Goal: Task Accomplishment & Management: Manage account settings

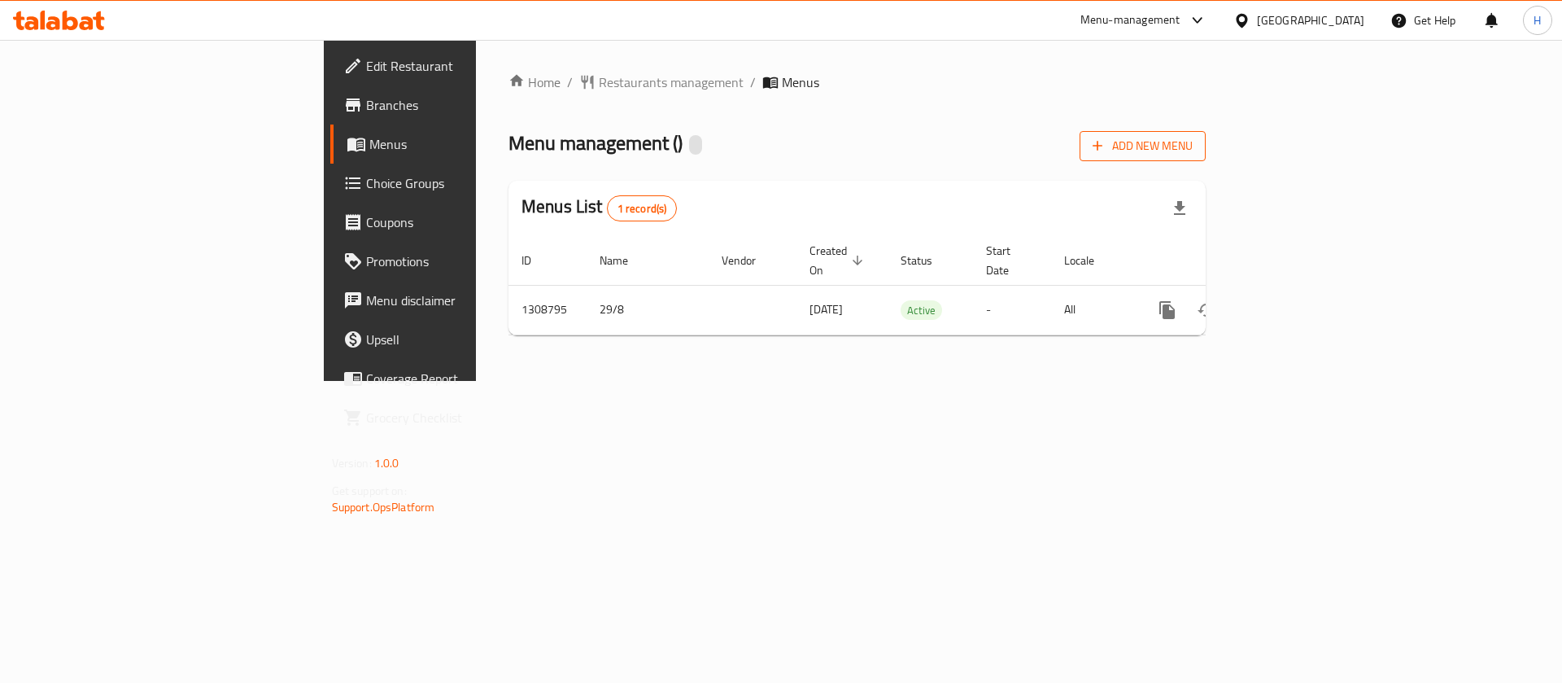
click at [1193, 142] on span "Add New Menu" at bounding box center [1143, 146] width 100 height 20
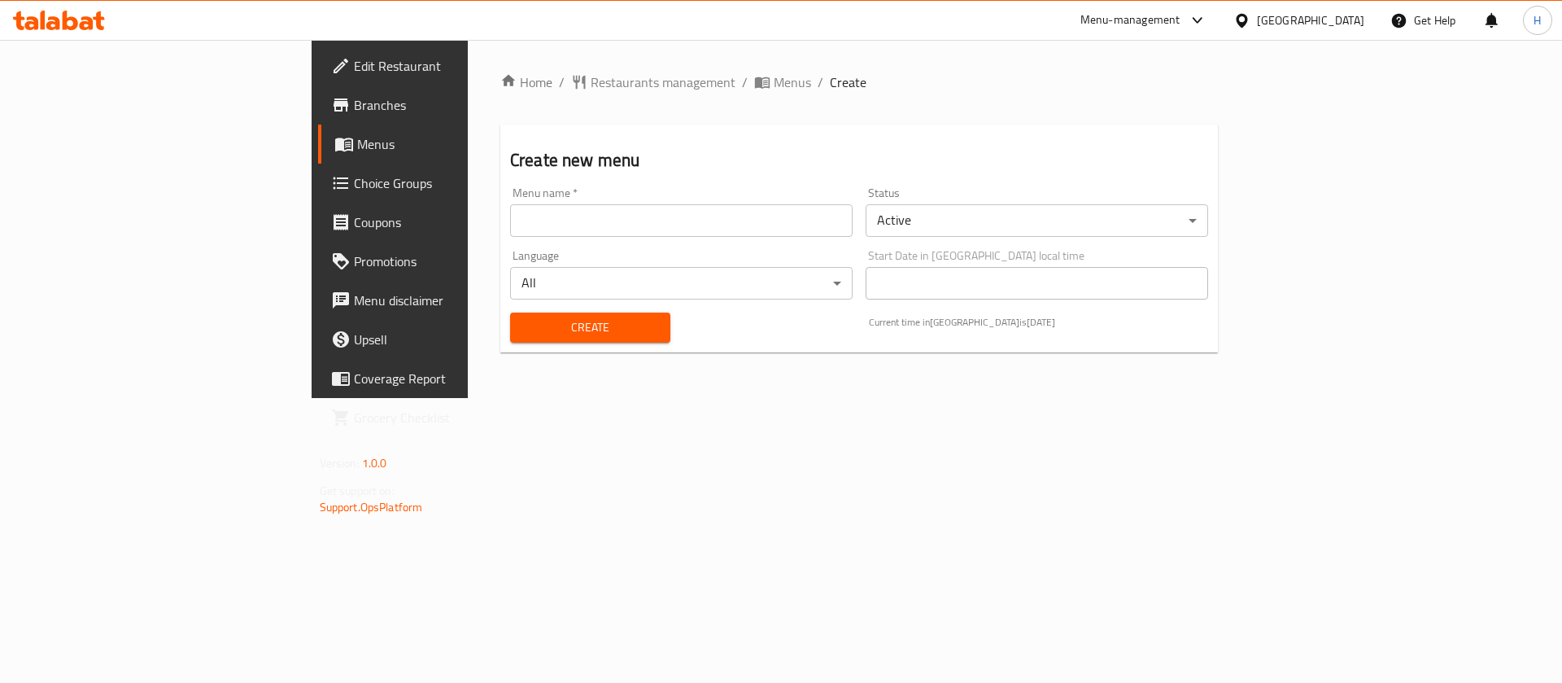
click at [521, 224] on input "text" at bounding box center [681, 220] width 343 height 33
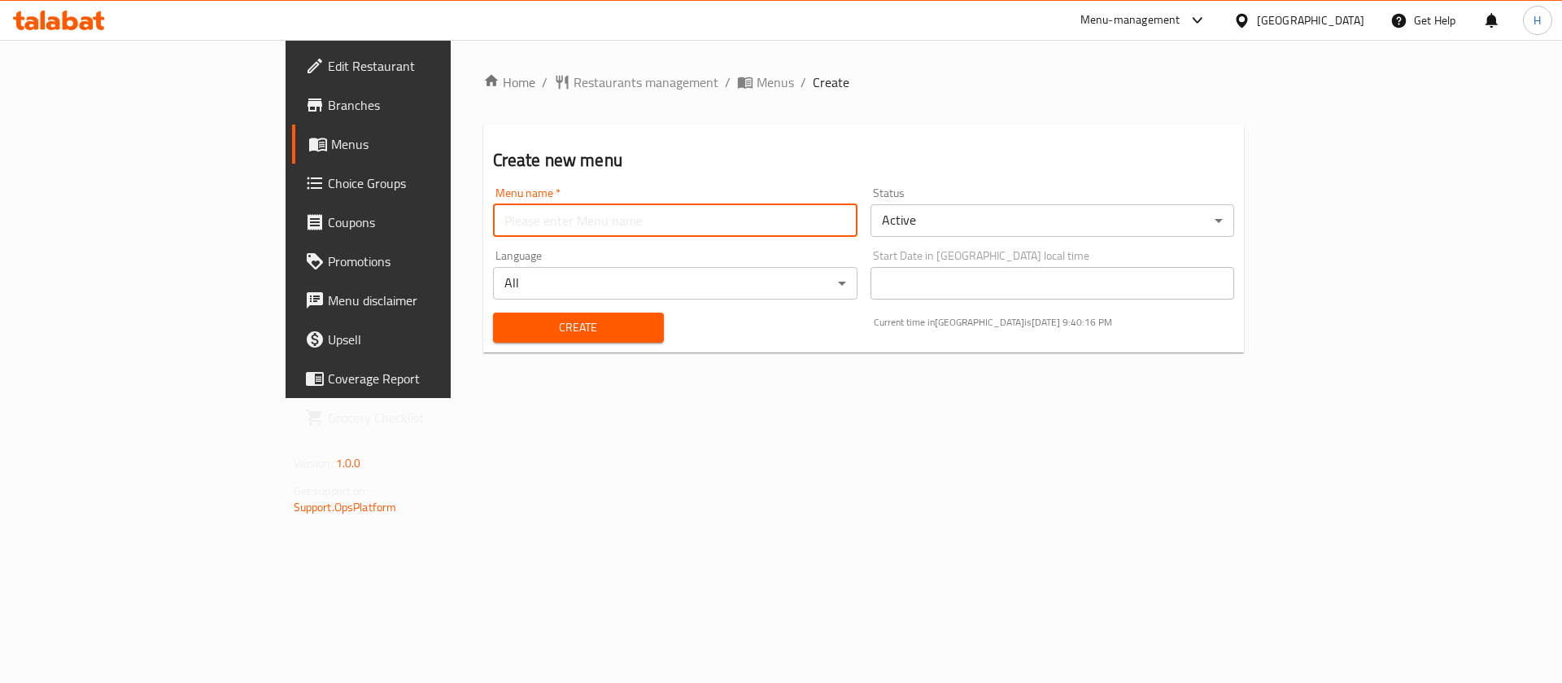
type input "hh"
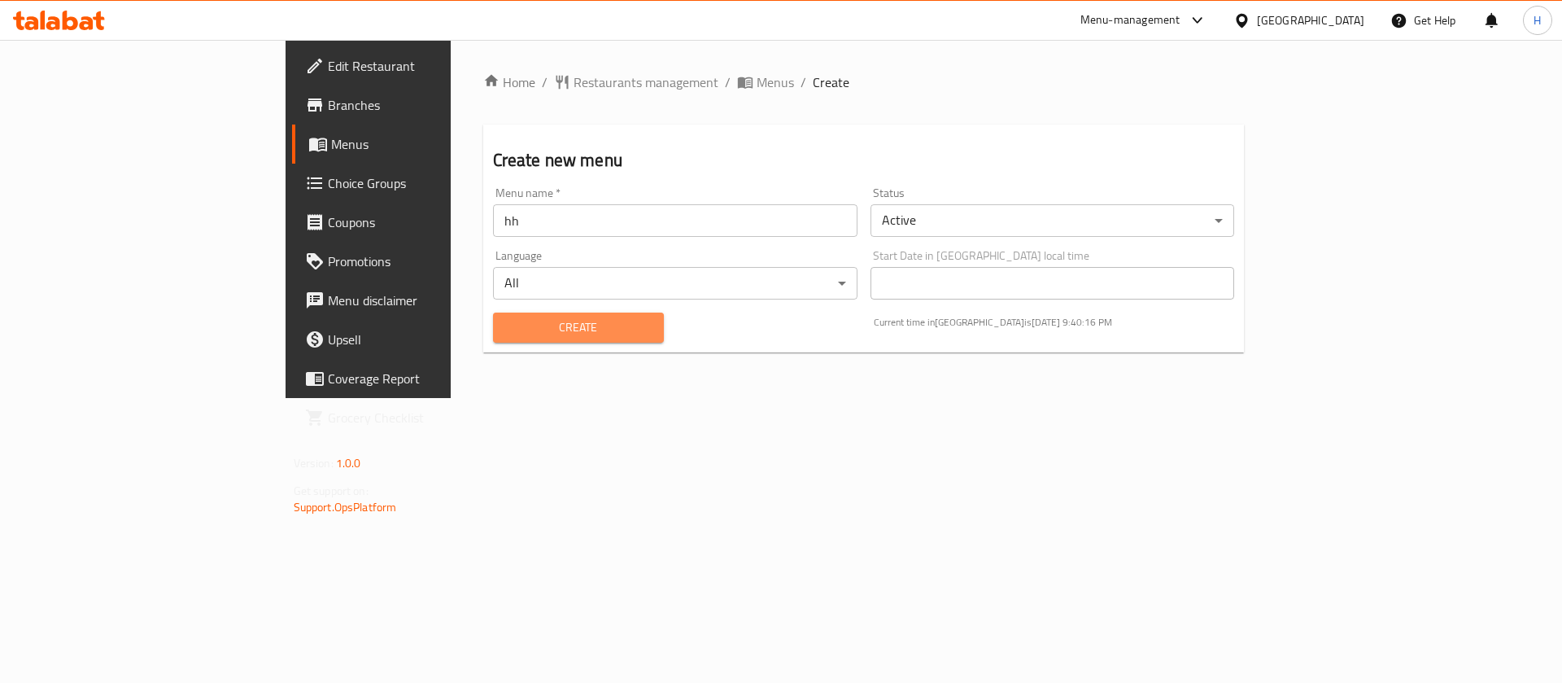
click at [506, 327] on span "Create" at bounding box center [578, 327] width 145 height 20
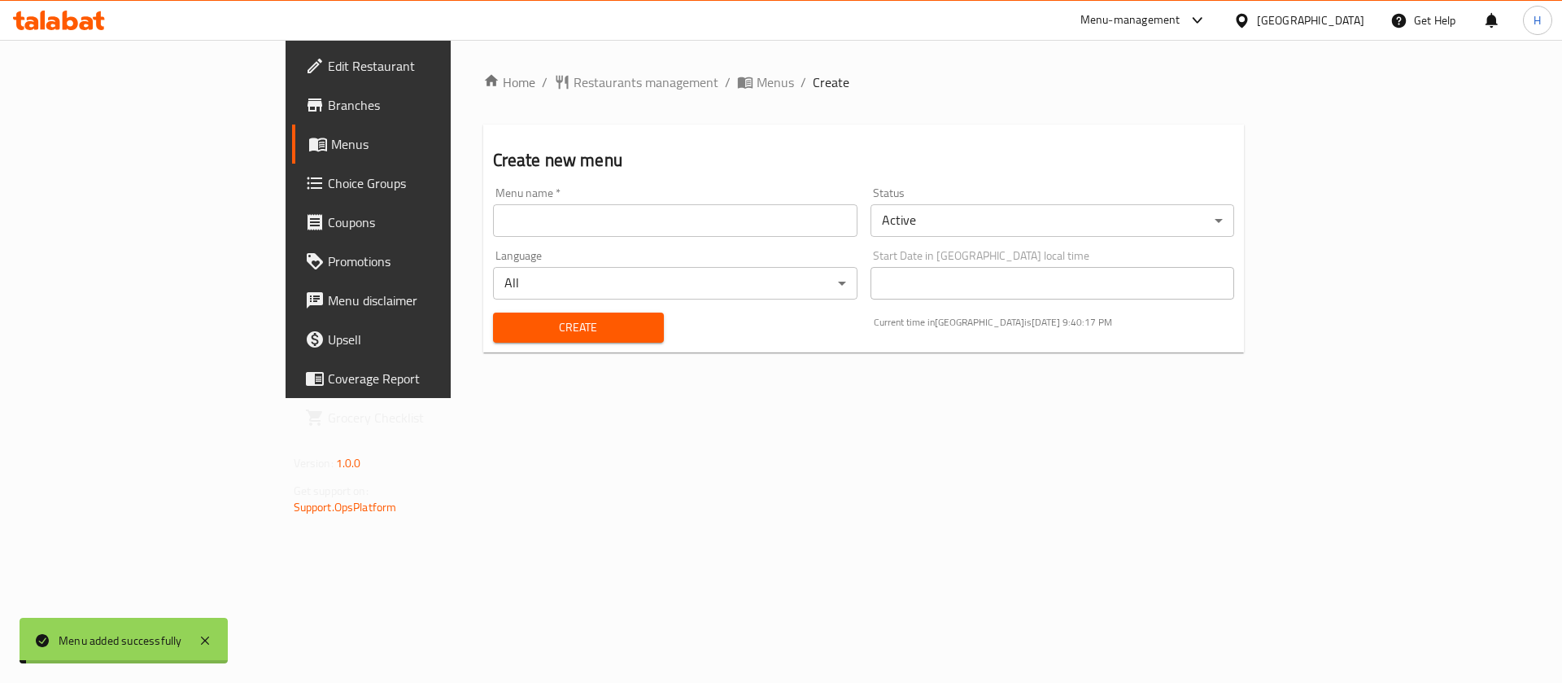
click at [757, 81] on span "Menus" at bounding box center [775, 82] width 37 height 20
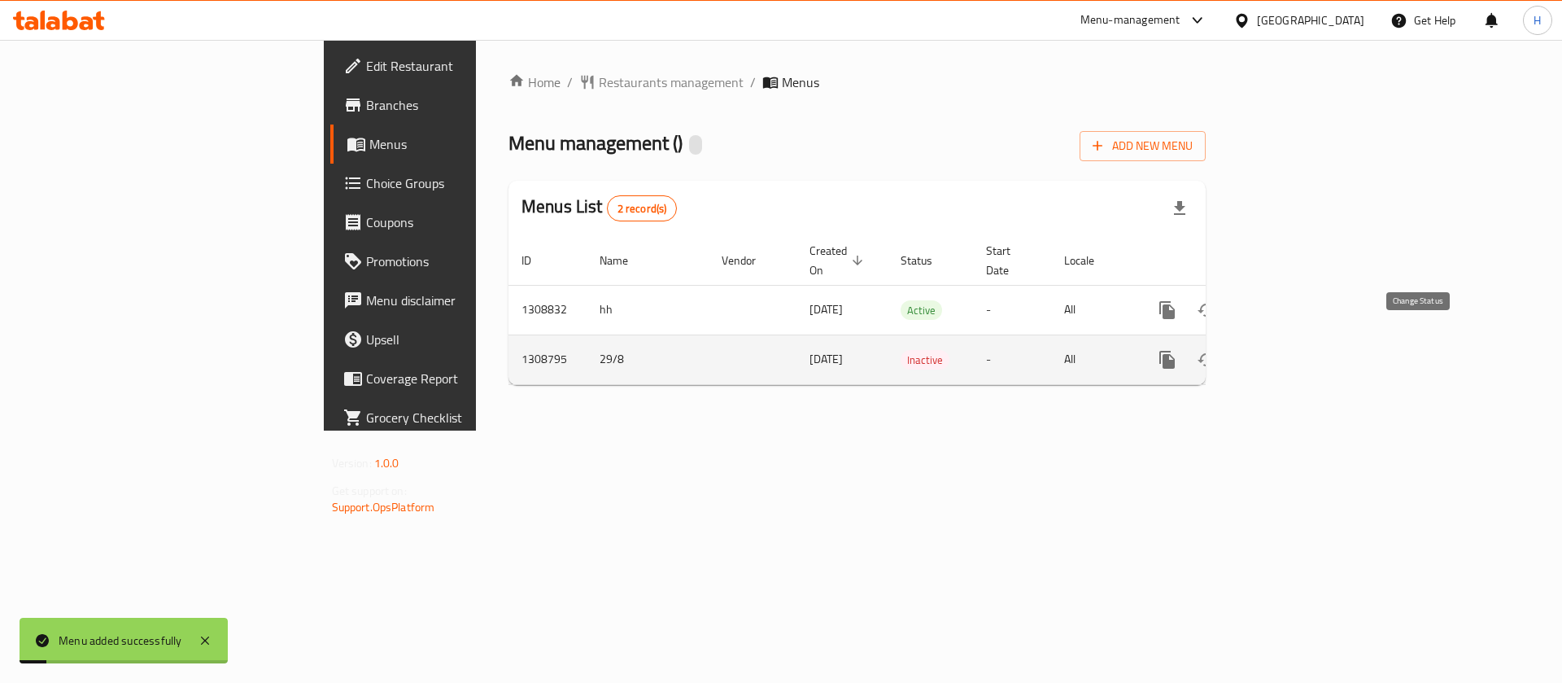
click at [1226, 340] on button "enhanced table" at bounding box center [1206, 359] width 39 height 39
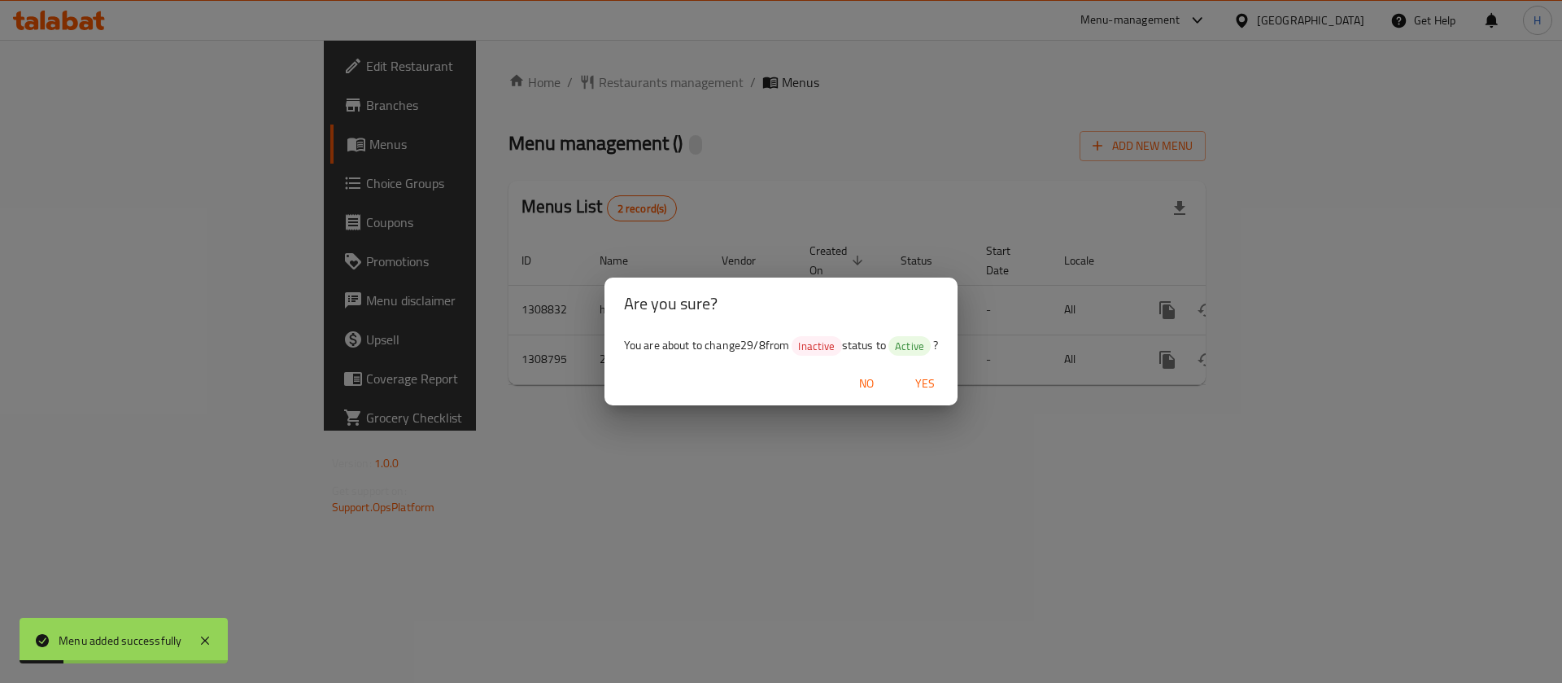
click at [915, 372] on button "Yes" at bounding box center [925, 384] width 52 height 30
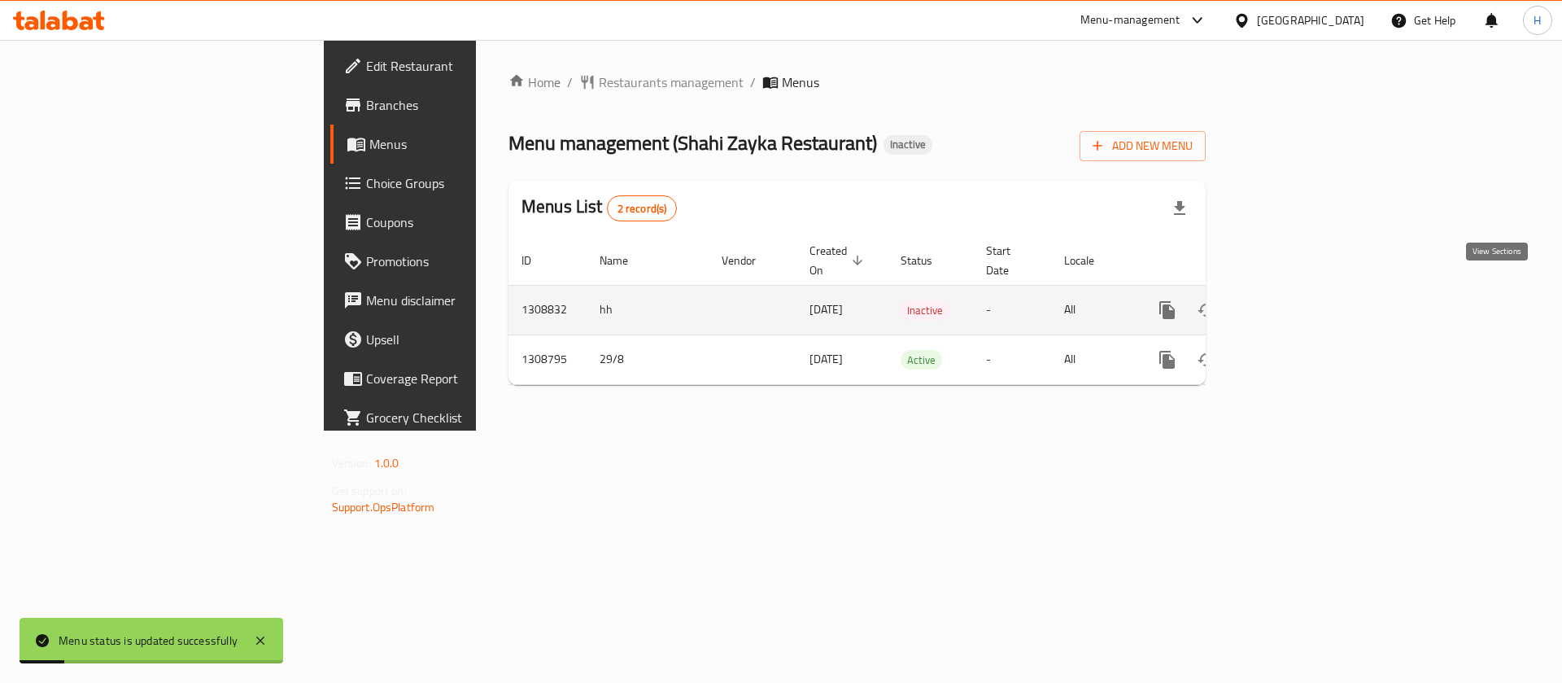
click at [1292, 303] on icon "enhanced table" at bounding box center [1284, 310] width 15 height 15
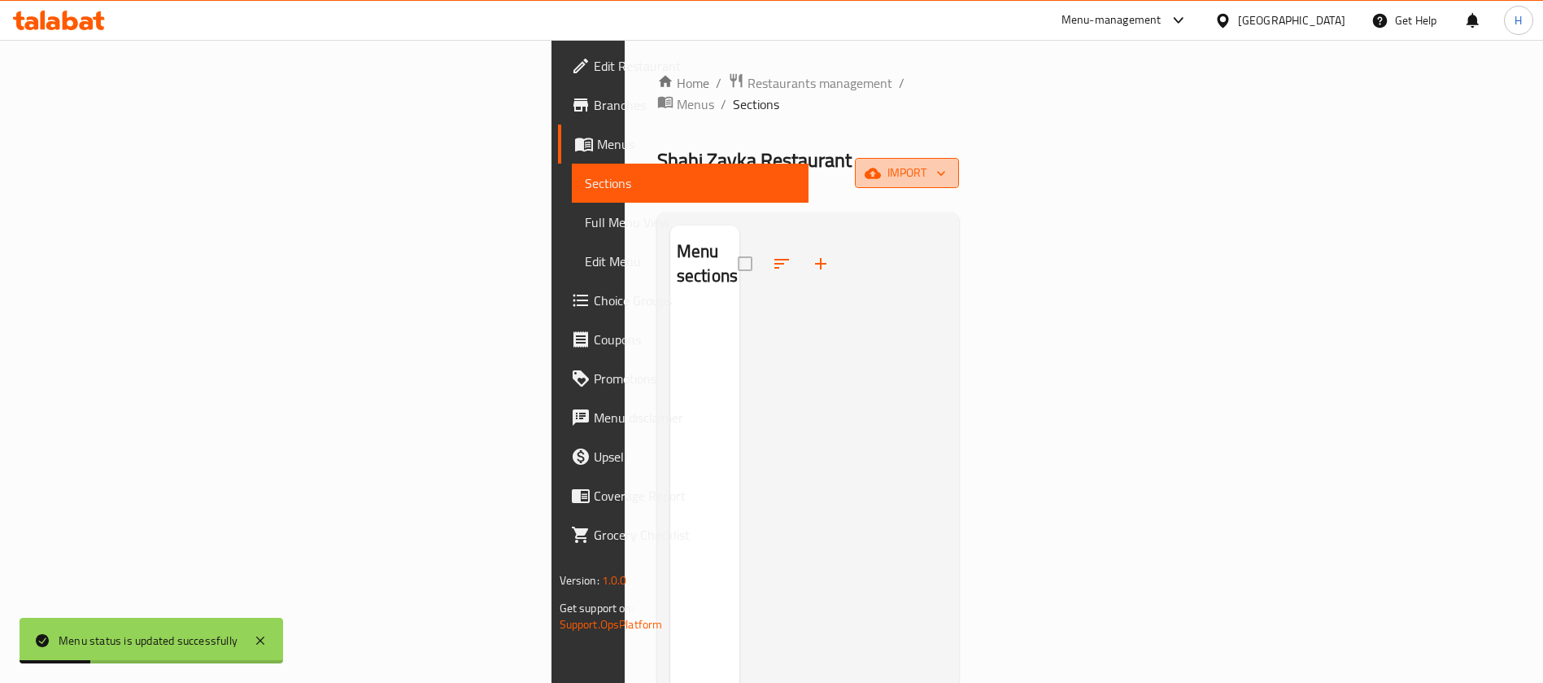
click at [946, 163] on span "import" at bounding box center [907, 173] width 78 height 20
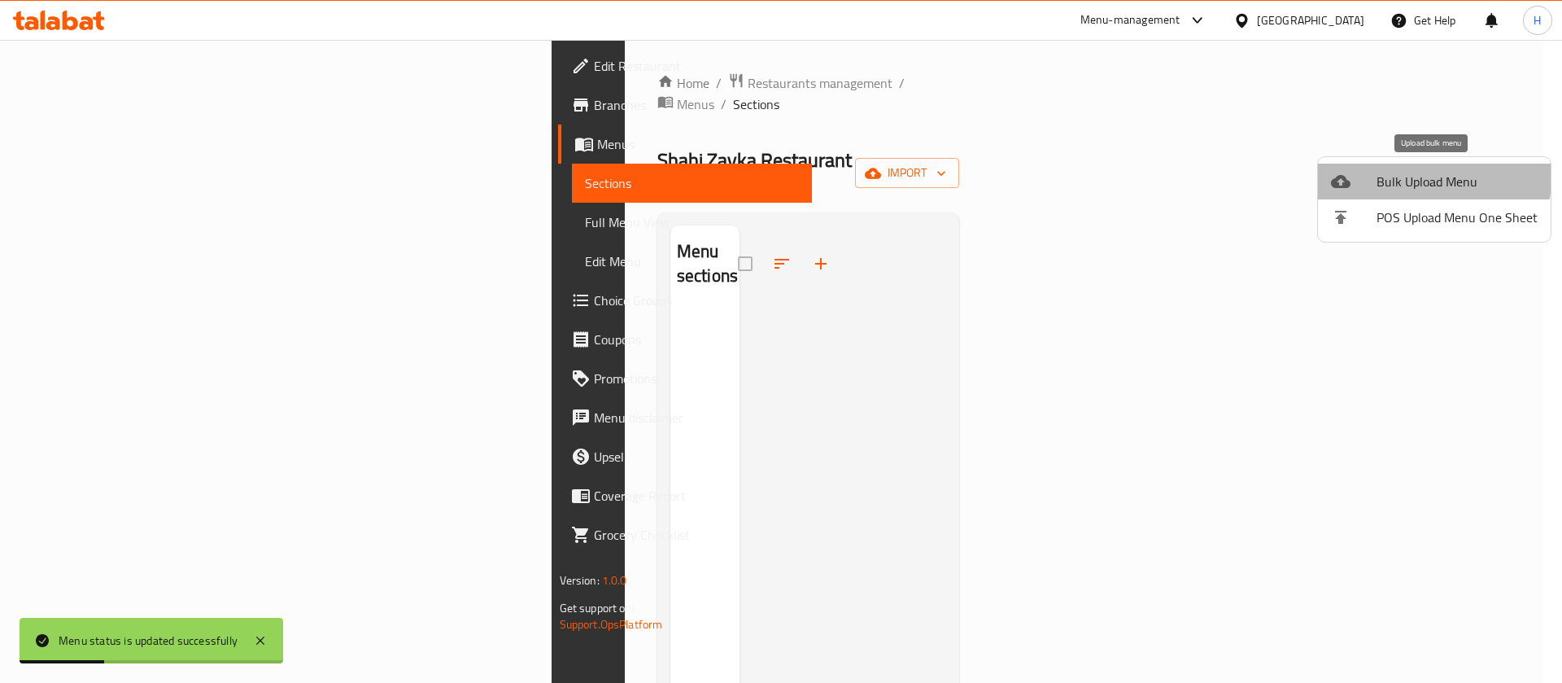
click at [1403, 172] on span "Bulk Upload Menu" at bounding box center [1457, 182] width 161 height 20
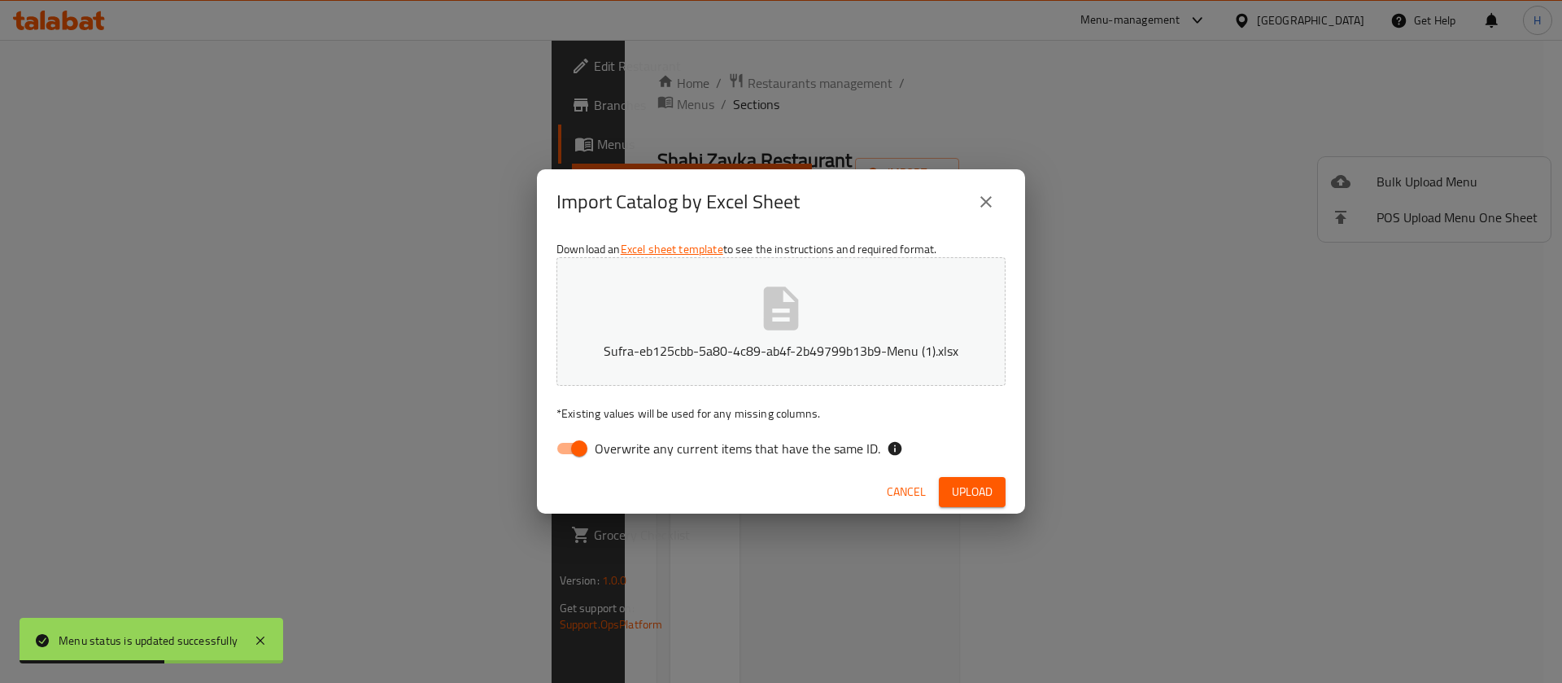
click at [740, 427] on div "Download an Excel sheet template to see the instructions and required format. S…" at bounding box center [781, 352] width 488 height 236
drag, startPoint x: 743, startPoint y: 440, endPoint x: 1083, endPoint y: 517, distance: 348.7
click at [748, 440] on span "Overwrite any current items that have the same ID." at bounding box center [738, 449] width 286 height 20
click at [853, 444] on span "Overwrite any current items that have the same ID." at bounding box center [738, 449] width 286 height 20
click at [626, 444] on input "Overwrite any current items that have the same ID." at bounding box center [579, 448] width 93 height 31
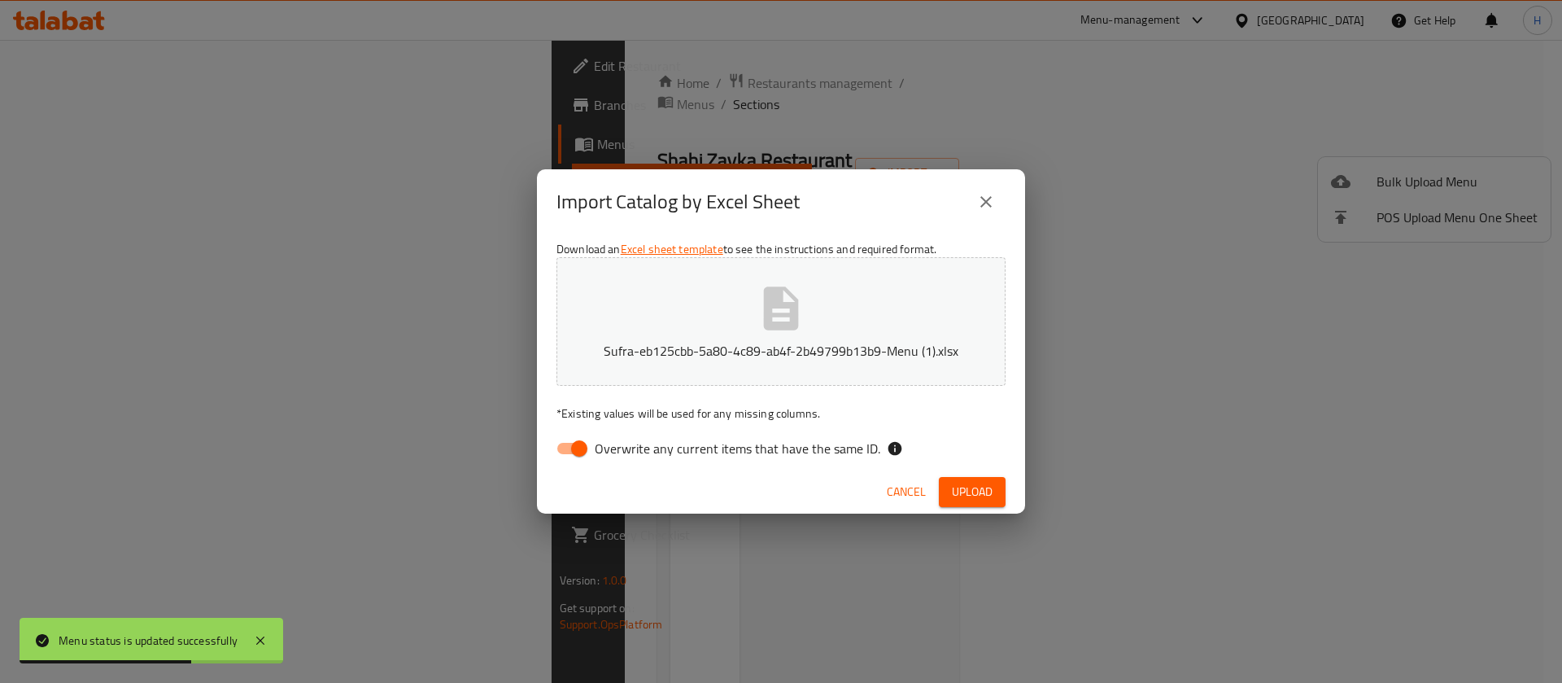
checkbox input "false"
click at [935, 478] on div "Cancel Upload" at bounding box center [781, 491] width 488 height 43
click at [946, 486] on button "Upload" at bounding box center [972, 492] width 67 height 30
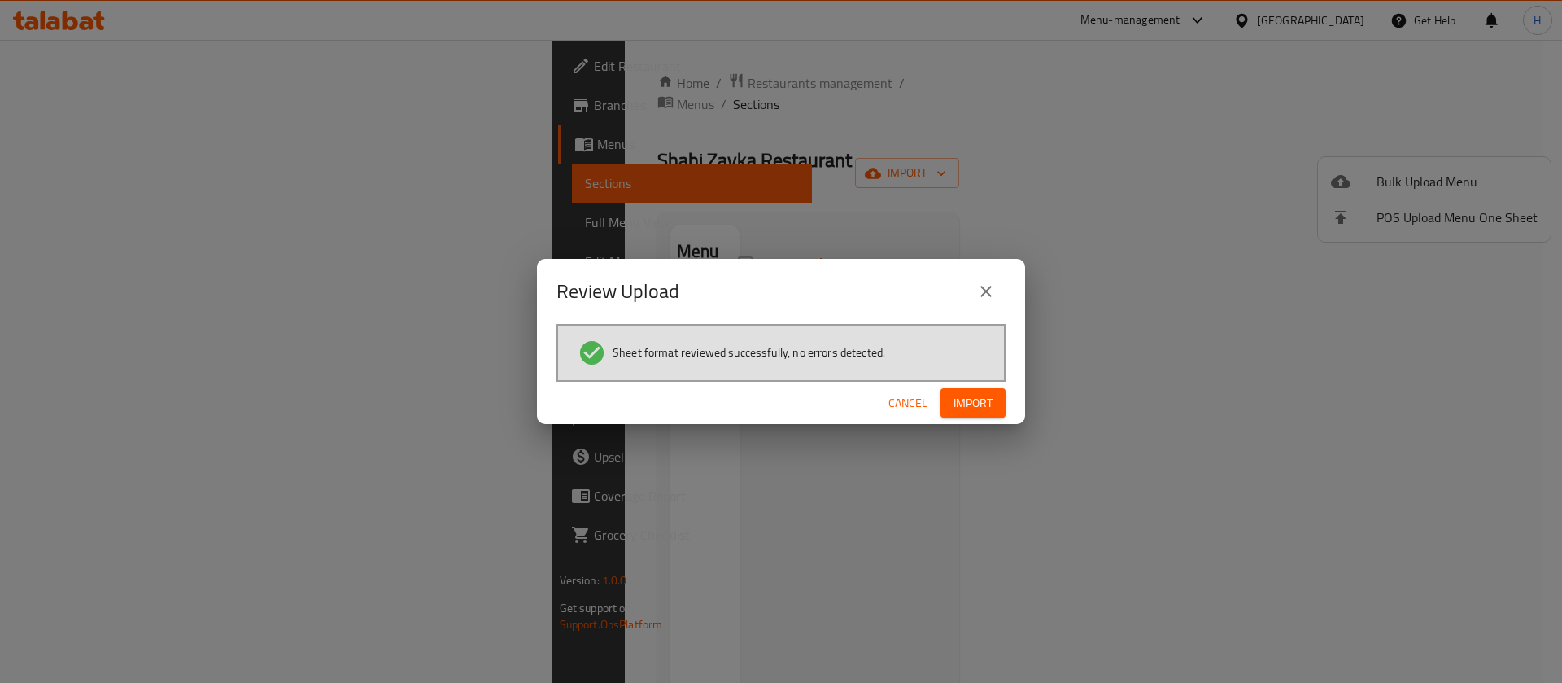
drag, startPoint x: 1007, startPoint y: 411, endPoint x: 997, endPoint y: 413, distance: 10.9
click at [1006, 411] on div "Cancel Import" at bounding box center [781, 403] width 488 height 43
click at [994, 413] on button "Import" at bounding box center [972, 403] width 65 height 30
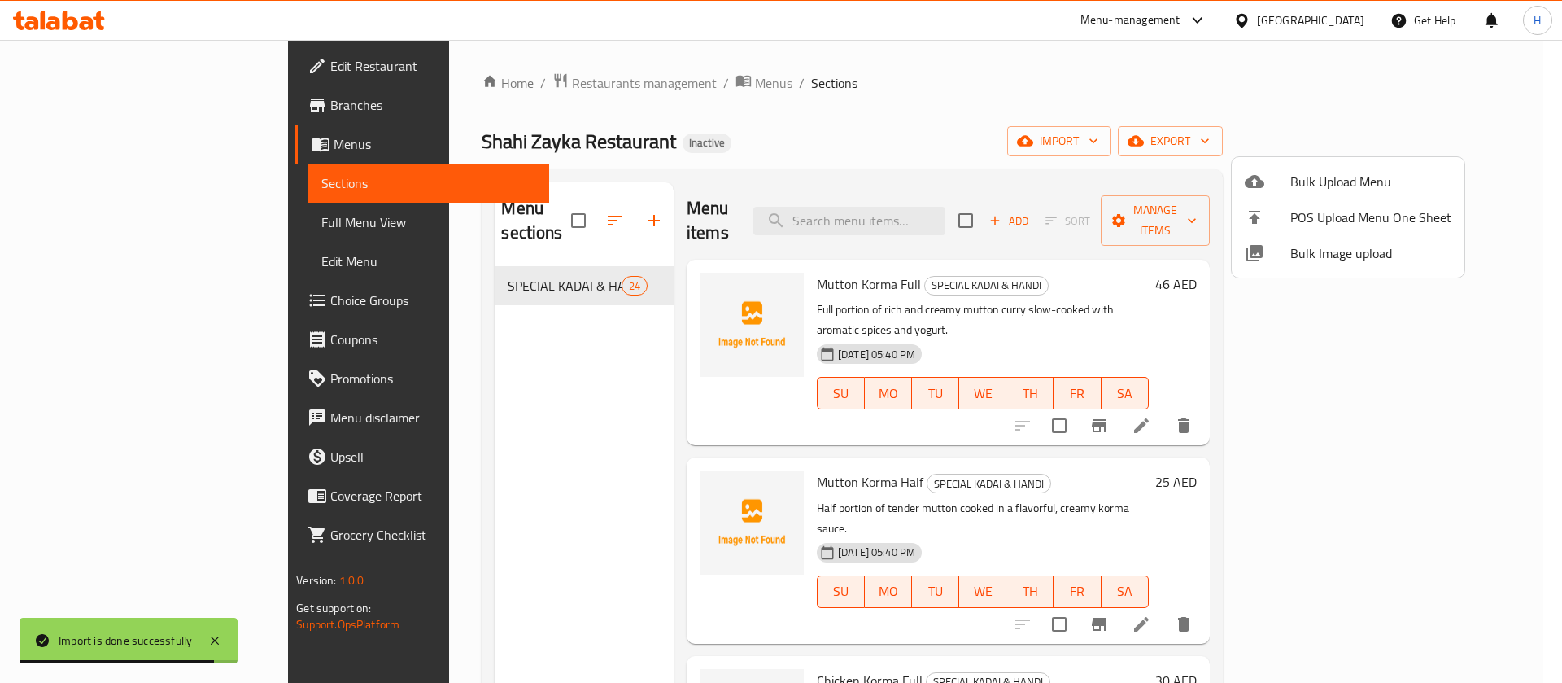
click at [137, 220] on div at bounding box center [781, 341] width 1562 height 683
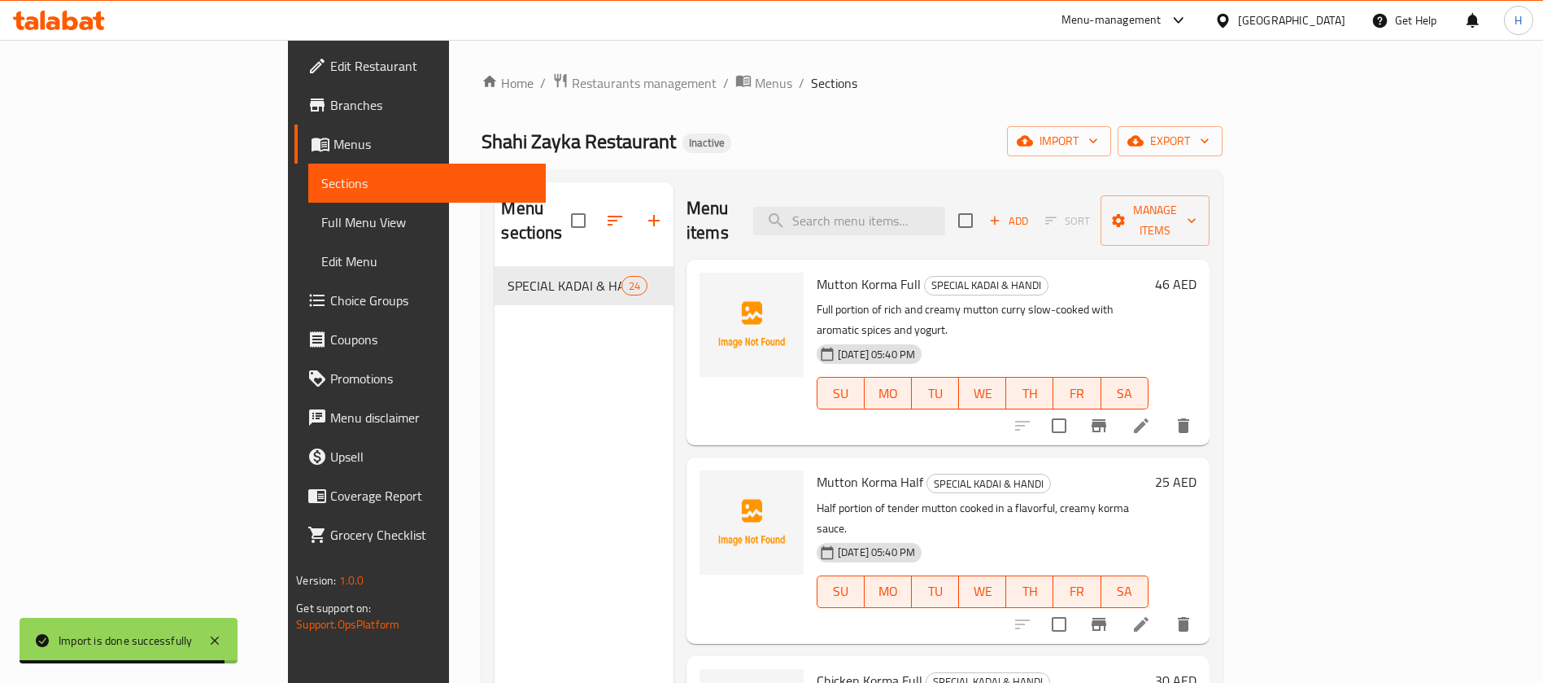
click at [321, 220] on span "Full Menu View" at bounding box center [427, 222] width 212 height 20
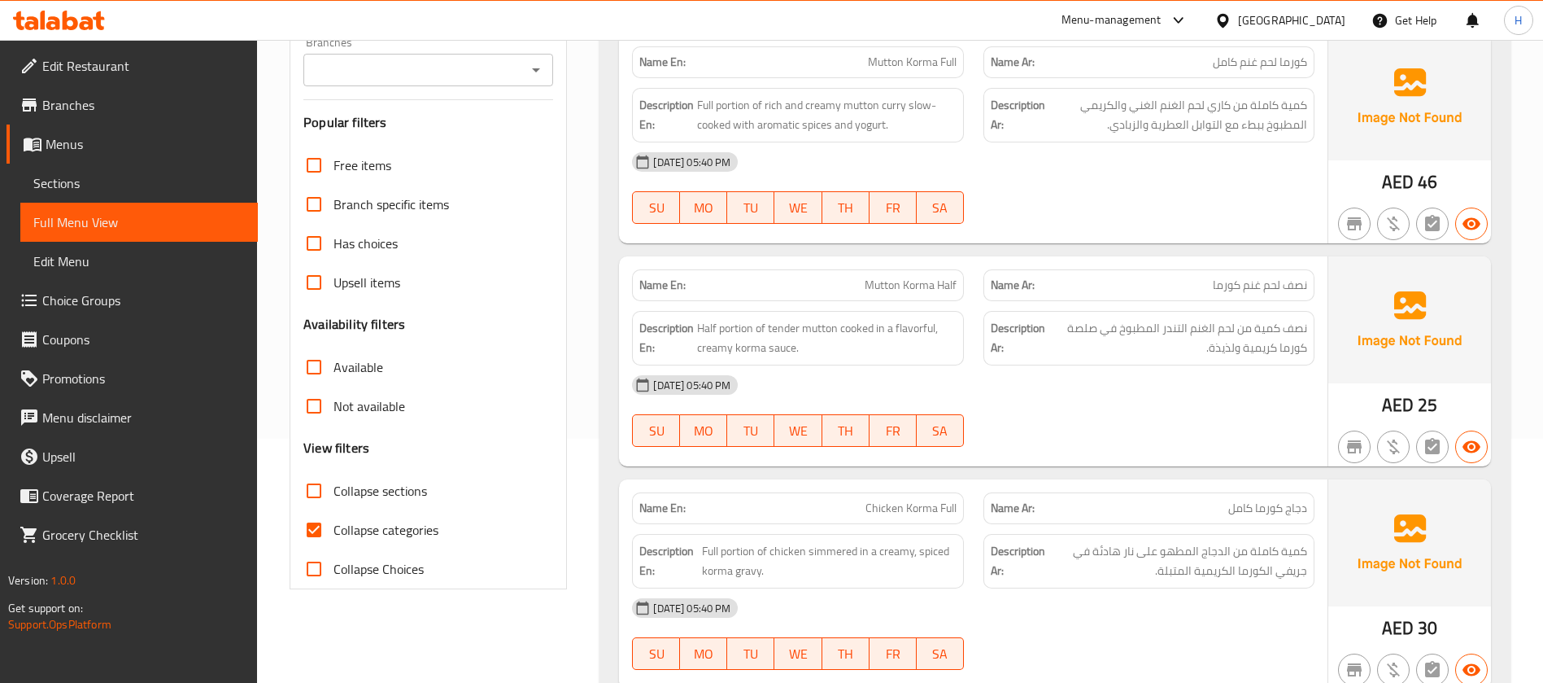
click at [424, 530] on span "Collapse categories" at bounding box center [386, 530] width 105 height 20
click at [334, 530] on input "Collapse categories" at bounding box center [314, 529] width 39 height 39
checkbox input "false"
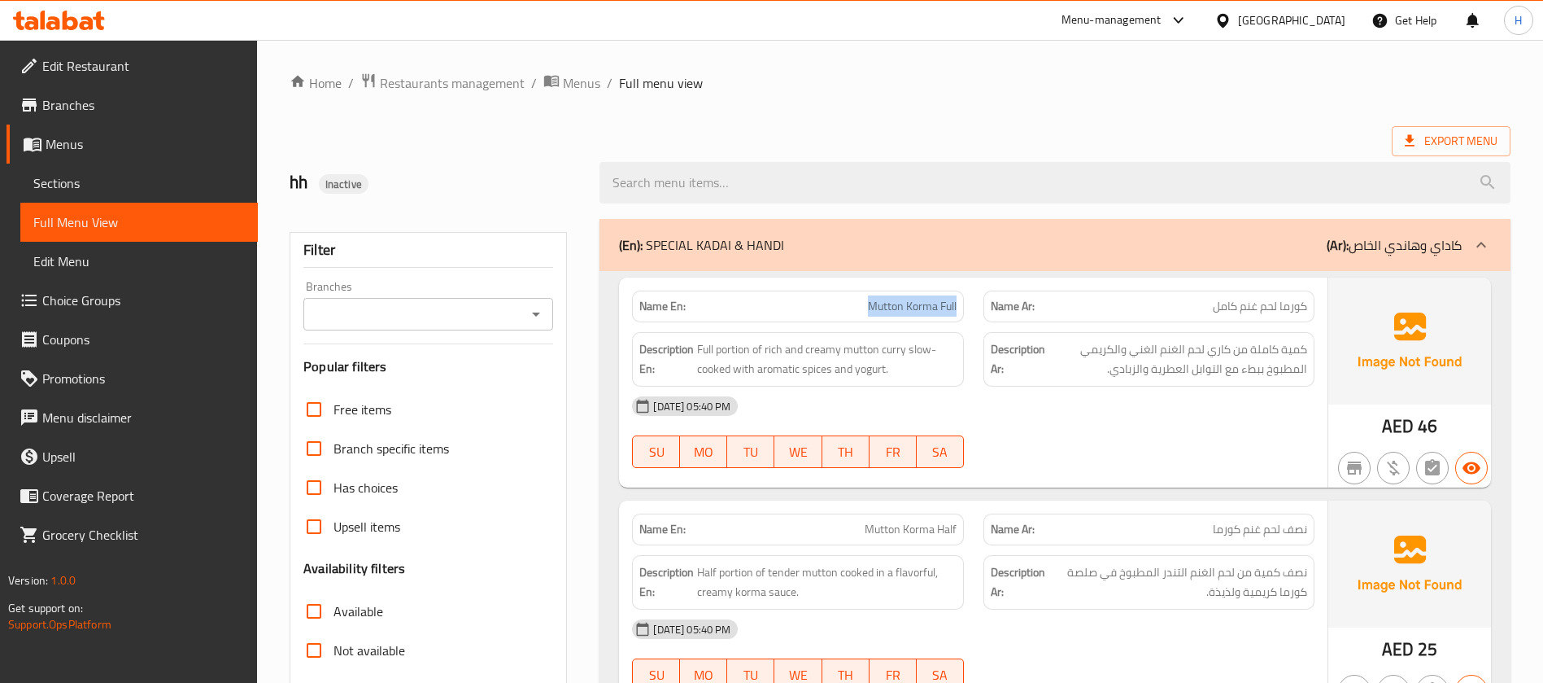
drag, startPoint x: 855, startPoint y: 305, endPoint x: 956, endPoint y: 302, distance: 100.9
click at [956, 302] on p "Name En: Mutton Korma Full" at bounding box center [797, 306] width 316 height 17
drag, startPoint x: 1169, startPoint y: 307, endPoint x: 1312, endPoint y: 303, distance: 143.2
click at [1312, 303] on div "Name Ar: كورما لحم غنم كامل" at bounding box center [1149, 306] width 331 height 32
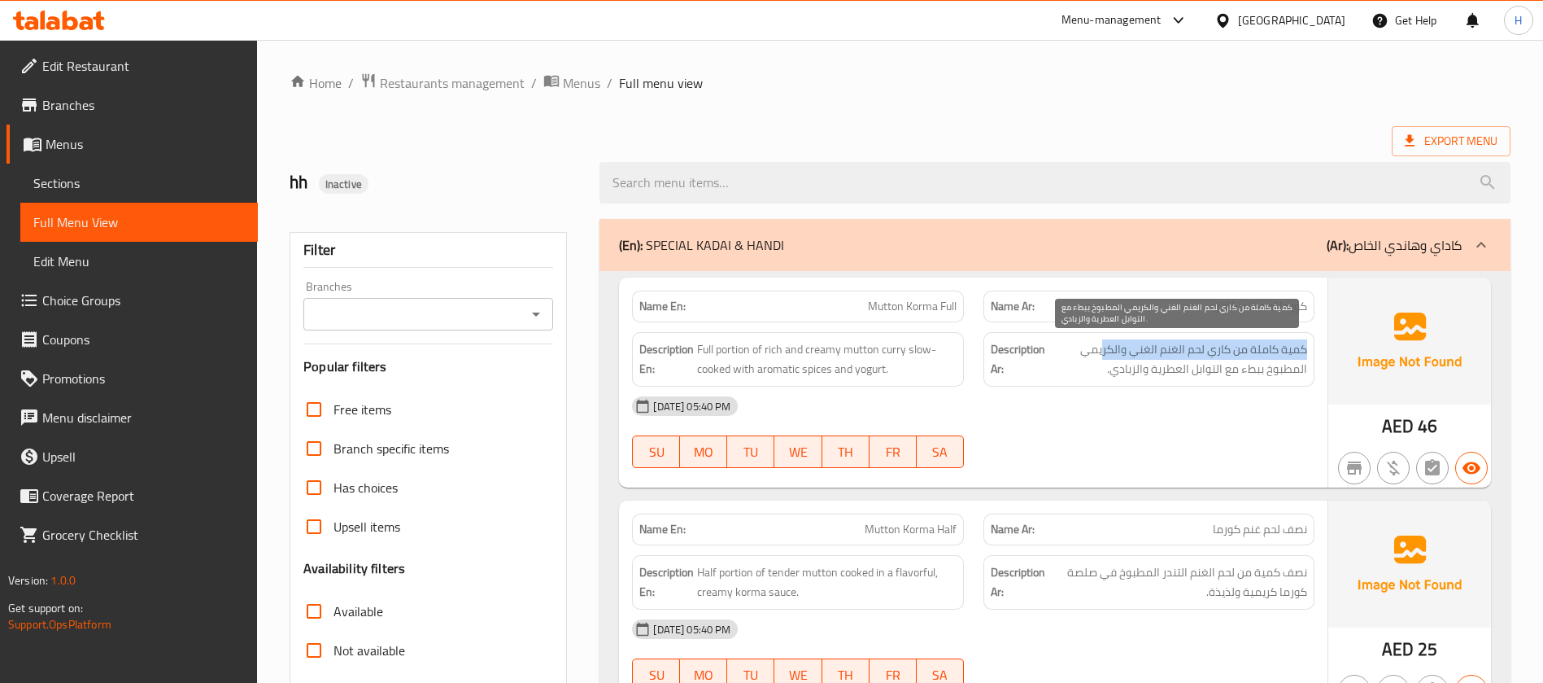
drag, startPoint x: 1303, startPoint y: 353, endPoint x: 1102, endPoint y: 343, distance: 202.0
click at [1101, 342] on span "كمية كاملة من كاري لحم الغنم الغني والكريمي المطبوخ ببطء مع التوابل العطرية وال…" at bounding box center [1178, 359] width 259 height 40
drag, startPoint x: 1286, startPoint y: 376, endPoint x: 1123, endPoint y: 376, distance: 163.5
click at [1123, 376] on span "كمية كاملة من كاري لحم الغنم الغني والكريمي المطبوخ ببطء مع التوابل العطرية وال…" at bounding box center [1178, 359] width 259 height 40
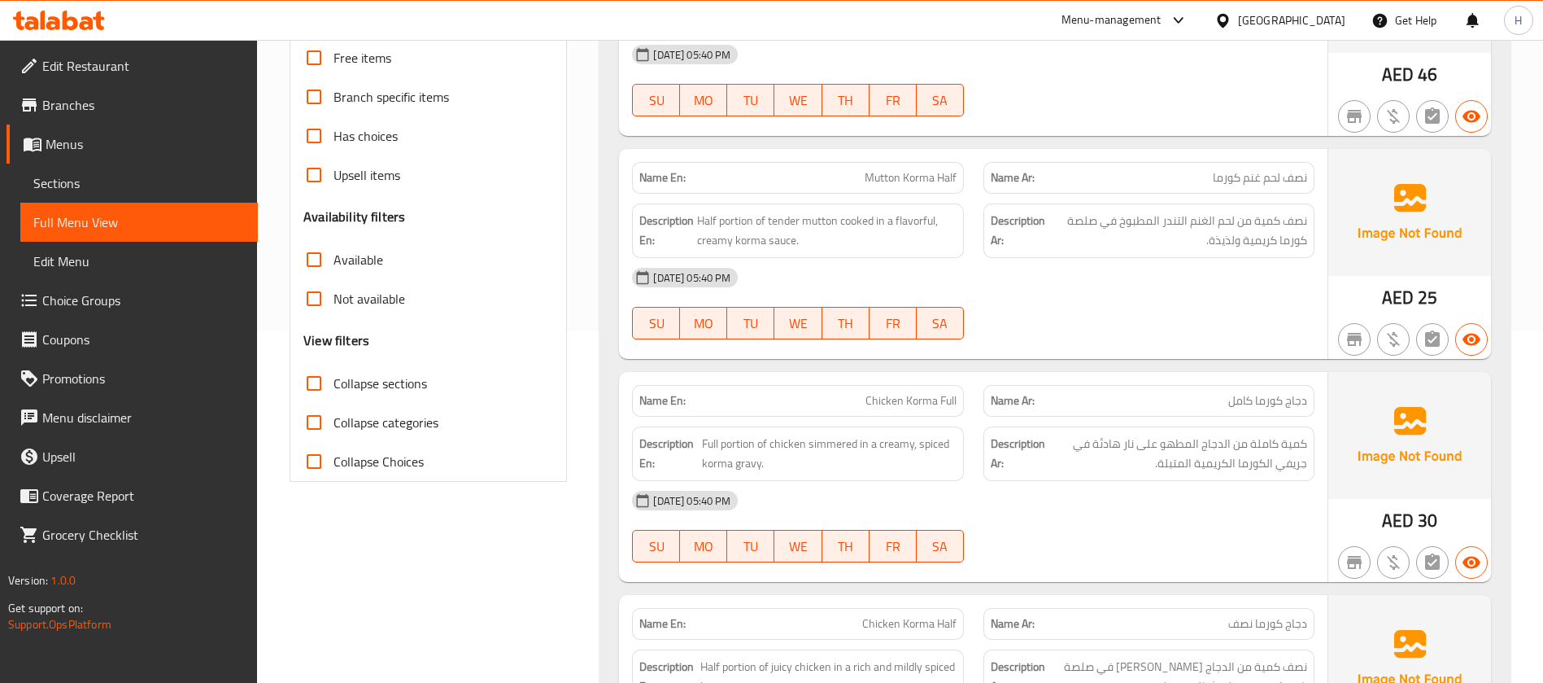
scroll to position [366, 0]
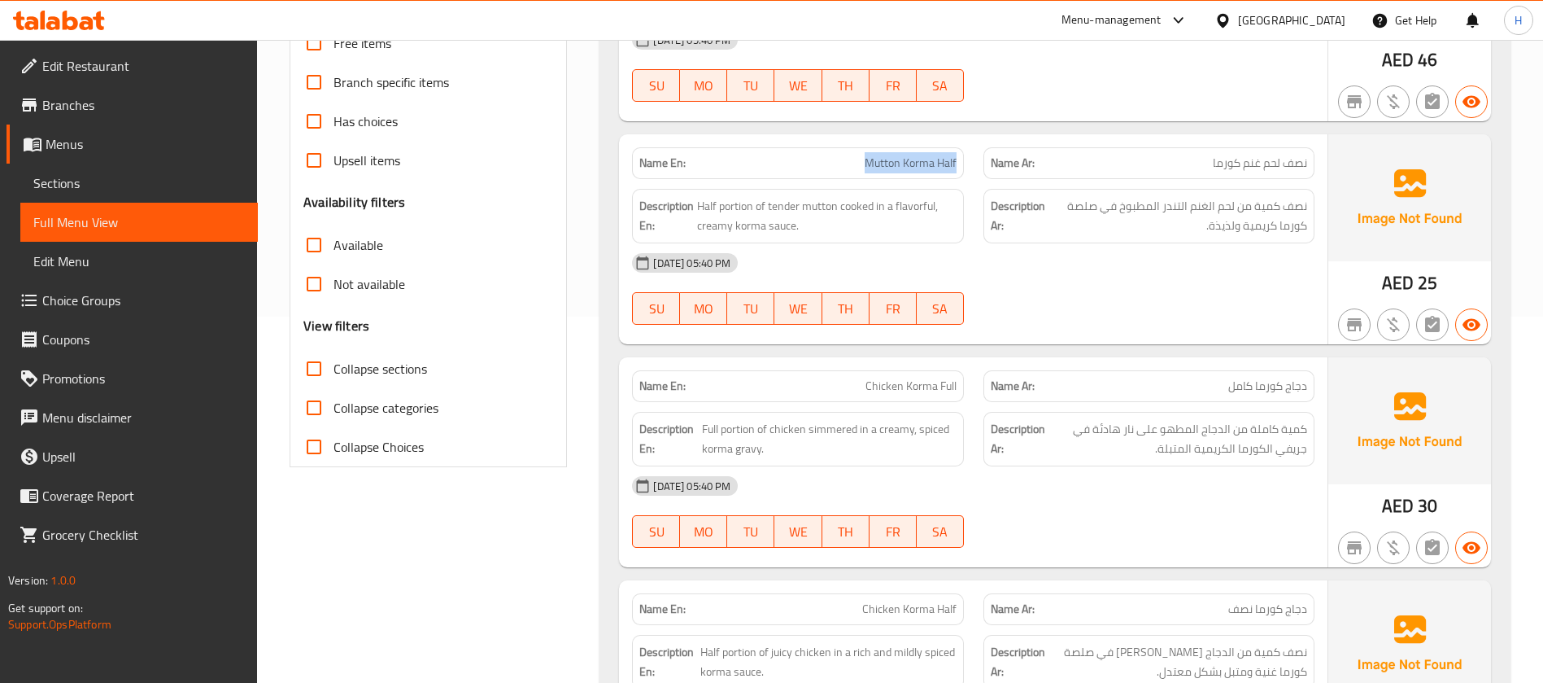
drag, startPoint x: 840, startPoint y: 154, endPoint x: 965, endPoint y: 157, distance: 125.3
click at [965, 157] on div "Name En: Mutton Korma Half" at bounding box center [797, 162] width 351 height 51
drag, startPoint x: 1302, startPoint y: 161, endPoint x: 1205, endPoint y: 166, distance: 96.9
click at [1205, 166] on p "Name Ar: نصف لحم غنم كورما" at bounding box center [1149, 163] width 316 height 17
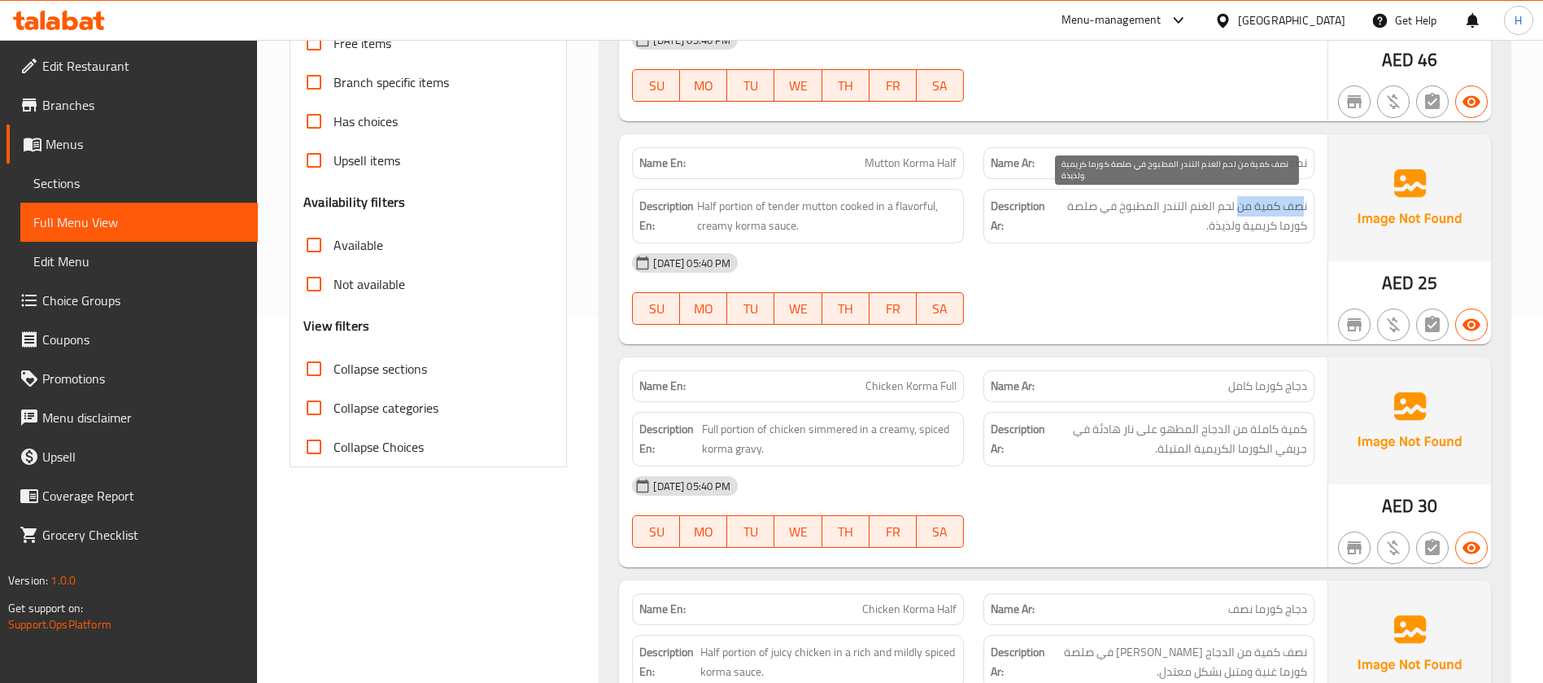
drag, startPoint x: 1303, startPoint y: 206, endPoint x: 1237, endPoint y: 205, distance: 66.7
click at [1237, 205] on span "نصف كمية من لحم الغنم التندر المطبوخ في صلصة كورما كريمية ولذيذة." at bounding box center [1178, 216] width 259 height 40
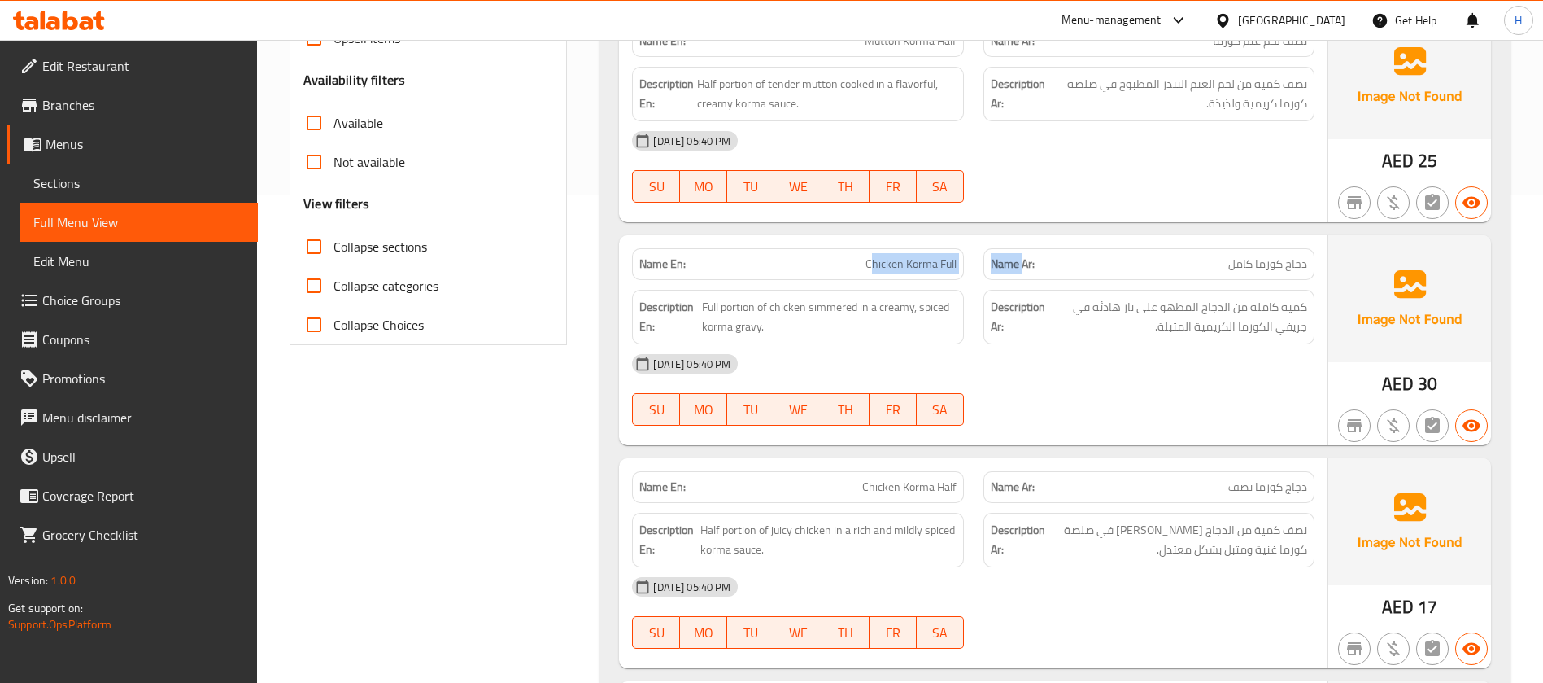
drag, startPoint x: 871, startPoint y: 260, endPoint x: 1023, endPoint y: 259, distance: 152.1
click at [1023, 259] on div "Name En: Chicken Korma Full Name Ar: دجاج كورما كامل" at bounding box center [973, 263] width 702 height 51
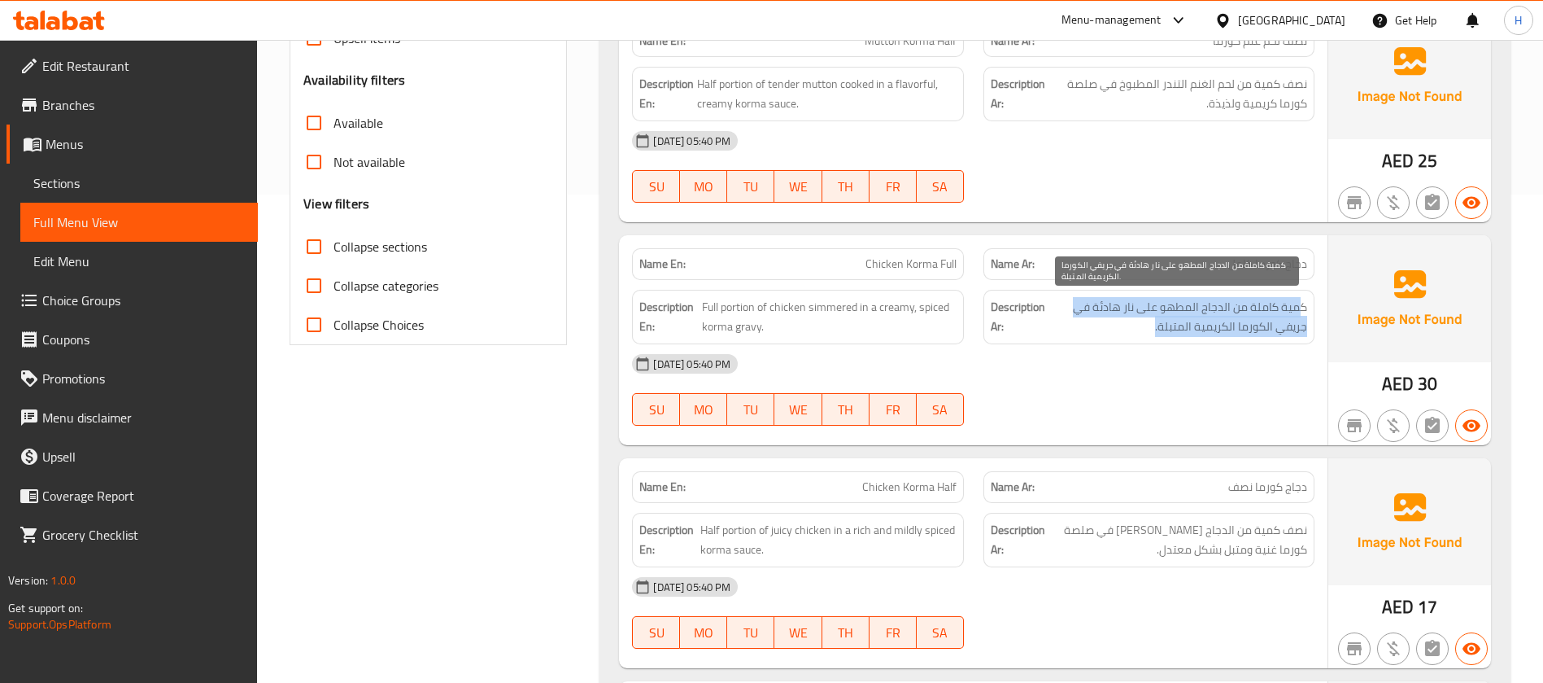
drag, startPoint x: 1298, startPoint y: 303, endPoint x: 1136, endPoint y: 331, distance: 165.2
click at [1137, 331] on span "كمية كاملة من الدجاج المطهو على نار هادئة في جريفي الكورما الكريمية المتبلة." at bounding box center [1178, 317] width 259 height 40
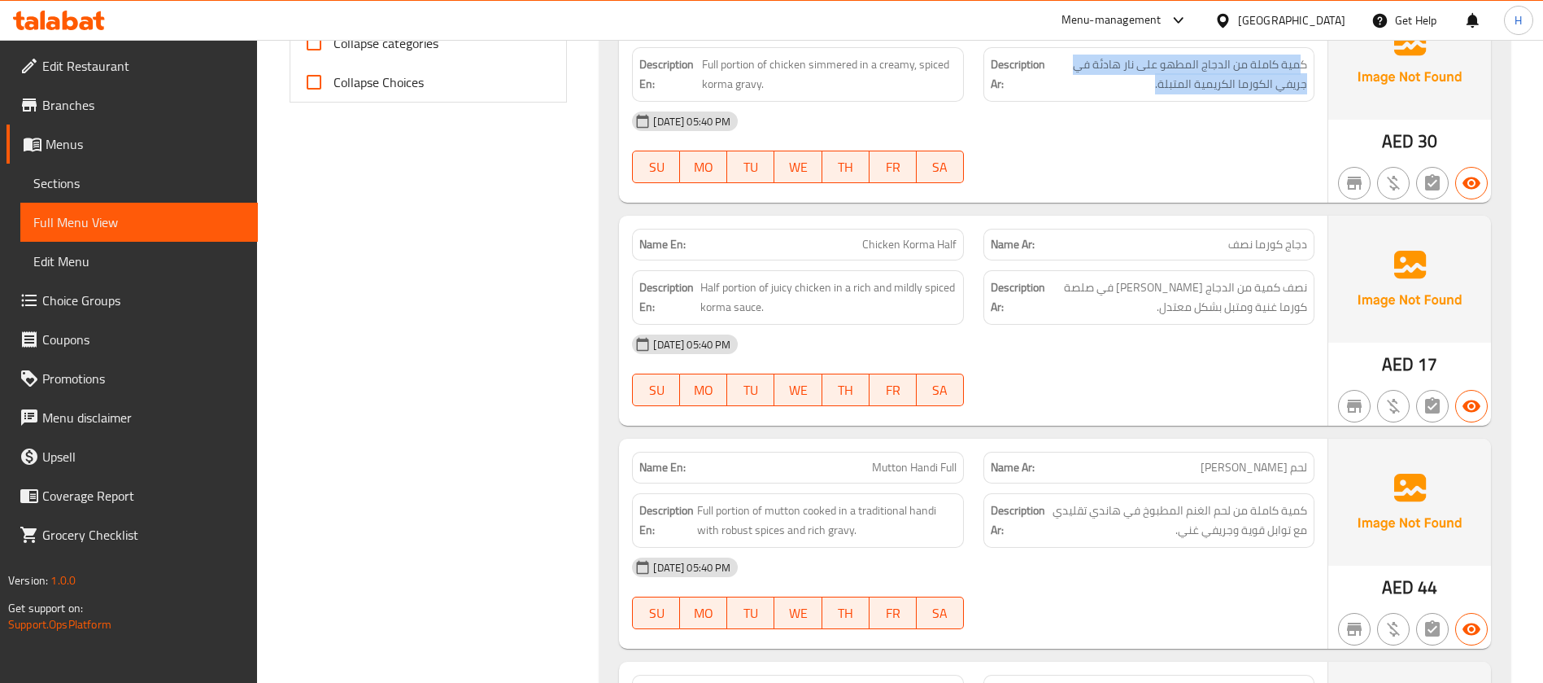
scroll to position [732, 0]
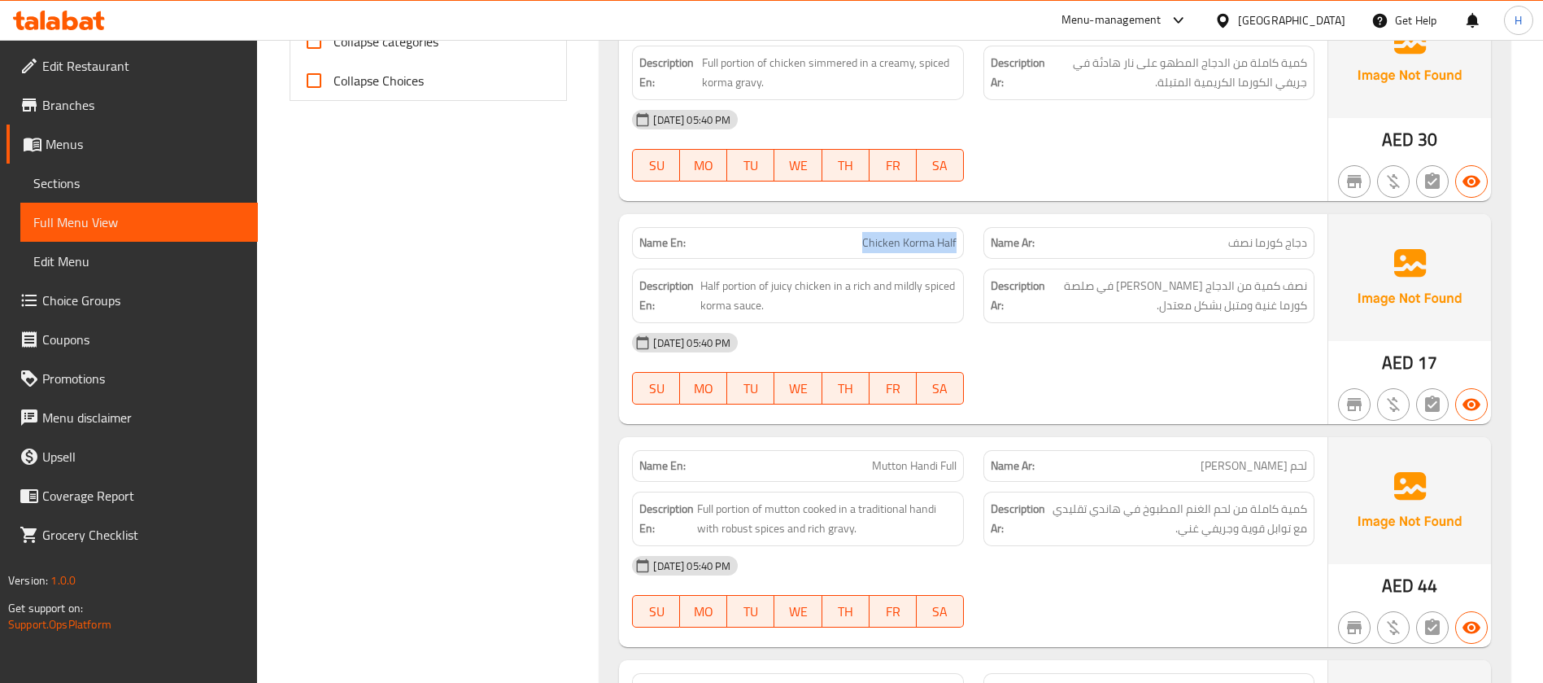
drag, startPoint x: 853, startPoint y: 246, endPoint x: 962, endPoint y: 245, distance: 108.2
click at [962, 245] on div "Name En: Chicken Korma Half" at bounding box center [797, 243] width 331 height 32
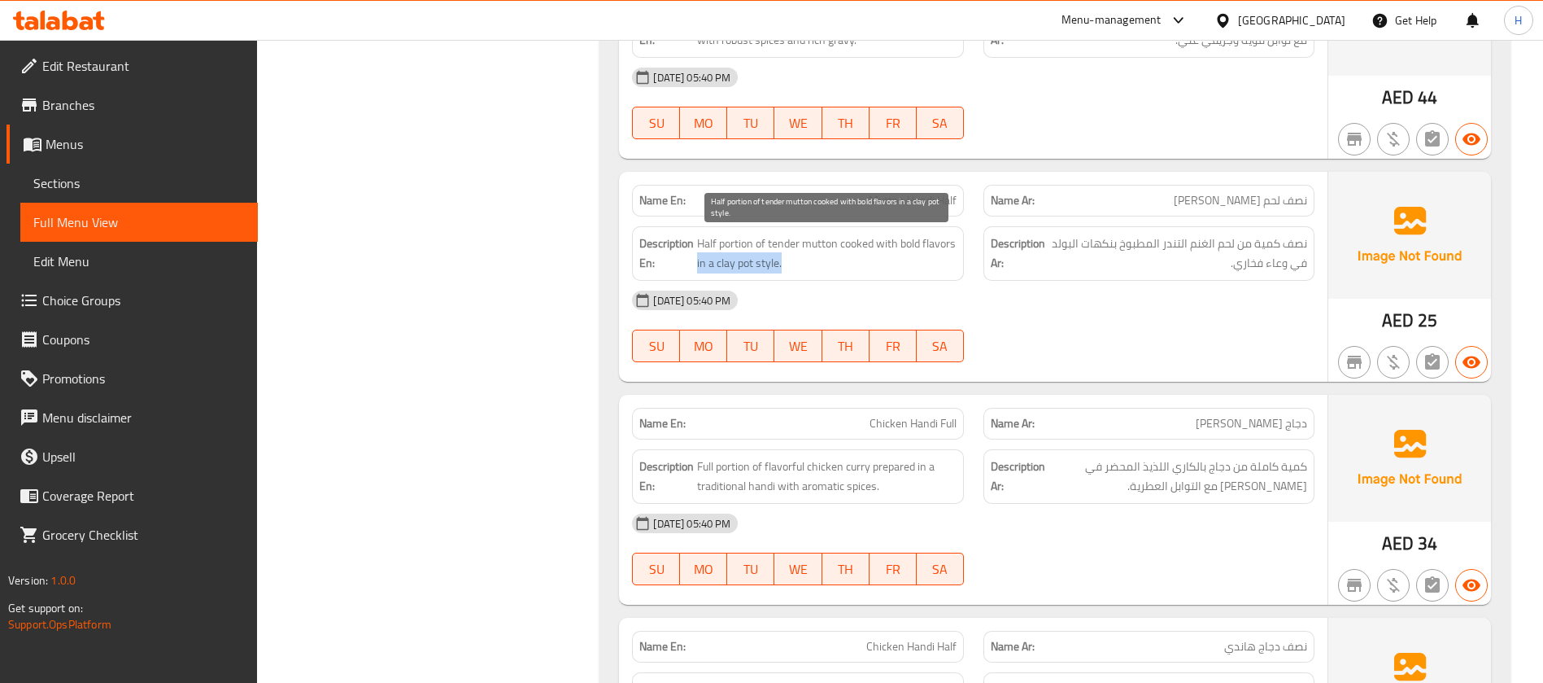
drag, startPoint x: 731, startPoint y: 262, endPoint x: 820, endPoint y: 262, distance: 88.7
click at [820, 262] on span "Half portion of tender mutton cooked with bold flavors in a clay pot style." at bounding box center [826, 253] width 259 height 40
copy span "in a clay pot style."
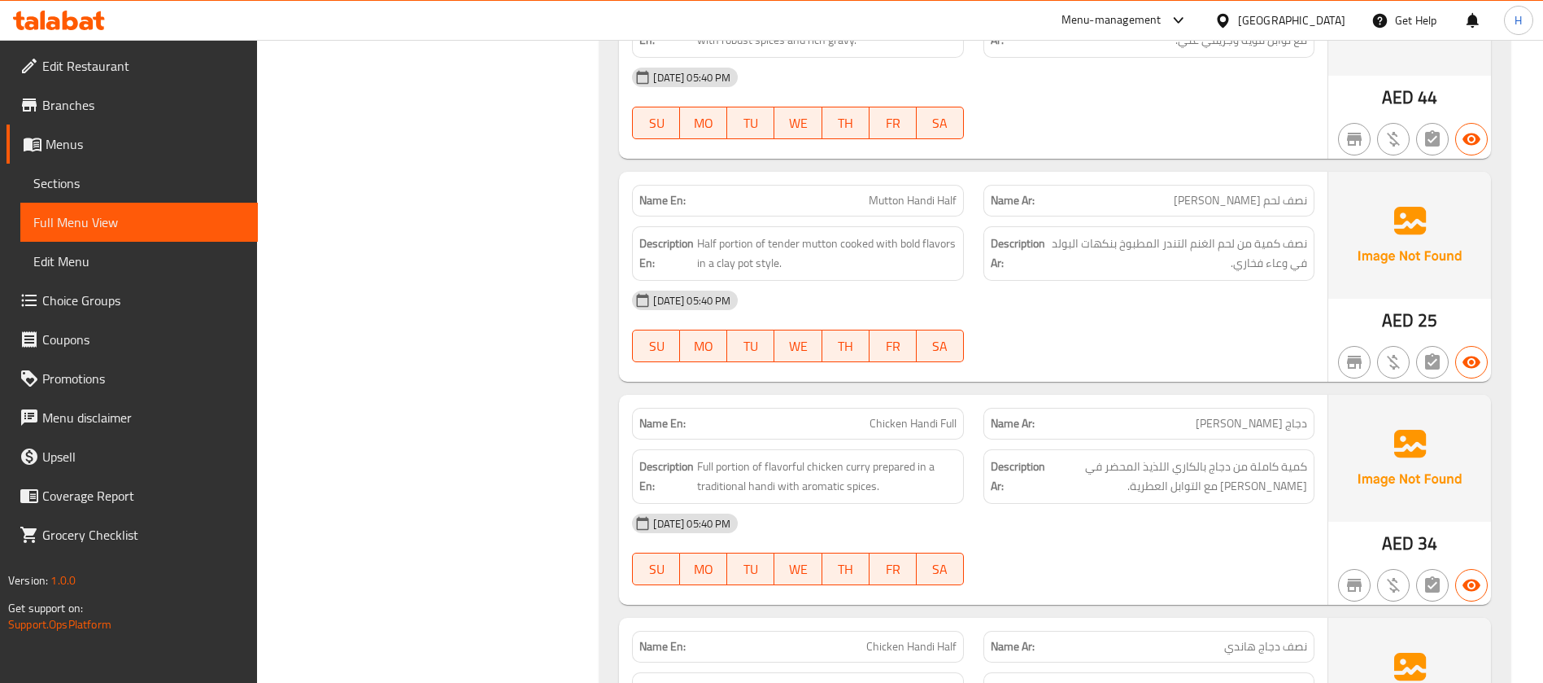
click at [917, 198] on span "Mutton Handi Half" at bounding box center [913, 200] width 88 height 17
copy span "Mutton Handi Half"
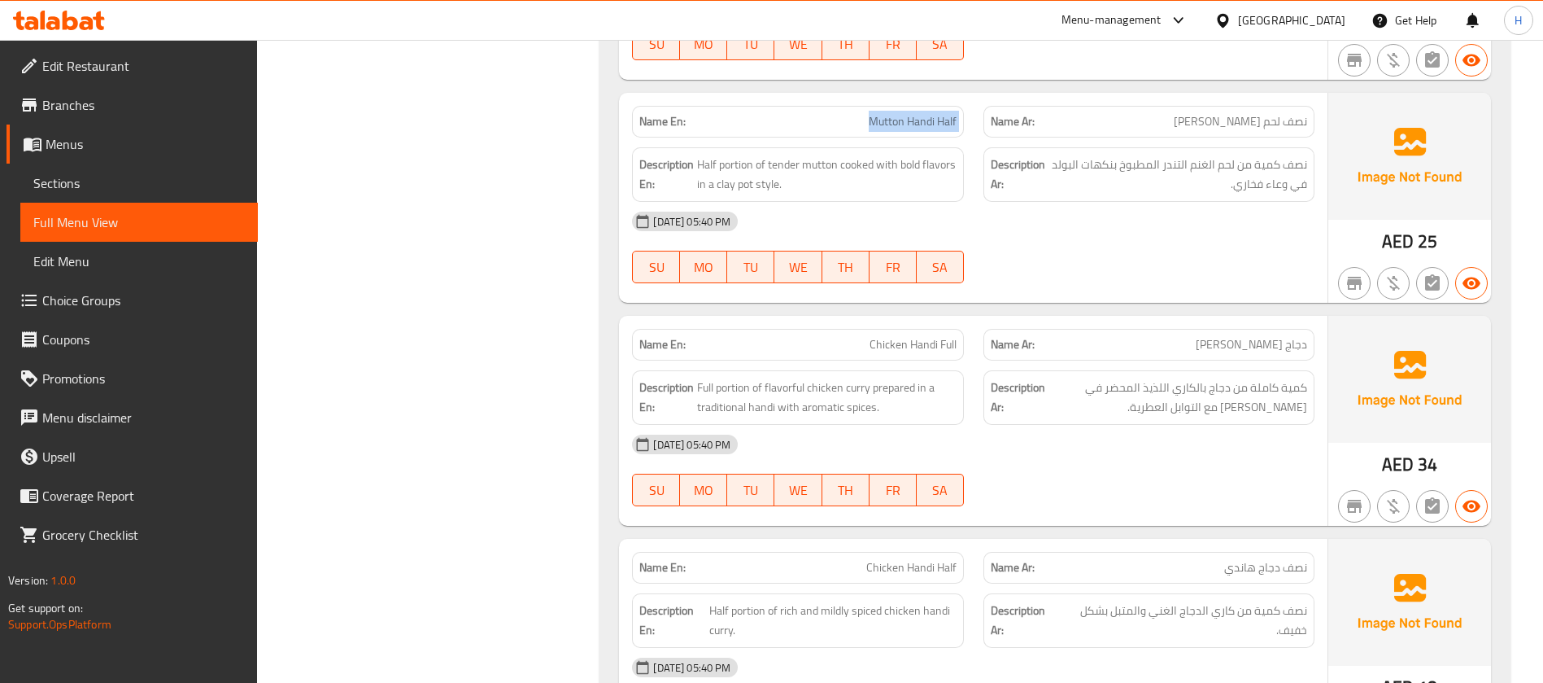
scroll to position [1342, 0]
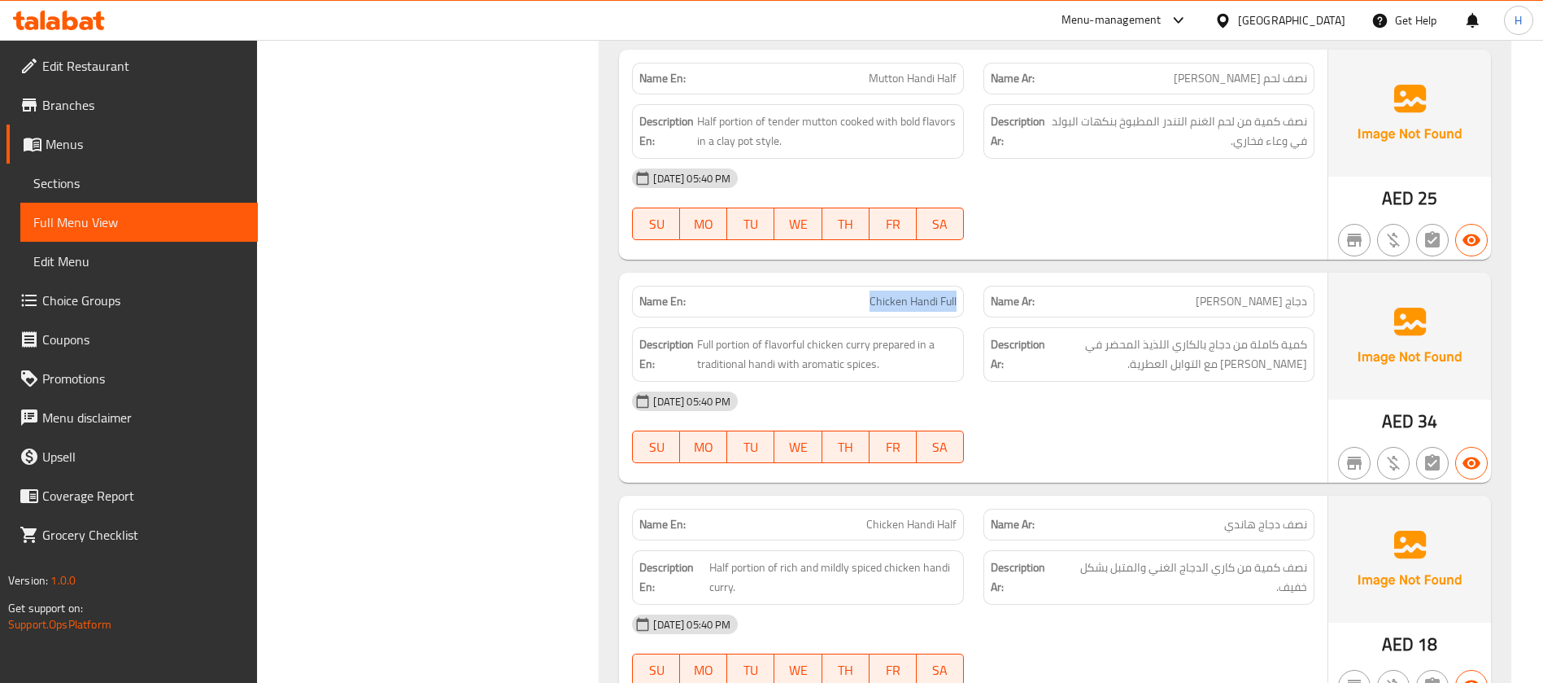
drag, startPoint x: 836, startPoint y: 300, endPoint x: 967, endPoint y: 304, distance: 131.0
click at [967, 304] on div "Name En: Chicken Handi Full" at bounding box center [797, 301] width 351 height 51
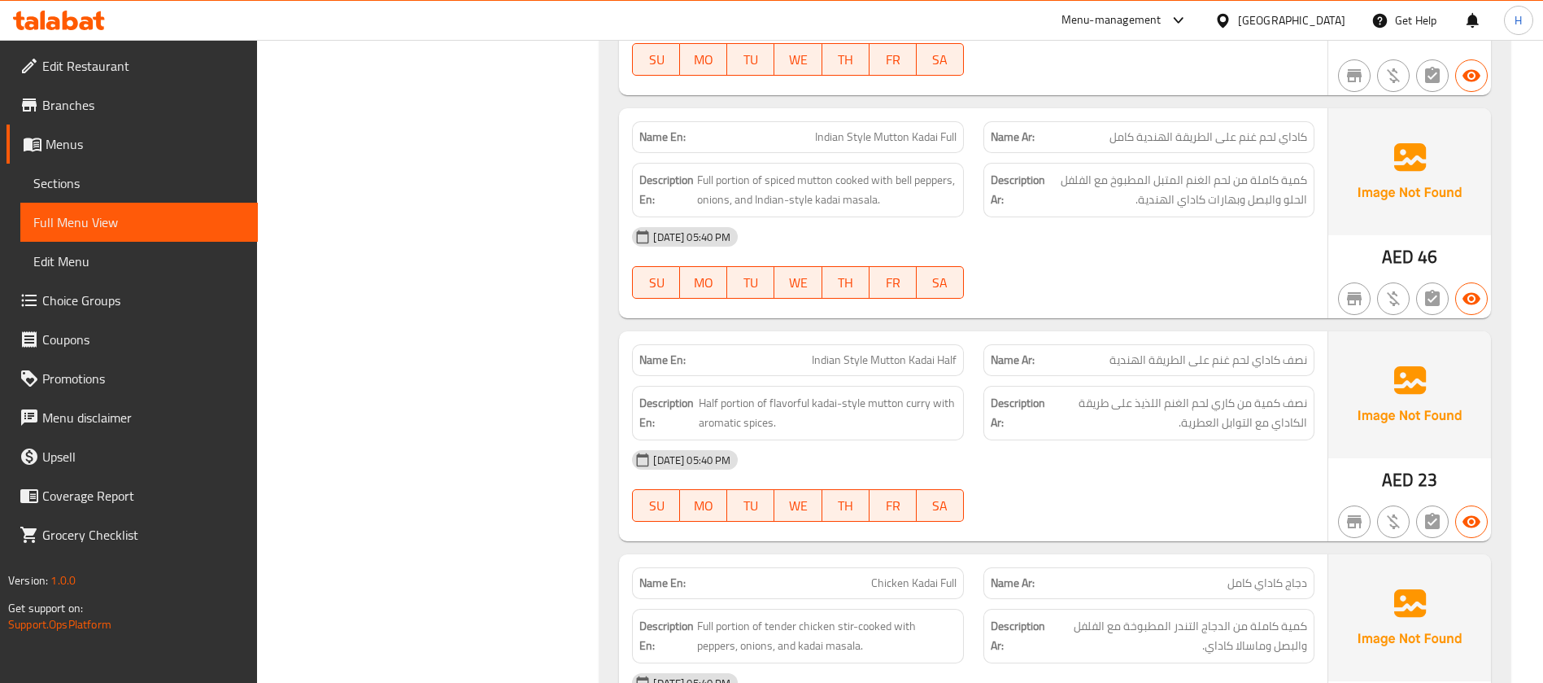
scroll to position [1831, 0]
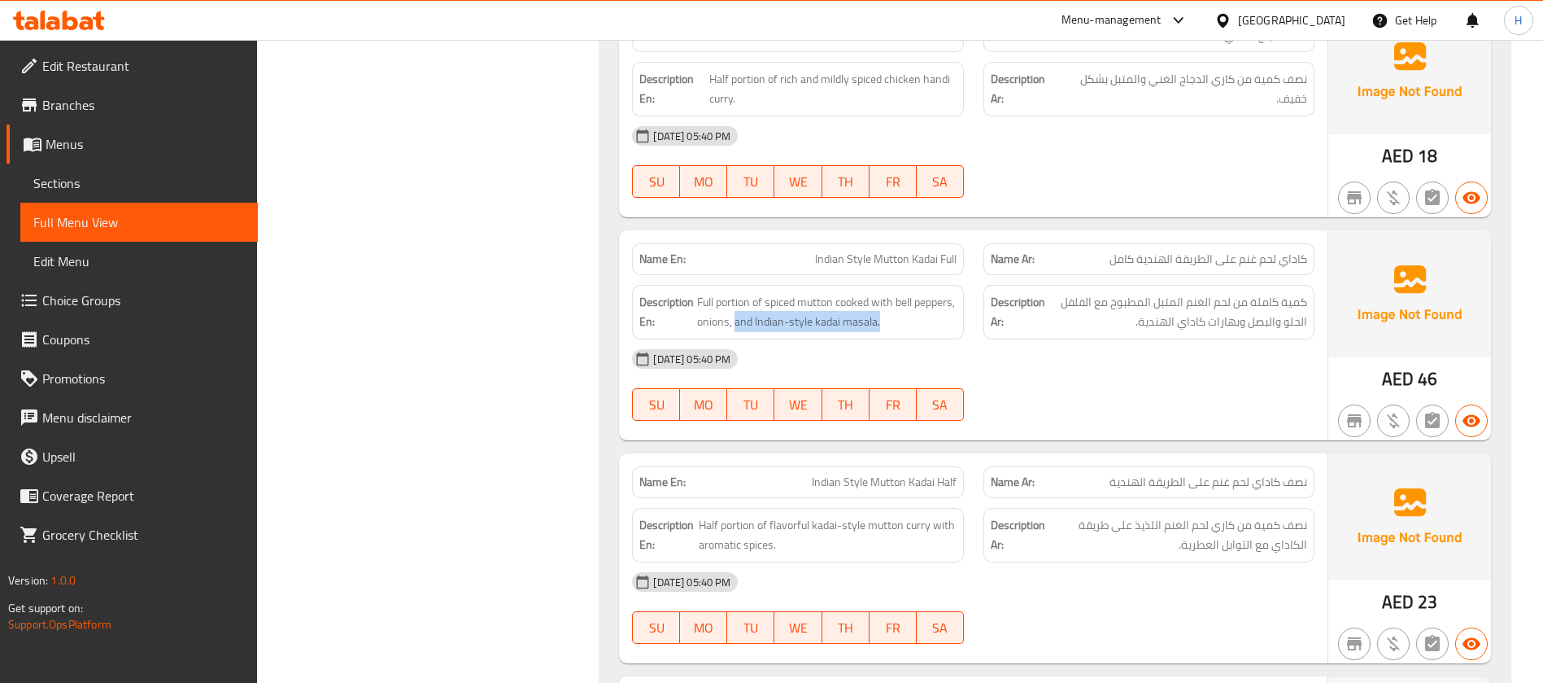
drag, startPoint x: 779, startPoint y: 327, endPoint x: 937, endPoint y: 338, distance: 159.0
click at [937, 338] on div "Description En: Full portion of spiced mutton cooked with bell peppers, onions,…" at bounding box center [797, 312] width 331 height 55
copy span "and Indian-style kadai masala."
click at [887, 247] on div "Name En: Indian Style Mutton Kadai Full" at bounding box center [797, 259] width 331 height 32
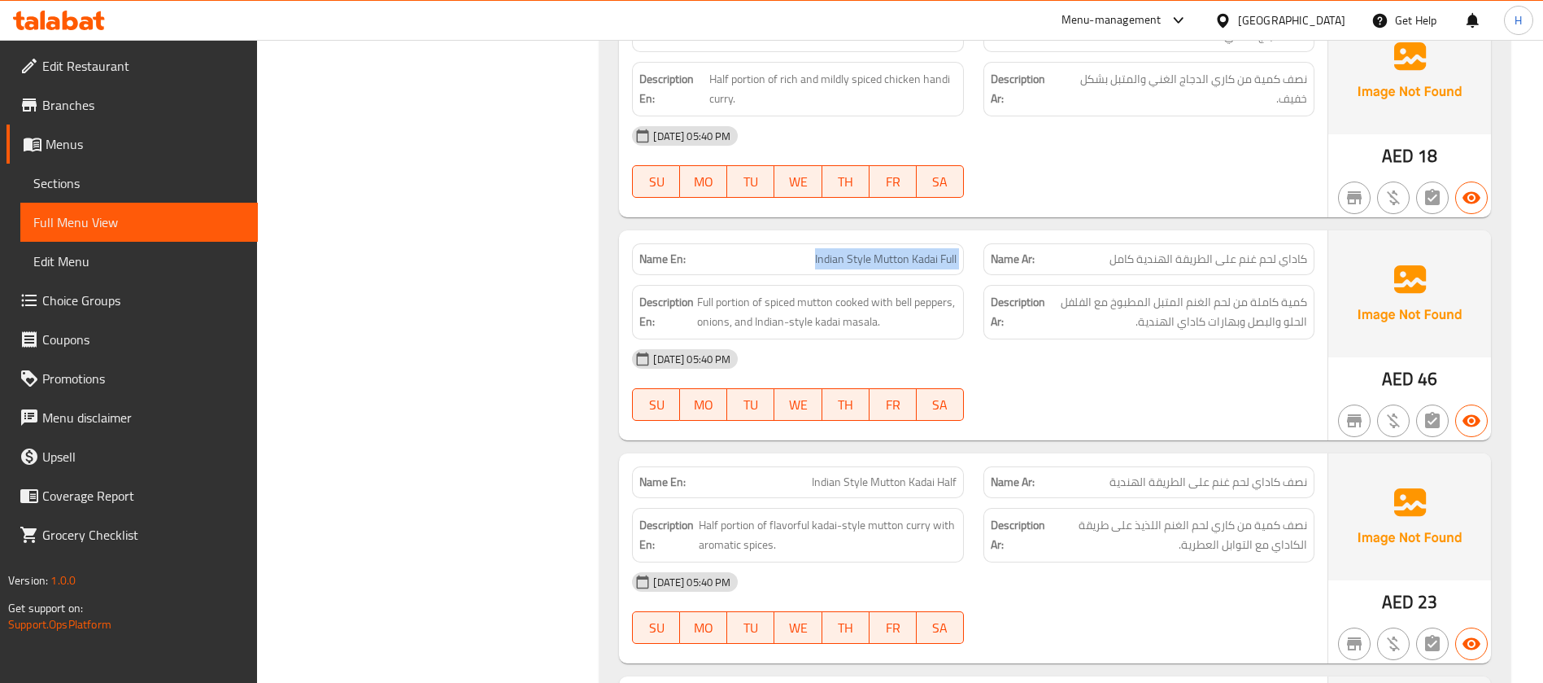
click at [887, 247] on div "Name En: Indian Style Mutton Kadai Full" at bounding box center [797, 259] width 331 height 32
copy span "Indian Style Mutton Kadai Full"
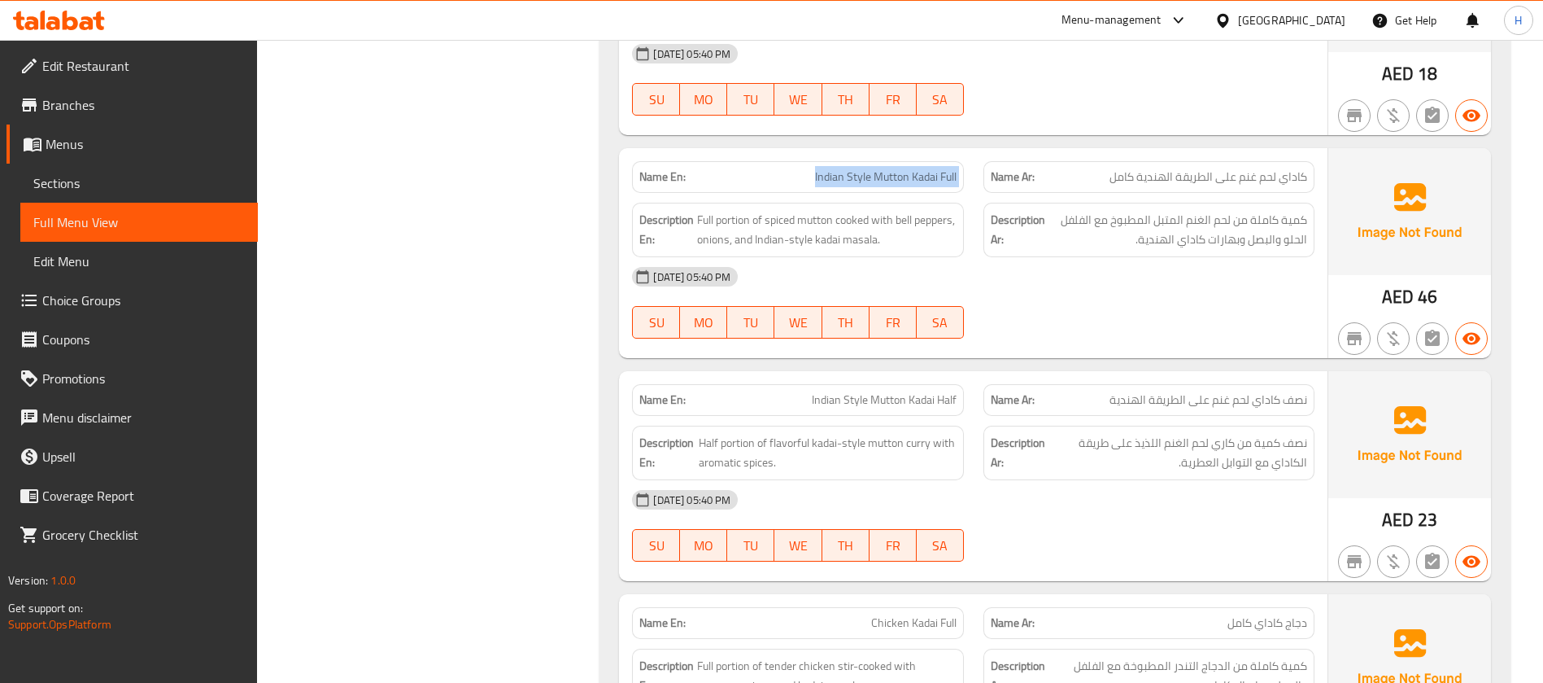
scroll to position [1953, 0]
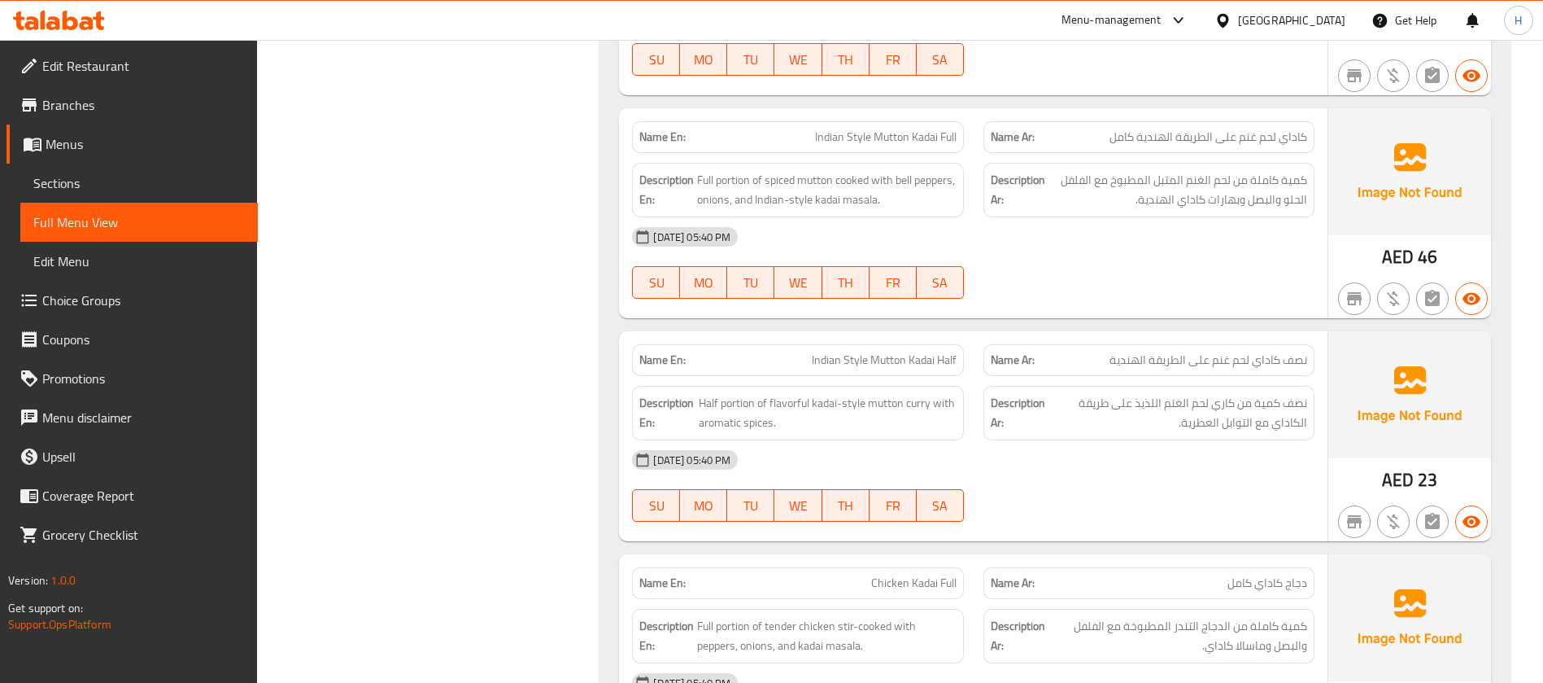
click at [1267, 365] on span "نصف كاداي لحم غنم على الطريقة الهندية" at bounding box center [1209, 359] width 198 height 17
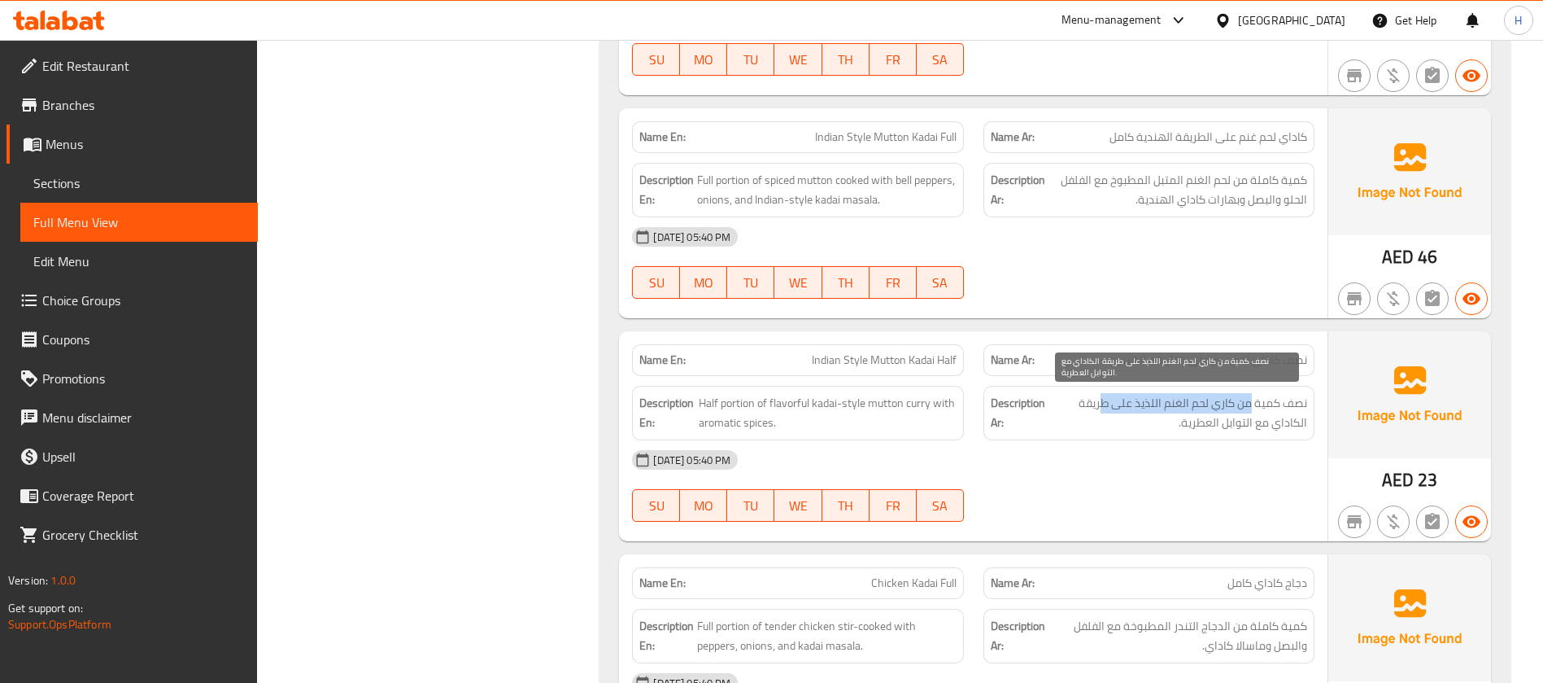
drag, startPoint x: 1253, startPoint y: 399, endPoint x: 1104, endPoint y: 399, distance: 148.9
click at [1104, 399] on span "نصف كمية من كاري لحم الغنم اللذيذ على طريقة الكاداي مع التوابل العطرية." at bounding box center [1178, 413] width 259 height 40
drag, startPoint x: 1292, startPoint y: 425, endPoint x: 1150, endPoint y: 431, distance: 142.5
click at [1150, 431] on span "نصف كمية من كاري لحم الغنم اللذيذ على طريقة الكاداي مع التوابل العطرية." at bounding box center [1178, 413] width 259 height 40
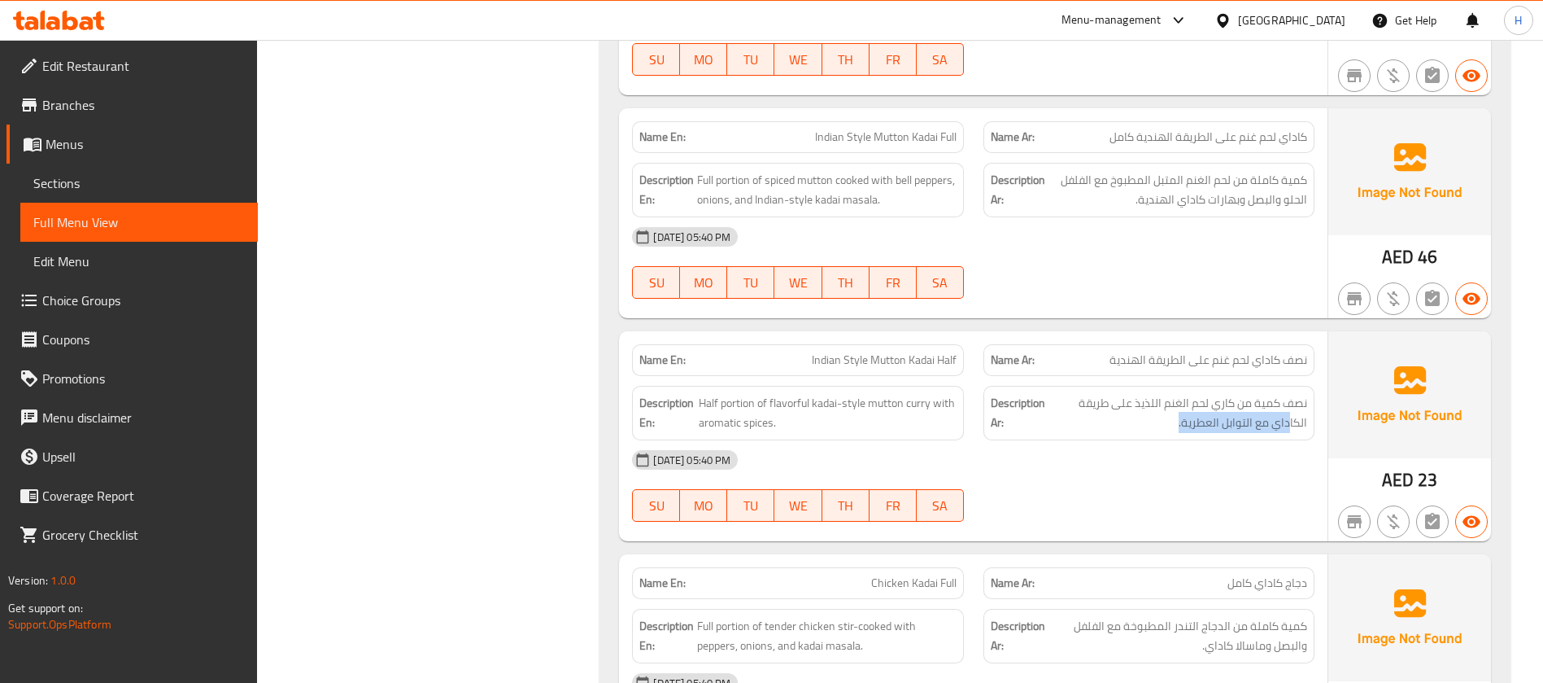
scroll to position [2075, 0]
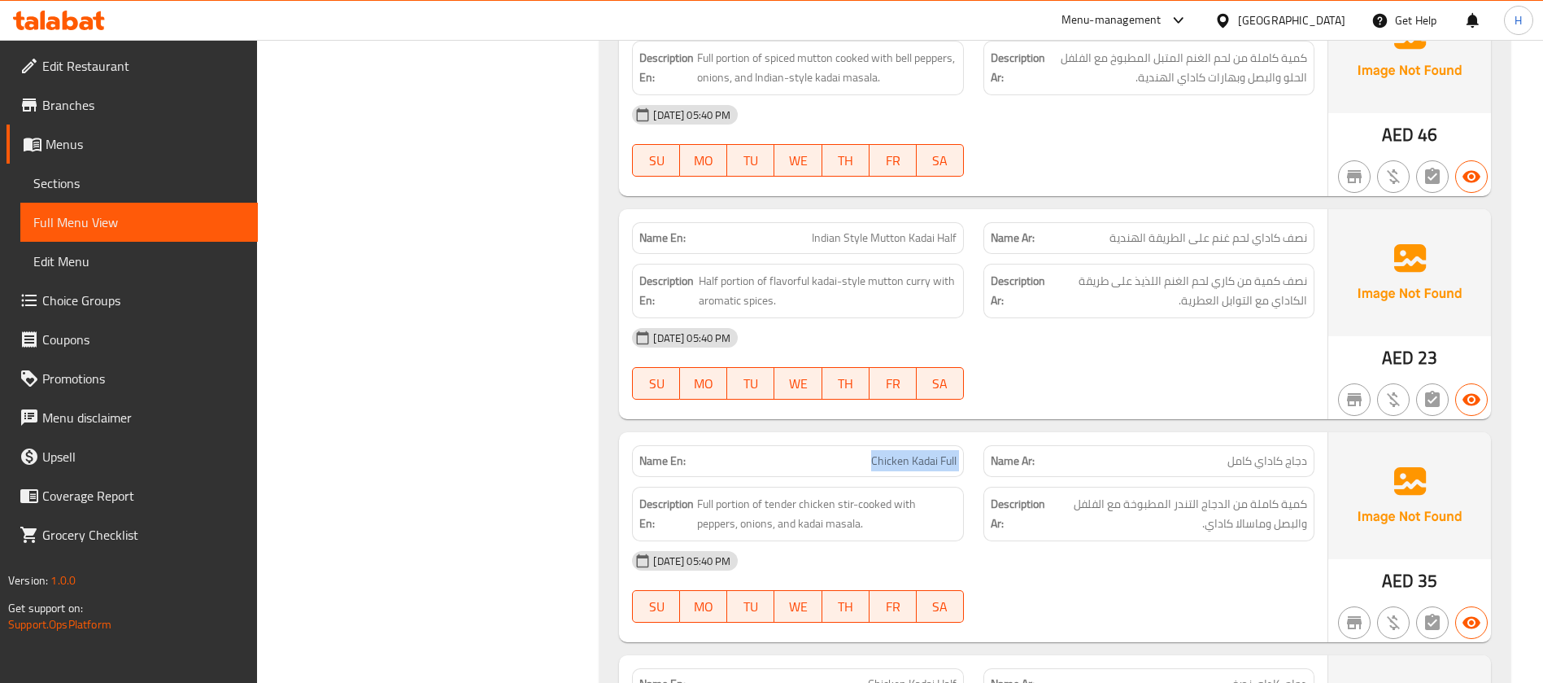
drag, startPoint x: 873, startPoint y: 459, endPoint x: 976, endPoint y: 450, distance: 103.7
click at [976, 450] on div "Name En: Chicken Kadai Full Name Ar: دجاج كاداي كامل" at bounding box center [973, 460] width 702 height 51
drag, startPoint x: 1226, startPoint y: 460, endPoint x: 1298, endPoint y: 460, distance: 72.4
click at [1298, 460] on p "Name Ar: دجاج كاداي كامل" at bounding box center [1149, 460] width 316 height 17
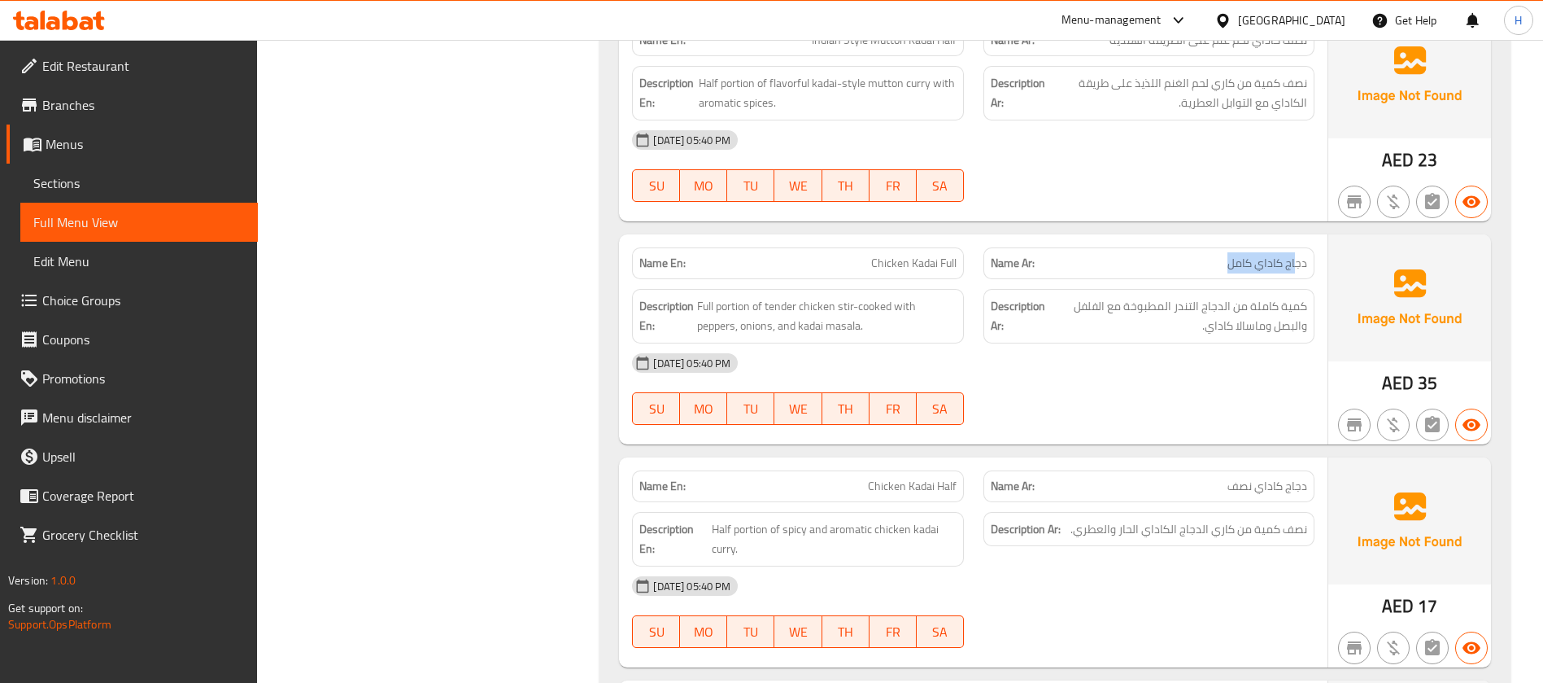
scroll to position [2319, 0]
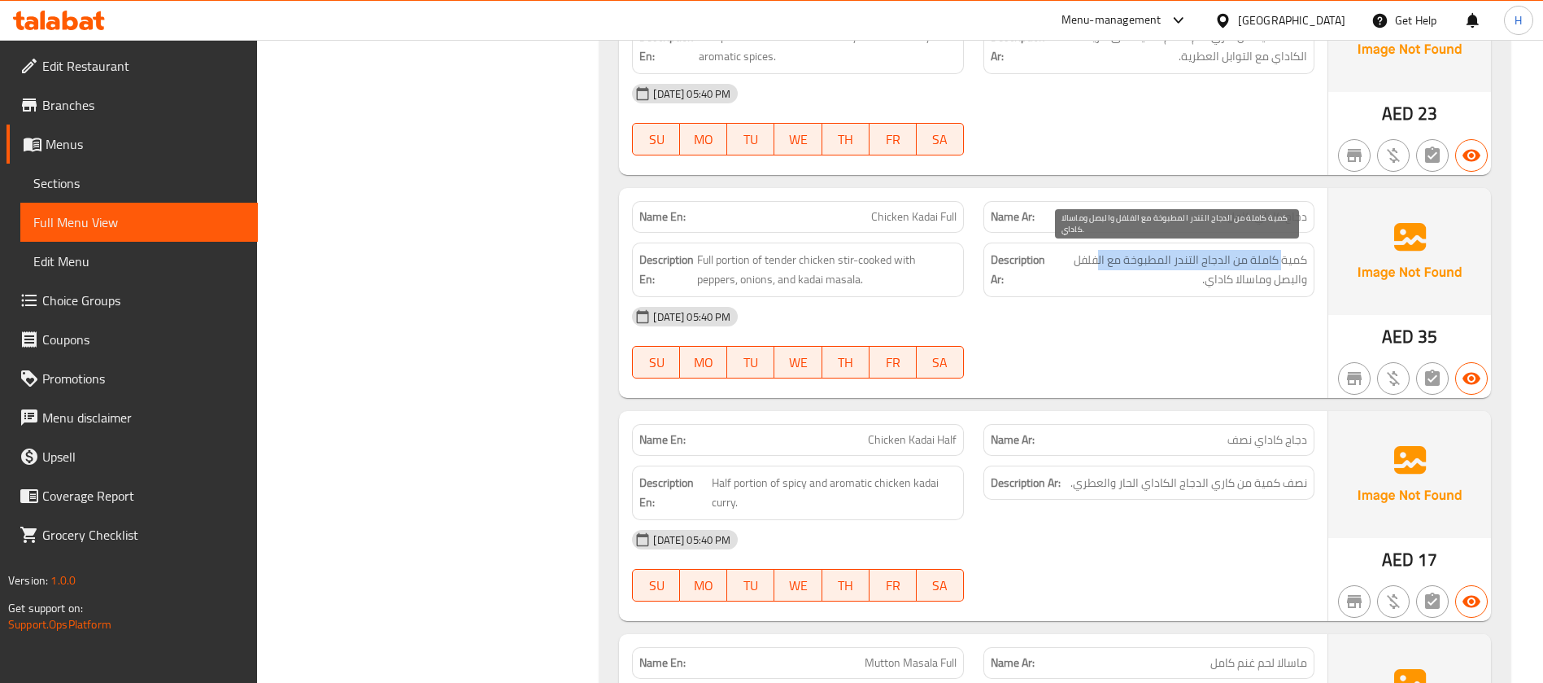
drag, startPoint x: 1282, startPoint y: 260, endPoint x: 1101, endPoint y: 258, distance: 181.4
click at [1101, 258] on span "كمية كاملة من الدجاج التندر المطبوخة مع الفلفل والبصل وماسالا كاداي." at bounding box center [1178, 270] width 259 height 40
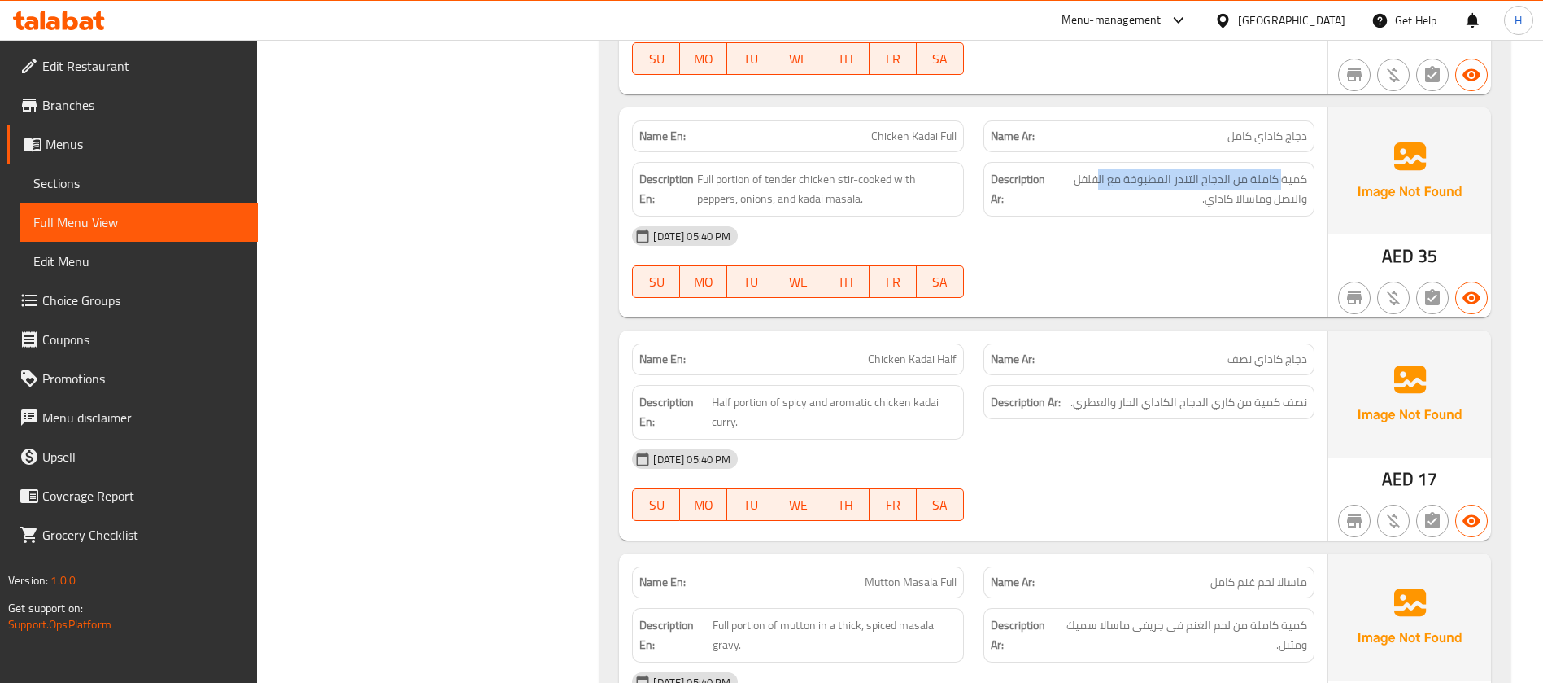
scroll to position [2441, 0]
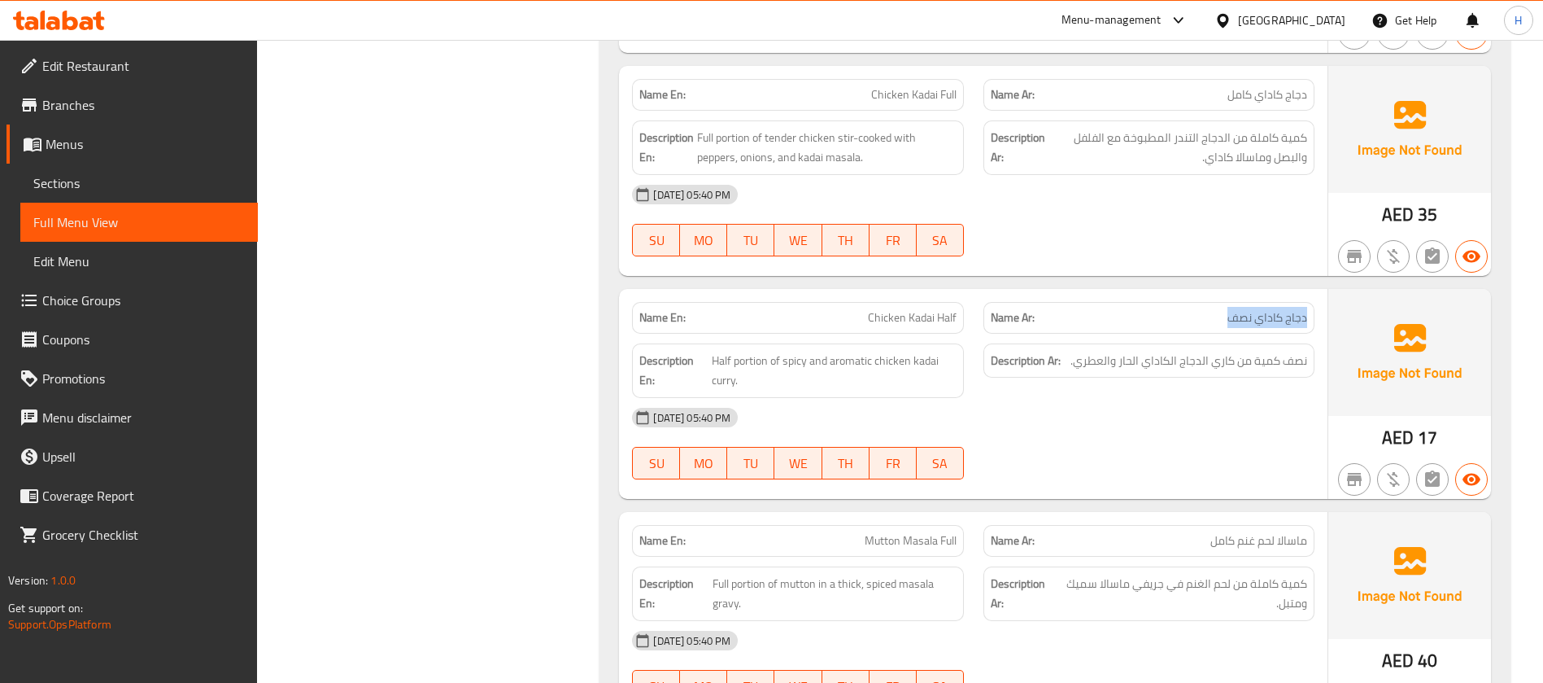
drag, startPoint x: 1221, startPoint y: 313, endPoint x: 1320, endPoint y: 316, distance: 98.5
click at [1320, 316] on div "Name Ar: دجاج كاداي نصف" at bounding box center [1149, 317] width 351 height 51
drag, startPoint x: 858, startPoint y: 319, endPoint x: 975, endPoint y: 316, distance: 116.4
click at [975, 316] on div "Name En: Chicken Kadai Half Name Ar: دجاج كاداي نصف" at bounding box center [973, 317] width 702 height 51
drag, startPoint x: 1309, startPoint y: 358, endPoint x: 1132, endPoint y: 355, distance: 177.4
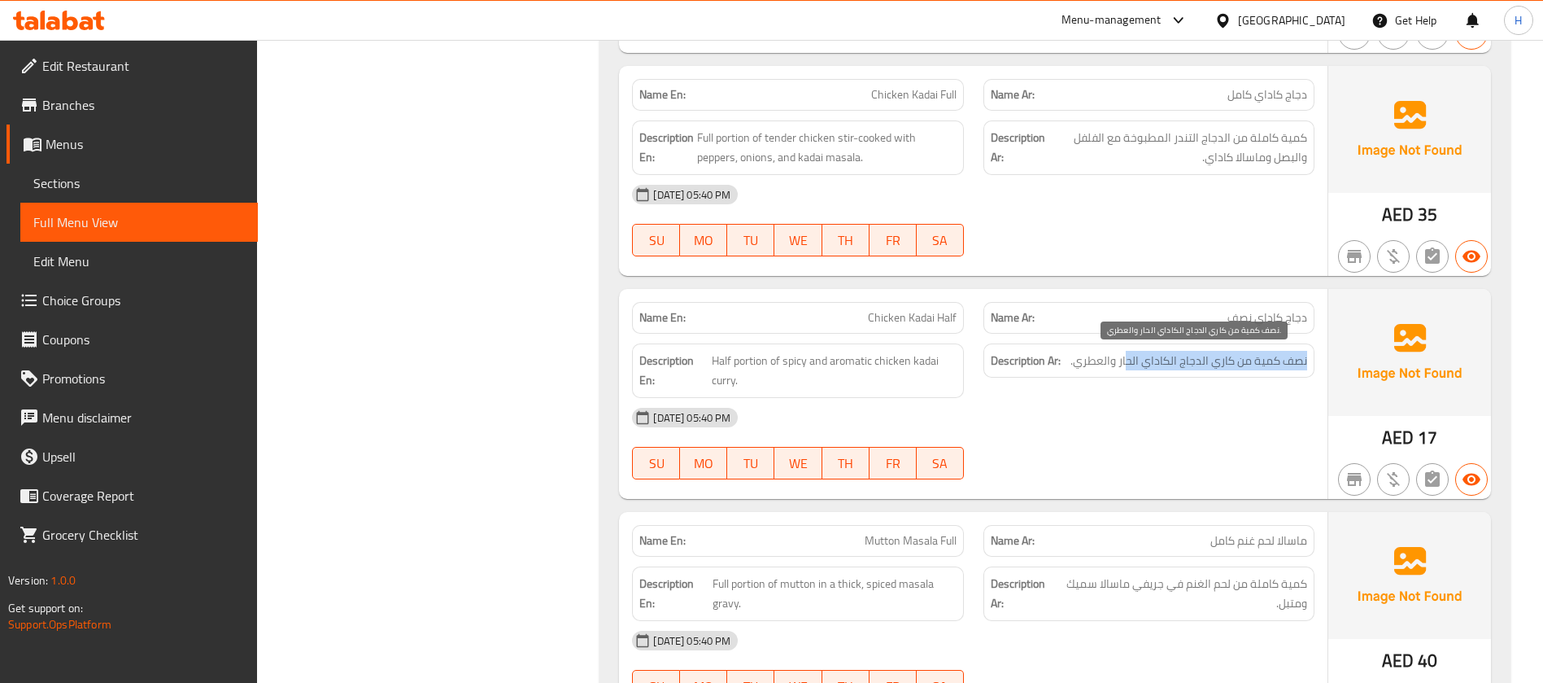
click at [1132, 355] on div "Description Ar: نصف كمية من كاري الدجاج الكاداي الحار والعطري." at bounding box center [1149, 360] width 331 height 35
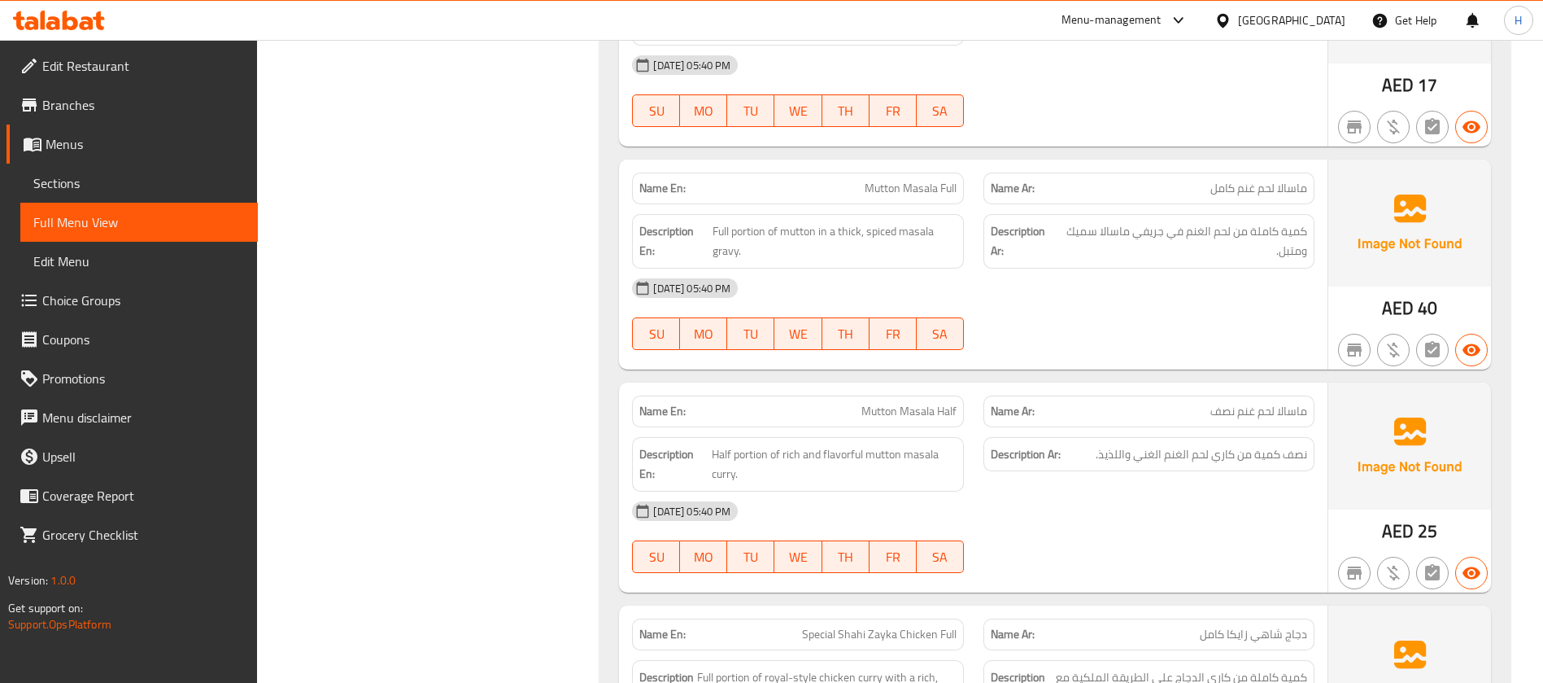
scroll to position [2807, 0]
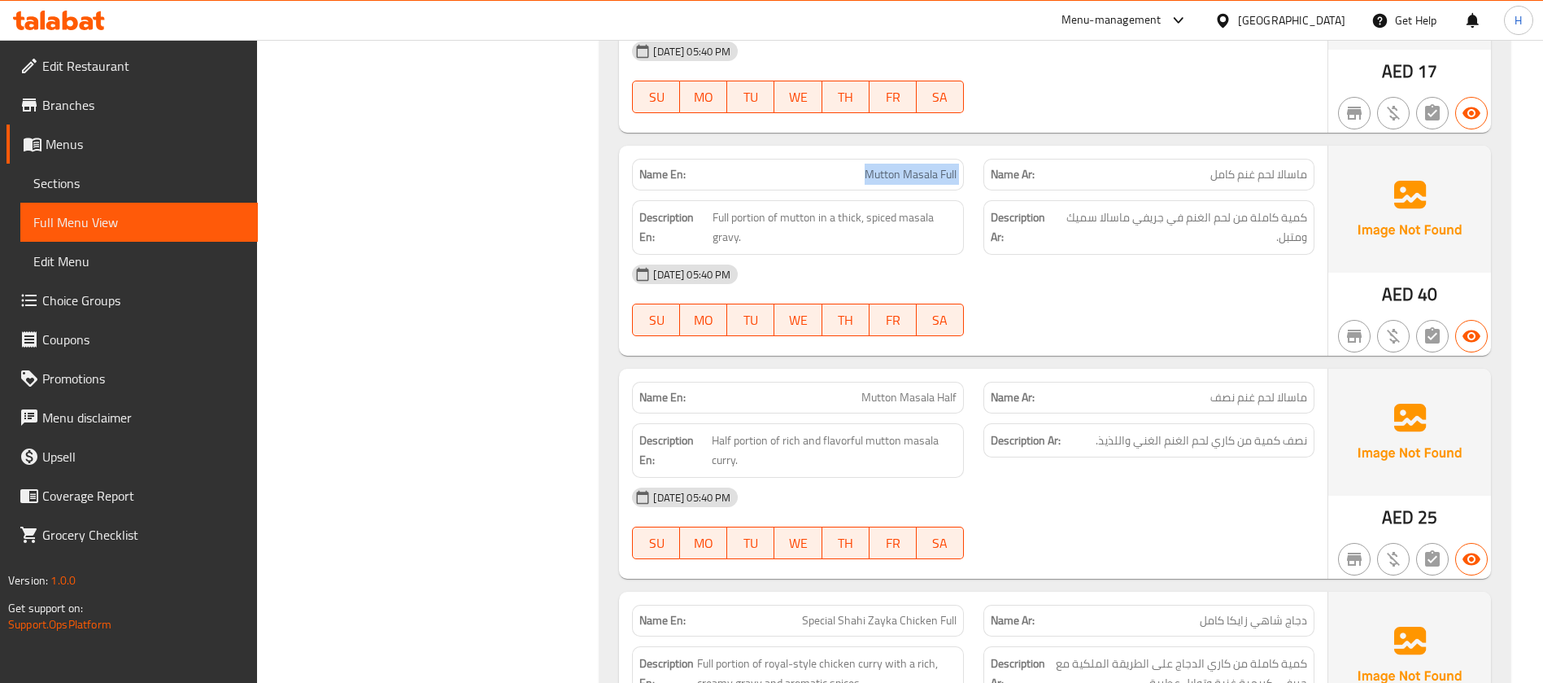
drag, startPoint x: 846, startPoint y: 171, endPoint x: 975, endPoint y: 159, distance: 129.9
click at [975, 159] on div "Name En: Mutton Masala Full Name Ar: ماسالا لحم غنم كامل" at bounding box center [973, 174] width 702 height 51
drag, startPoint x: 1179, startPoint y: 175, endPoint x: 1308, endPoint y: 171, distance: 129.4
click at [1308, 171] on div "Name Ar: ماسالا لحم غنم كامل" at bounding box center [1149, 175] width 331 height 32
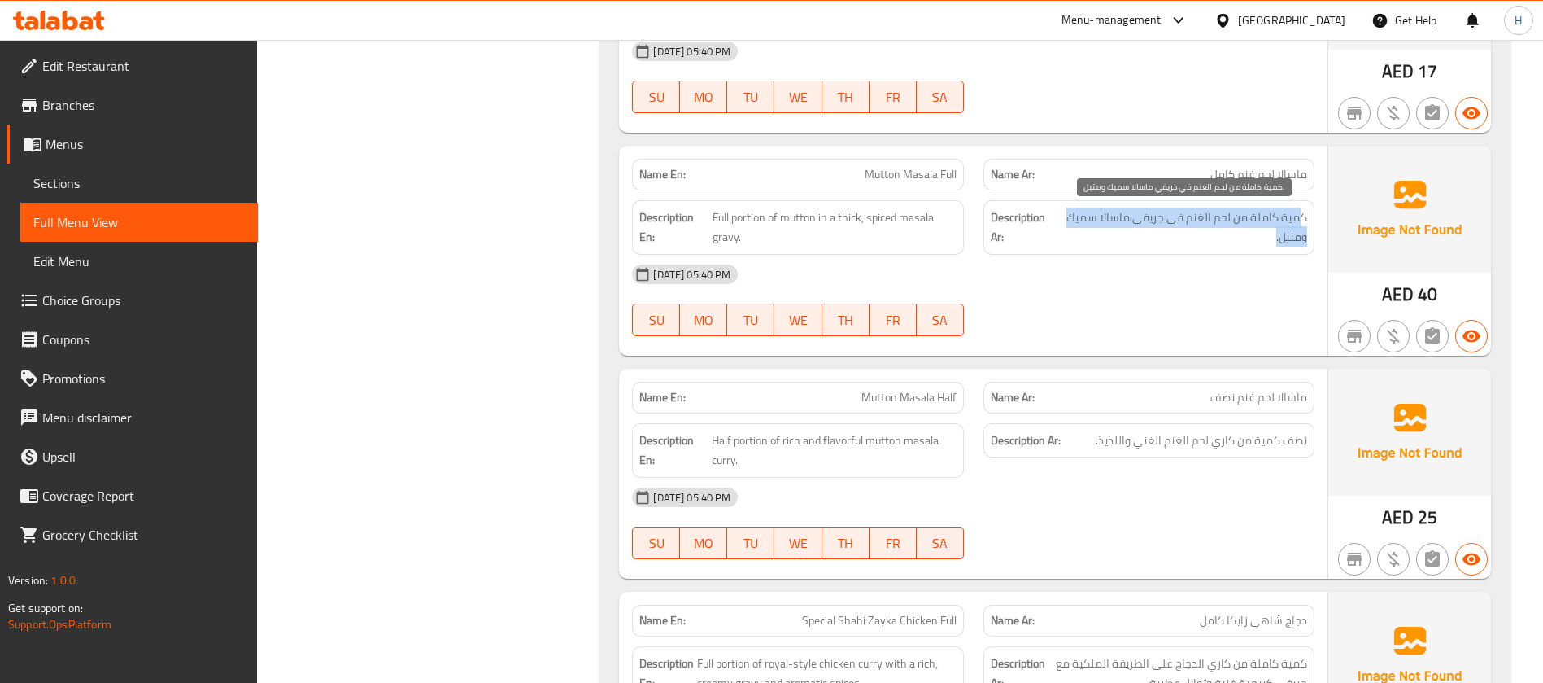
drag, startPoint x: 1297, startPoint y: 212, endPoint x: 1208, endPoint y: 228, distance: 90.0
click at [1208, 228] on span "كمية كاملة من لحم الغنم في جريفي ماسالا سميك ومتبل." at bounding box center [1183, 227] width 250 height 40
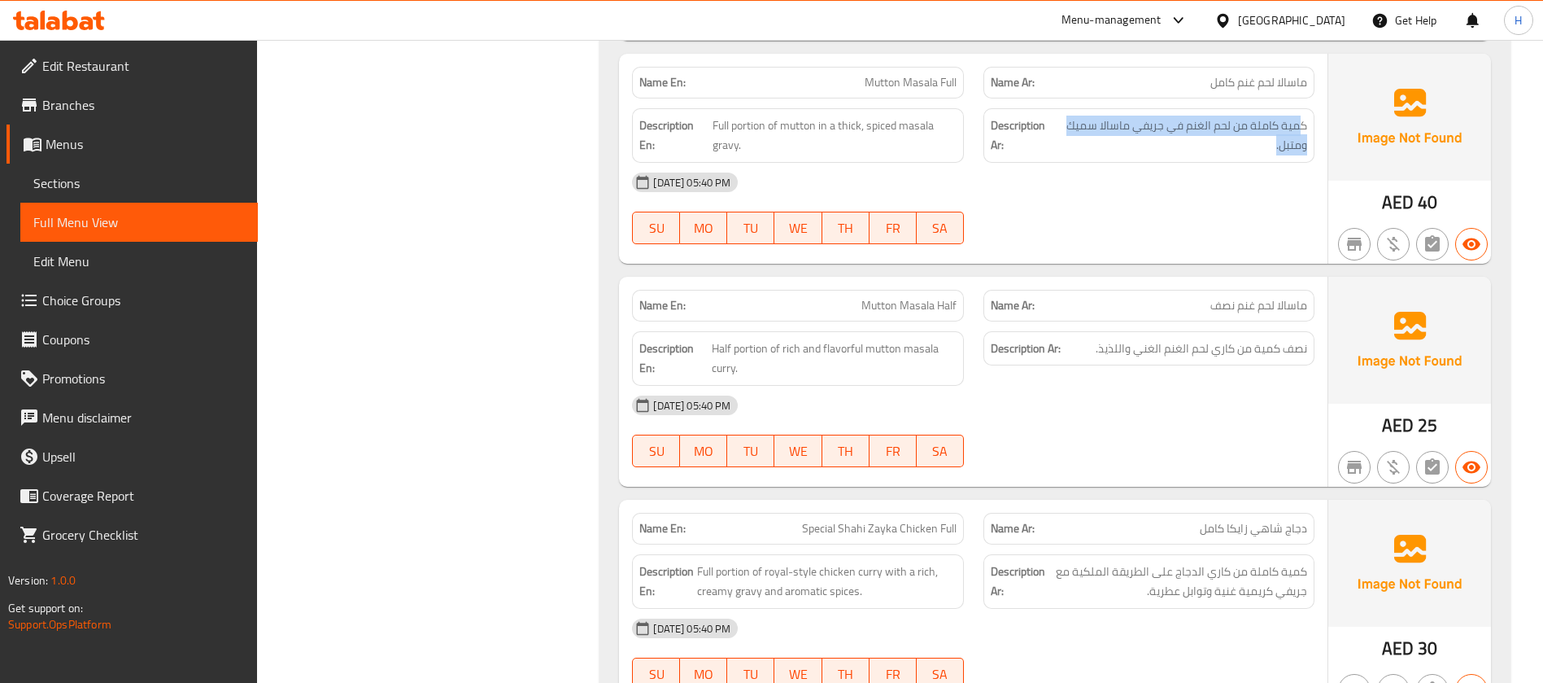
scroll to position [2929, 0]
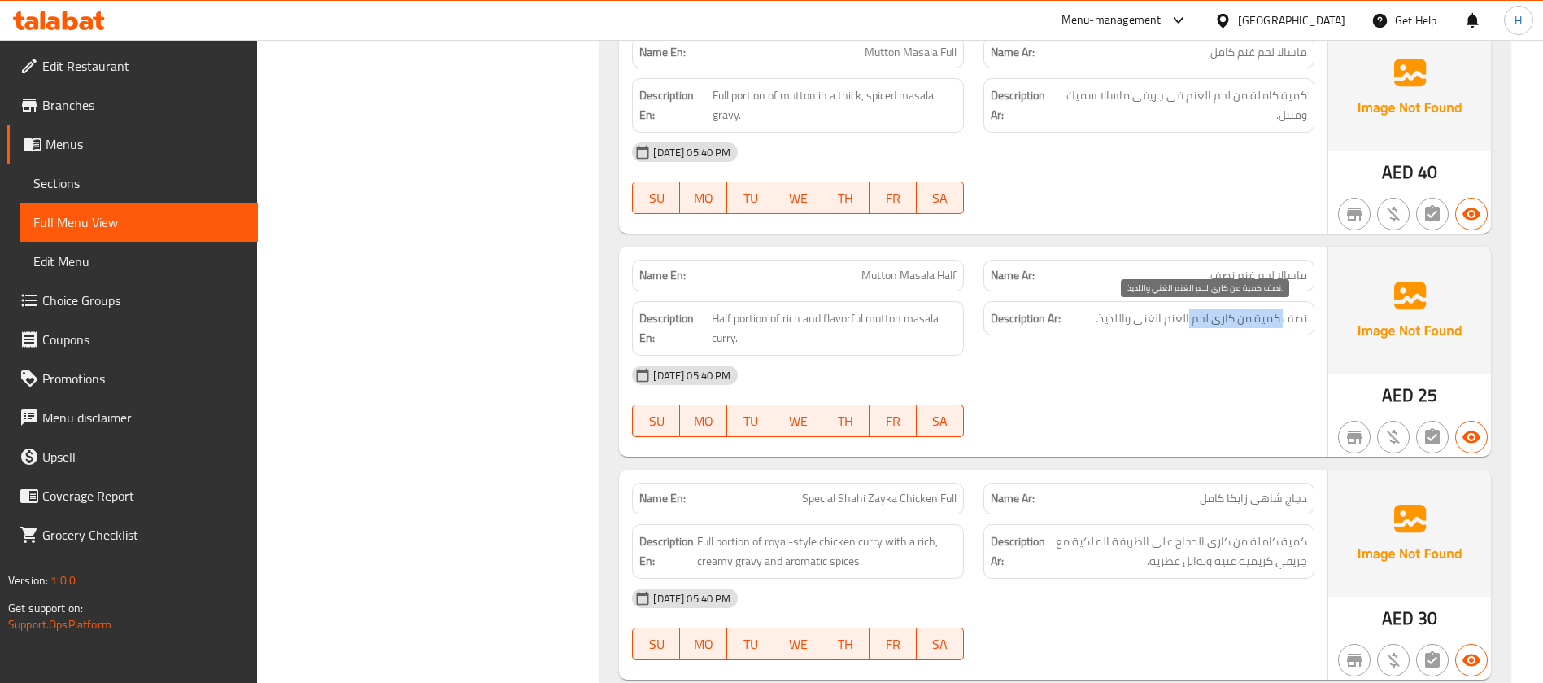
drag, startPoint x: 1283, startPoint y: 324, endPoint x: 1189, endPoint y: 323, distance: 94.4
click at [1189, 323] on span "نصف كمية من كاري لحم الغنم الغني واللذيذ." at bounding box center [1202, 318] width 212 height 20
click at [885, 273] on span "Mutton Masala Half" at bounding box center [909, 275] width 95 height 17
click at [886, 273] on span "Mutton Masala Half" at bounding box center [909, 275] width 95 height 17
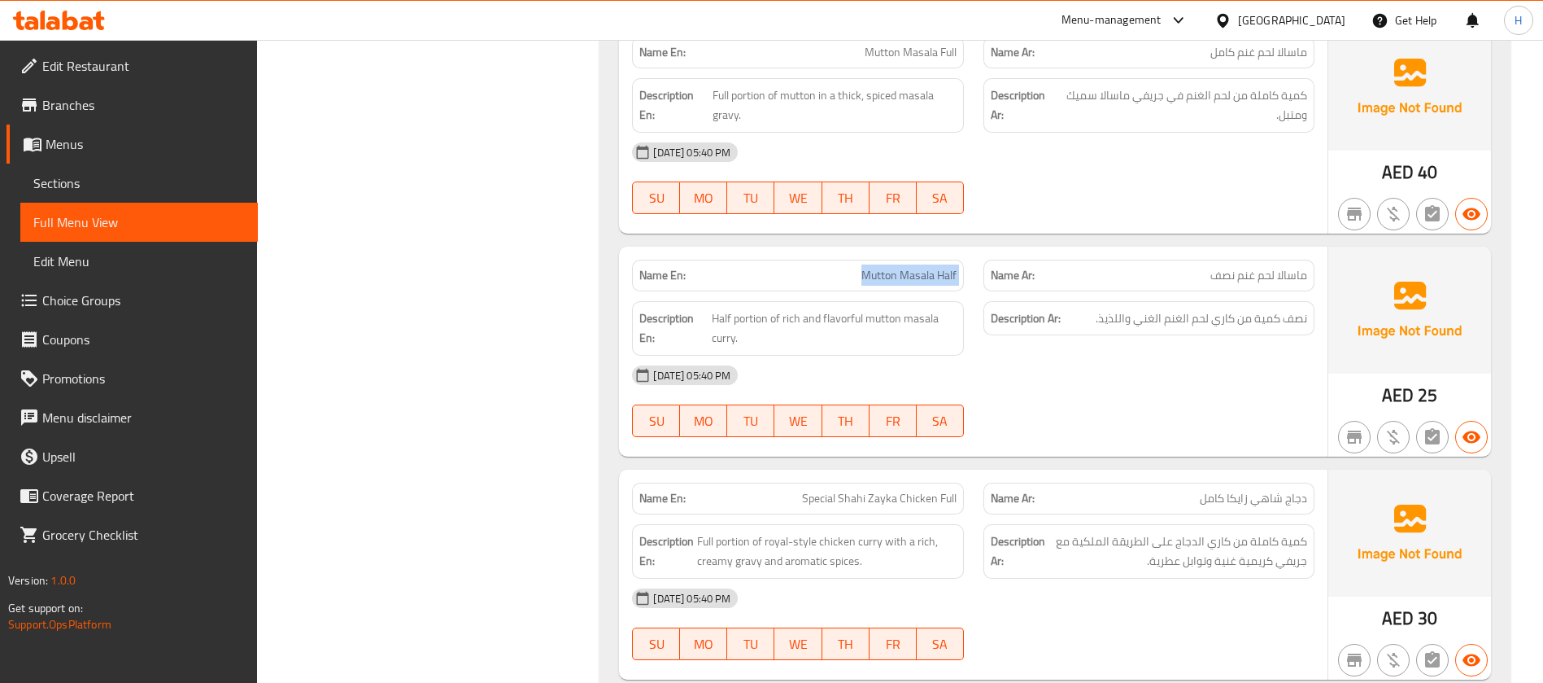
click at [886, 273] on span "Mutton Masala Half" at bounding box center [909, 275] width 95 height 17
click at [1116, 94] on span "كمية كاملة من لحم الغنم في جريفي ماسالا سميك ومتبل." at bounding box center [1183, 105] width 250 height 40
copy span "ماسالا"
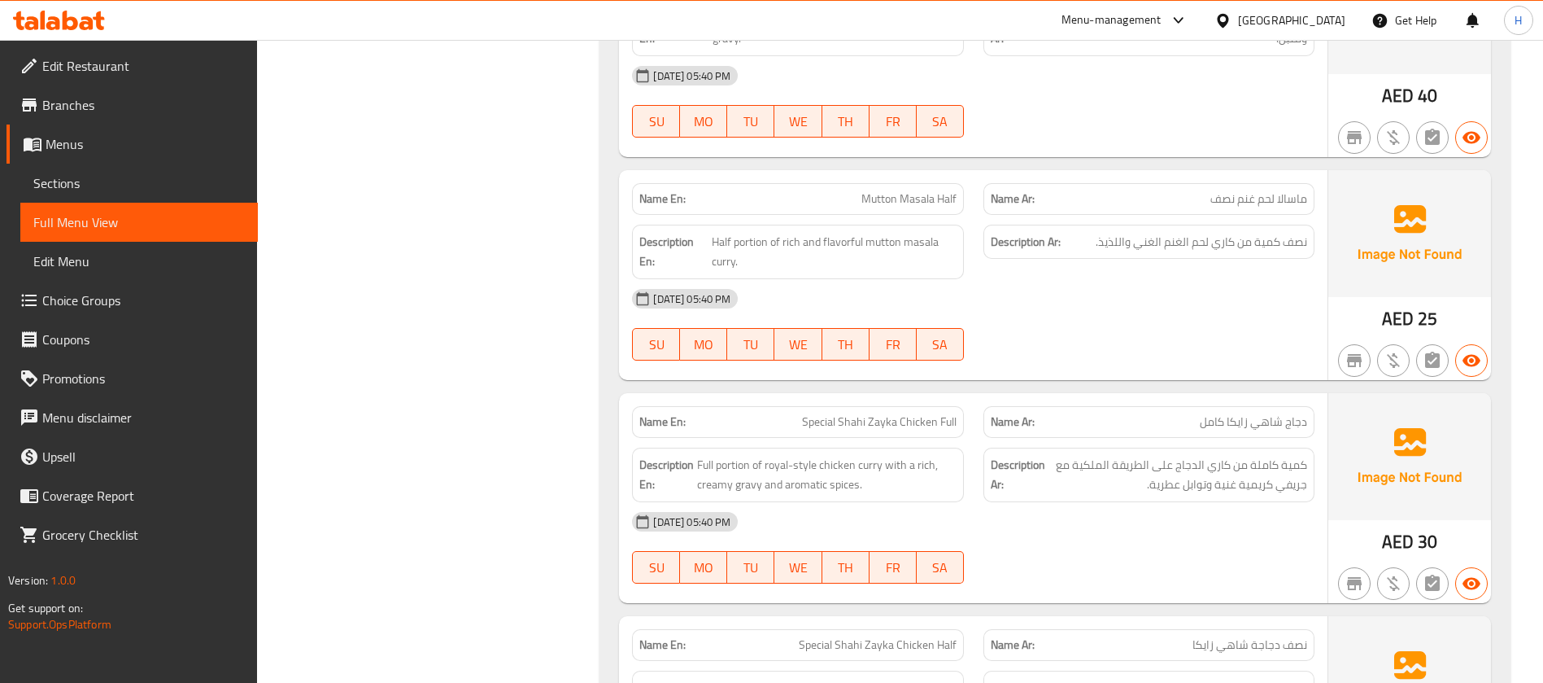
scroll to position [3051, 0]
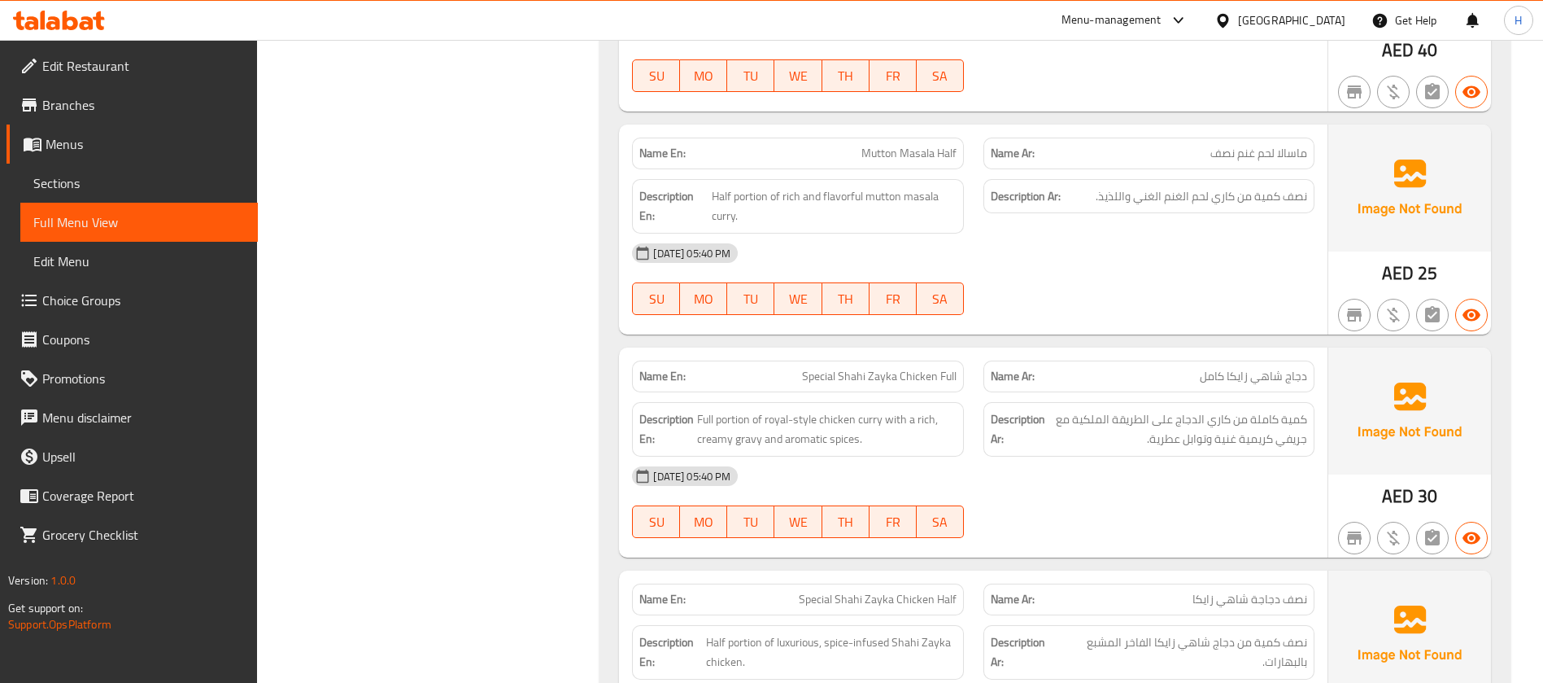
click at [1214, 387] on div "Name Ar: دجاج شاهي زايكا كامل" at bounding box center [1149, 376] width 331 height 32
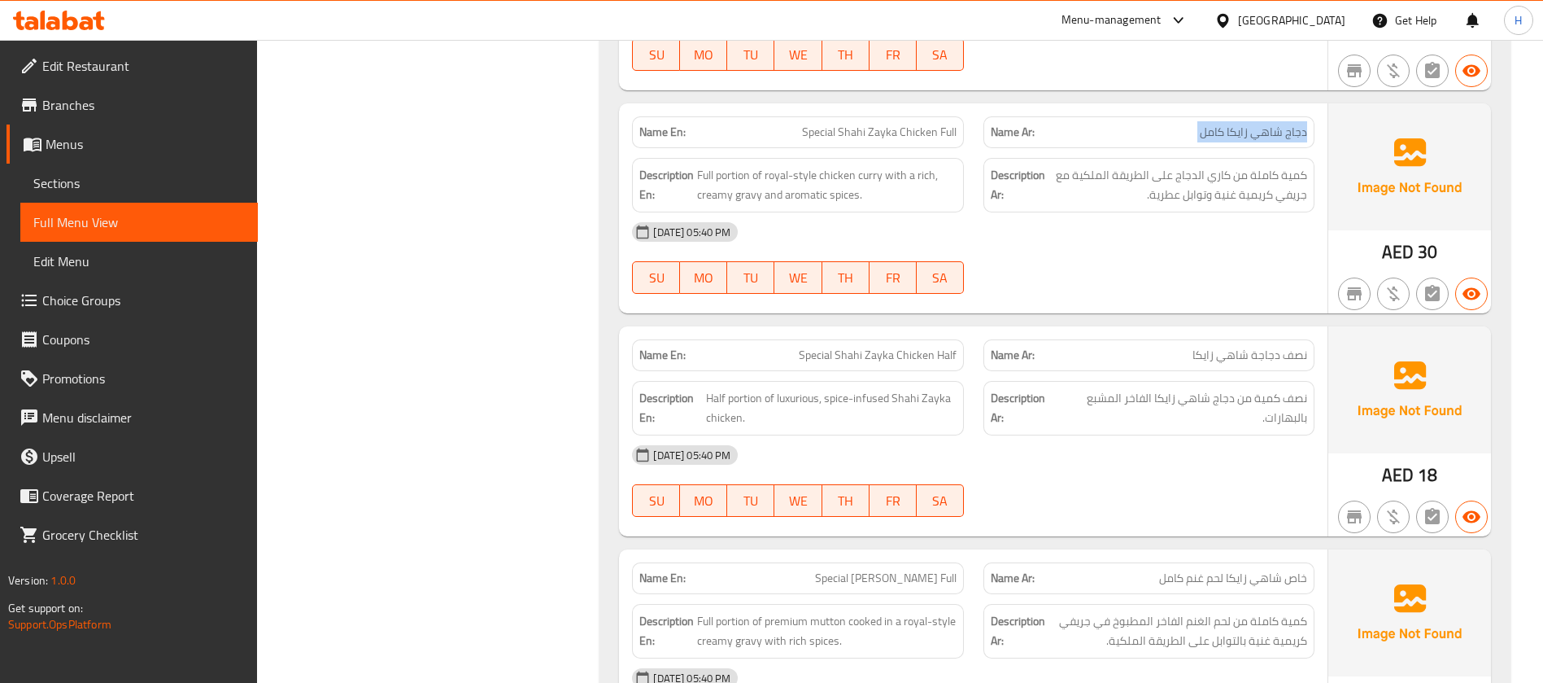
scroll to position [3173, 0]
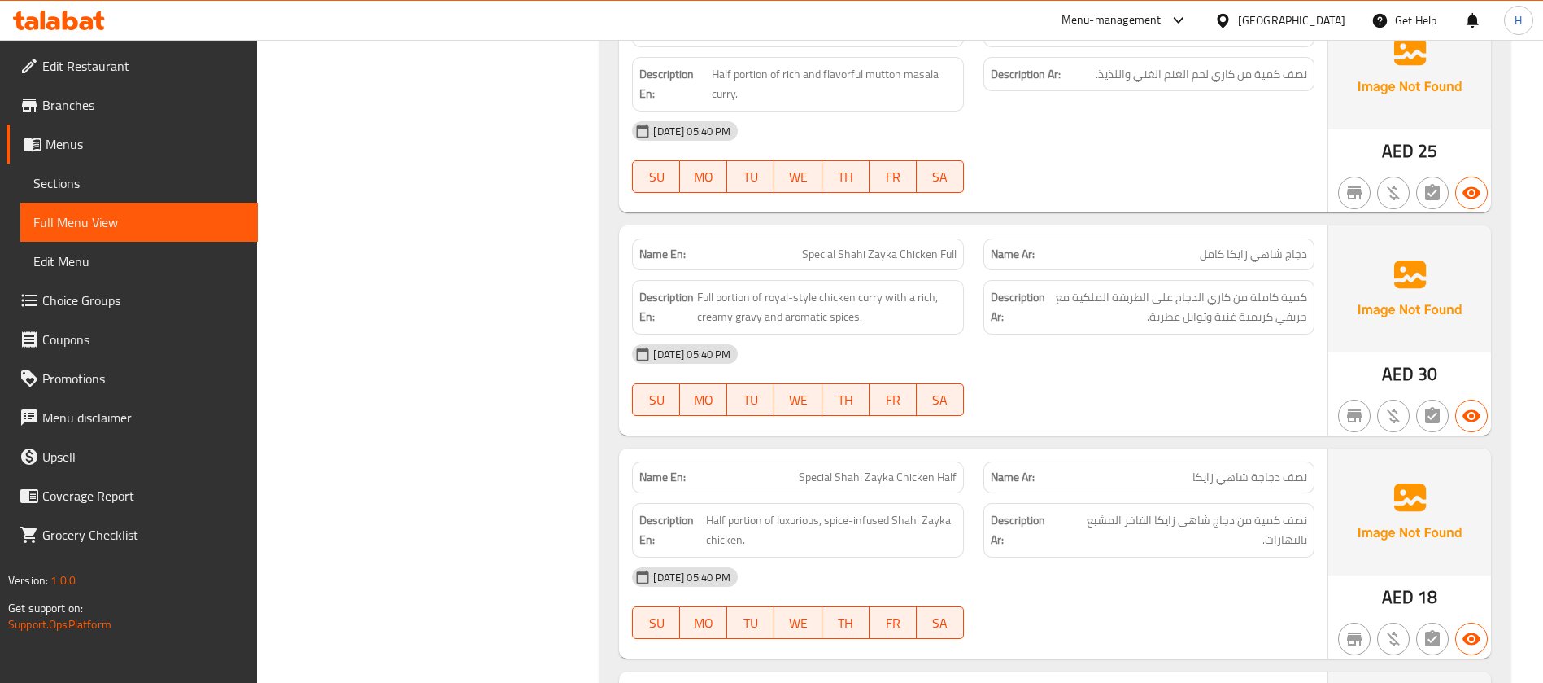
click at [836, 248] on span "Special Shahi Zayka Chicken Full" at bounding box center [879, 254] width 155 height 17
click at [835, 249] on span "Special Shahi Zayka Chicken Full" at bounding box center [879, 254] width 155 height 17
click at [834, 251] on span "Special Shahi Zayka Chicken Full" at bounding box center [879, 254] width 155 height 17
copy span "Special Shahi Zayka Chicken Full"
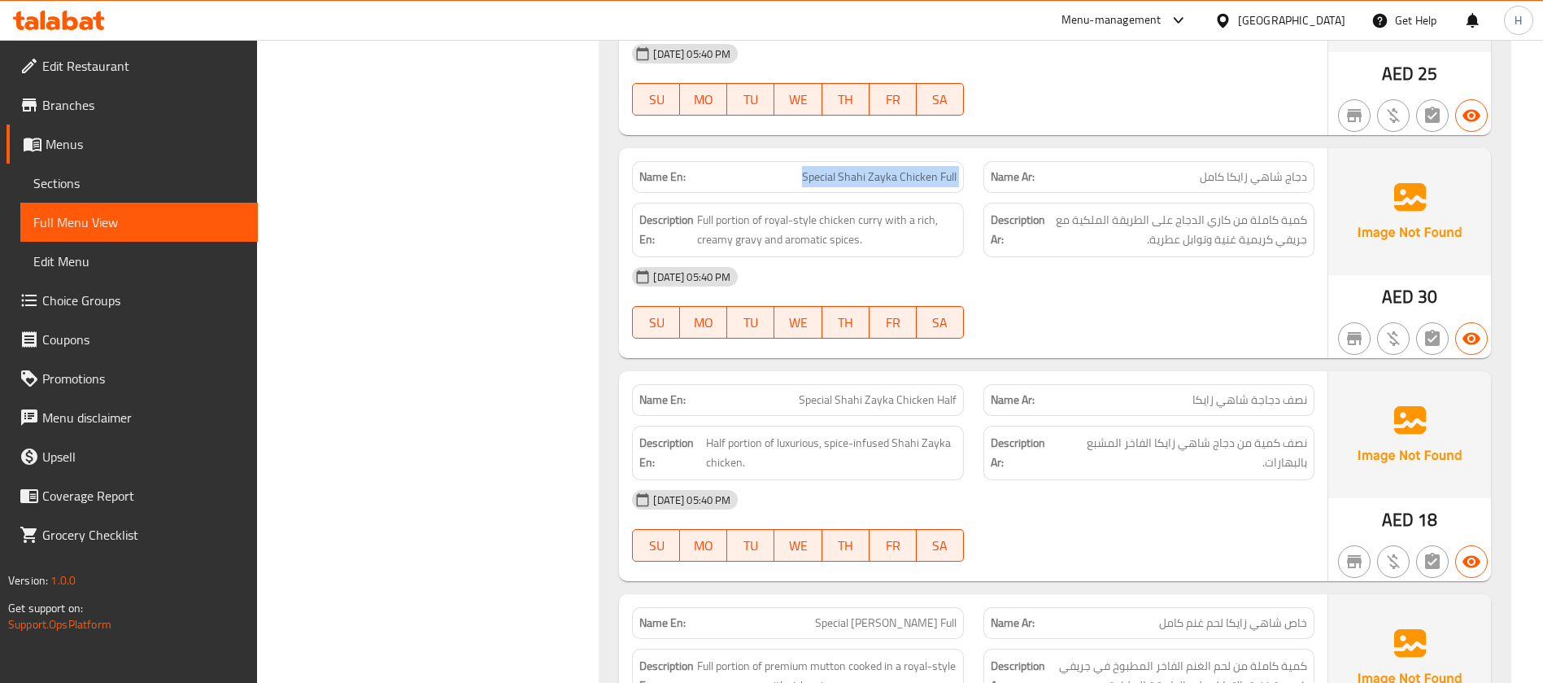
scroll to position [3295, 0]
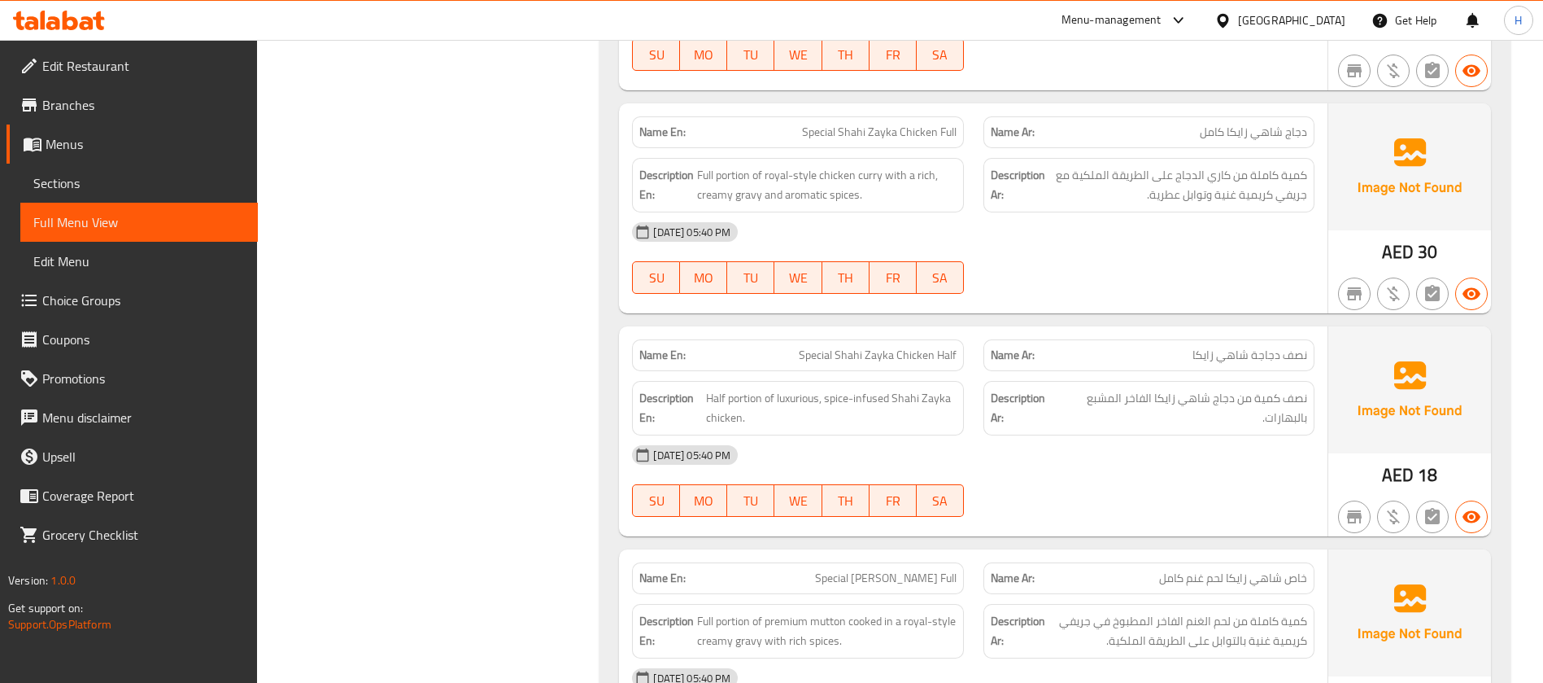
click at [850, 356] on span "Special Shahi Zayka Chicken Half" at bounding box center [878, 355] width 158 height 17
copy span "Special Shahi Zayka Chicken Half"
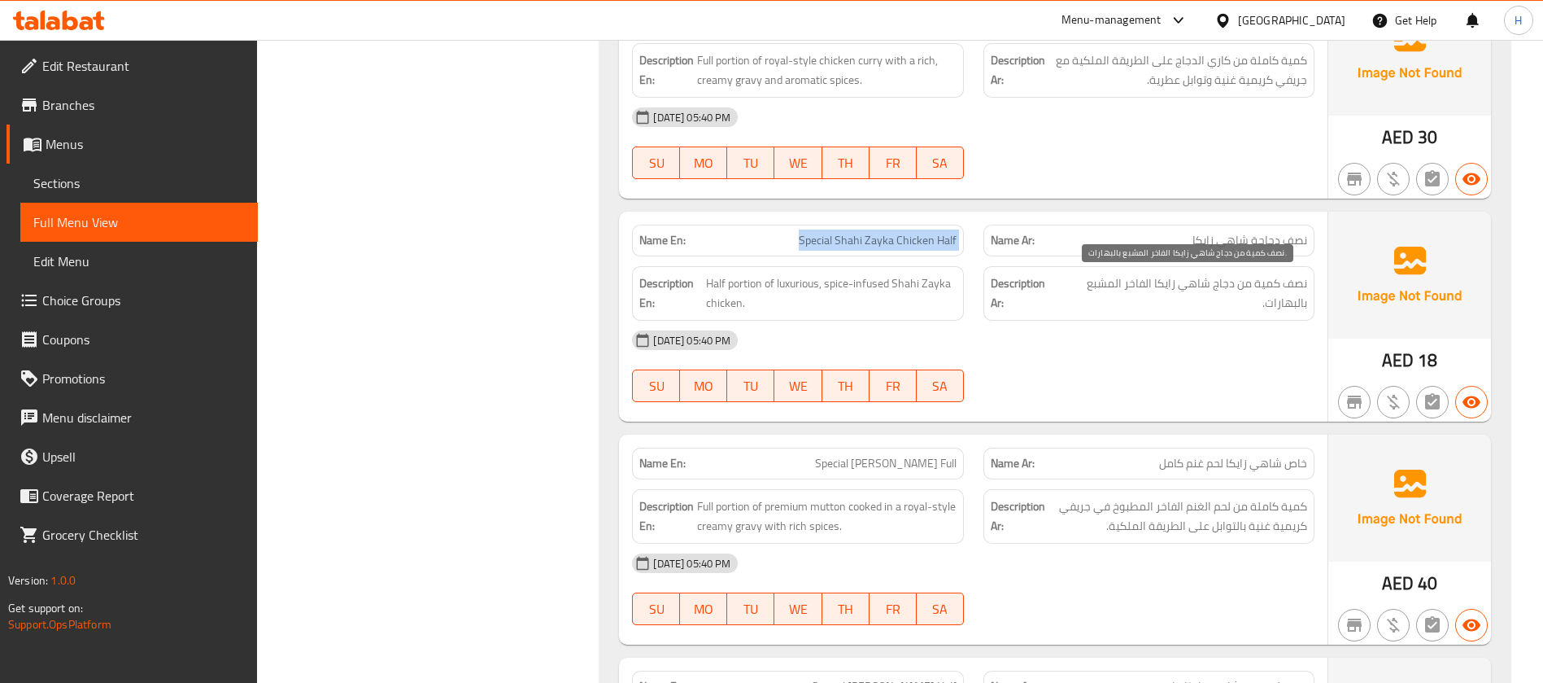
scroll to position [3417, 0]
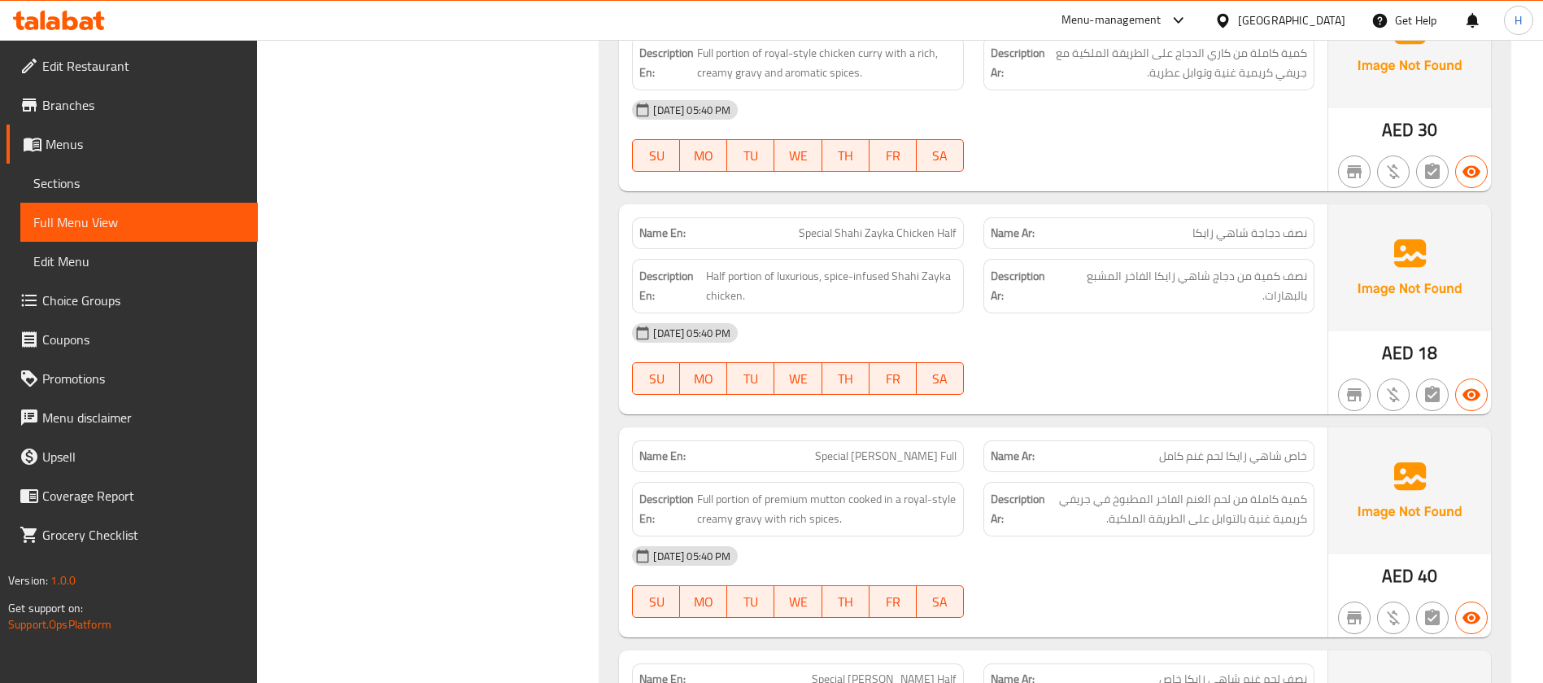
click at [1278, 456] on span "خاص شاهي زايكا لحم غنم كامل" at bounding box center [1233, 455] width 148 height 17
click at [1282, 452] on span "خاص شاهي زايكا لحم غنم كامل" at bounding box center [1233, 455] width 148 height 17
click at [1282, 449] on span "خاص شاهي زايكا لحم غنم كامل" at bounding box center [1233, 455] width 148 height 17
drag, startPoint x: 783, startPoint y: 447, endPoint x: 965, endPoint y: 453, distance: 181.5
click at [965, 453] on div "Name En: Special Shahi Zayka Mutton Full" at bounding box center [797, 455] width 351 height 51
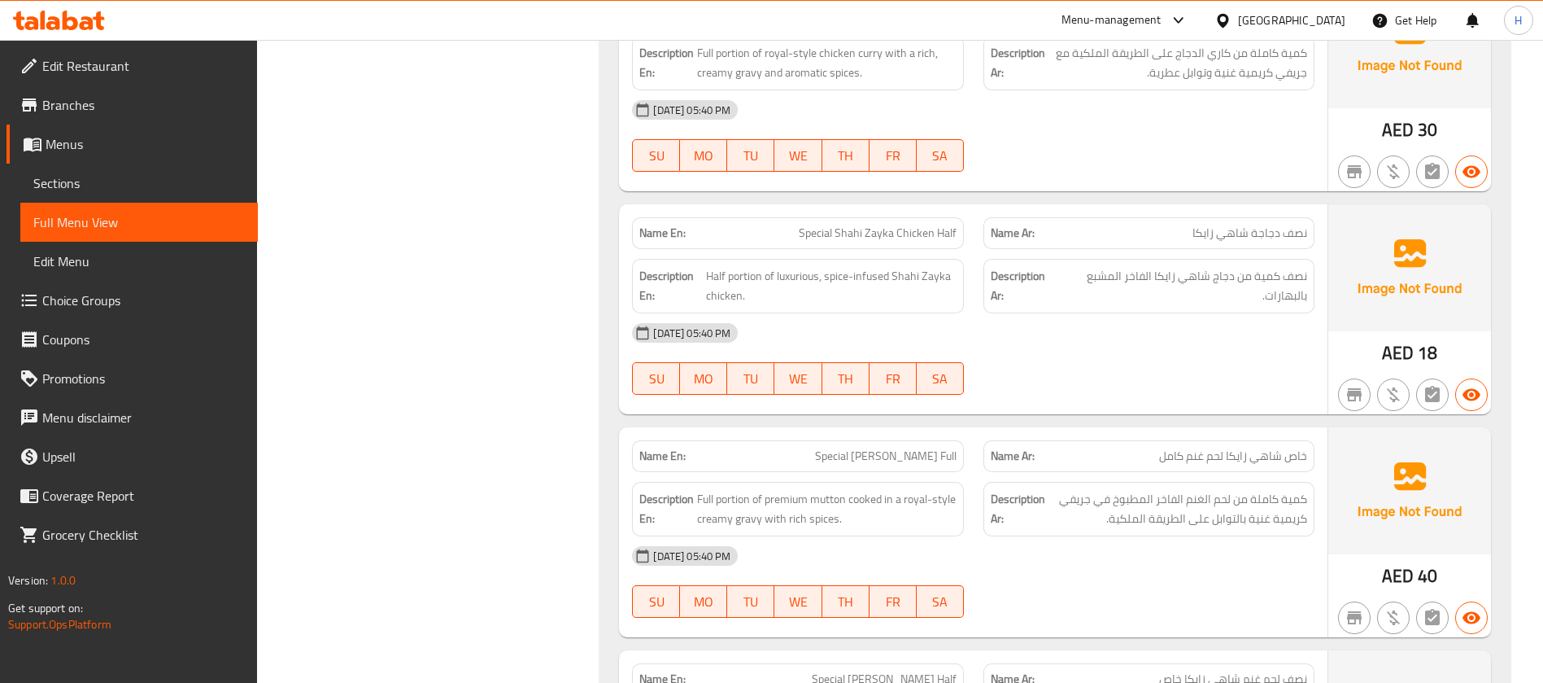
scroll to position [3539, 0]
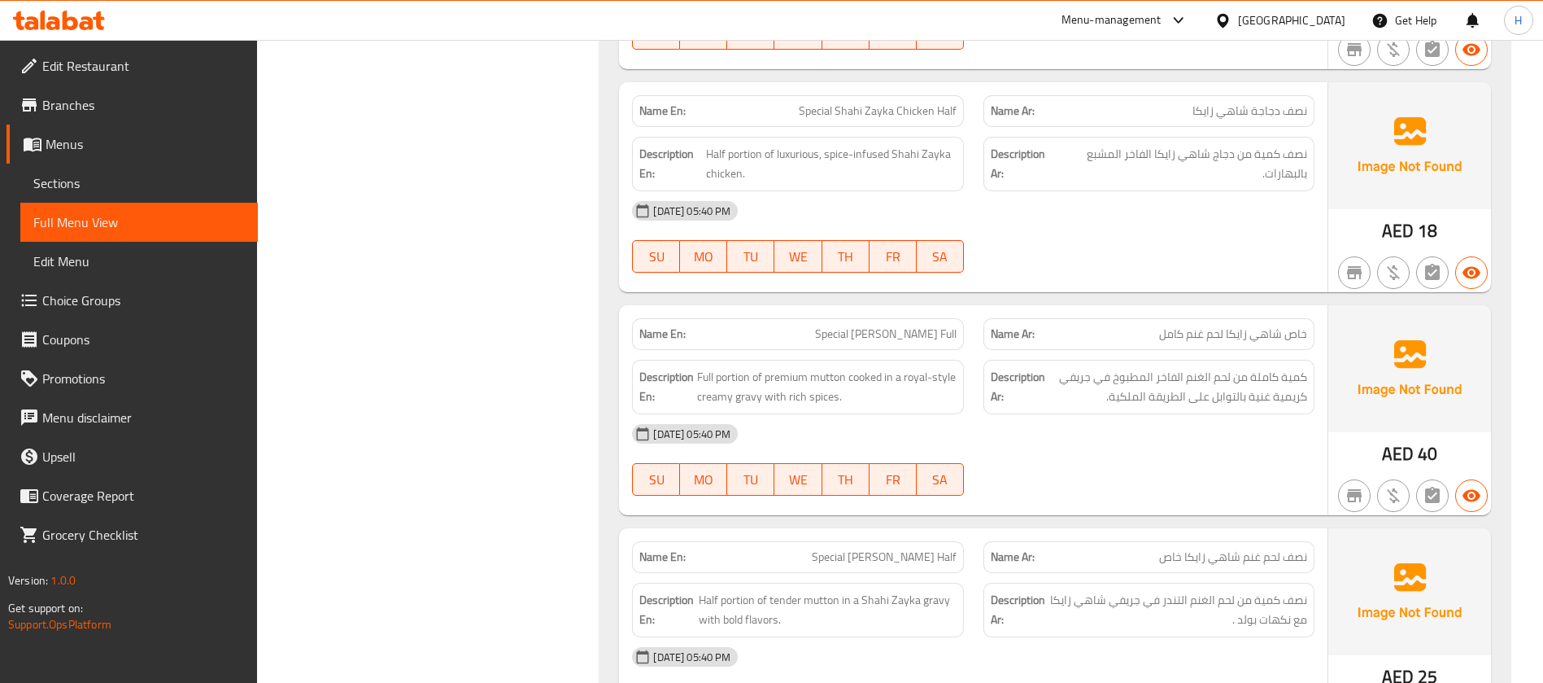
click at [1298, 342] on span "خاص شاهي زايكا لحم غنم كامل" at bounding box center [1233, 333] width 148 height 17
click at [1298, 338] on span "خاص شاهي زايكا لحم غنم كامل" at bounding box center [1233, 333] width 148 height 17
click at [1268, 329] on span "خاص شاهي زايكا لحم غنم كامل" at bounding box center [1233, 333] width 148 height 17
click at [1241, 327] on span "خاص شاهي زايكا لحم غنم كامل" at bounding box center [1233, 333] width 148 height 17
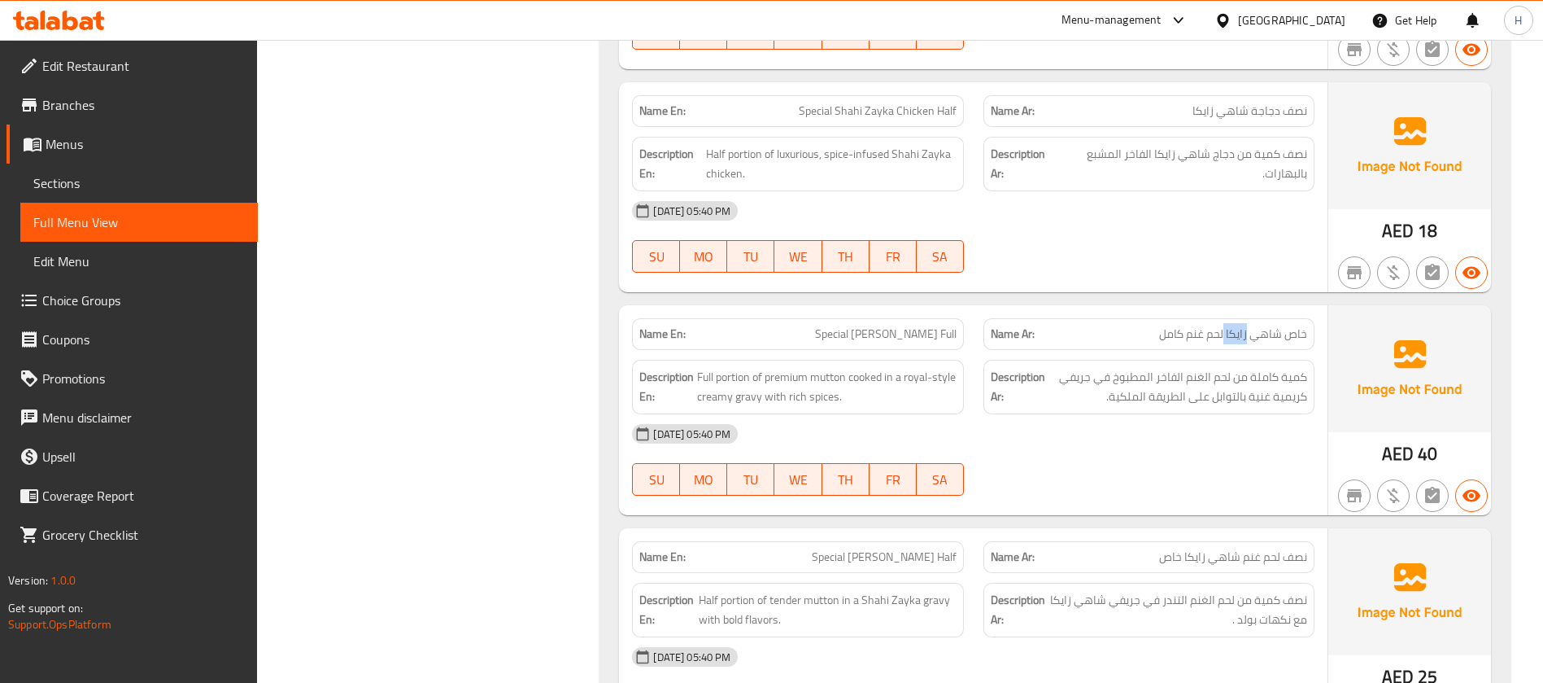
click at [1241, 327] on span "خاص شاهي زايكا لحم غنم كامل" at bounding box center [1233, 333] width 148 height 17
click at [1132, 334] on p "Name Ar: خاص شاهي زايكا لحم غنم كامل" at bounding box center [1149, 333] width 316 height 17
click at [851, 325] on span "Special [PERSON_NAME] Full" at bounding box center [886, 333] width 142 height 17
click at [853, 325] on span "Special [PERSON_NAME] Full" at bounding box center [886, 333] width 142 height 17
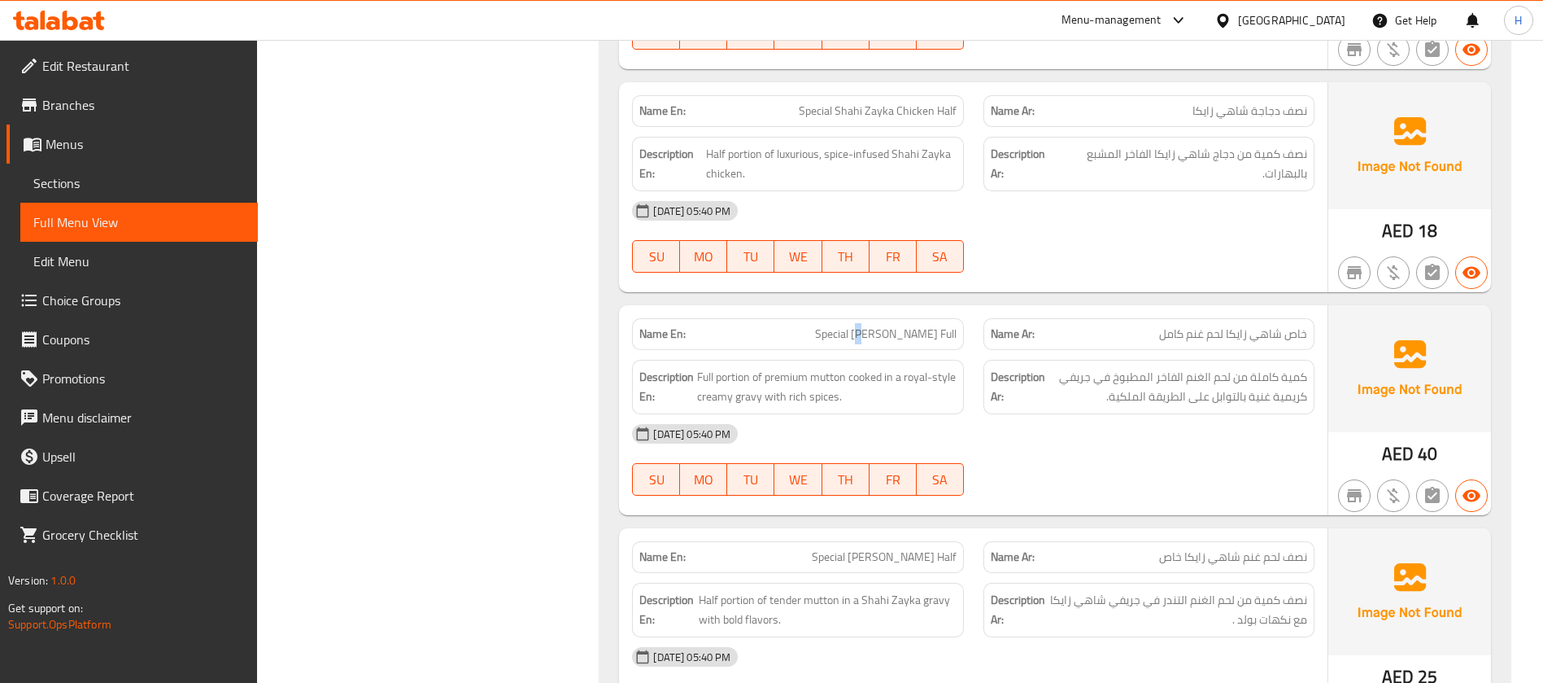
click at [853, 325] on span "Special [PERSON_NAME] Full" at bounding box center [886, 333] width 142 height 17
click at [853, 321] on div "Name En: Special Shahi Zayka Mutton Full" at bounding box center [797, 334] width 331 height 32
copy span "Special [PERSON_NAME] Full"
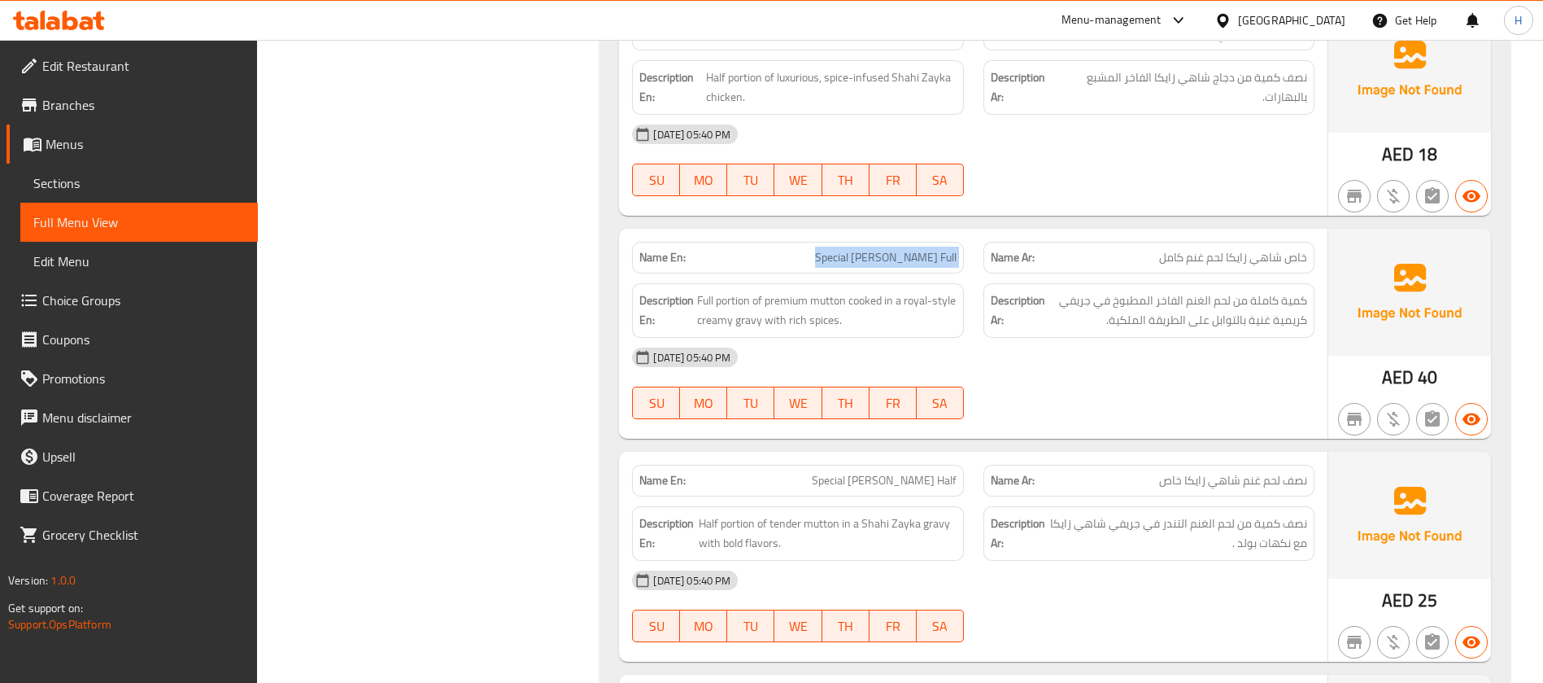
scroll to position [3661, 0]
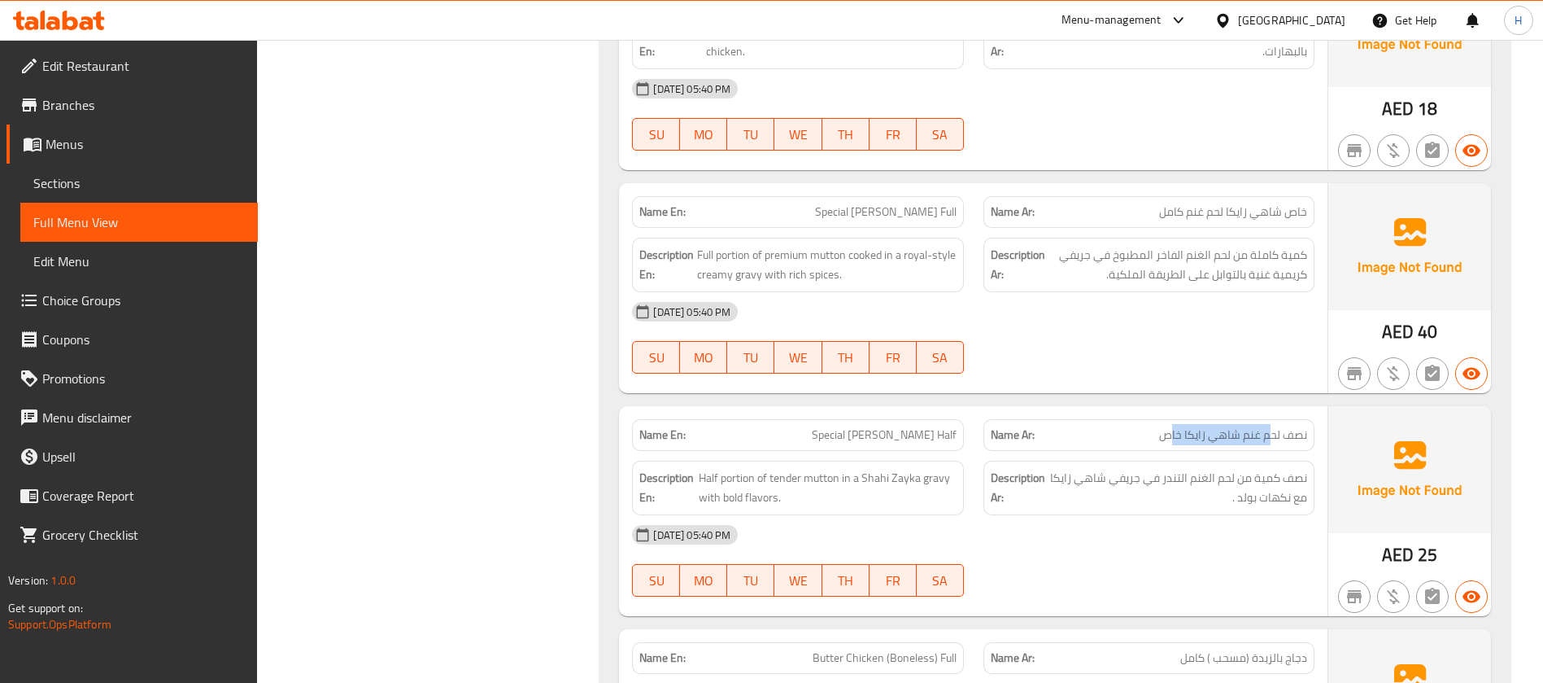
drag, startPoint x: 1271, startPoint y: 432, endPoint x: 1171, endPoint y: 435, distance: 100.1
click at [1171, 435] on span "نصف لحم غنم شاهي زايكا خاص" at bounding box center [1233, 434] width 148 height 17
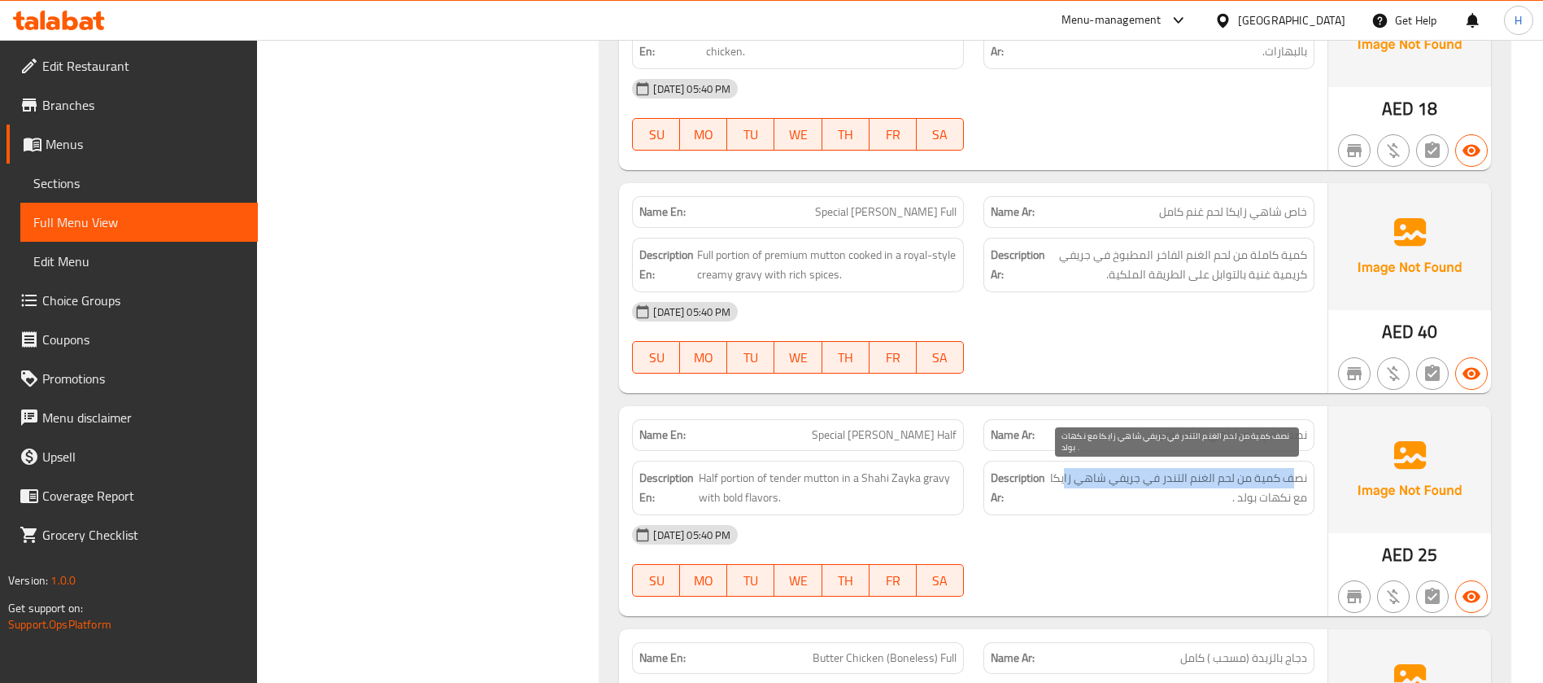
drag, startPoint x: 1299, startPoint y: 482, endPoint x: 1065, endPoint y: 478, distance: 234.3
click at [1065, 478] on span "نصف كمية من لحم الغنم التندر في جريفي شاهي زايكا مع نكهات بولد ." at bounding box center [1178, 488] width 259 height 40
drag, startPoint x: 1294, startPoint y: 492, endPoint x: 1241, endPoint y: 492, distance: 52.9
click at [1241, 492] on span "نصف كمية من لحم الغنم التندر في جريفي شاهي زايكا مع نكهات بولد ." at bounding box center [1178, 488] width 259 height 40
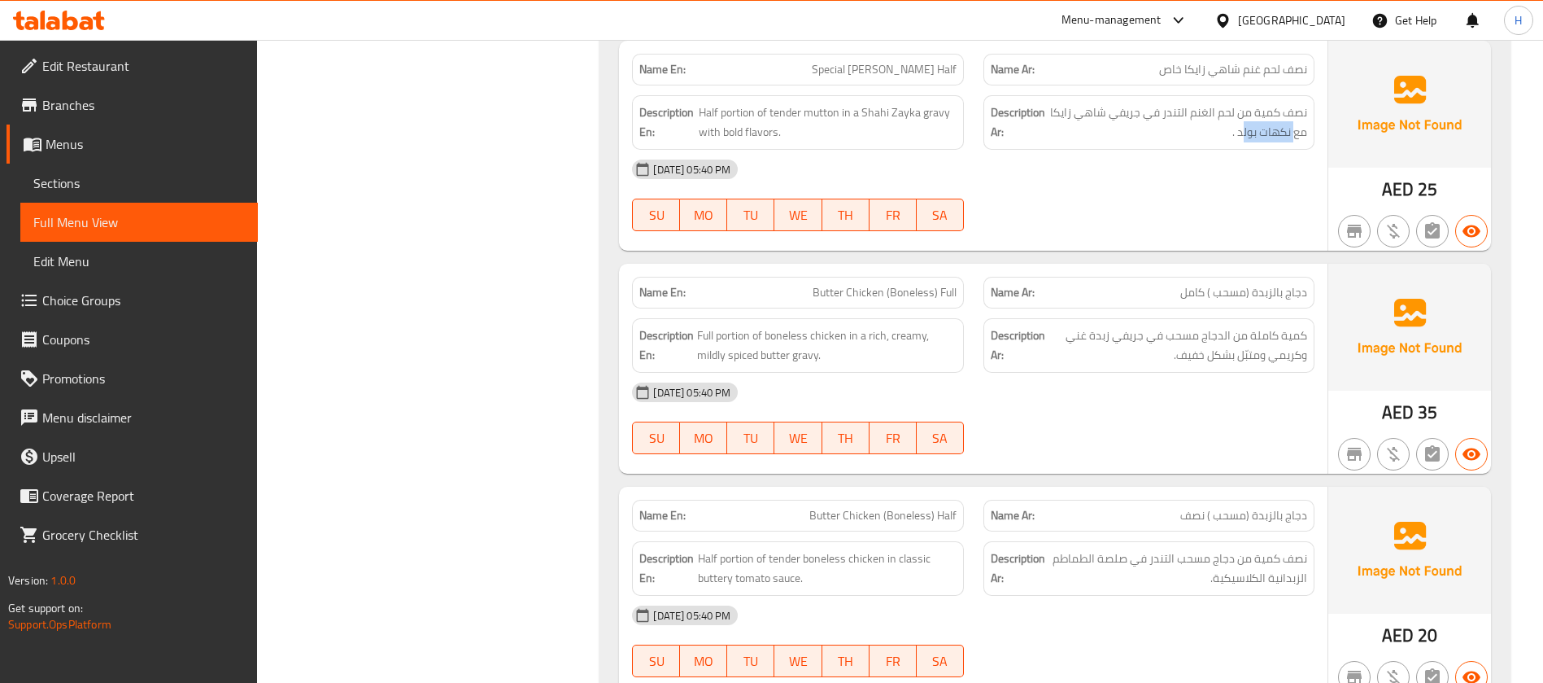
scroll to position [4027, 0]
drag, startPoint x: 806, startPoint y: 292, endPoint x: 957, endPoint y: 296, distance: 150.6
click at [958, 296] on div "Name En: Butter Chicken (Boneless) Full" at bounding box center [797, 292] width 331 height 32
drag, startPoint x: 1291, startPoint y: 290, endPoint x: 1007, endPoint y: 387, distance: 300.0
click at [1008, 388] on div "Name En: Butter Chicken (Boneless) Full Name Ar: دجاج بالزبدة (مسحب ) كامل Desc…" at bounding box center [973, 368] width 709 height 210
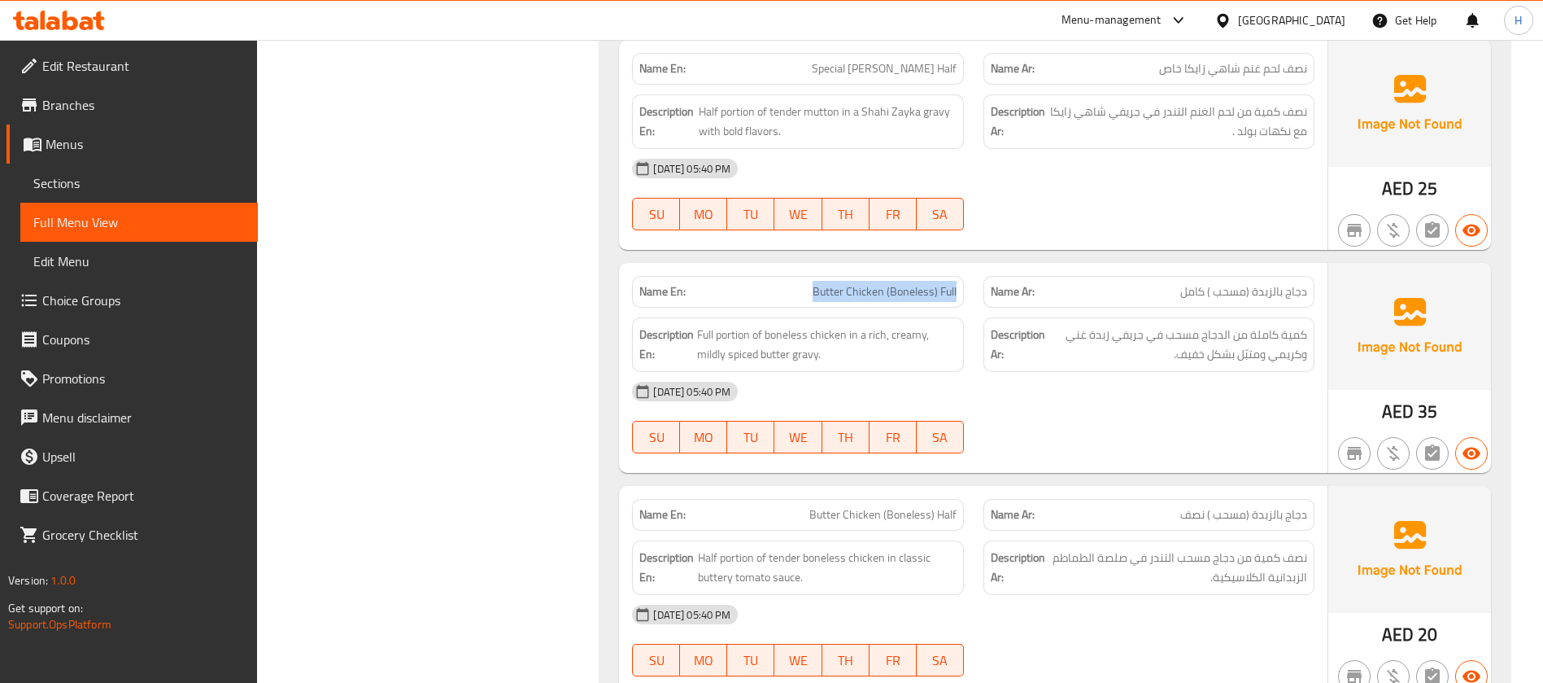
click at [1150, 386] on div "[DATE] 05:40 PM" at bounding box center [973, 391] width 702 height 39
click at [1220, 386] on div "[DATE] 05:40 PM" at bounding box center [973, 391] width 702 height 39
click at [1200, 287] on span "دجاج بالزبدة (مسحب ) كامل" at bounding box center [1243, 291] width 127 height 17
click at [1202, 287] on span "دجاج بالزبدة (مسحب ) كامل" at bounding box center [1243, 291] width 127 height 17
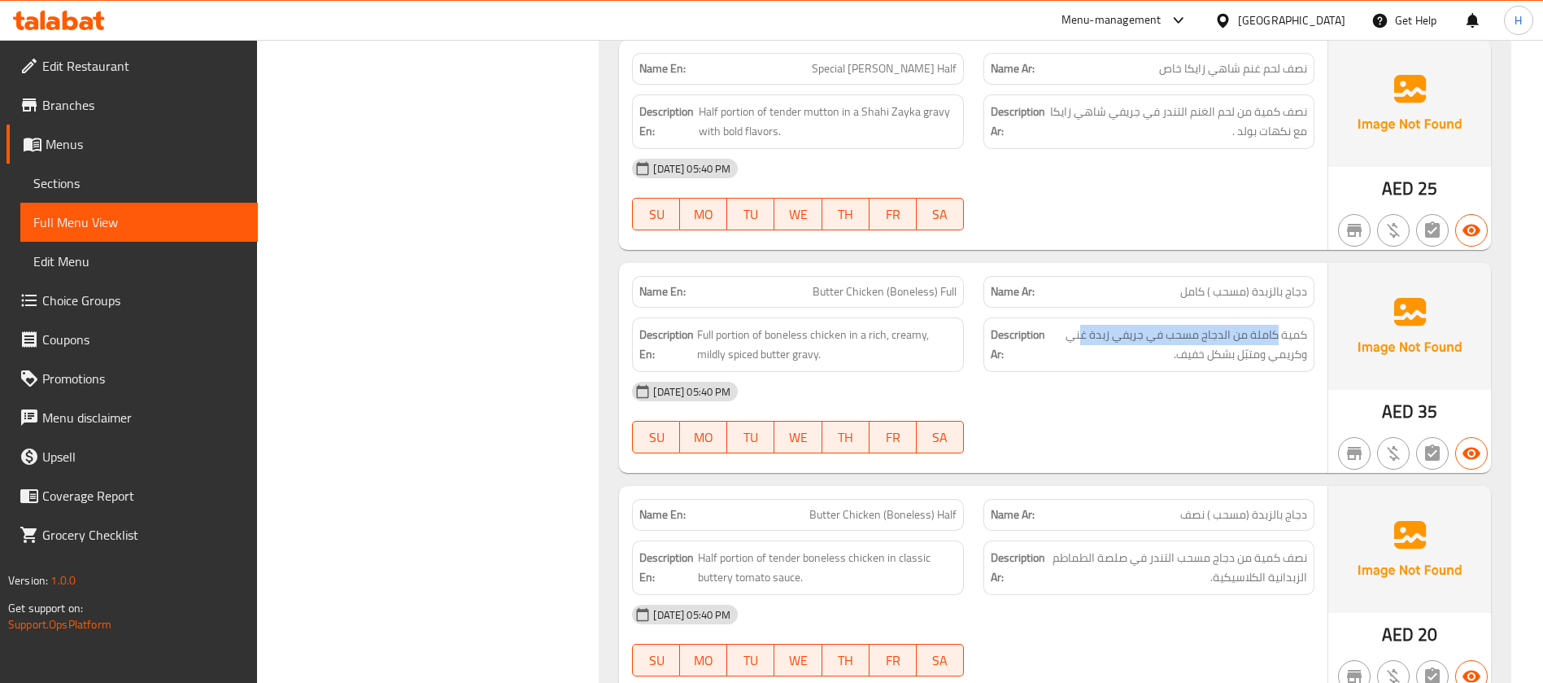
drag, startPoint x: 1280, startPoint y: 332, endPoint x: 1083, endPoint y: 323, distance: 197.1
click at [1083, 323] on div "Description Ar: كمية كاملة من الدجاج مسحب في جريفي زبدة غني وكريمي ومتبّل بشكل …" at bounding box center [1149, 344] width 331 height 55
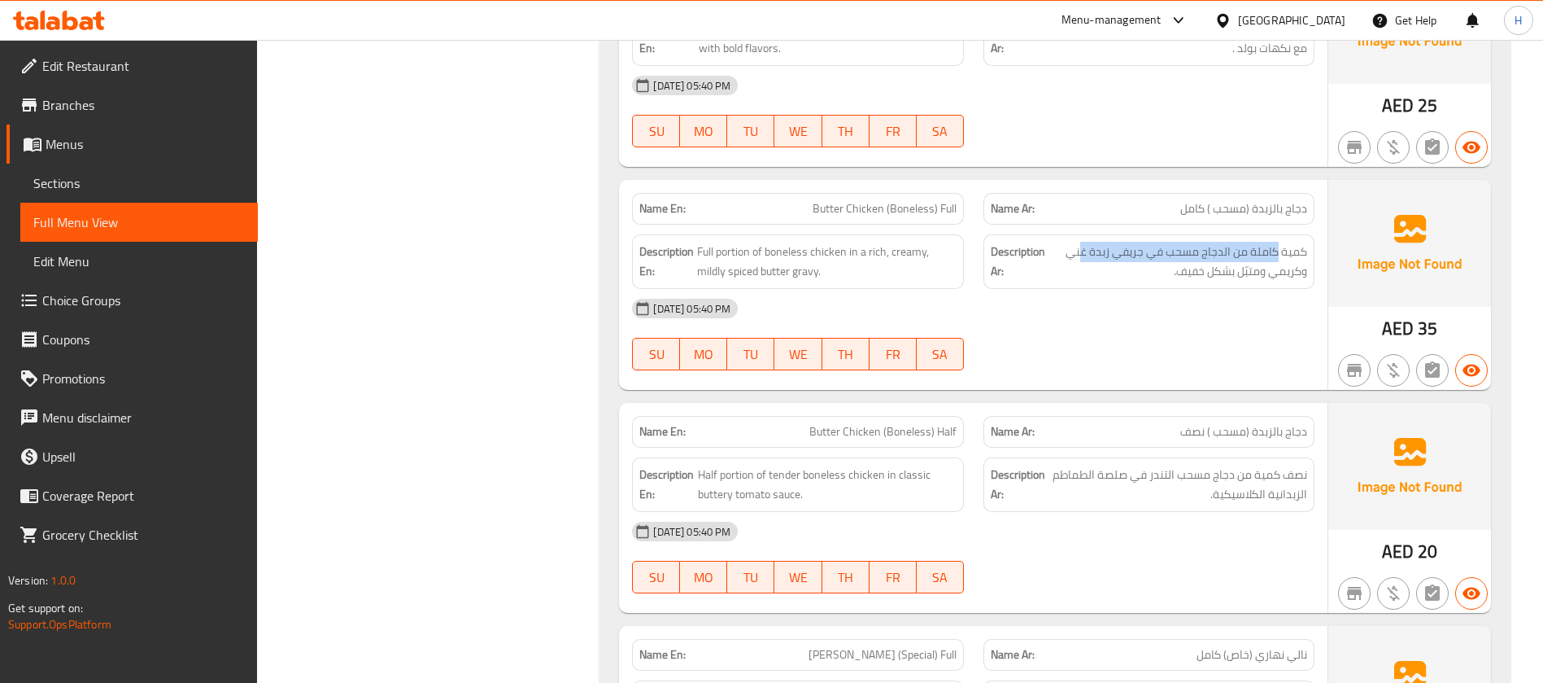
scroll to position [4149, 0]
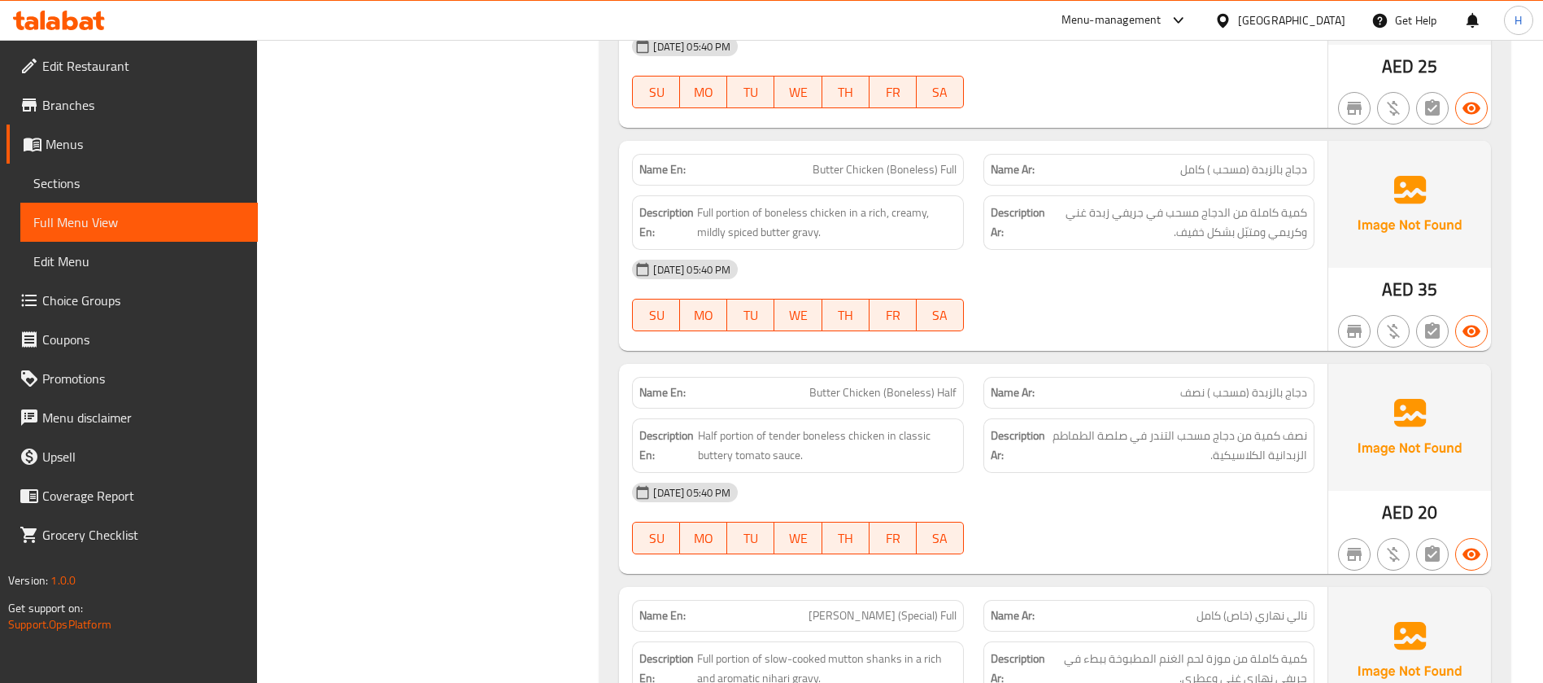
click at [1121, 412] on div "Description Ar: نصف كمية من دجاج مسحب التندر في صلصة الطماطم الزبدانية الكلاسيك…" at bounding box center [1149, 445] width 351 height 74
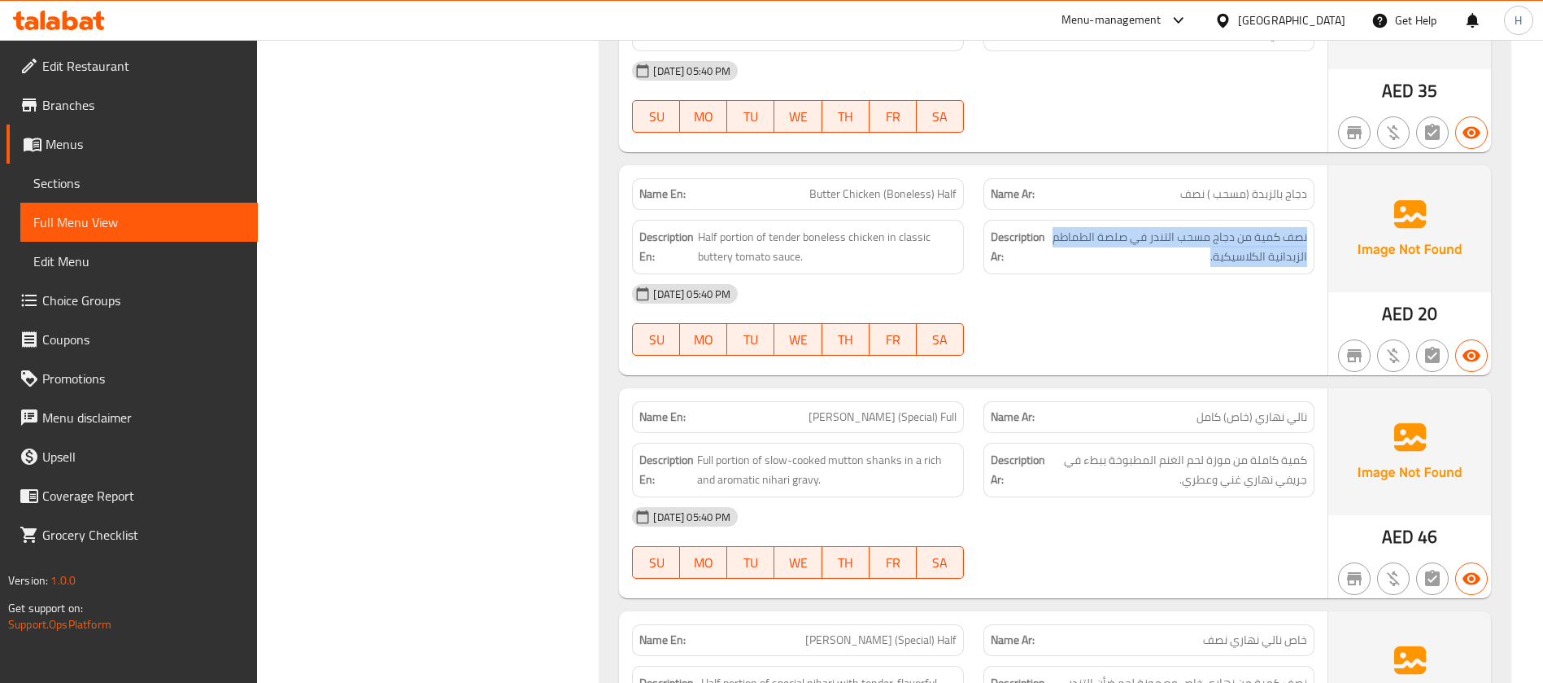
scroll to position [4393, 0]
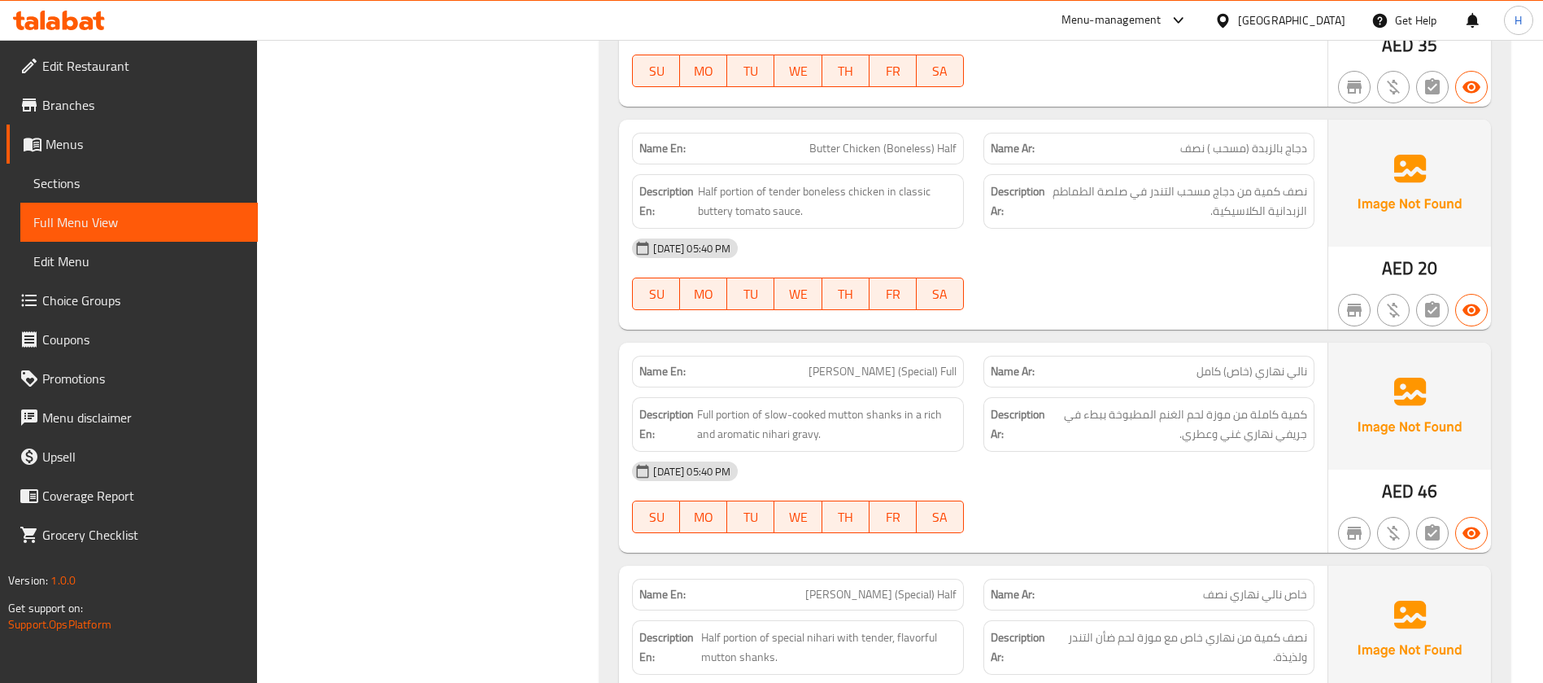
click at [843, 372] on span "[PERSON_NAME] (Special) Full" at bounding box center [883, 371] width 148 height 17
drag, startPoint x: 1294, startPoint y: 419, endPoint x: 1191, endPoint y: 448, distance: 106.6
click at [1191, 448] on div "Description Ar: كمية كاملة من موزة لحم الغنم المطبوخة ببطء في جريفي نهاري غني و…" at bounding box center [1149, 424] width 331 height 55
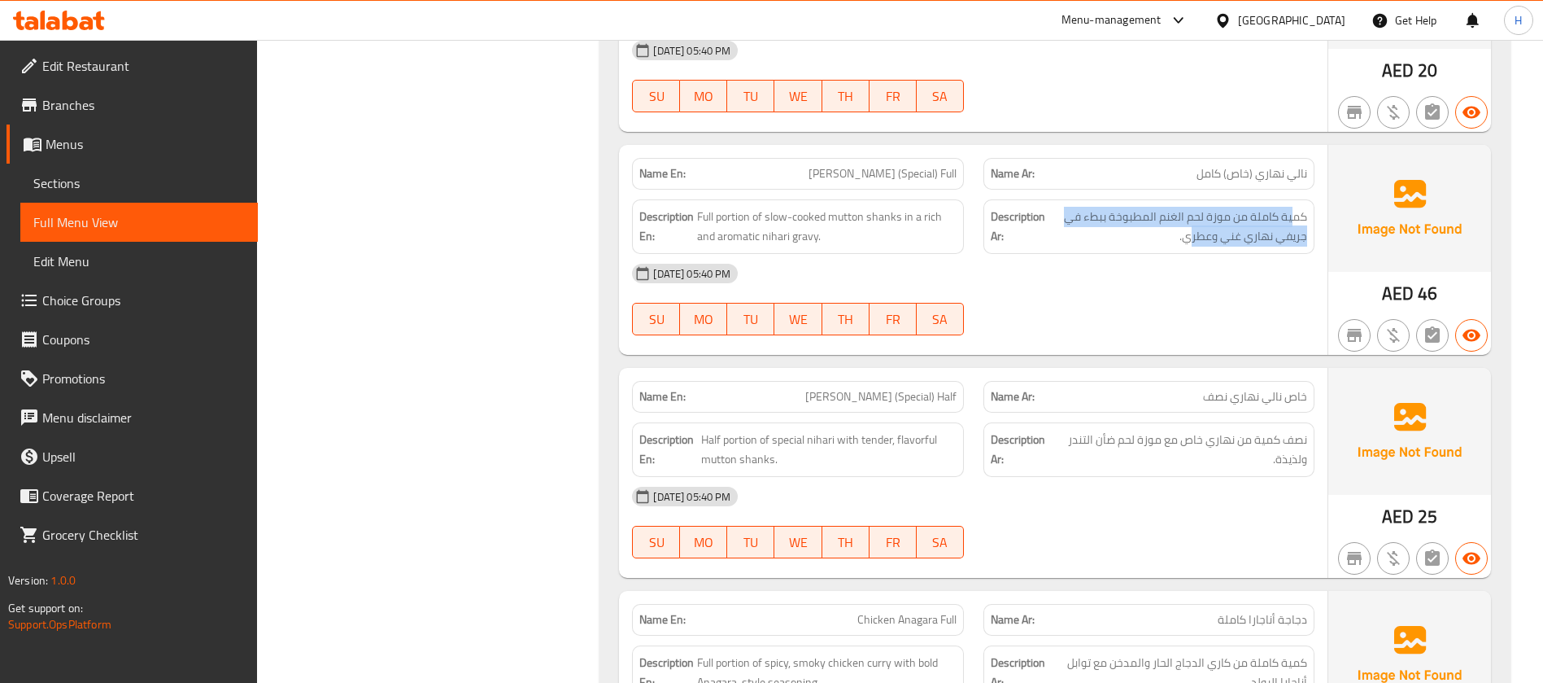
scroll to position [4637, 0]
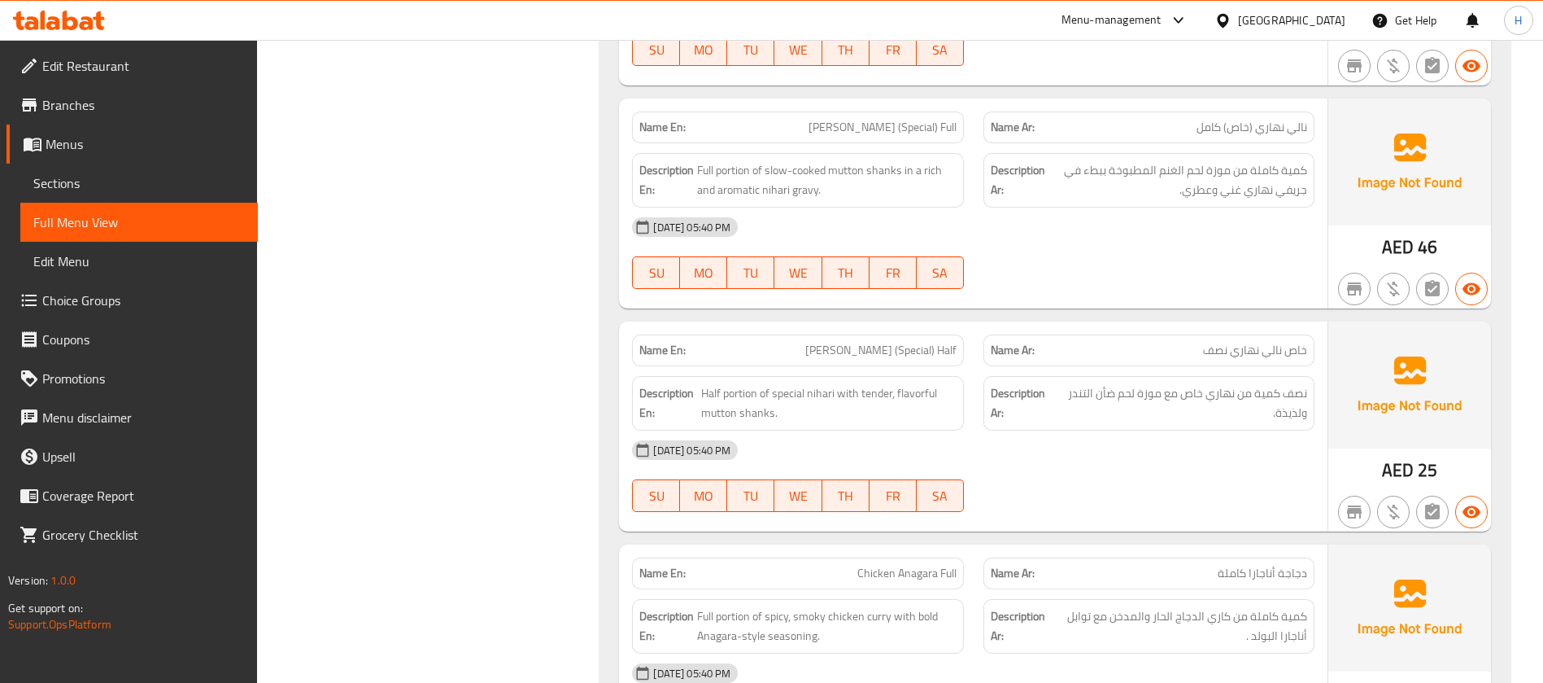
click at [1159, 351] on p "Name Ar: خاص نالي نهاري نصف" at bounding box center [1149, 350] width 316 height 17
drag, startPoint x: 1303, startPoint y: 395, endPoint x: 1120, endPoint y: 386, distance: 183.3
click at [1120, 386] on span "نصف كمية من نهاري خاص مع موزة لحم ضأن التندر ولذيذة." at bounding box center [1183, 403] width 250 height 40
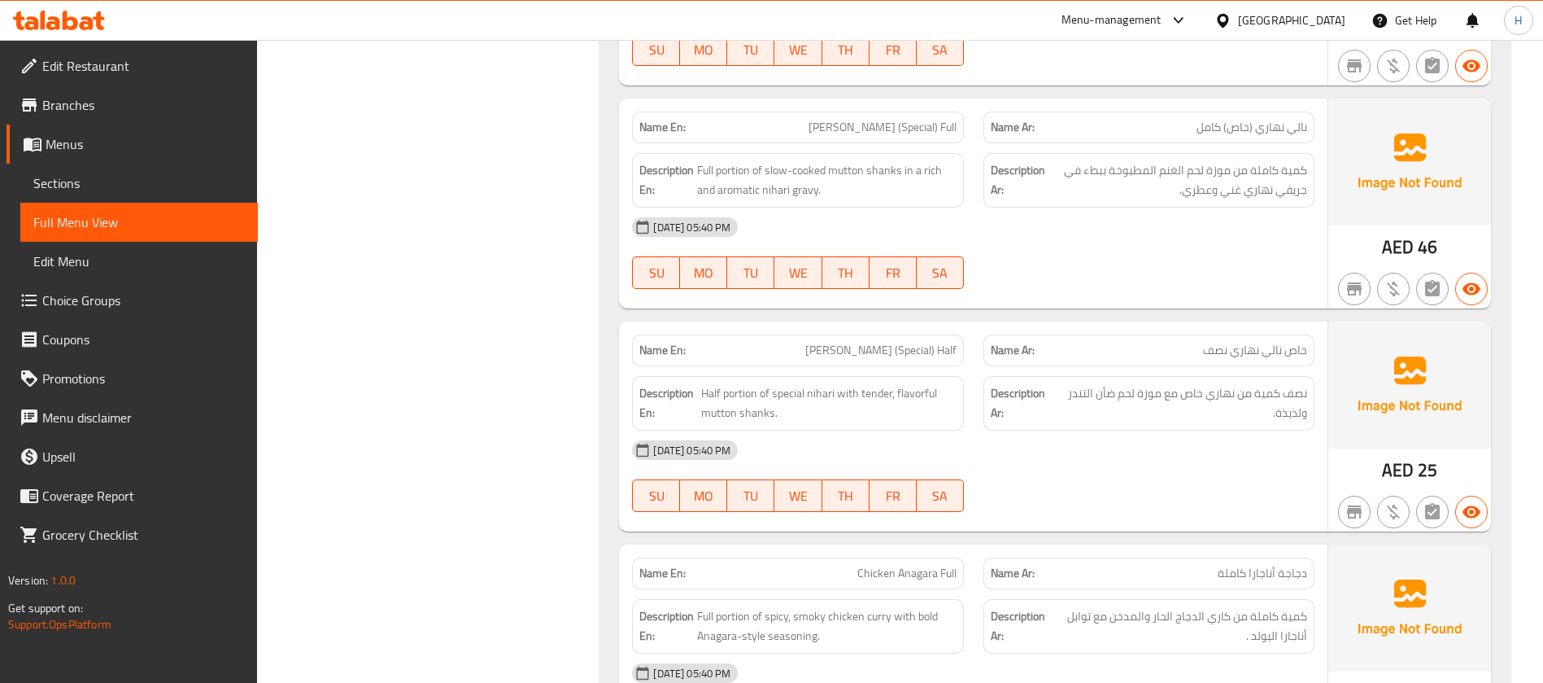
click at [840, 350] on span "[PERSON_NAME] (Special) Half" at bounding box center [880, 350] width 151 height 17
copy span "[PERSON_NAME] (Special) Half"
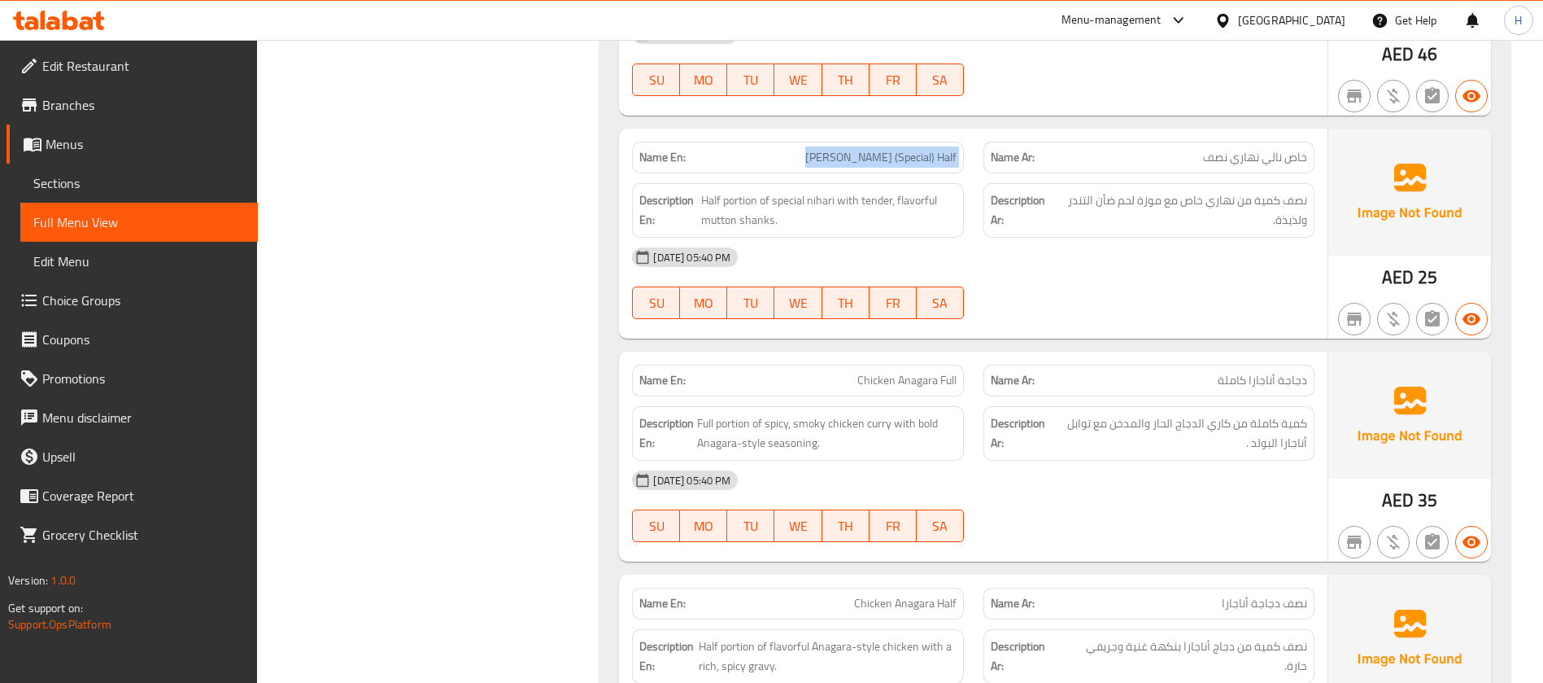
scroll to position [4881, 0]
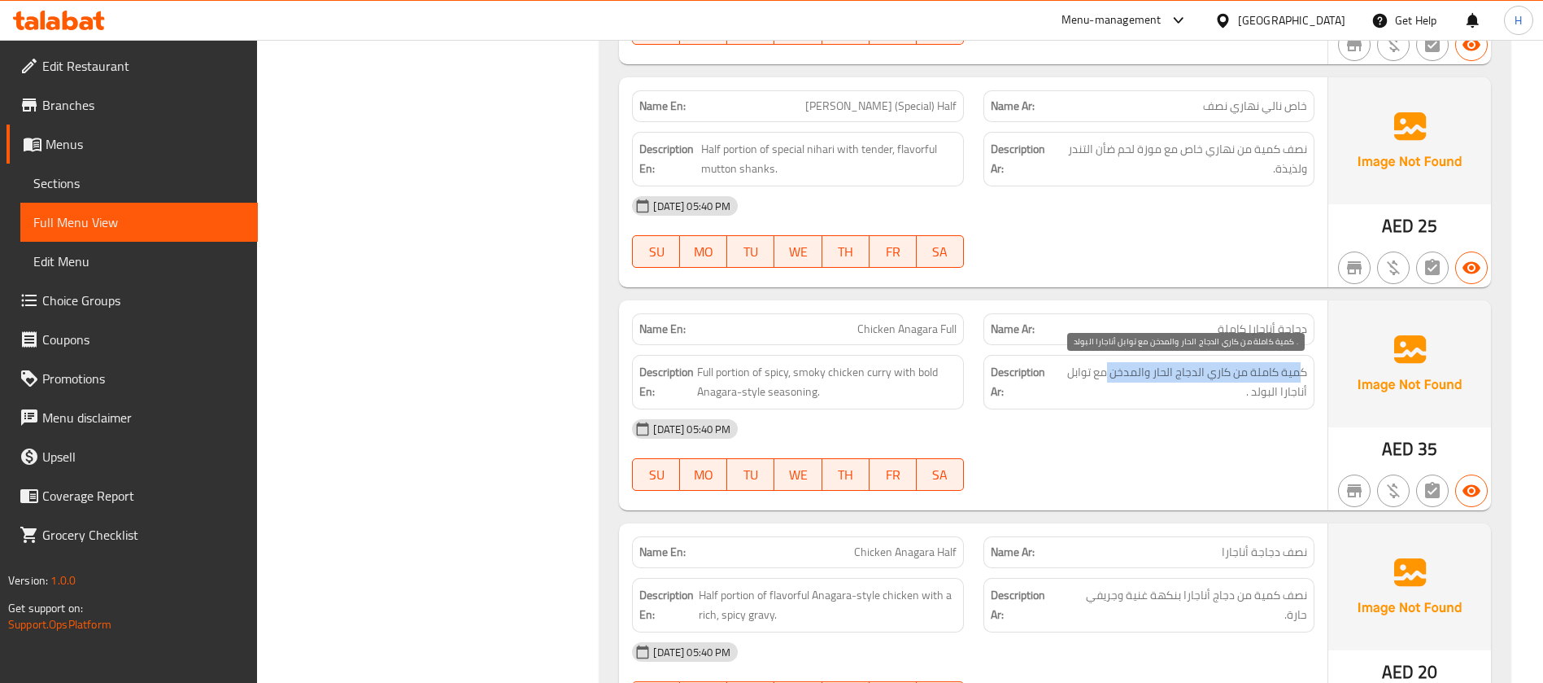
drag, startPoint x: 1293, startPoint y: 376, endPoint x: 1107, endPoint y: 378, distance: 185.5
click at [1107, 378] on span "كمية كاملة من كاري الدجاج الحار والمدخن مع توابل أناجارا البولد ." at bounding box center [1180, 382] width 255 height 40
click at [1296, 395] on span "كمية كاملة من كاري الدجاج الحار والمدخن مع توابل أناجارا البولد ." at bounding box center [1180, 382] width 255 height 40
click at [858, 328] on span "Chicken Anagara Full" at bounding box center [907, 329] width 99 height 17
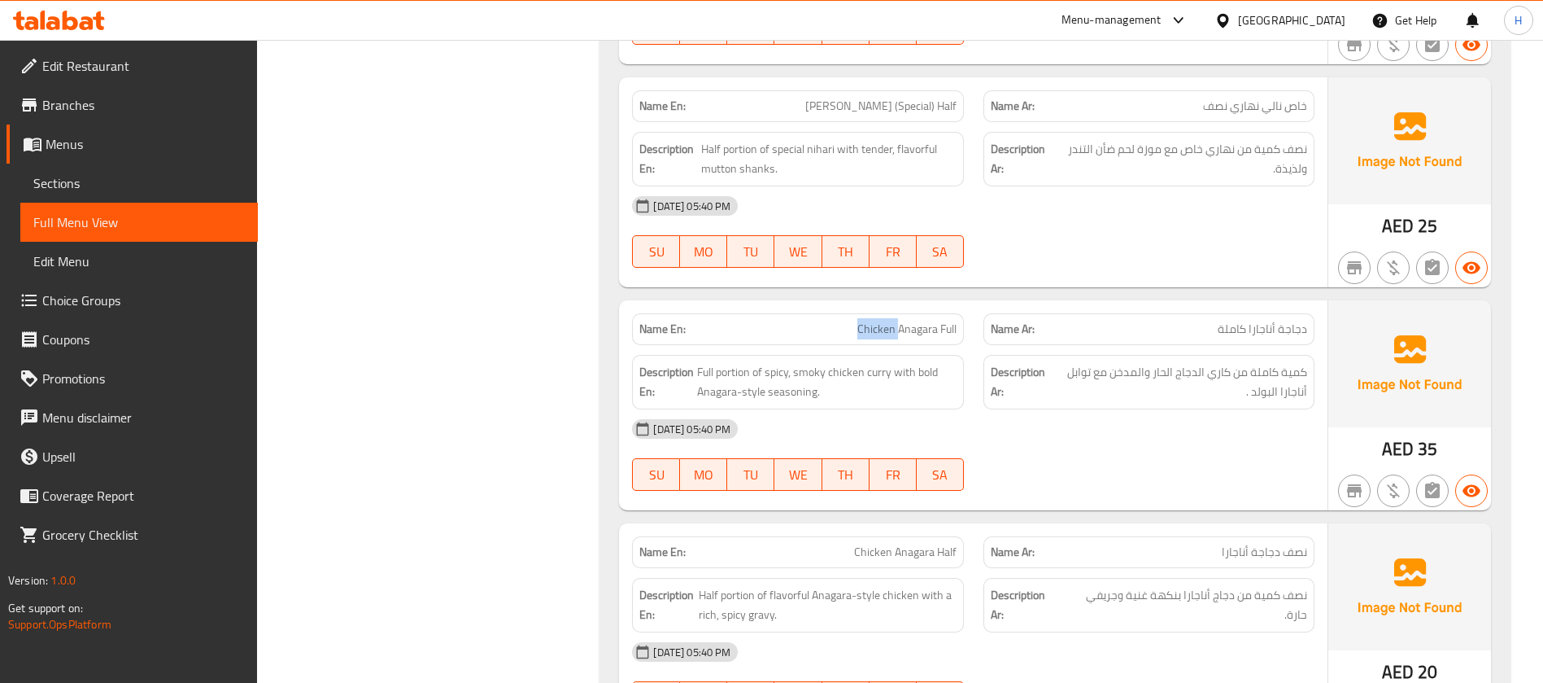
click at [860, 328] on span "Chicken Anagara Full" at bounding box center [907, 329] width 99 height 17
copy span "Chicken Anagara Full"
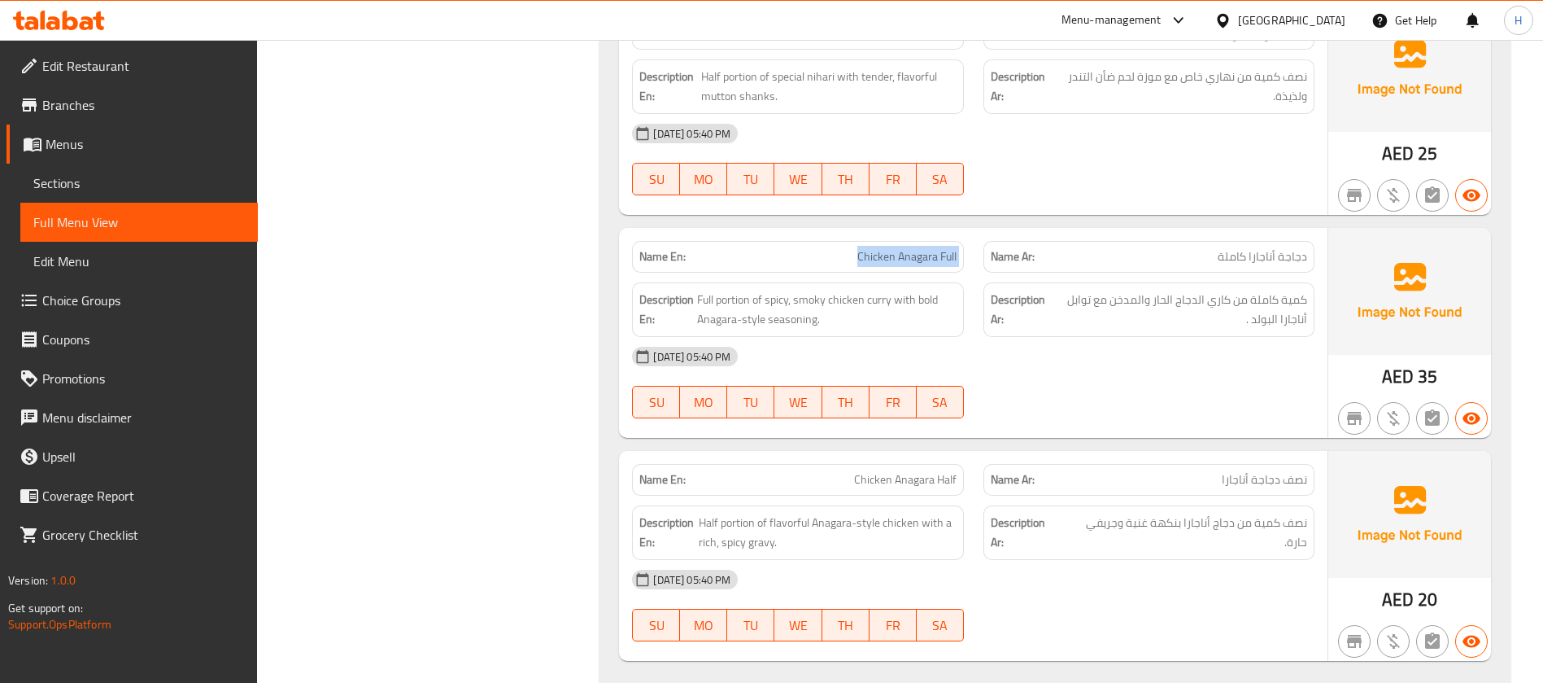
scroll to position [4997, 0]
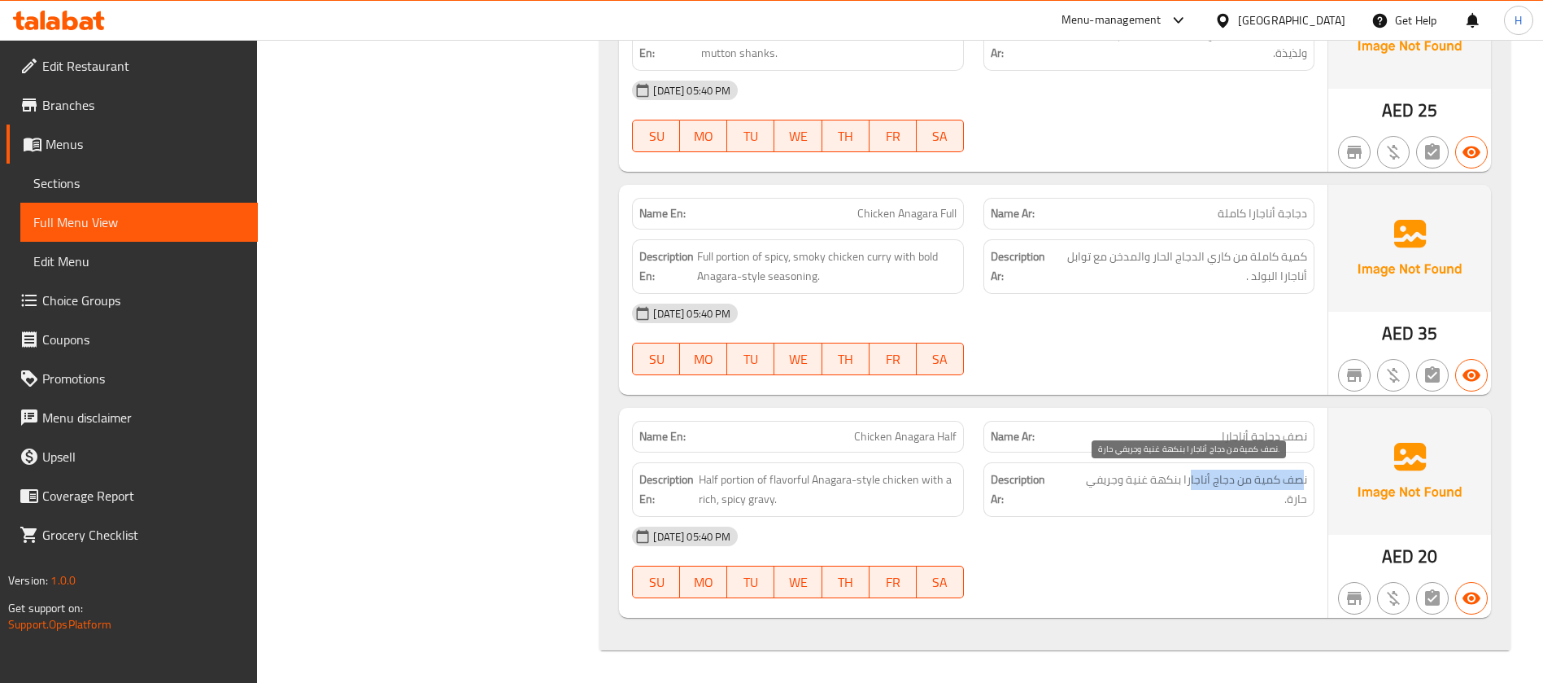
drag, startPoint x: 1304, startPoint y: 482, endPoint x: 1194, endPoint y: 478, distance: 109.9
click at [1194, 478] on span "نصف كمية من دجاج أناجارا بنكهة غنية وجريفي حارة." at bounding box center [1185, 489] width 244 height 40
click at [906, 428] on span "Chicken Anagara Half" at bounding box center [905, 436] width 103 height 17
click at [905, 424] on div "Name En: Chicken Anagara Half" at bounding box center [797, 437] width 331 height 32
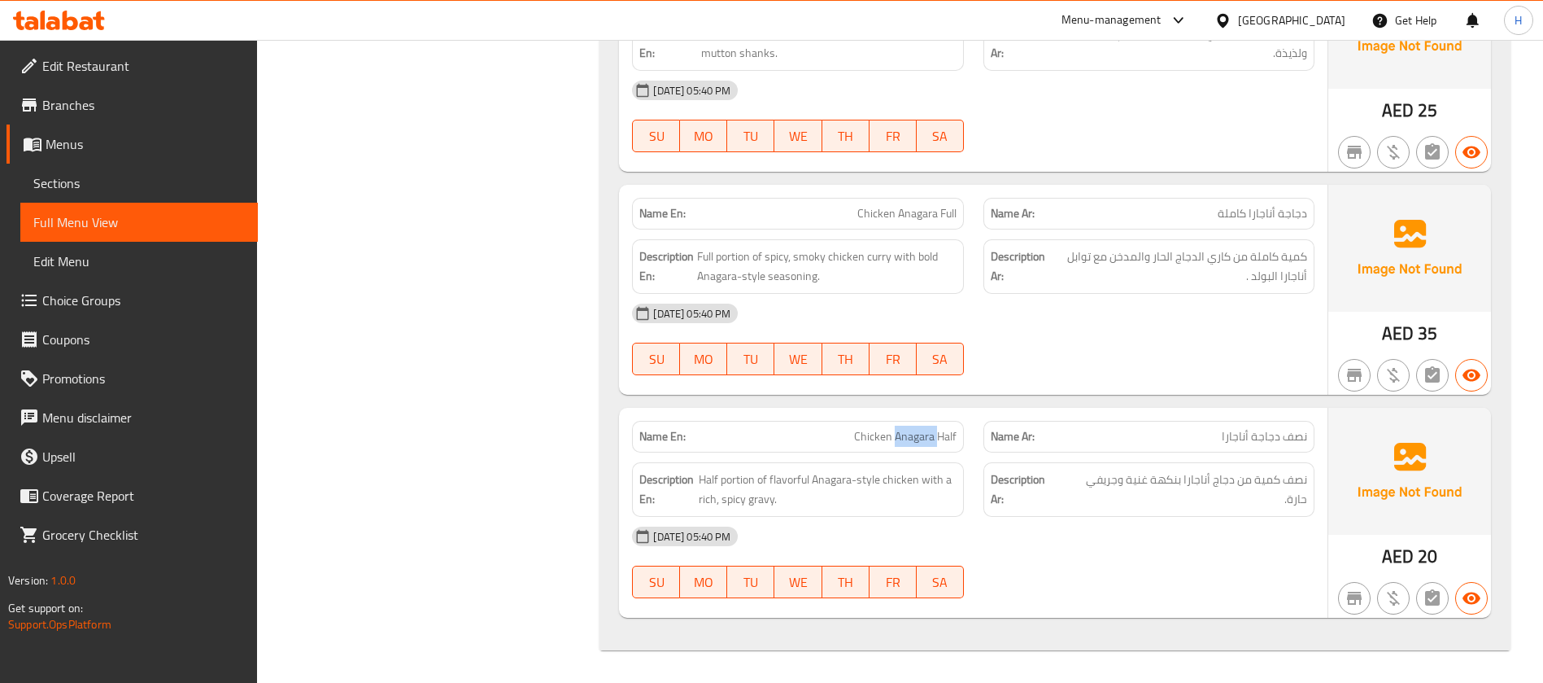
click at [905, 424] on div "Name En: Chicken Anagara Half" at bounding box center [797, 437] width 331 height 32
click at [905, 425] on div "Name En: Chicken Anagara Half" at bounding box center [797, 437] width 331 height 32
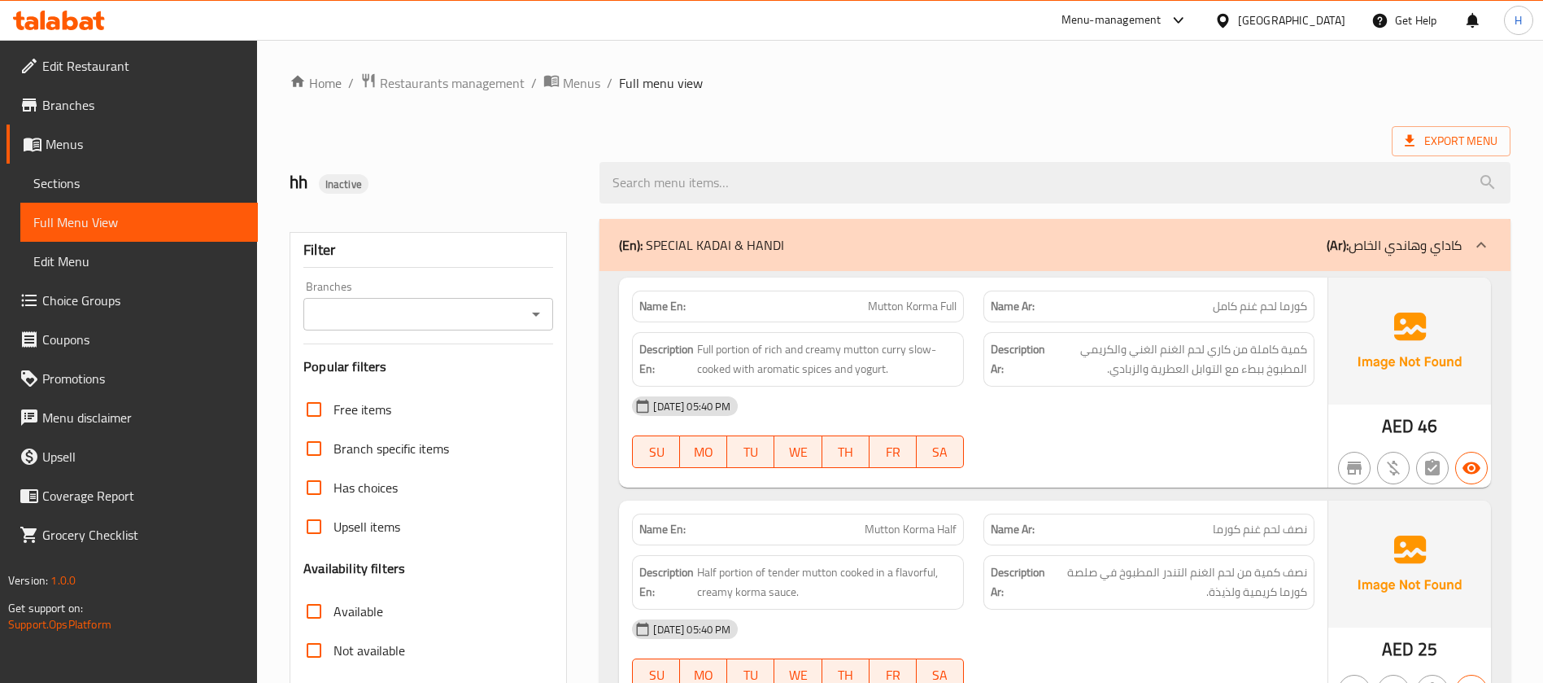
drag, startPoint x: 48, startPoint y: 180, endPoint x: 222, endPoint y: 206, distance: 176.0
click at [48, 180] on span "Sections" at bounding box center [139, 183] width 212 height 20
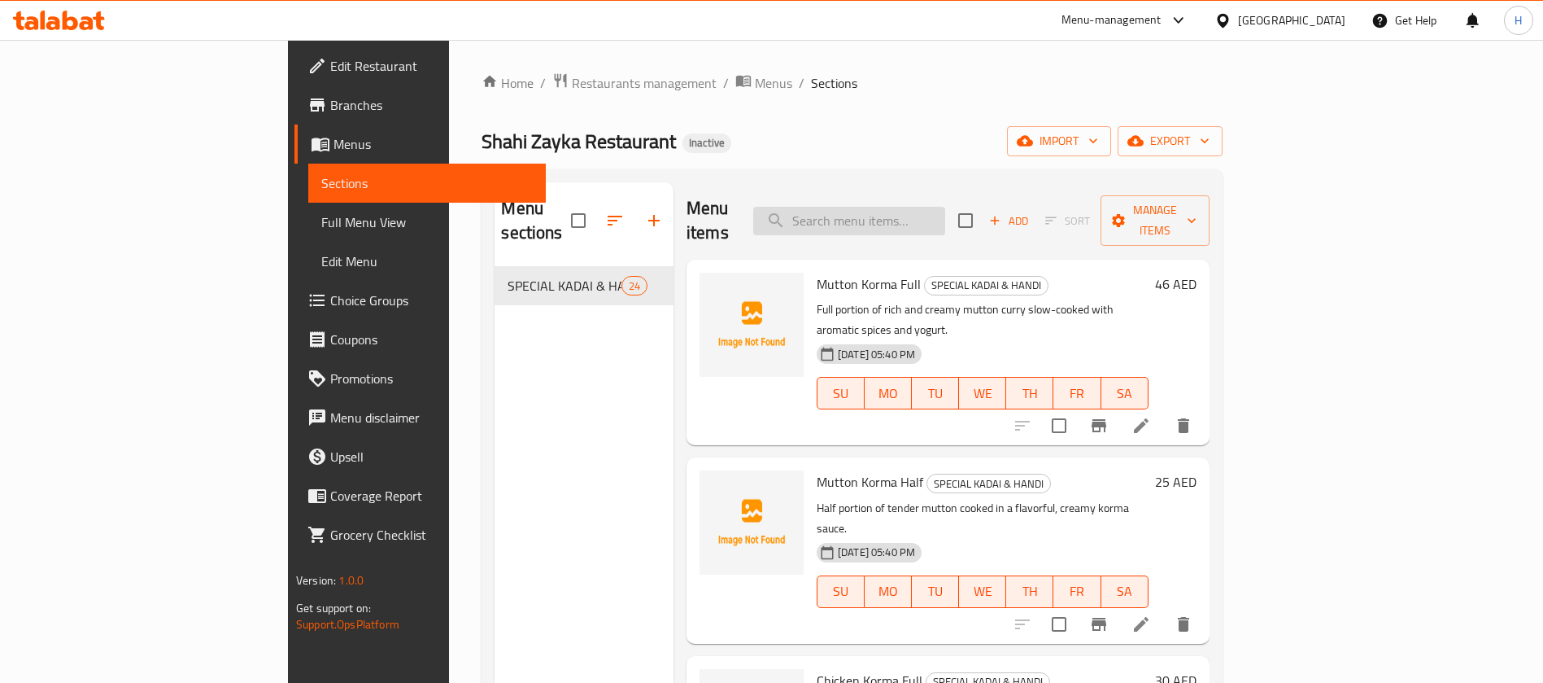
click at [915, 207] on input "search" at bounding box center [849, 221] width 192 height 28
paste input "Mutton Handi Half"
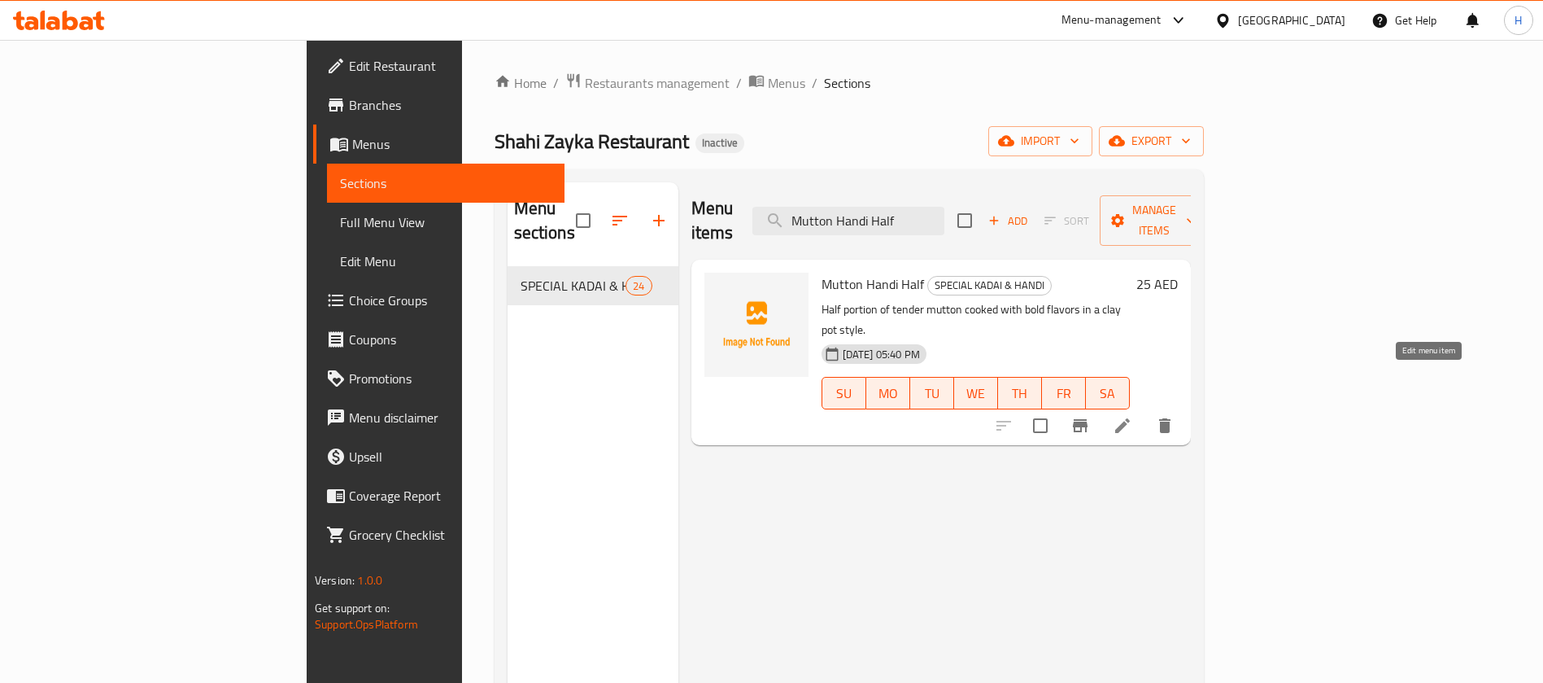
type input "Mutton Handi Half"
click at [1130, 418] on icon at bounding box center [1122, 425] width 15 height 15
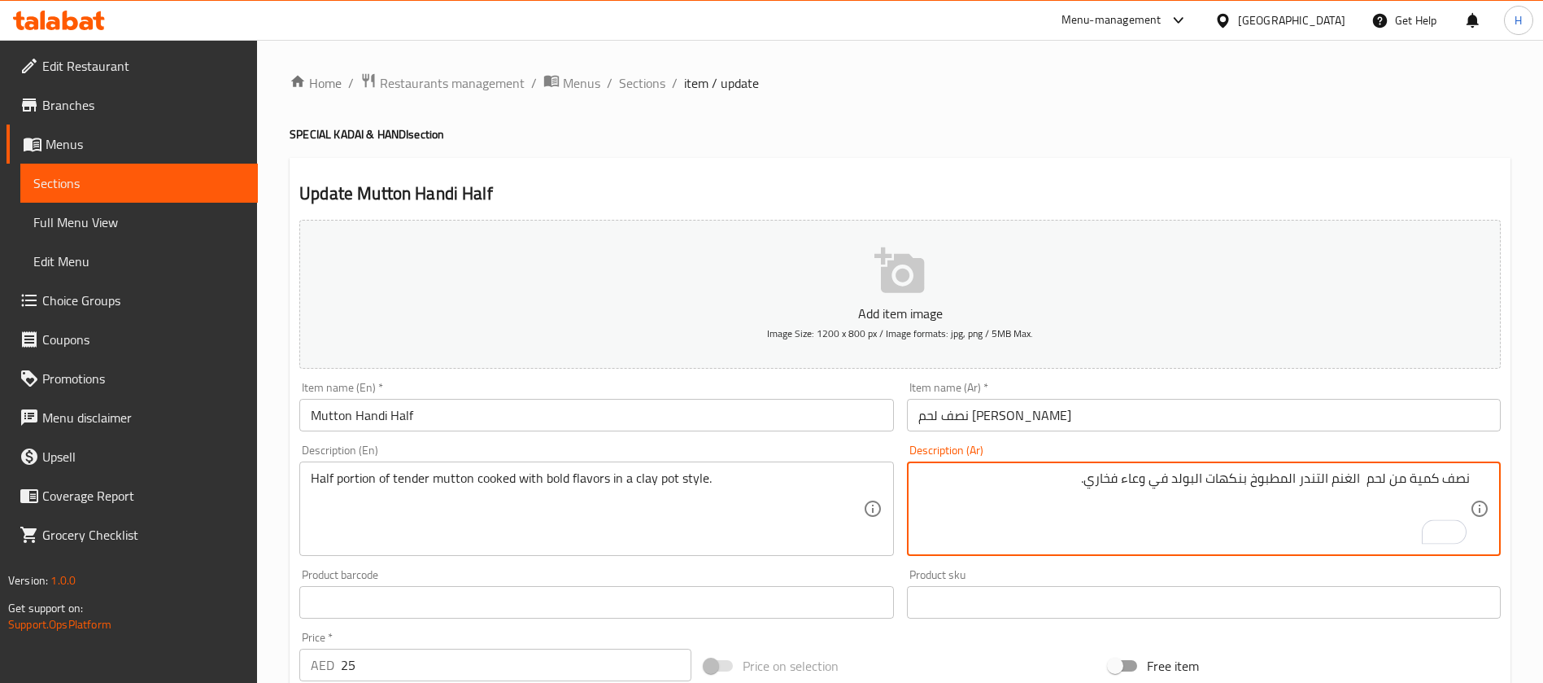
drag, startPoint x: 1062, startPoint y: 472, endPoint x: 1153, endPoint y: 479, distance: 91.4
click at [1153, 479] on textarea "نصف كمية من لحم الغنم التندر المطبوخ بنكهات البولد في وعاء فخاري." at bounding box center [1195, 508] width 552 height 77
paste textarea "على شكل وعاء من الطين"
drag, startPoint x: 1137, startPoint y: 482, endPoint x: 1160, endPoint y: 499, distance: 29.1
click at [1160, 499] on textarea "نصف كمية من لحم الغنم التندر المطبوخ بنكهات البولد فيعلى شكل وعاء من الطين." at bounding box center [1195, 508] width 552 height 77
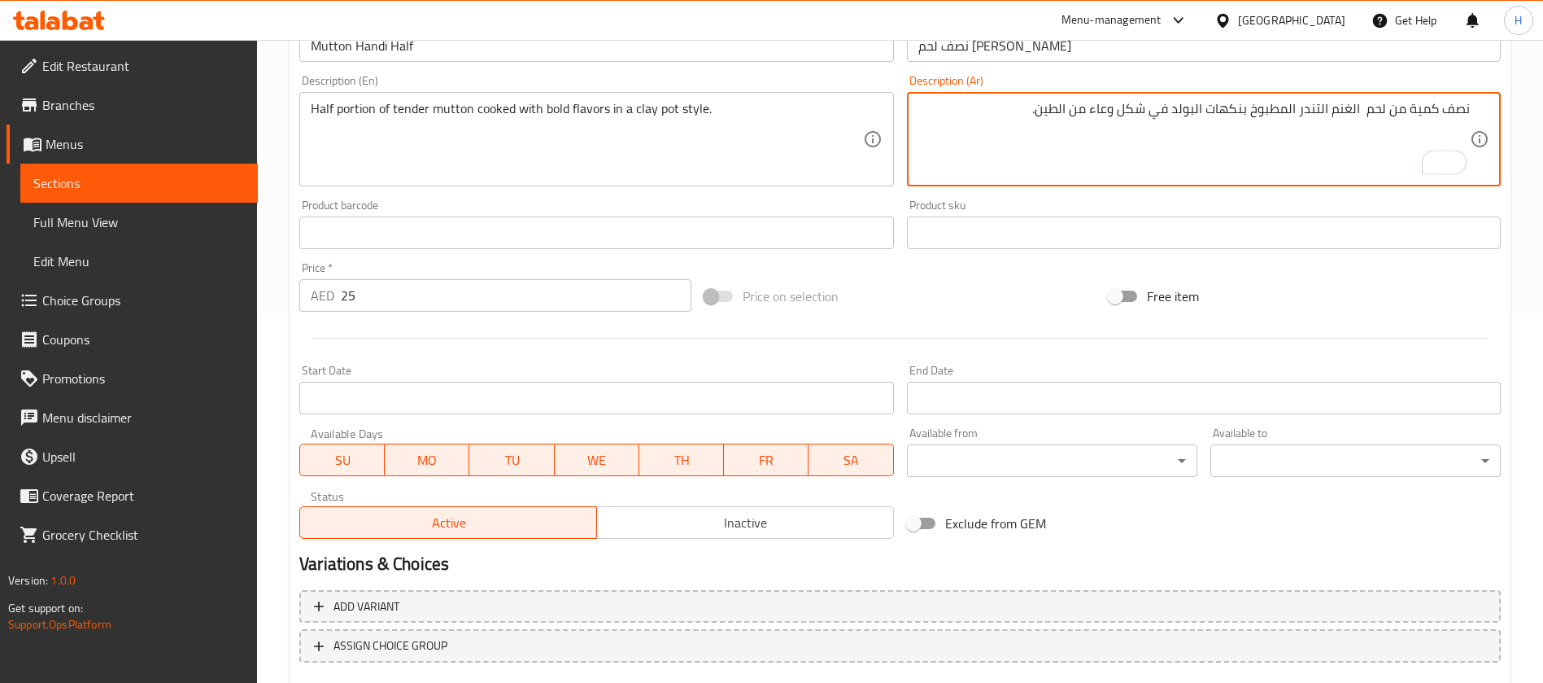
scroll to position [467, 0]
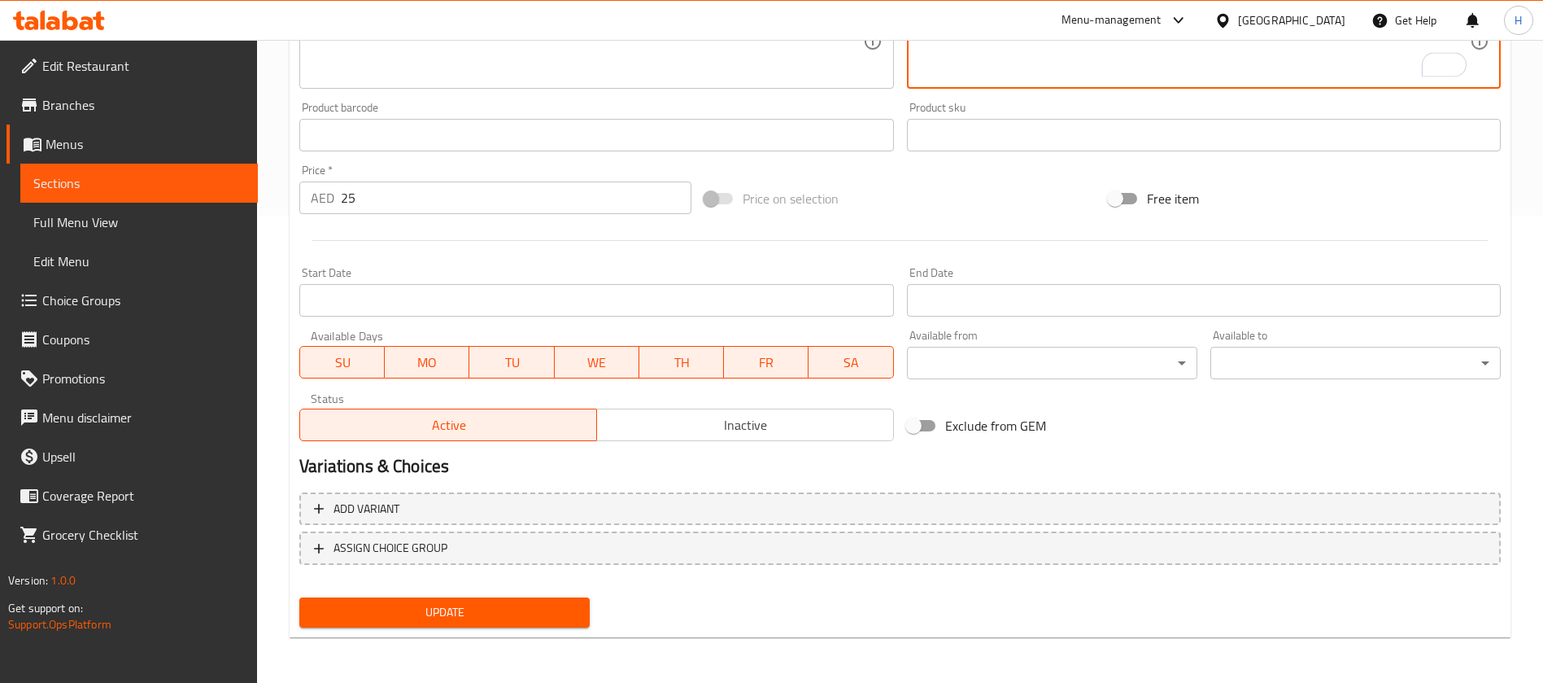
type textarea "نصف كمية من لحم الغنم التندر المطبوخ بنكهات البولد في شكل وعاء من الطين."
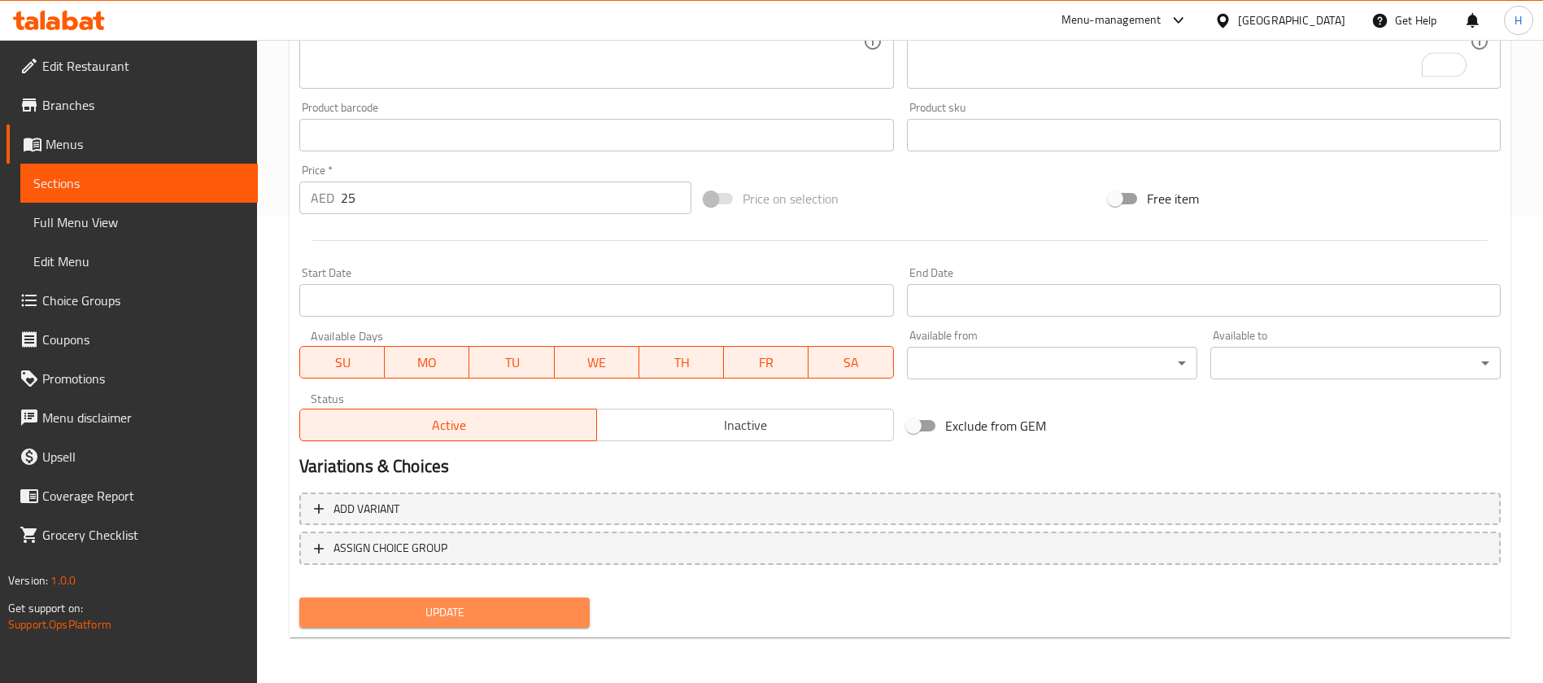
click at [565, 618] on span "Update" at bounding box center [444, 612] width 264 height 20
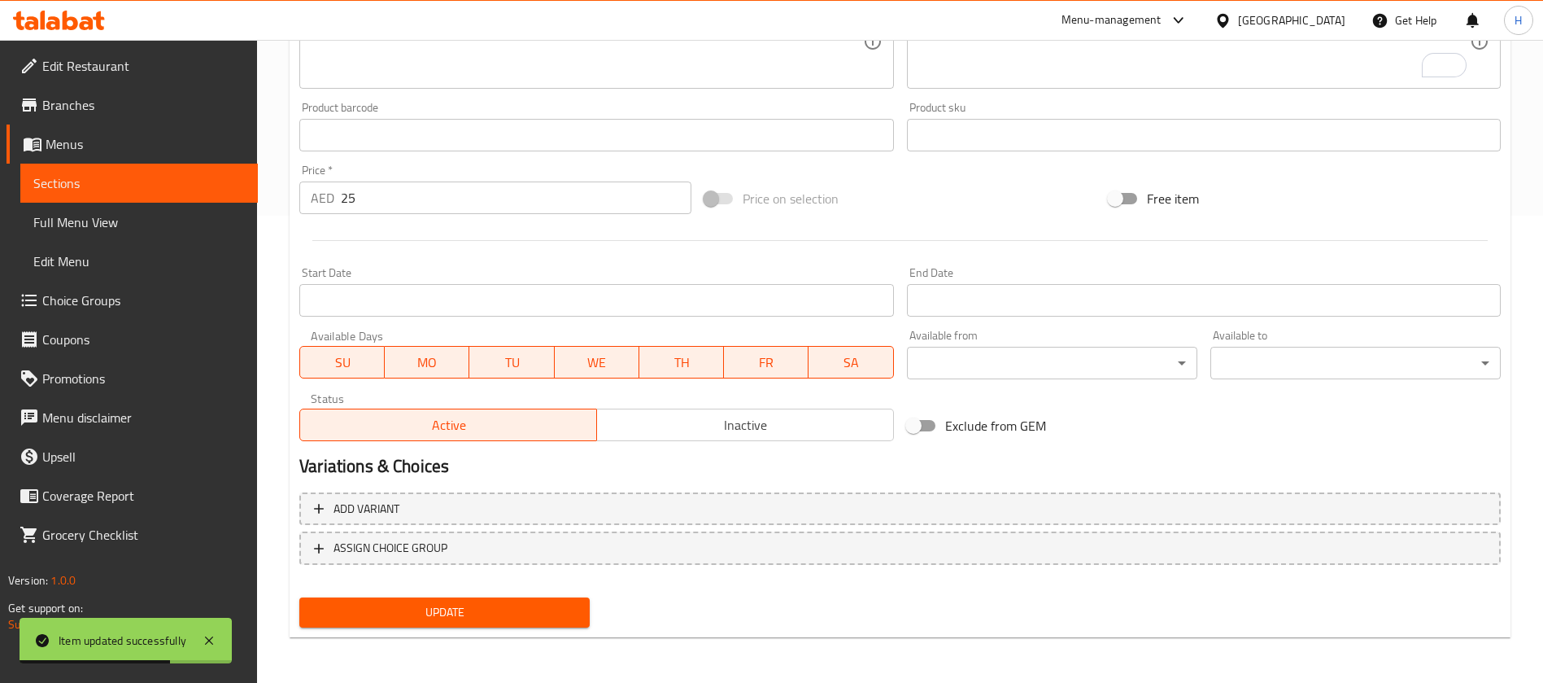
click at [458, 609] on span "Update" at bounding box center [444, 612] width 264 height 20
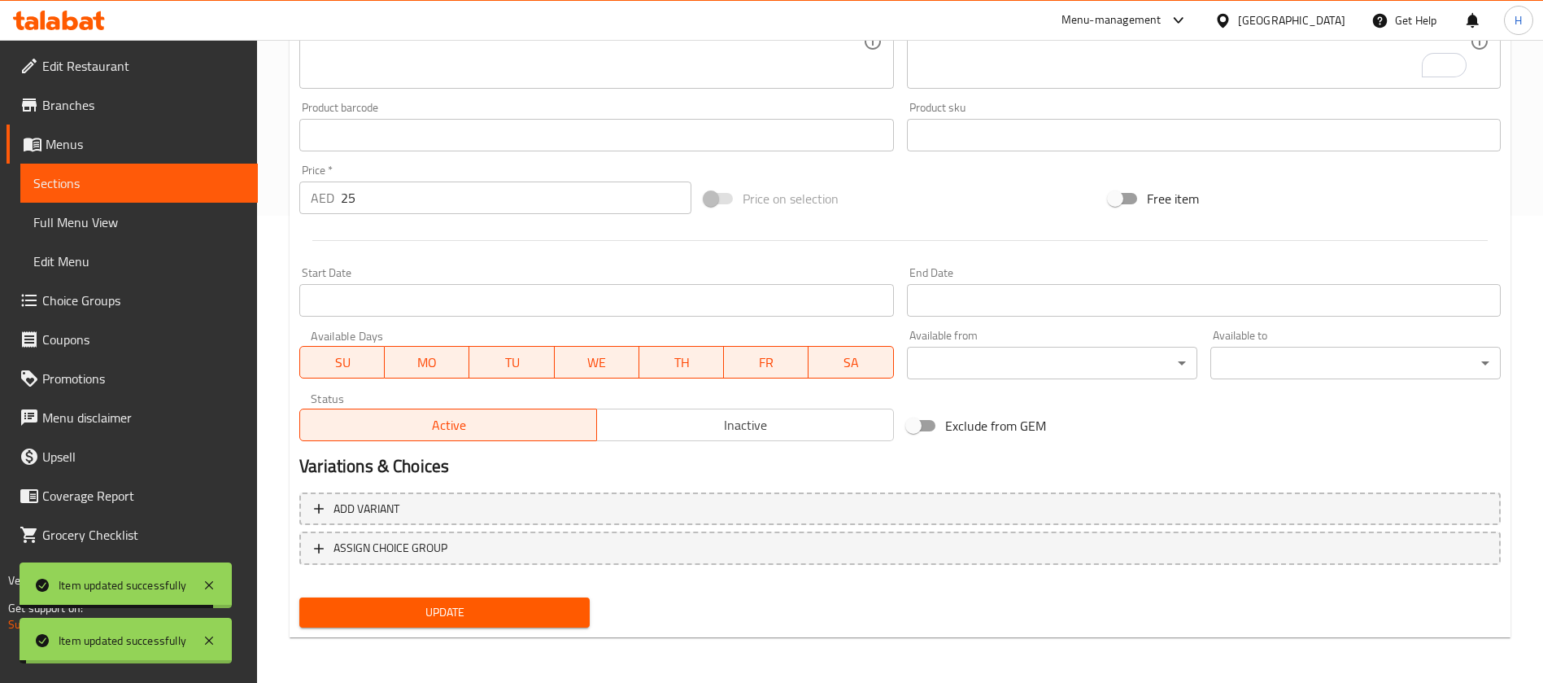
click at [229, 181] on span "Sections" at bounding box center [139, 183] width 212 height 20
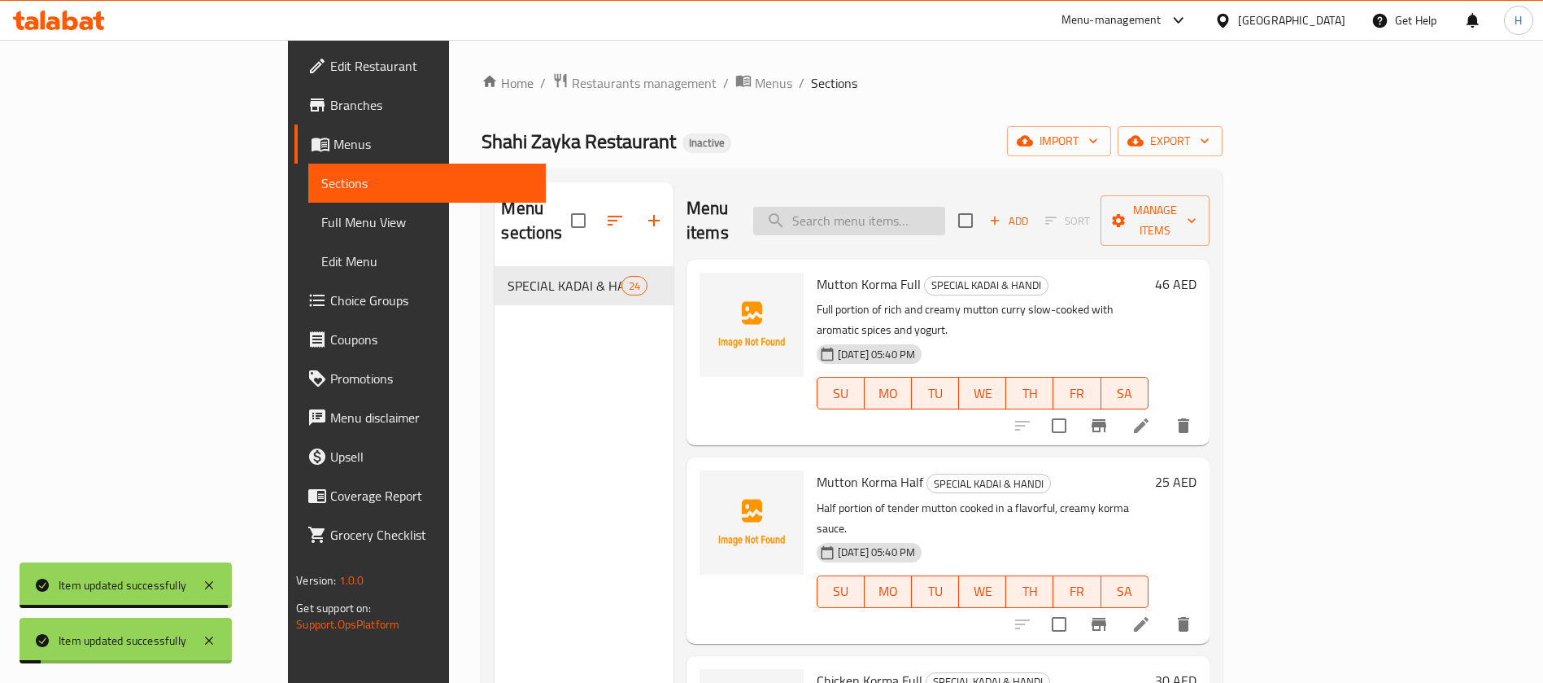
click at [945, 207] on input "search" at bounding box center [849, 221] width 192 height 28
paste input "Indian Style Mutton Kadai Full"
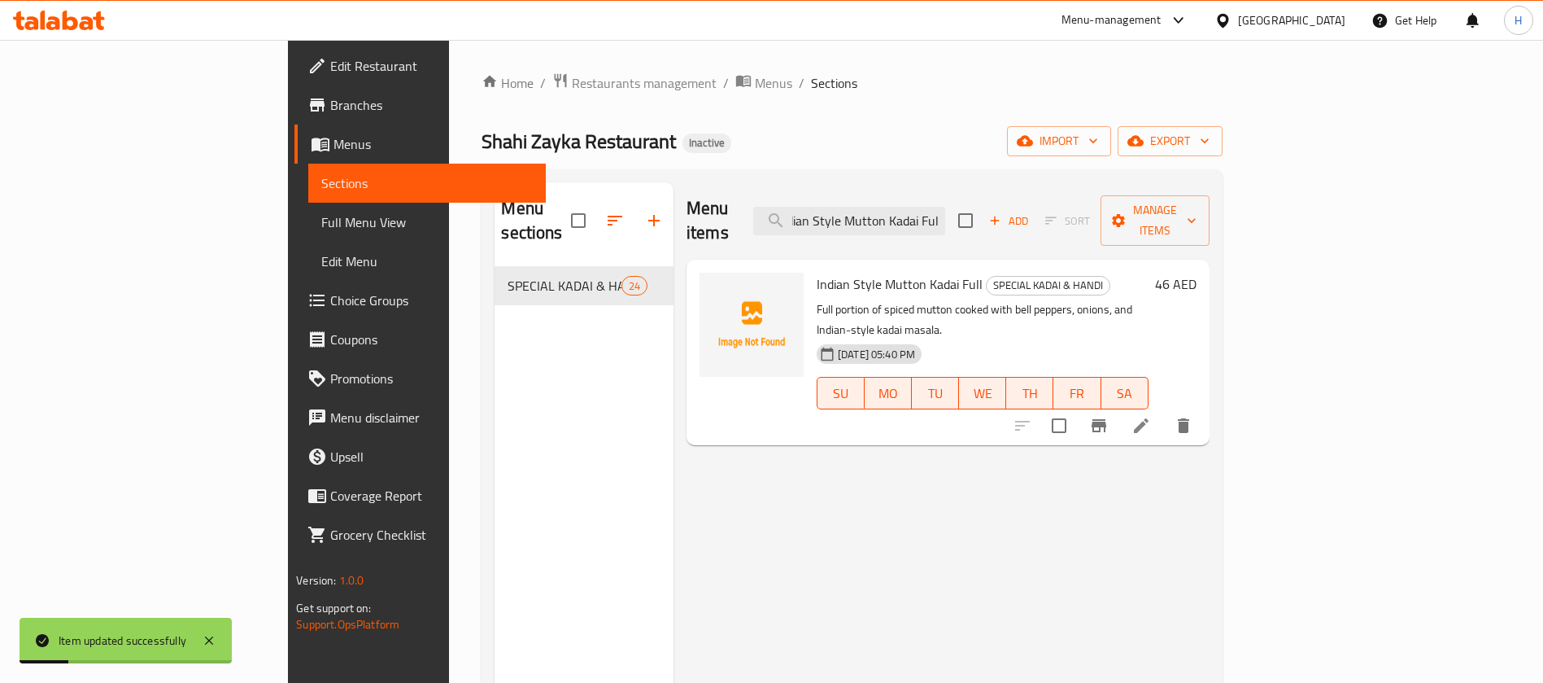
type input "Indian Style Mutton Kadai Full"
click at [1151, 416] on icon at bounding box center [1142, 426] width 20 height 20
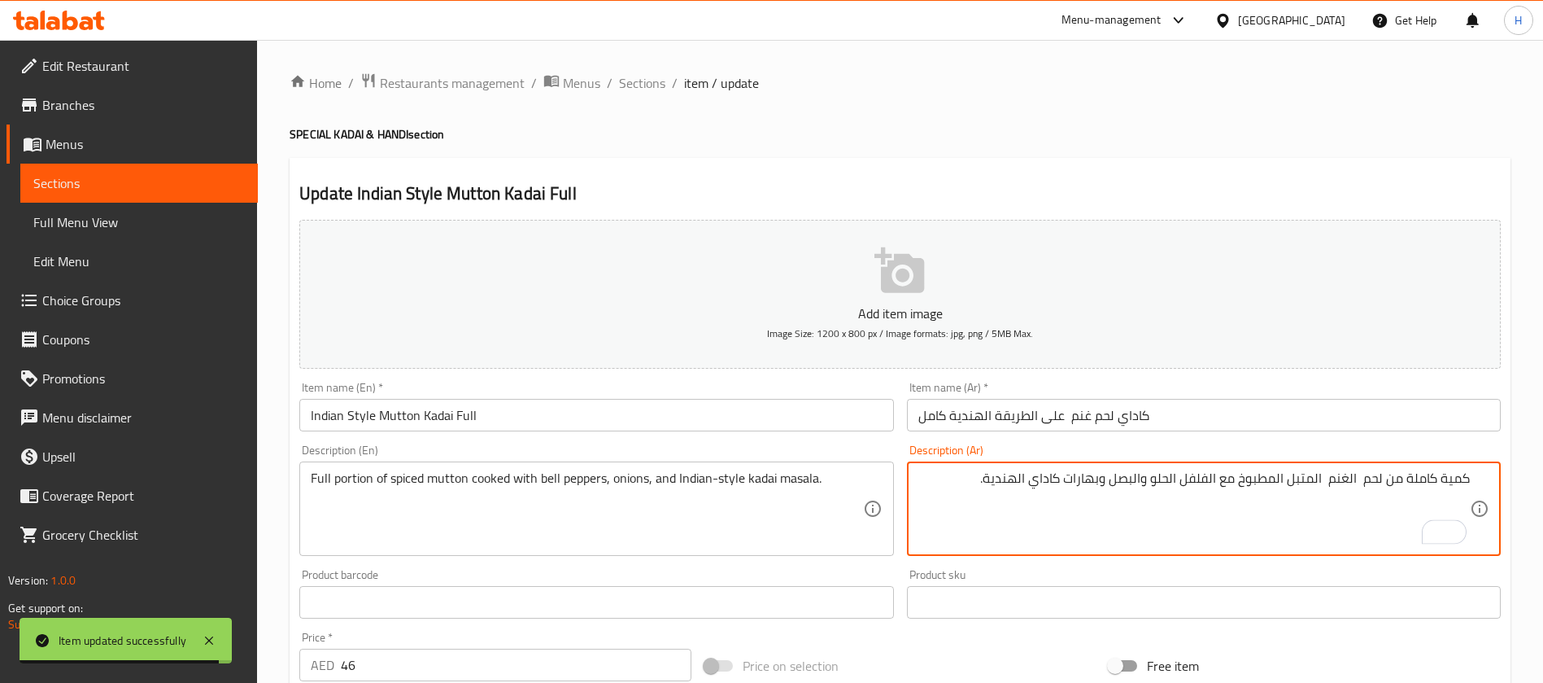
drag, startPoint x: 954, startPoint y: 478, endPoint x: 1105, endPoint y: 513, distance: 155.5
click at [1105, 513] on textarea "كمية كاملة من لحم الغنم المتبل المطبوخ مع الفلفل الحلو والبصل وبهارات كاداي اله…" at bounding box center [1195, 508] width 552 height 77
paste textarea "والطريقة الهندية كاداي ماسالا"
click at [1106, 483] on textarea "كمية كاملة من لحم الغنم المتبل المطبوخ مع الفلفل الحلو والبصل ووالطريقة الهندية…" at bounding box center [1195, 508] width 552 height 77
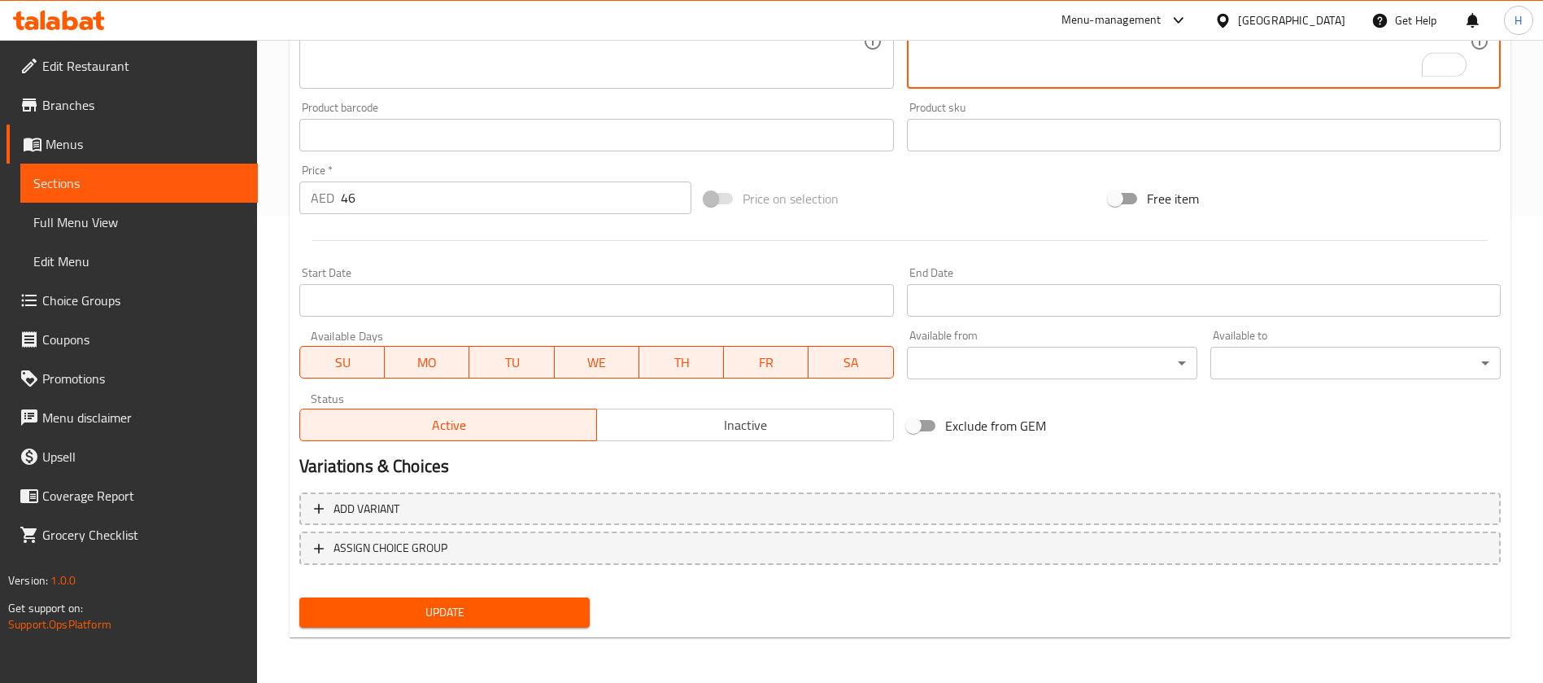
type textarea "كمية كاملة من لحم الغنم المتبل المطبوخ مع الفلفل الحلو والبصل والطريقة الهندية …"
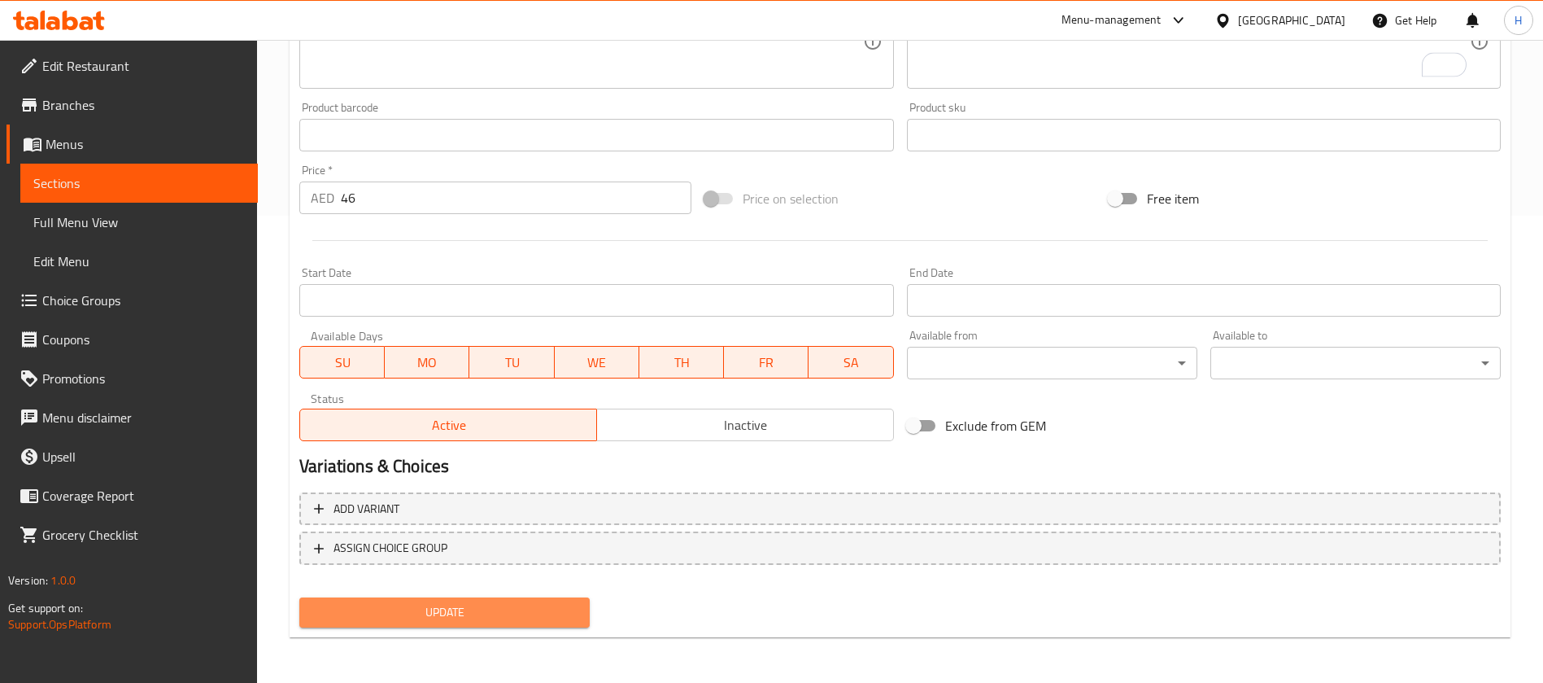
click at [542, 602] on span "Update" at bounding box center [444, 612] width 264 height 20
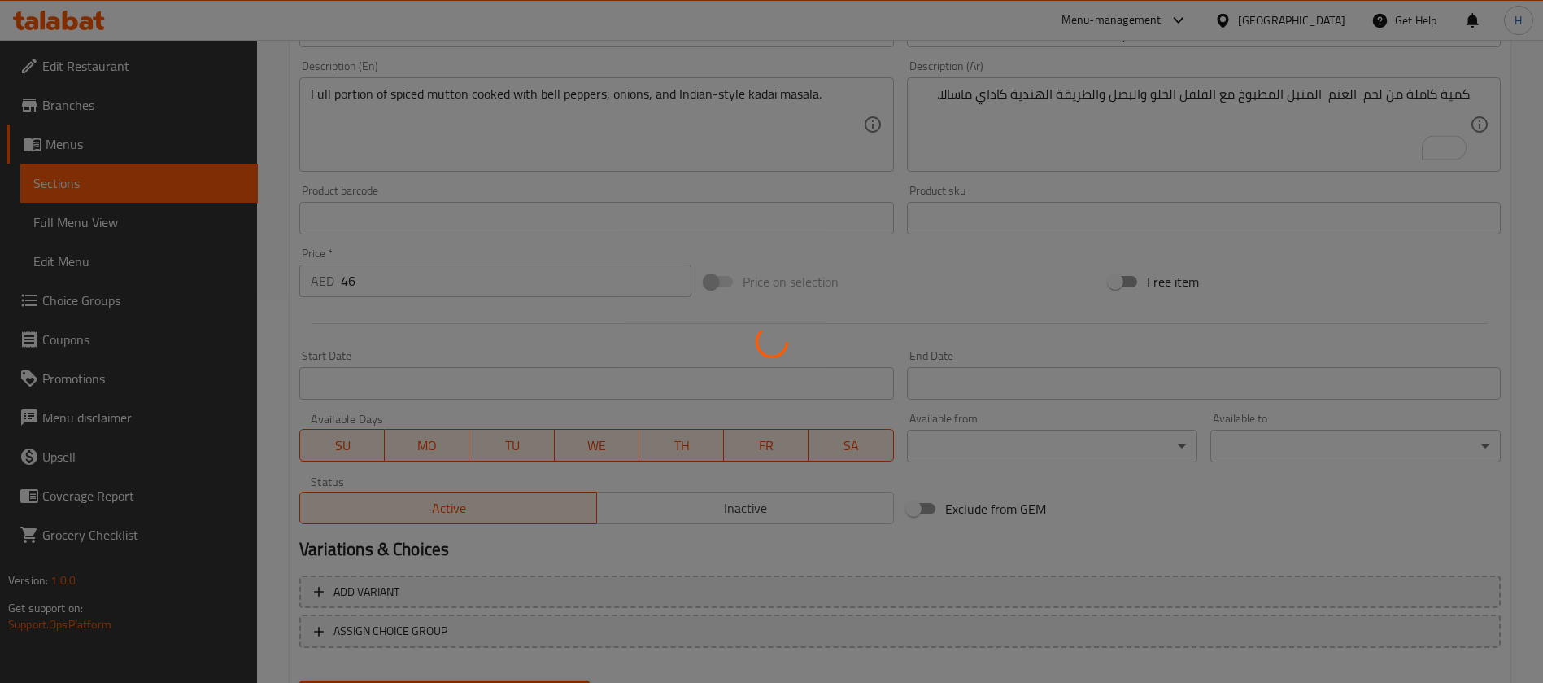
scroll to position [345, 0]
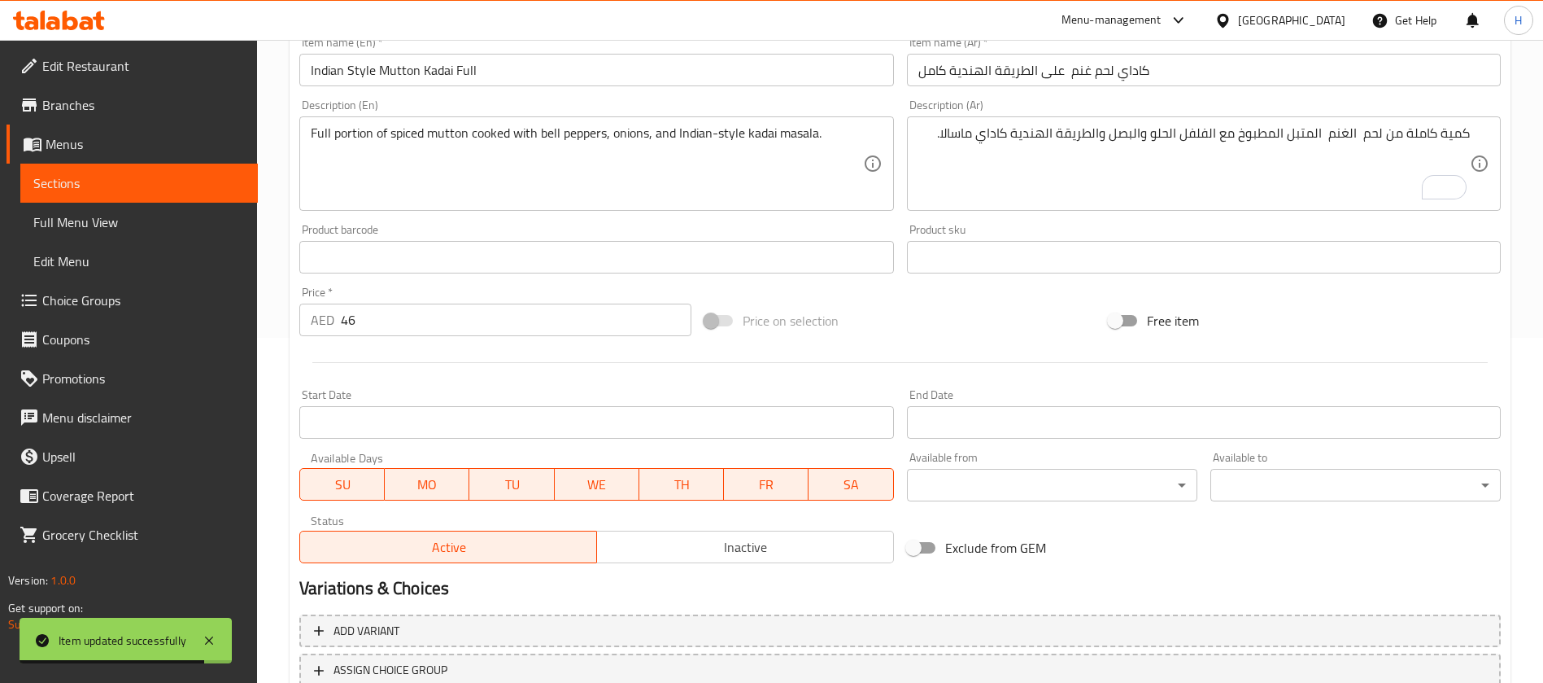
click at [259, 173] on div "Home / Restaurants management / Menus / Sections / item / update SPECIAL KADAI …" at bounding box center [900, 250] width 1286 height 1110
click at [235, 179] on span "Sections" at bounding box center [139, 183] width 212 height 20
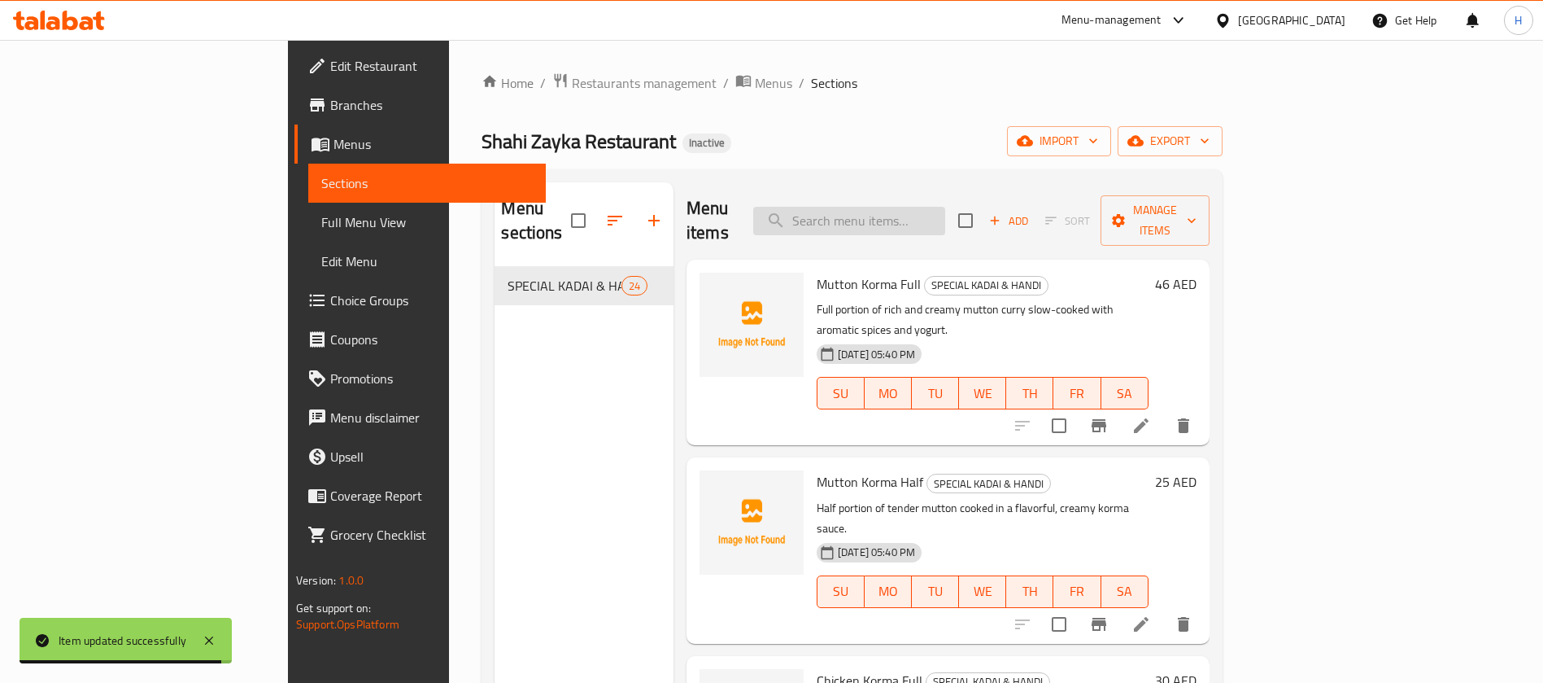
click at [924, 207] on input "search" at bounding box center [849, 221] width 192 height 28
paste input "Mutton Masala Half"
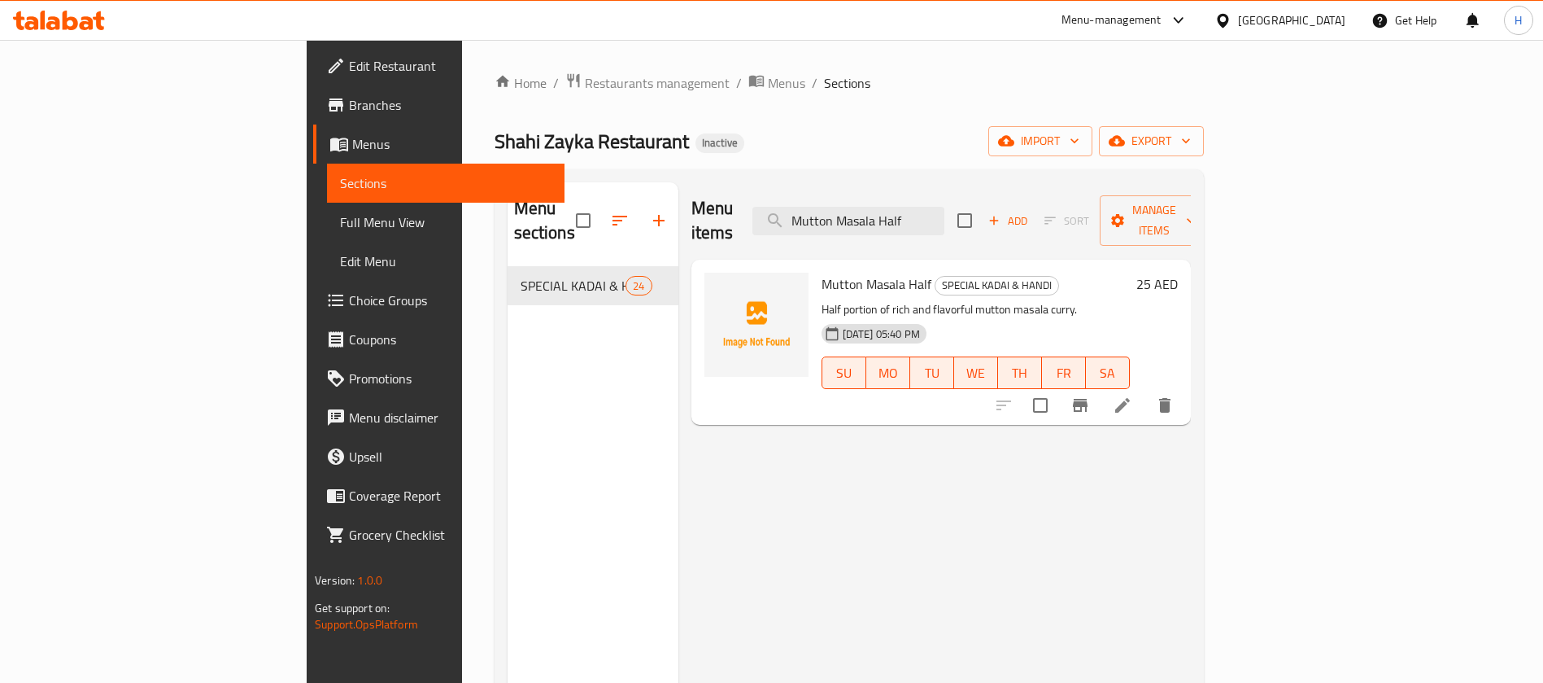
type input "Mutton Masala Half"
click at [1146, 391] on li at bounding box center [1123, 405] width 46 height 29
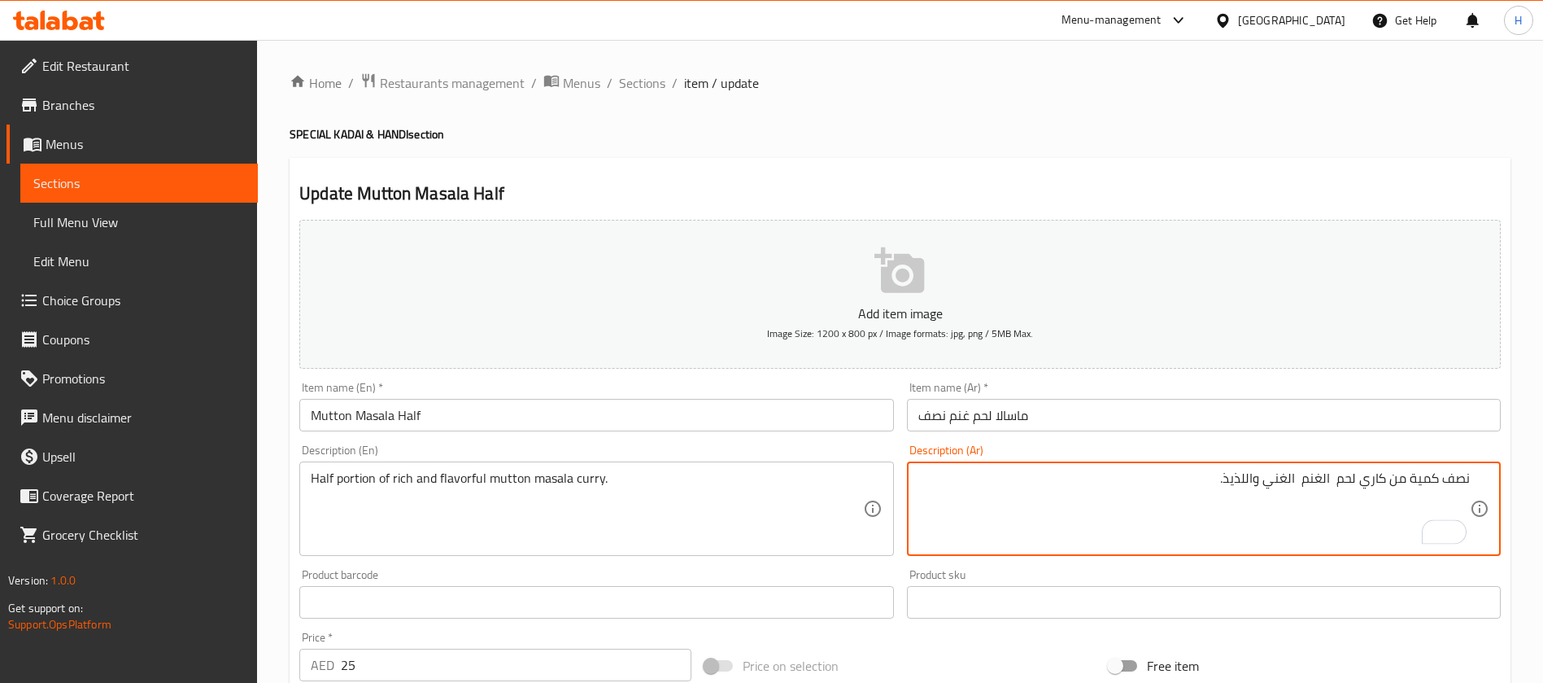
click at [1303, 484] on textarea "نصف كمية من كاري لحم الغنم الغني واللذيذ." at bounding box center [1195, 508] width 552 height 77
paste textarea "ماسالا"
click at [1255, 478] on textarea "نصف كمية من كاري لحم الغنم ماسالا الغني واللذيذ." at bounding box center [1195, 508] width 552 height 77
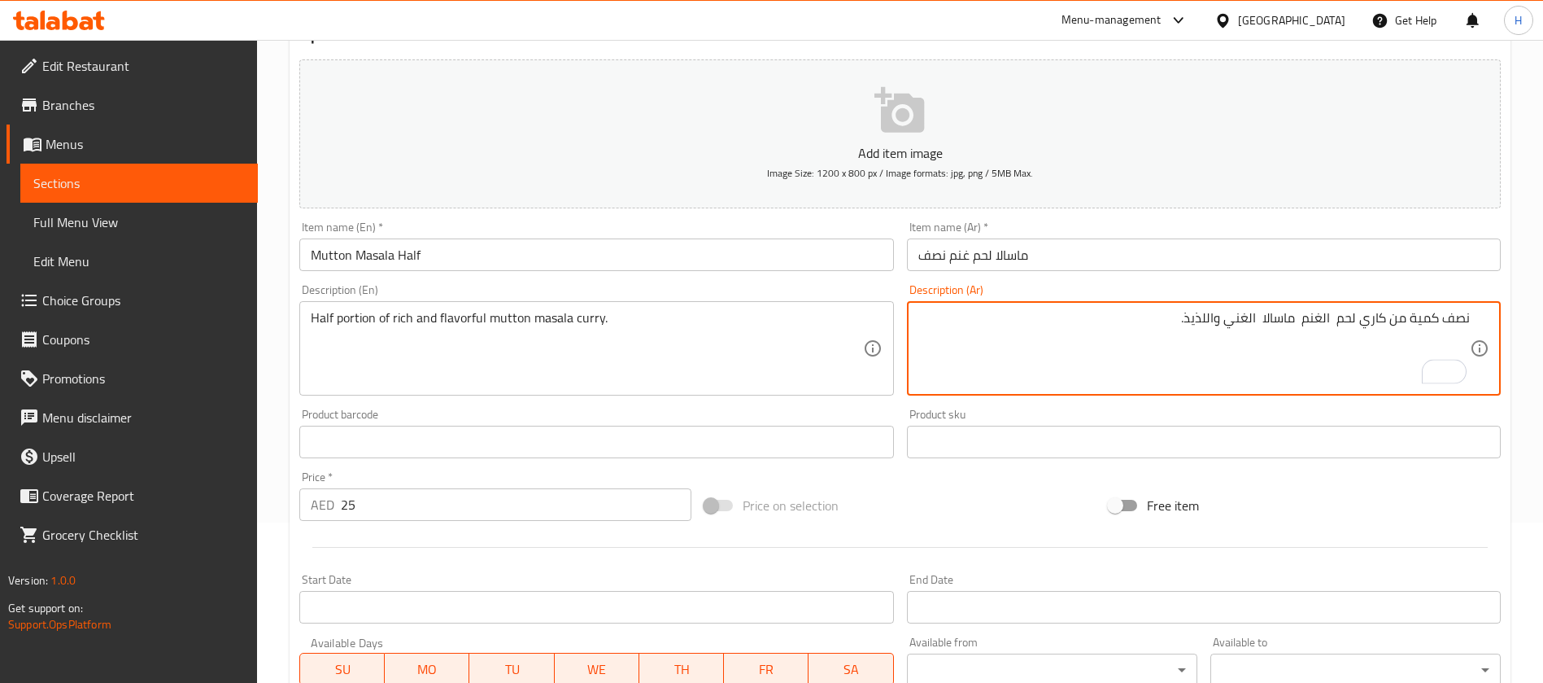
scroll to position [467, 0]
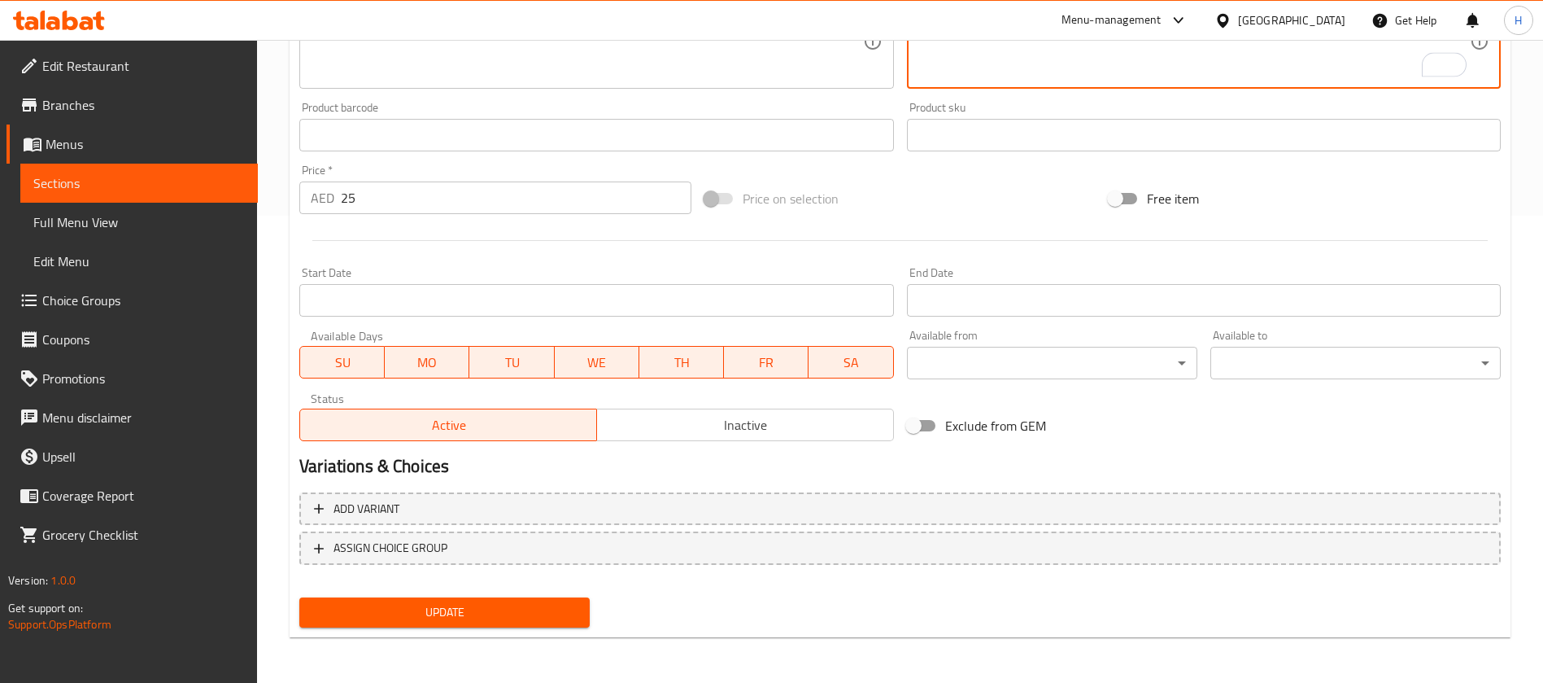
type textarea "نصف كمية من كاري لحم الغنم ماسالا الغني واللذيذ."
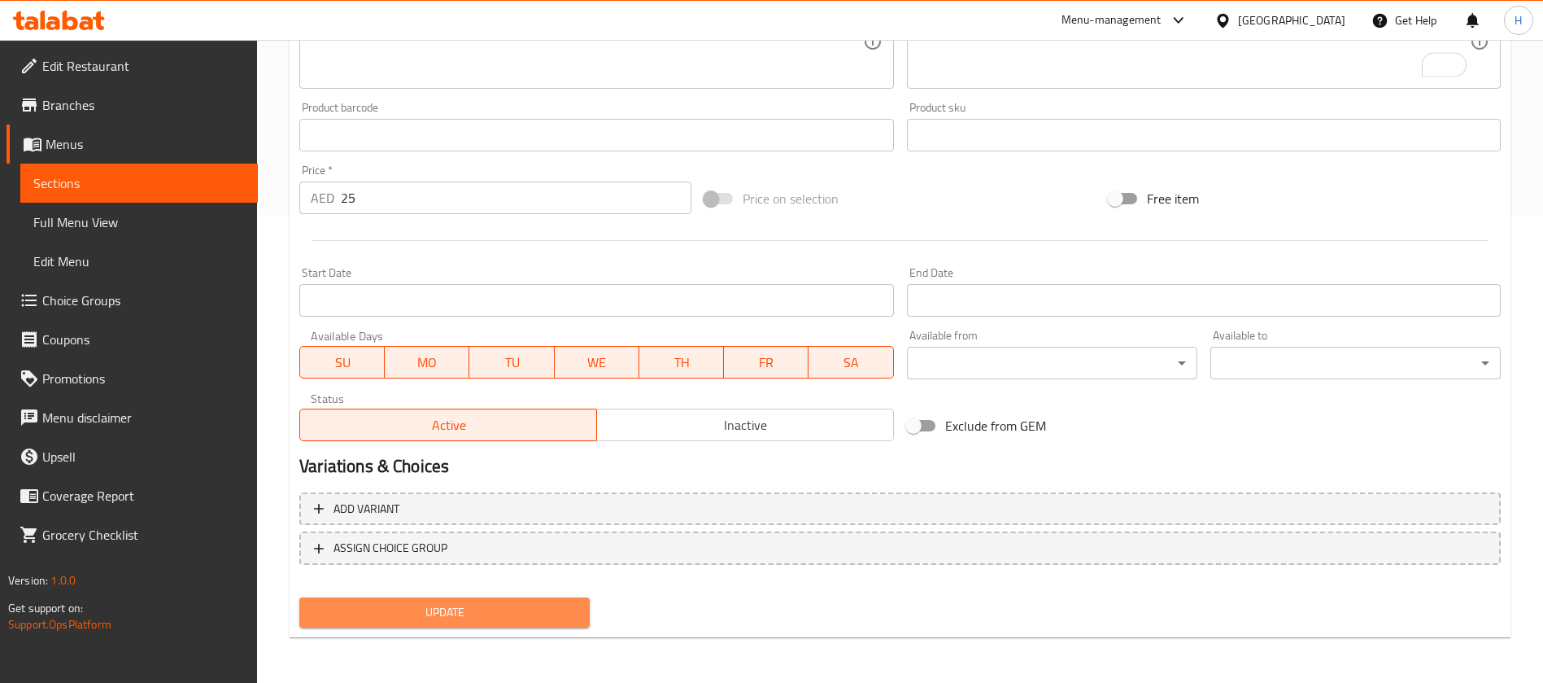
drag, startPoint x: 520, startPoint y: 601, endPoint x: 722, endPoint y: 235, distance: 418.0
click at [524, 589] on div "Add item image Image Size: 1200 x 800 px / Image formats: jpg, png / 5MB Max. I…" at bounding box center [900, 190] width 1215 height 888
drag, startPoint x: 557, startPoint y: 611, endPoint x: 560, endPoint y: 598, distance: 13.2
click at [558, 605] on span "Update" at bounding box center [444, 612] width 264 height 20
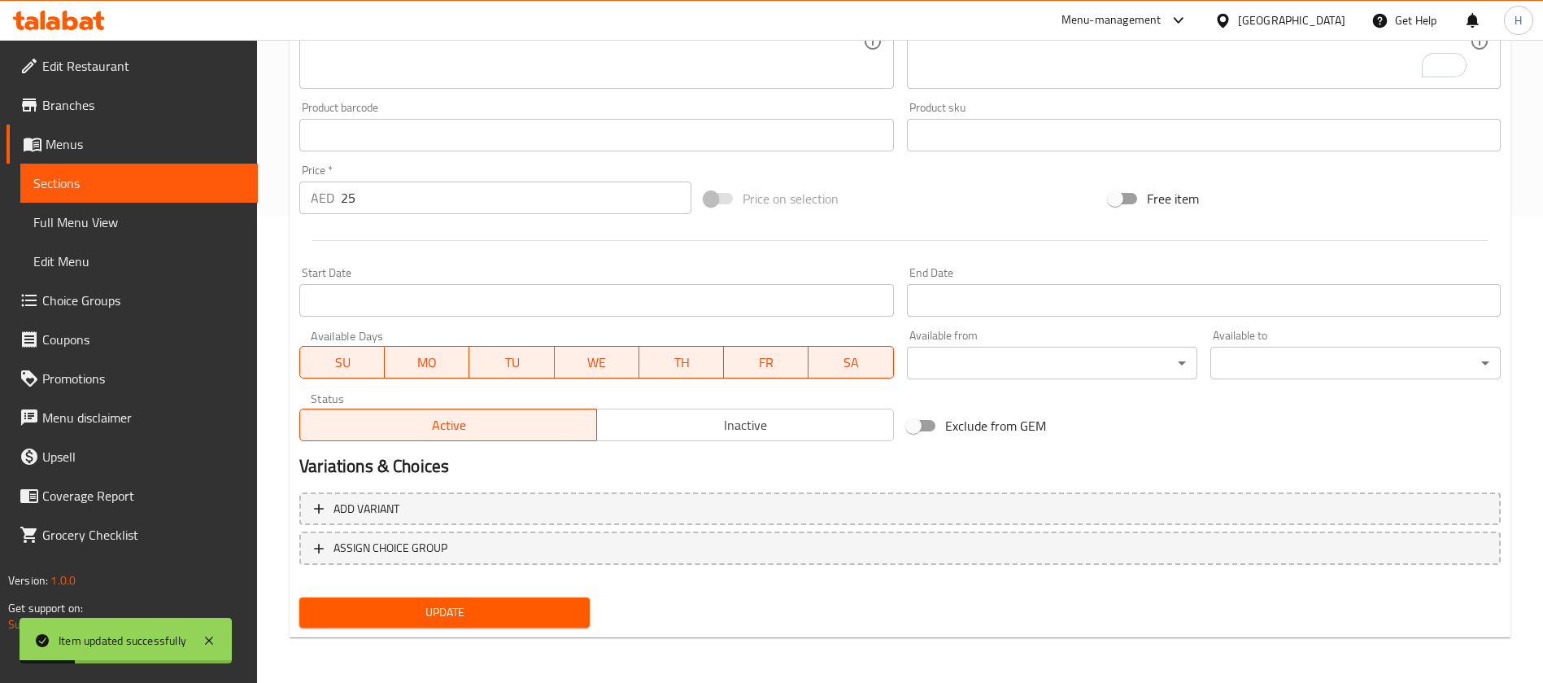
click at [220, 190] on span "Sections" at bounding box center [139, 183] width 212 height 20
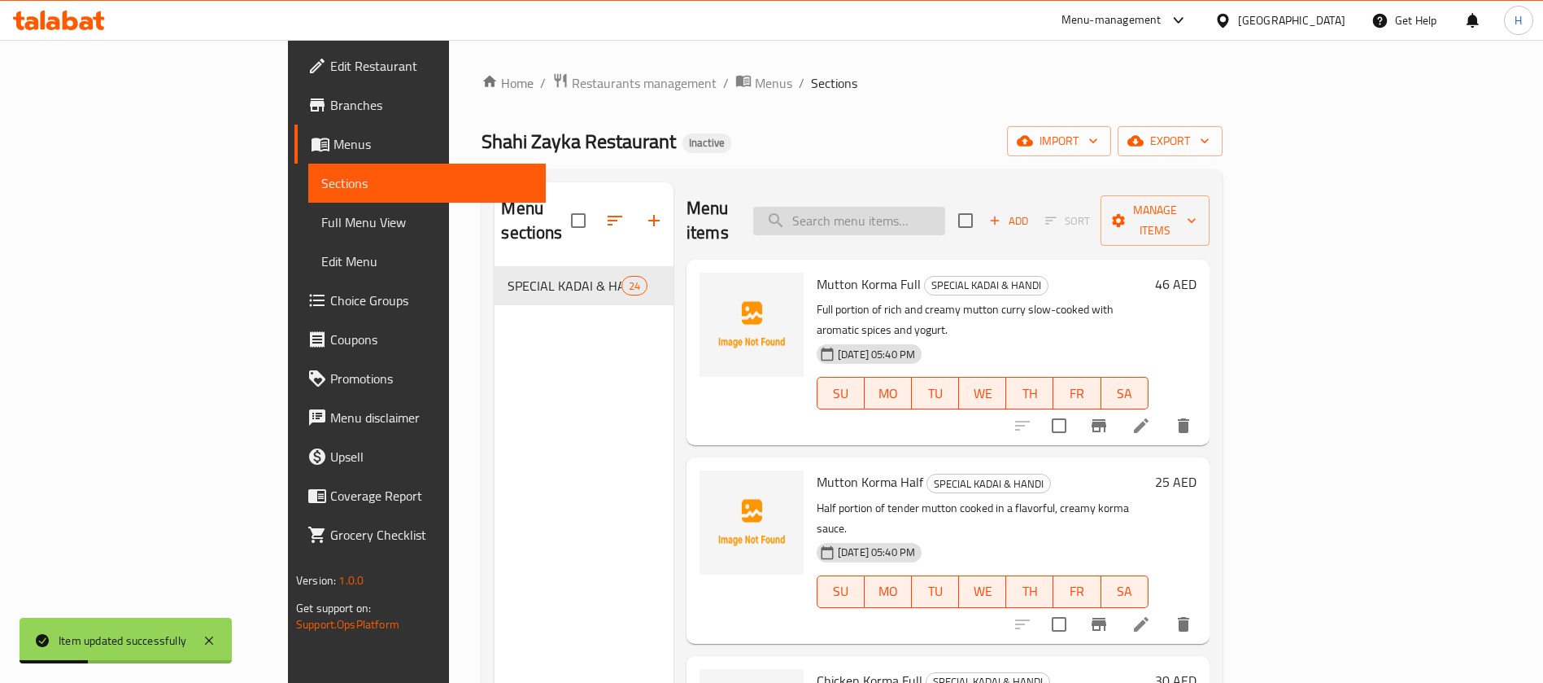
click at [945, 207] on input "search" at bounding box center [849, 221] width 192 height 28
paste input "Special Shahi Zayka Chicken Full"
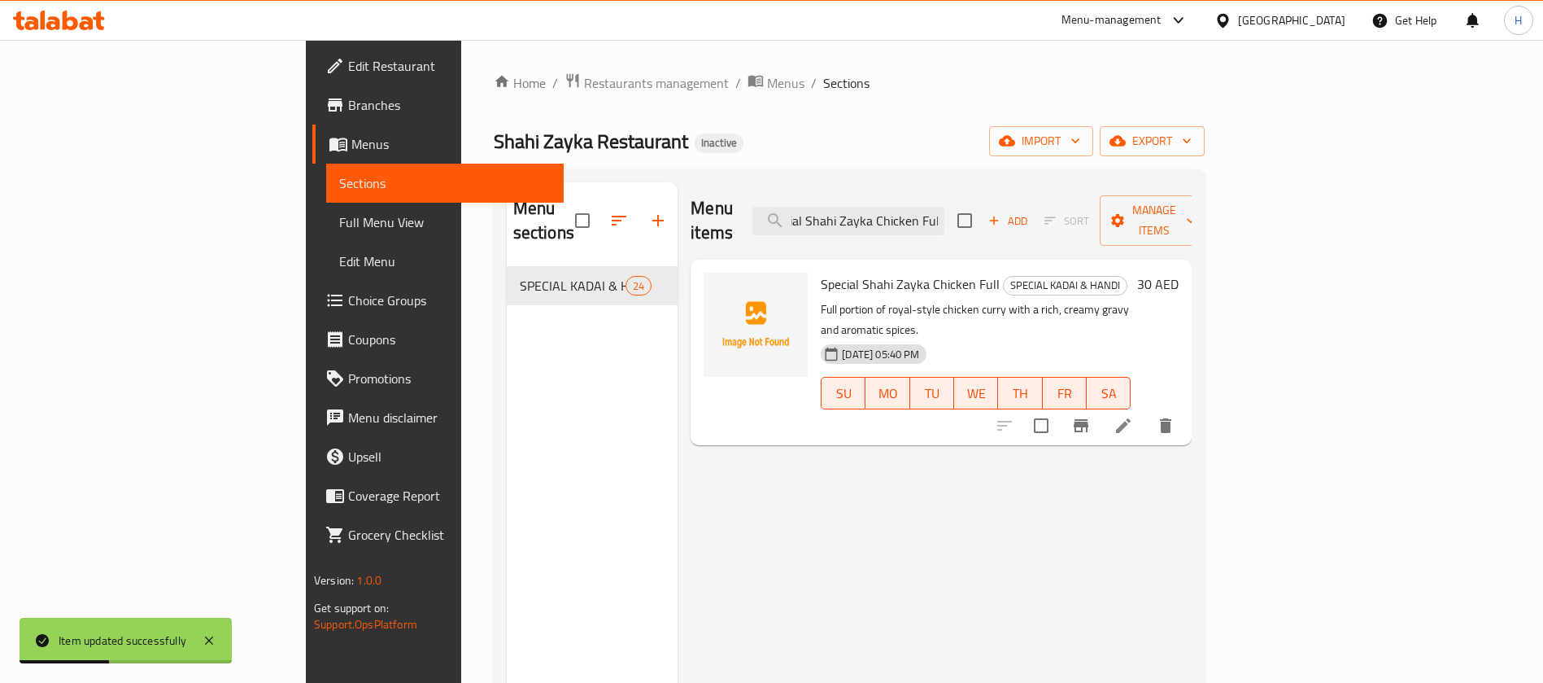
type input "Special Shahi Zayka Chicken Full"
click at [1133, 416] on icon at bounding box center [1124, 426] width 20 height 20
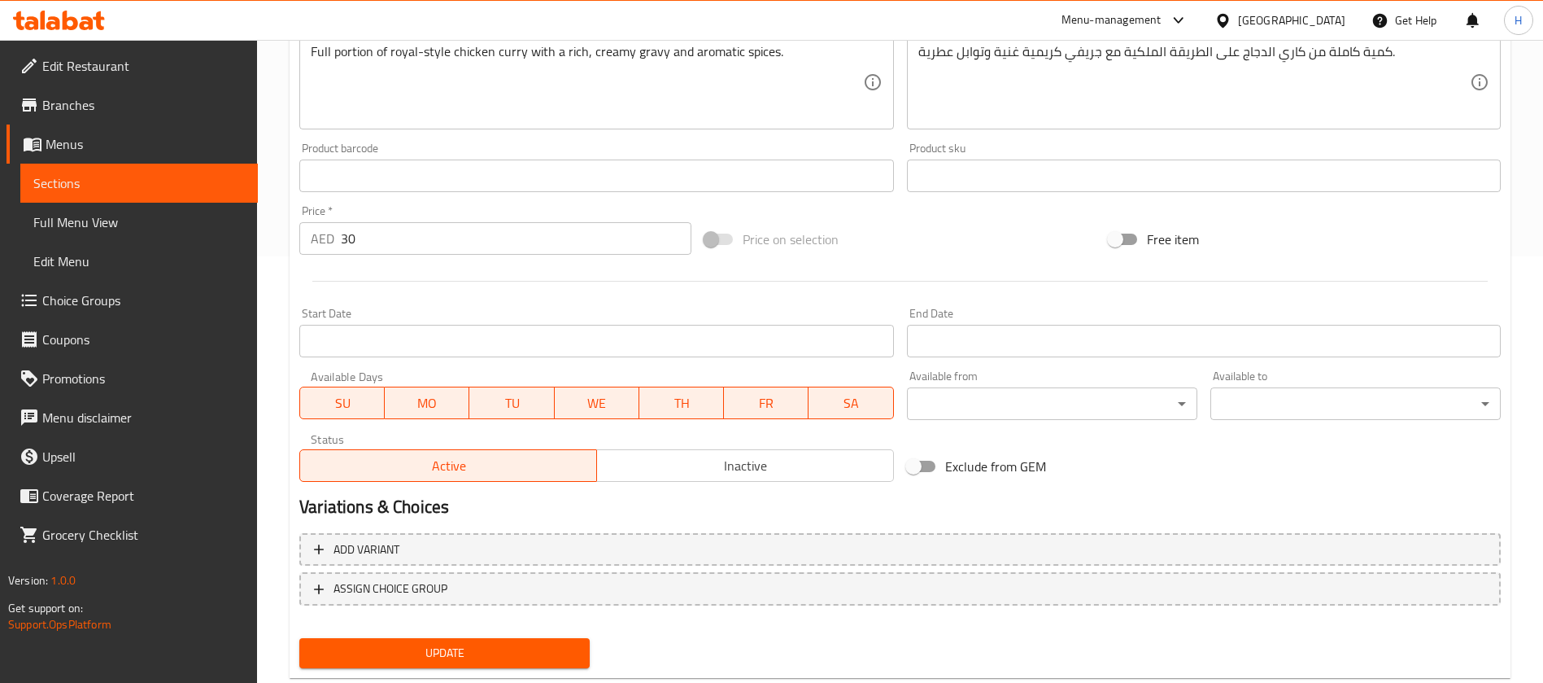
scroll to position [467, 0]
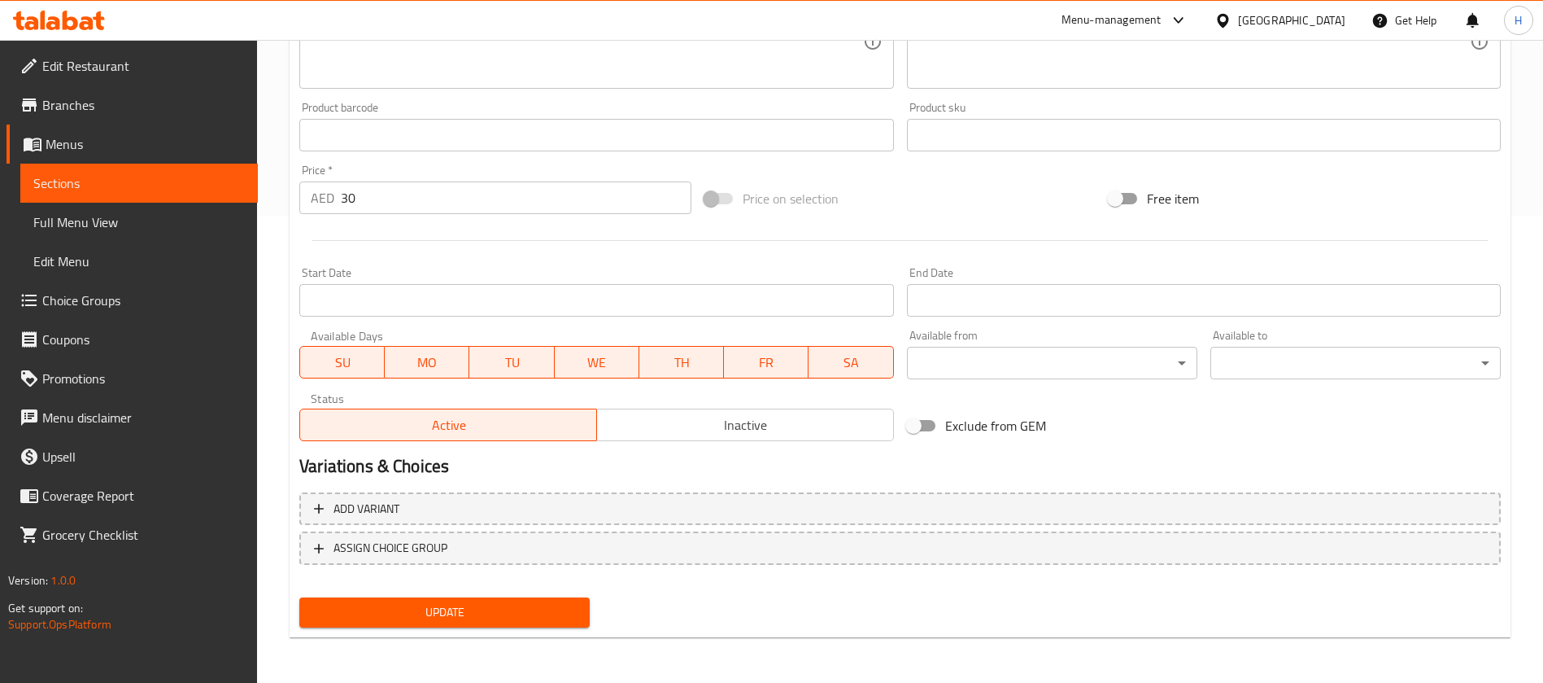
type input "دجاج شاهي زايكا كامل خاص"
click at [548, 613] on span "Update" at bounding box center [444, 612] width 264 height 20
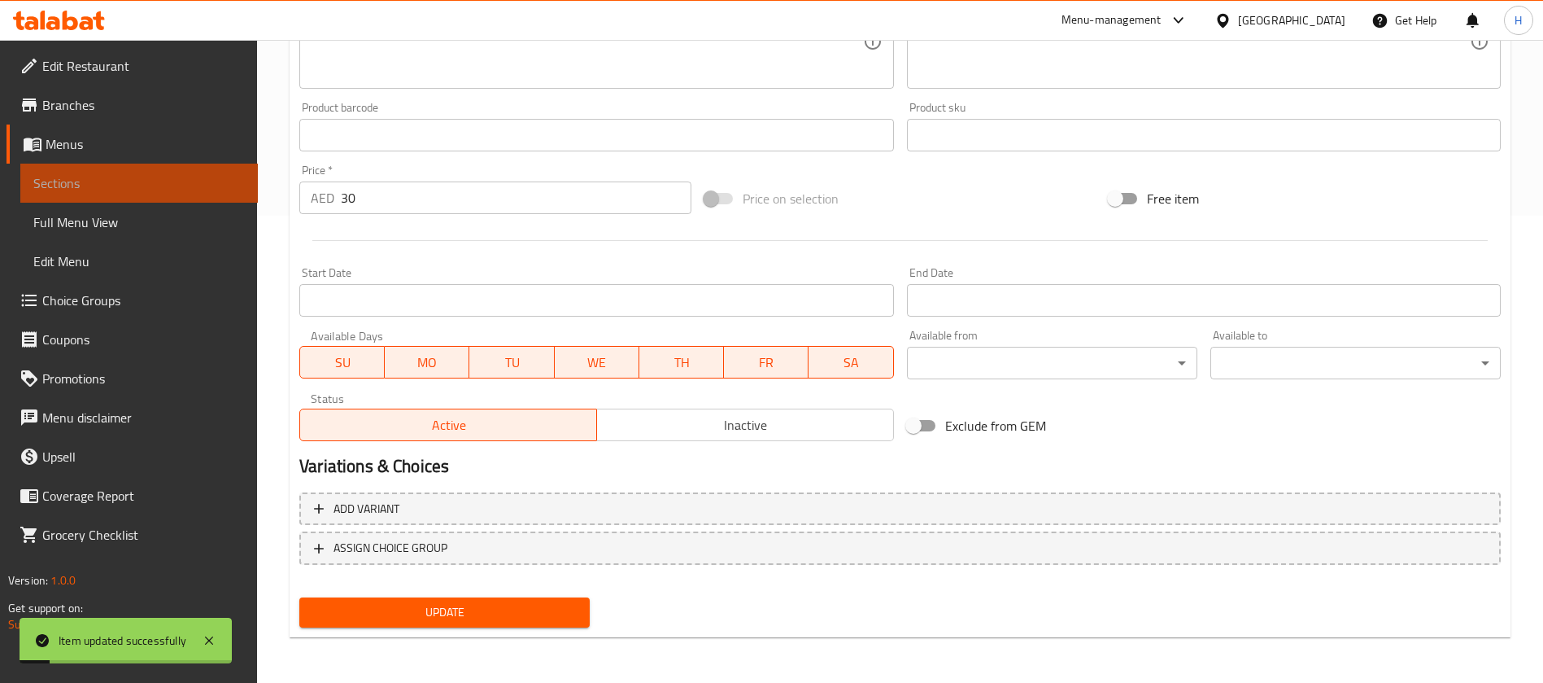
click at [216, 177] on span "Sections" at bounding box center [139, 183] width 212 height 20
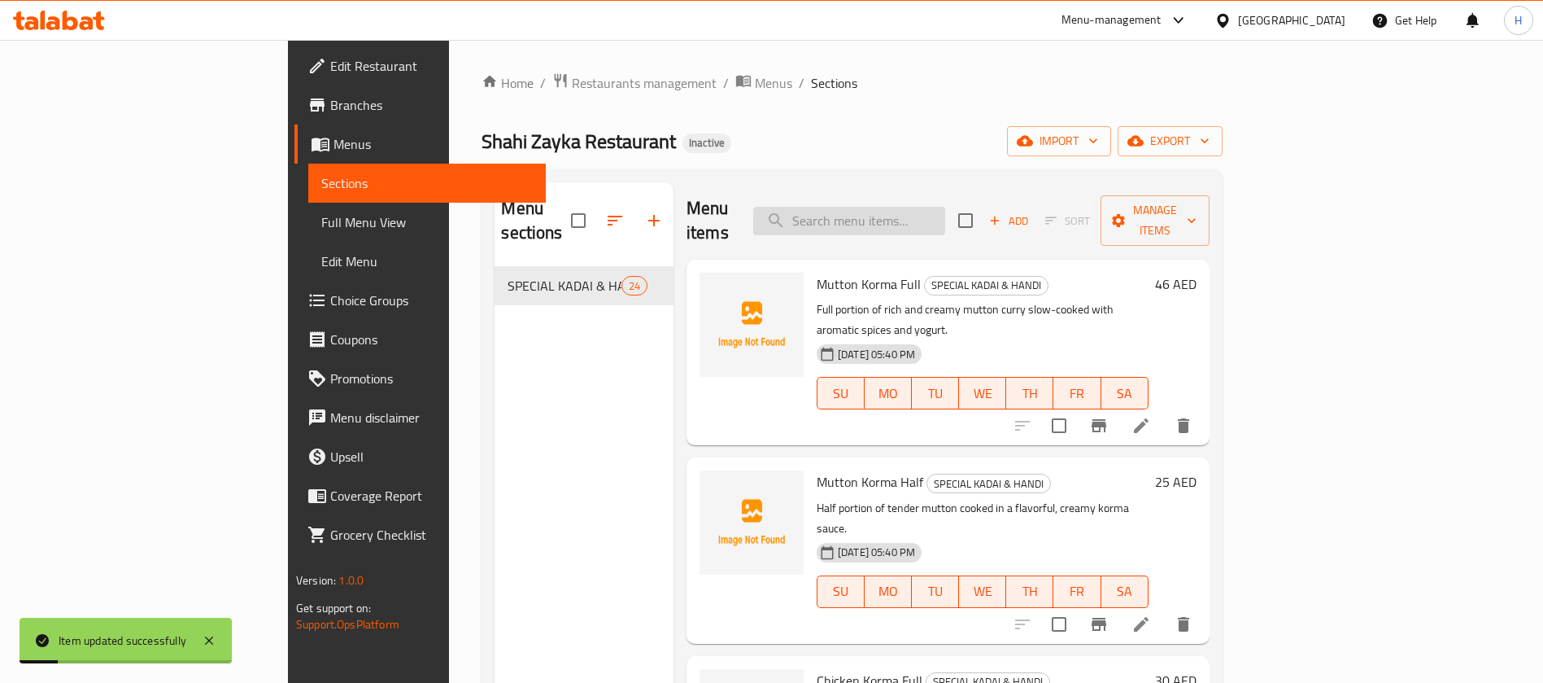
click at [944, 207] on input "search" at bounding box center [849, 221] width 192 height 28
paste input "Special Shahi Zayka Chicken Half"
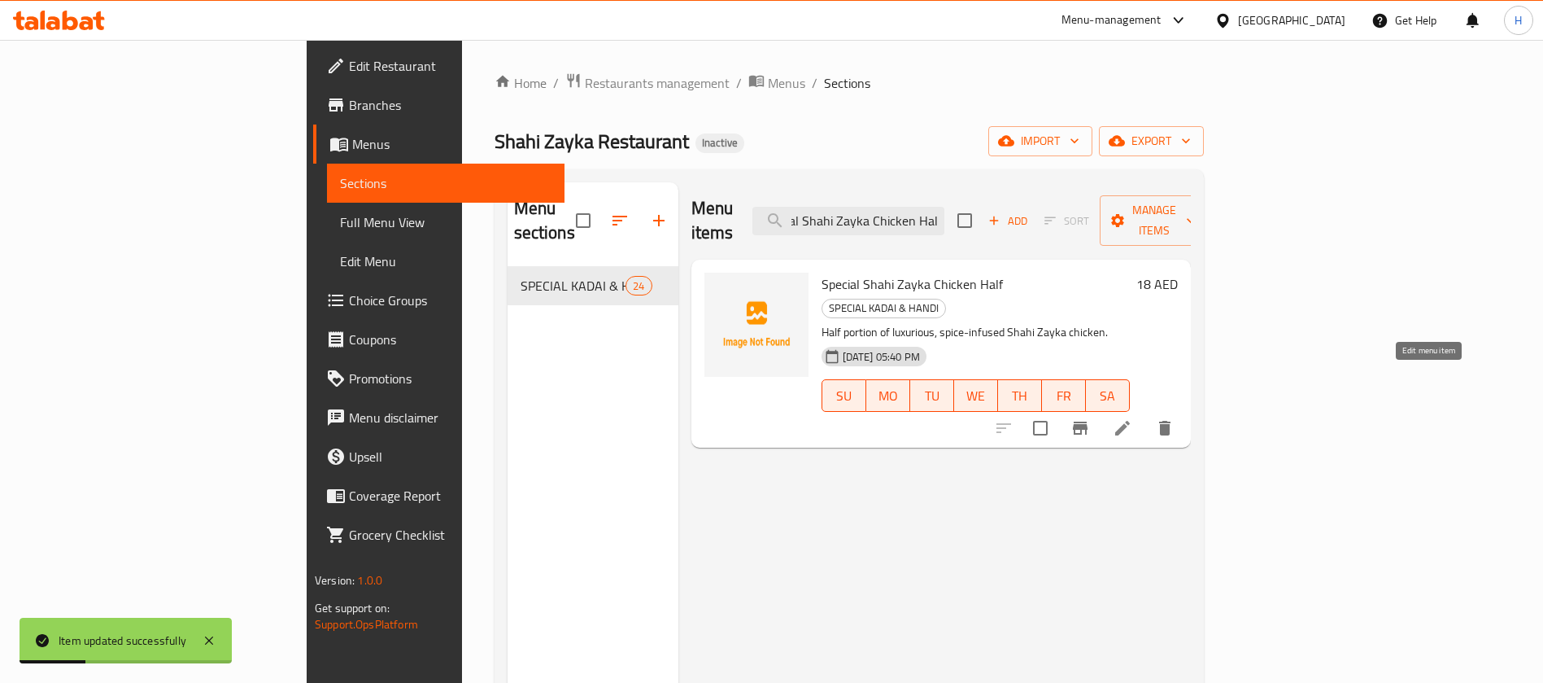
type input "Special Shahi Zayka Chicken Half"
click at [1130, 421] on icon at bounding box center [1122, 428] width 15 height 15
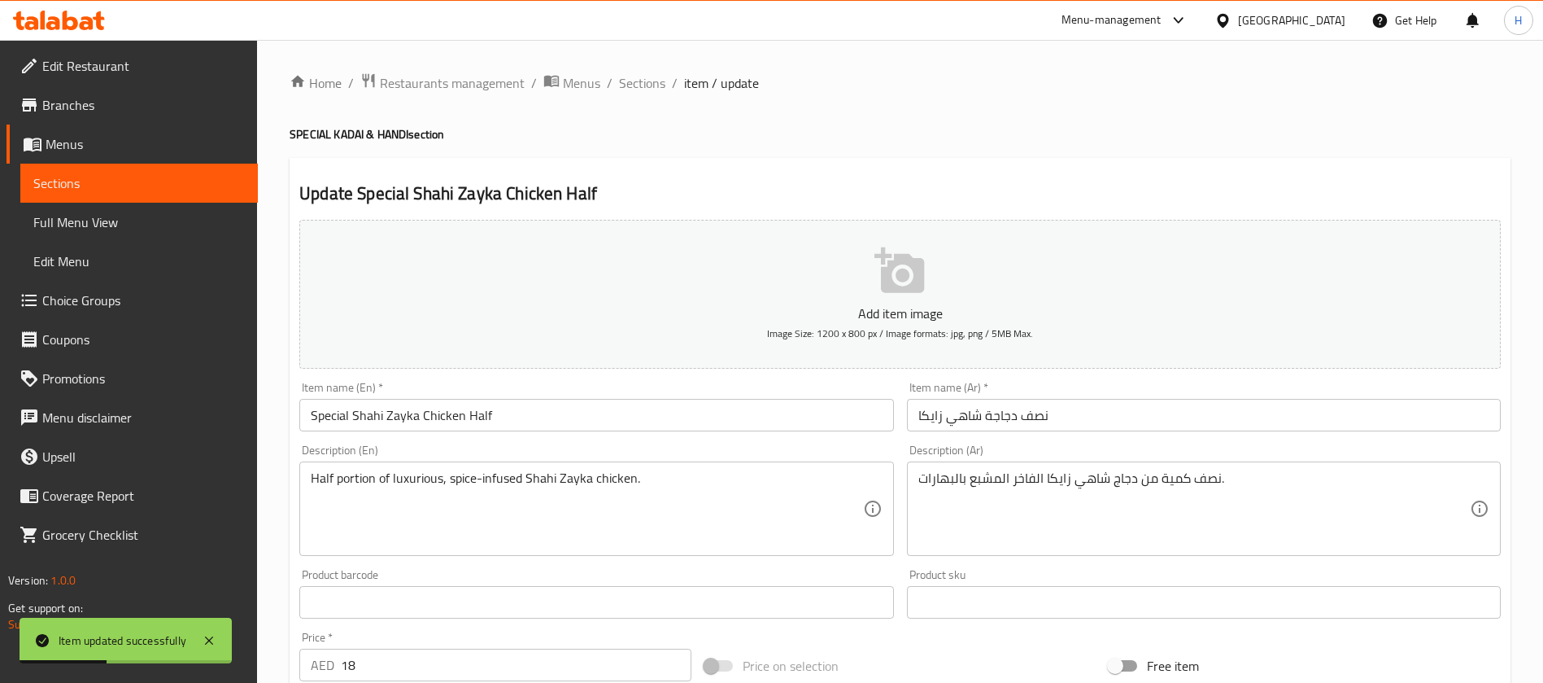
click at [1175, 420] on input "نصف دجاجة شاهي زايكا" at bounding box center [1204, 415] width 594 height 33
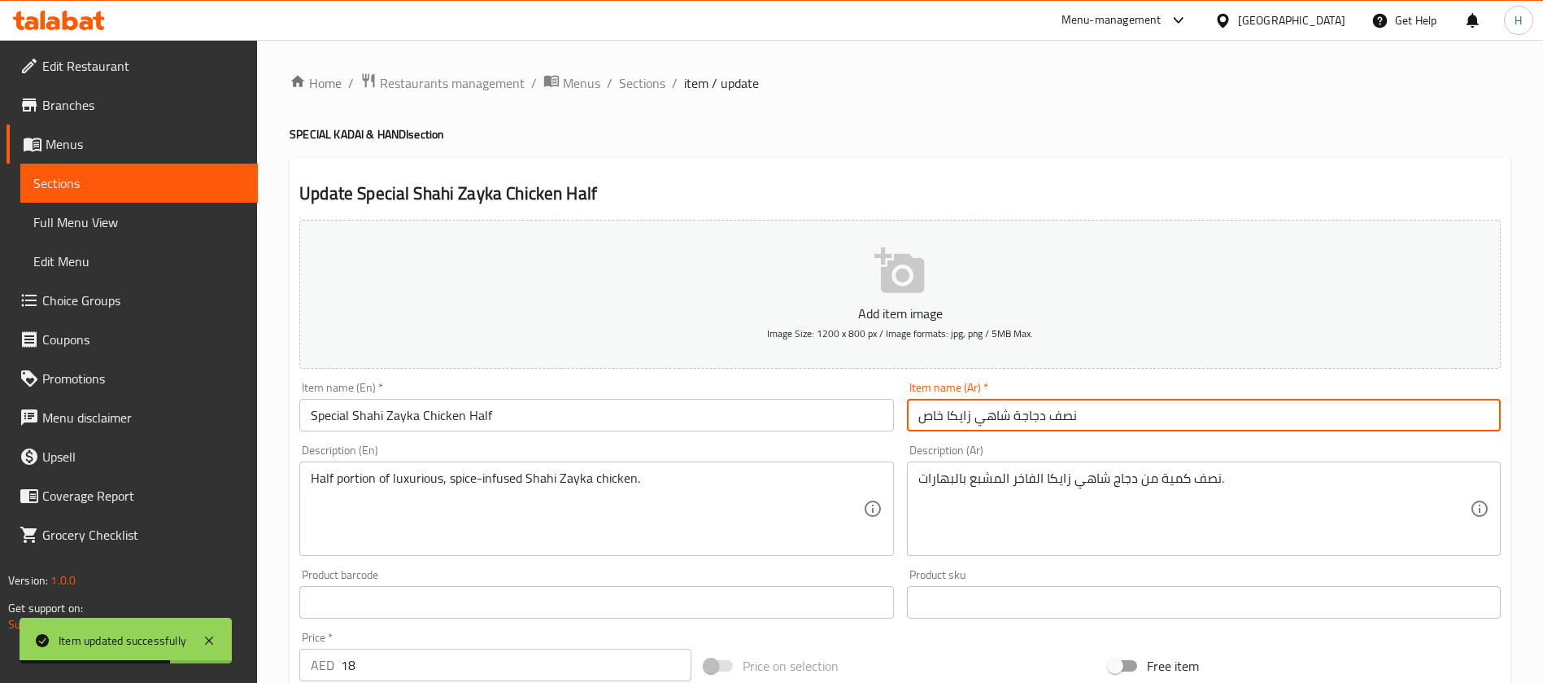
type input "نصف دجاجة شاهي زايكا خاص"
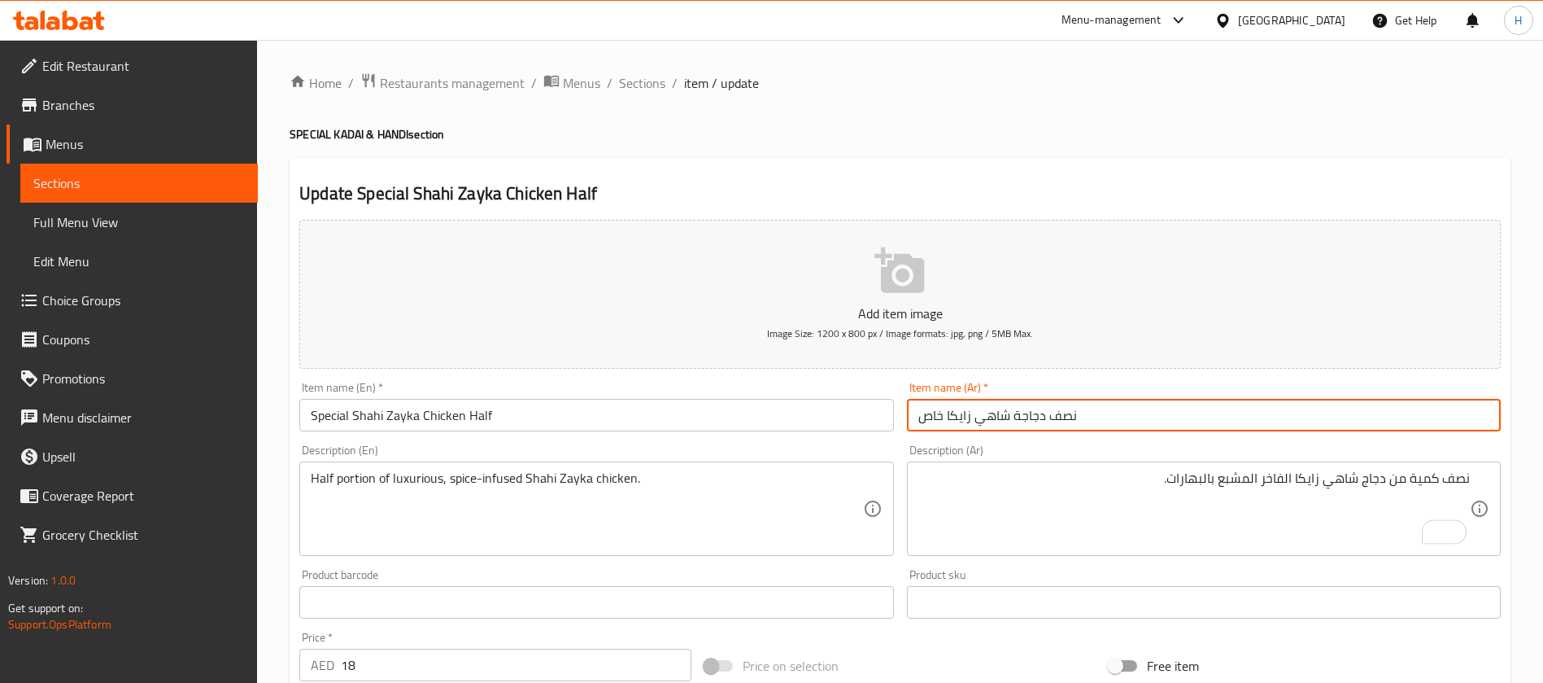
click at [1014, 420] on input "نصف دجاجة شاهي زايكا خاص" at bounding box center [1204, 415] width 594 height 33
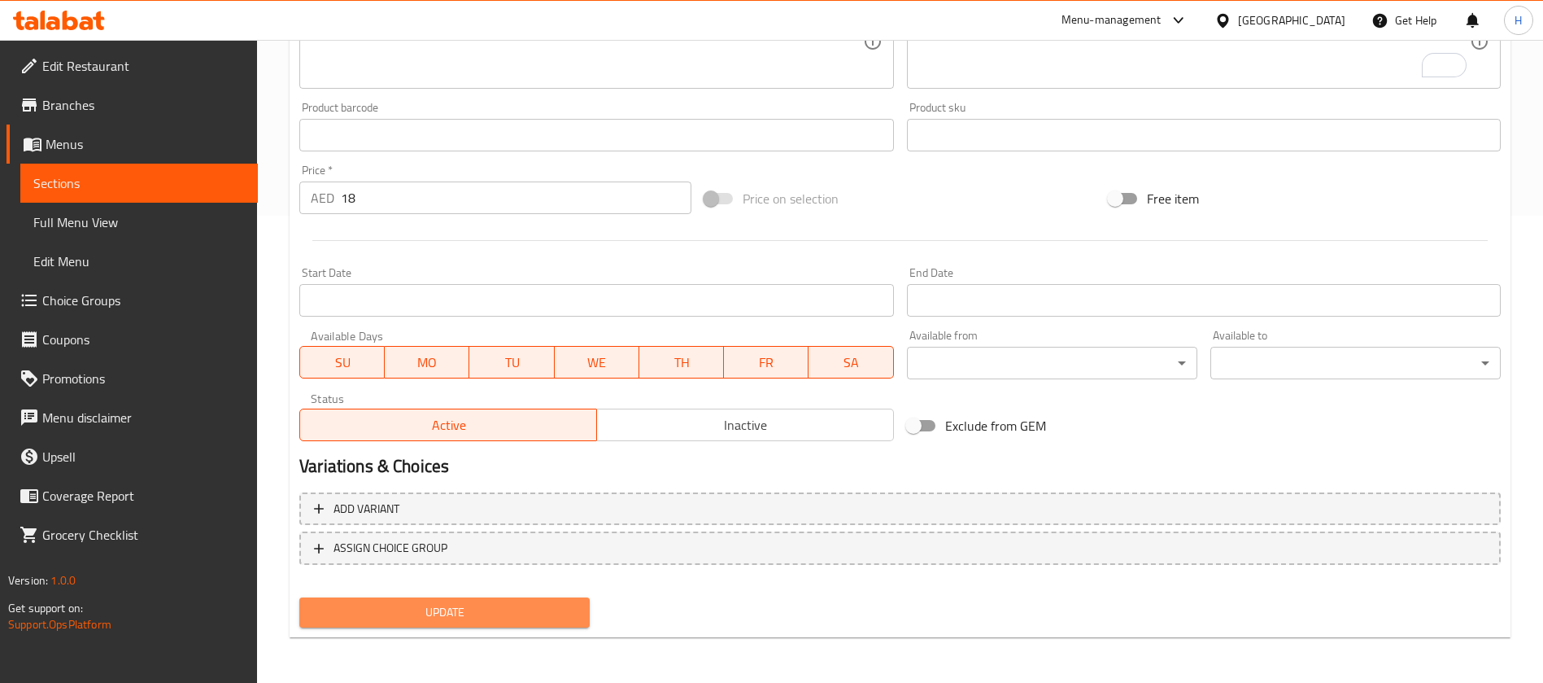
click at [393, 608] on span "Update" at bounding box center [444, 612] width 264 height 20
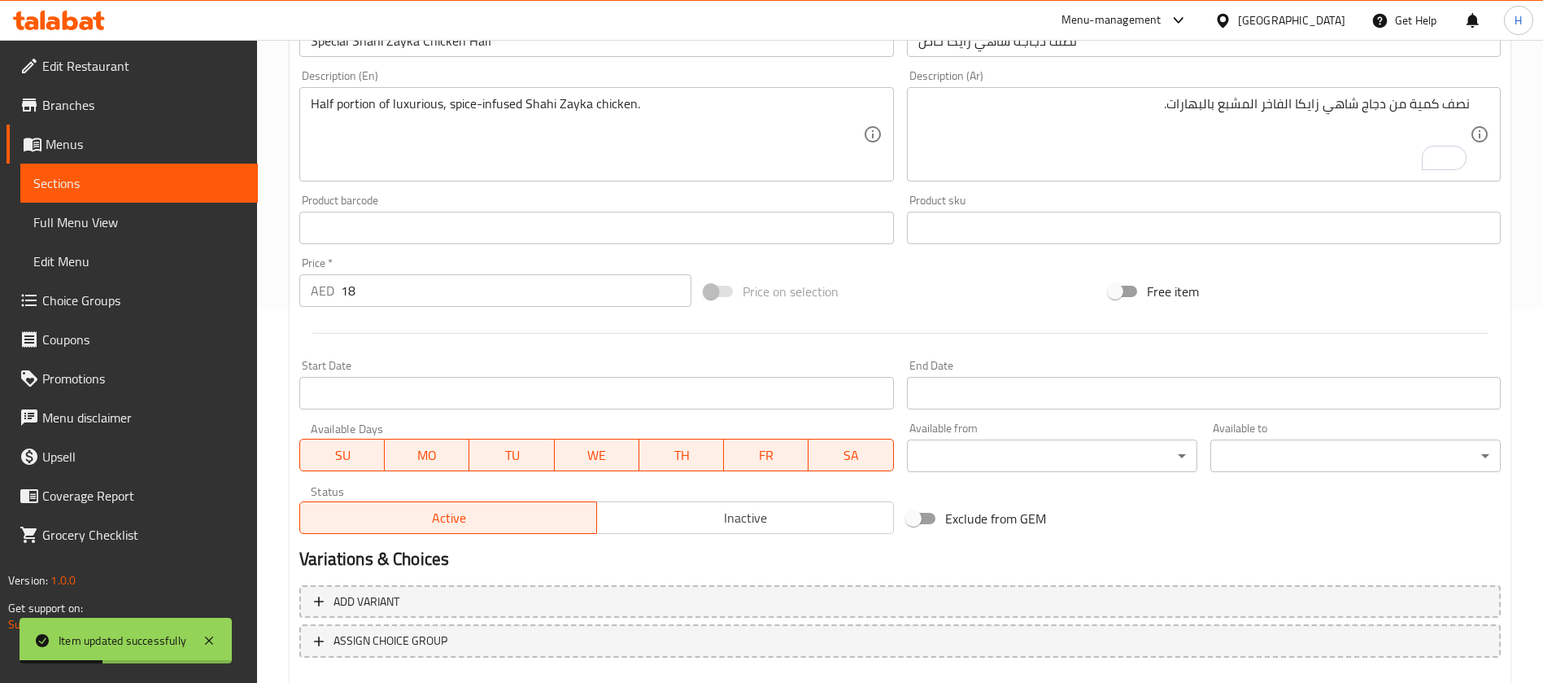
scroll to position [345, 0]
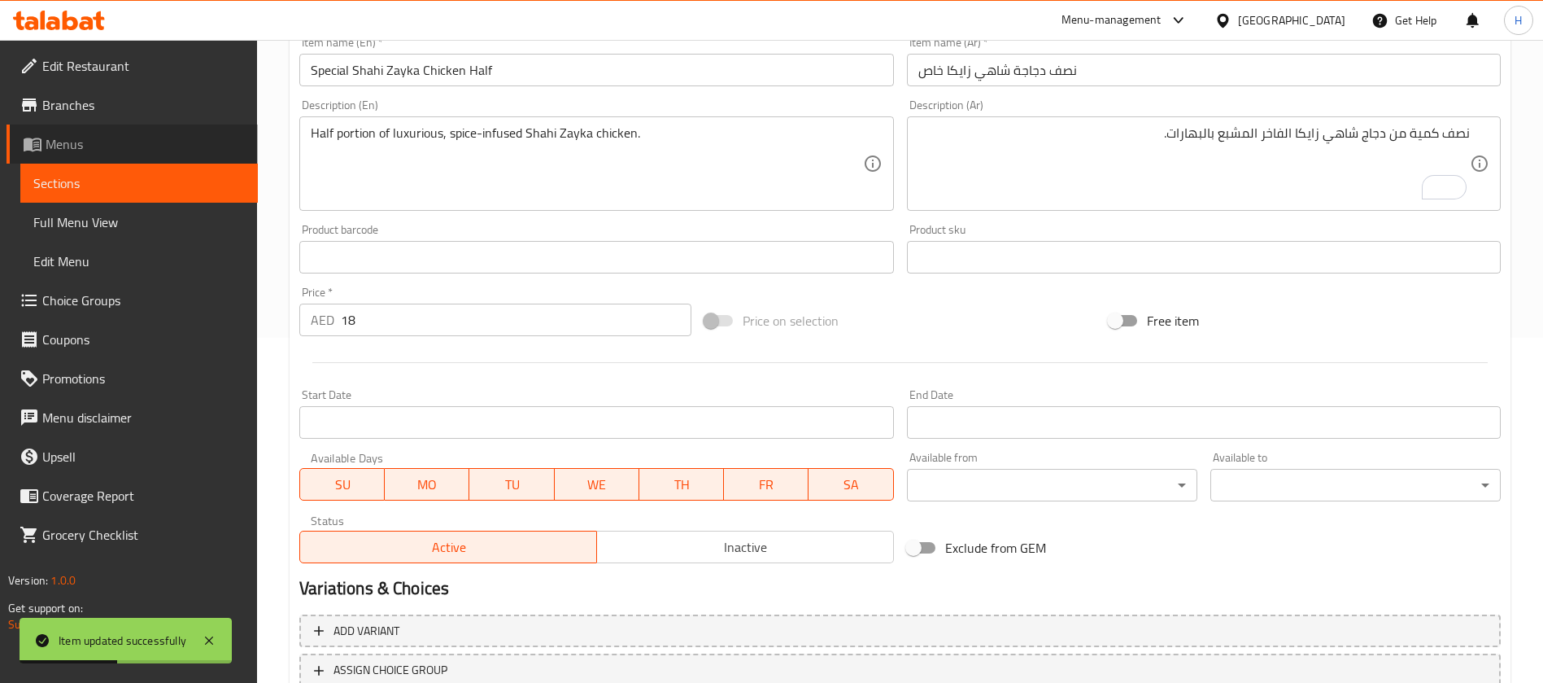
click at [199, 162] on link "Menus" at bounding box center [132, 143] width 251 height 39
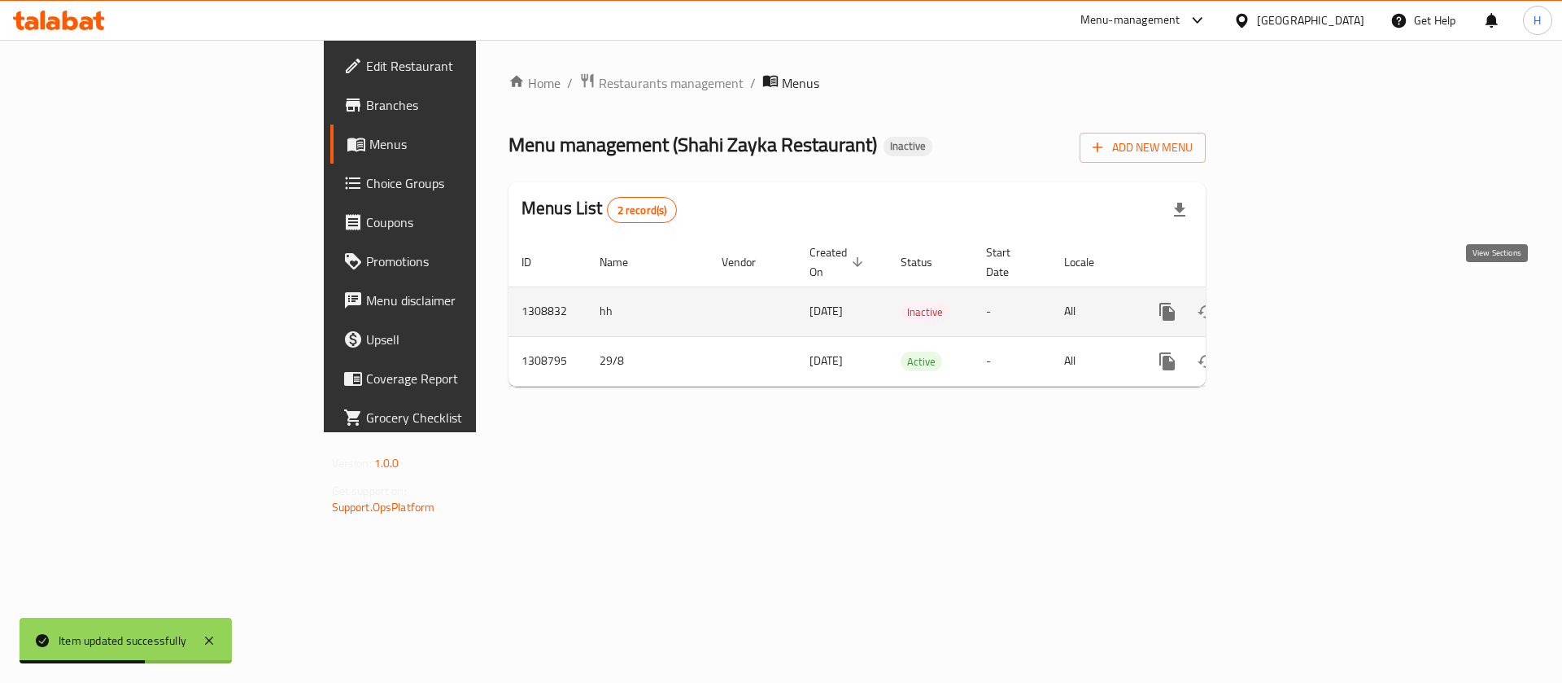
click at [1304, 292] on link "enhanced table" at bounding box center [1284, 311] width 39 height 39
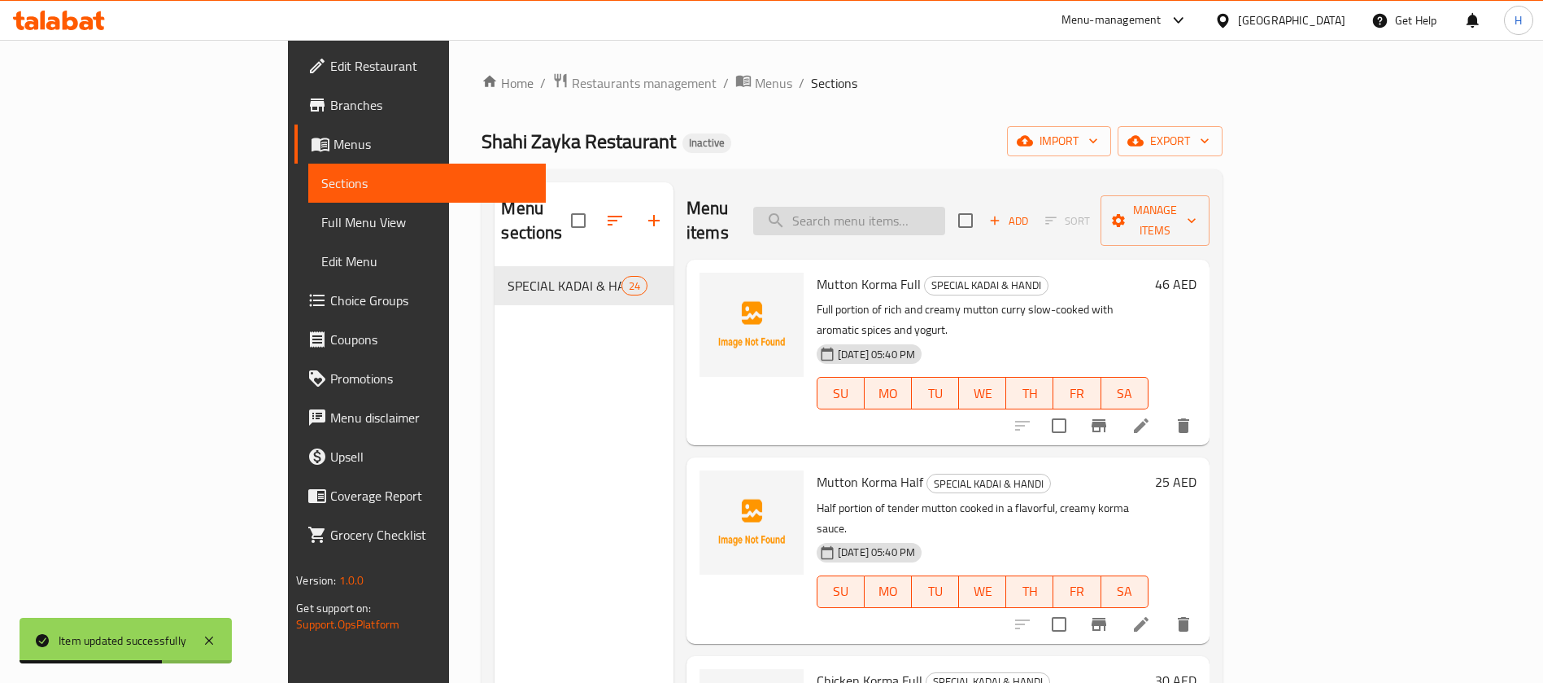
click at [945, 207] on input "search" at bounding box center [849, 221] width 192 height 28
paste input "Special [PERSON_NAME] Full"
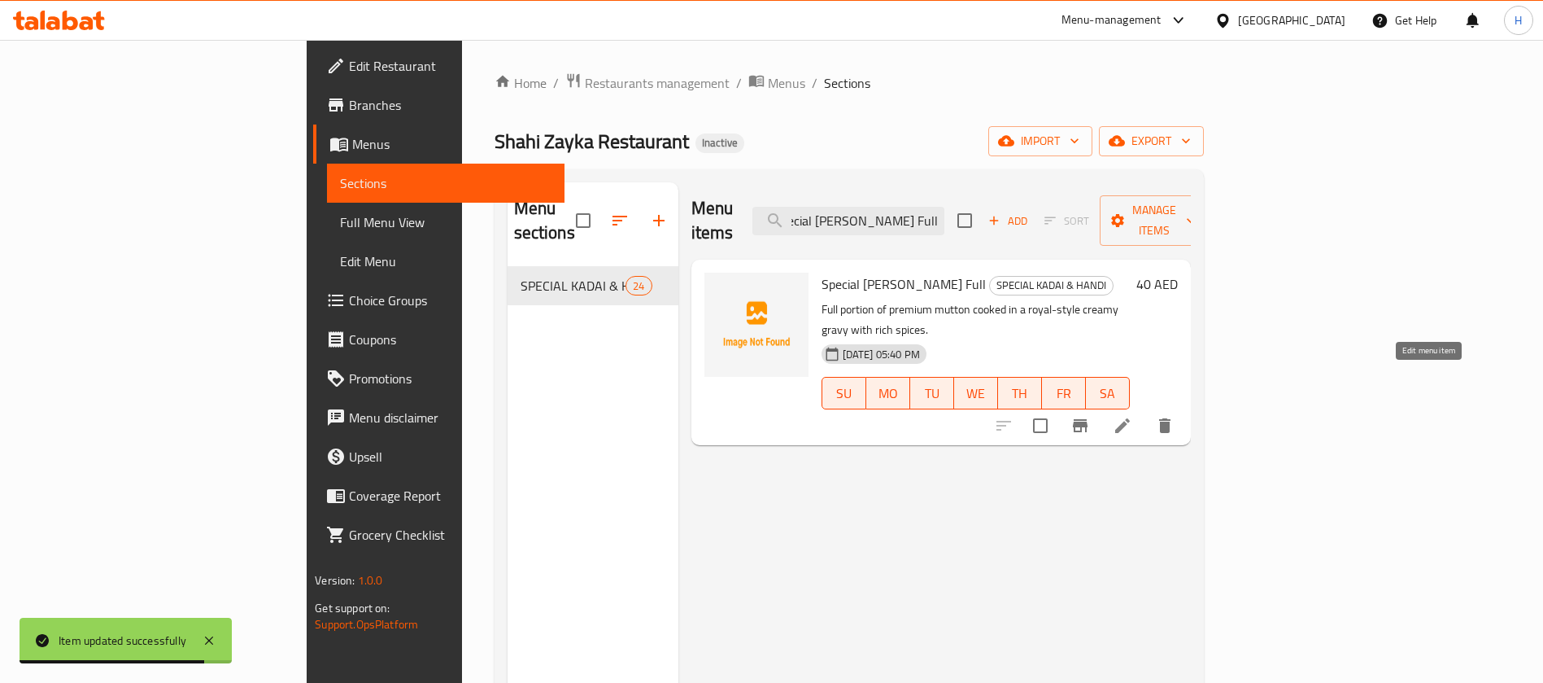
type input "Special [PERSON_NAME] Full"
click at [1132, 416] on icon at bounding box center [1123, 426] width 20 height 20
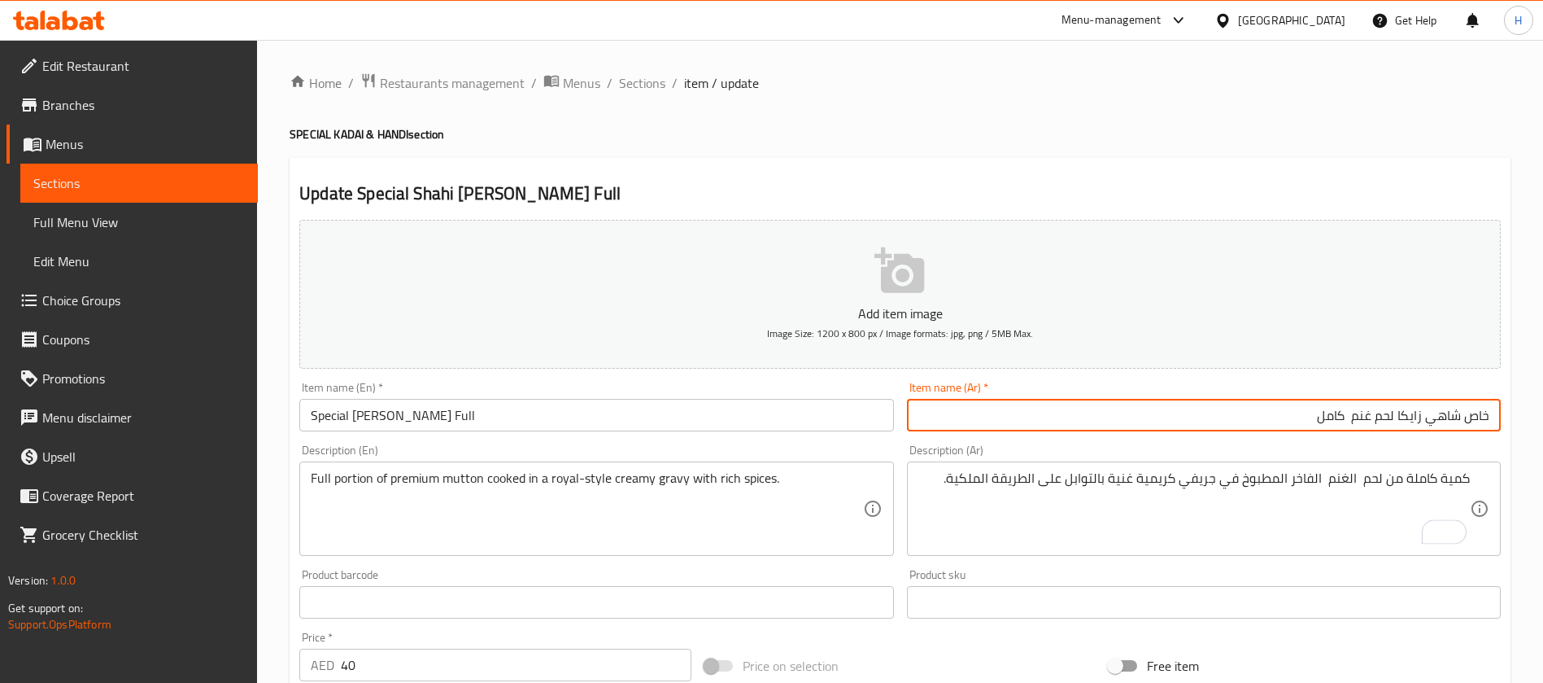
click at [1489, 421] on input "خاص شاهي زايكا لحم غنم كامل" at bounding box center [1204, 415] width 594 height 33
click at [1297, 413] on input "شاهي زايكا لحم غنم كامل" at bounding box center [1204, 415] width 594 height 33
paste input "خاص"
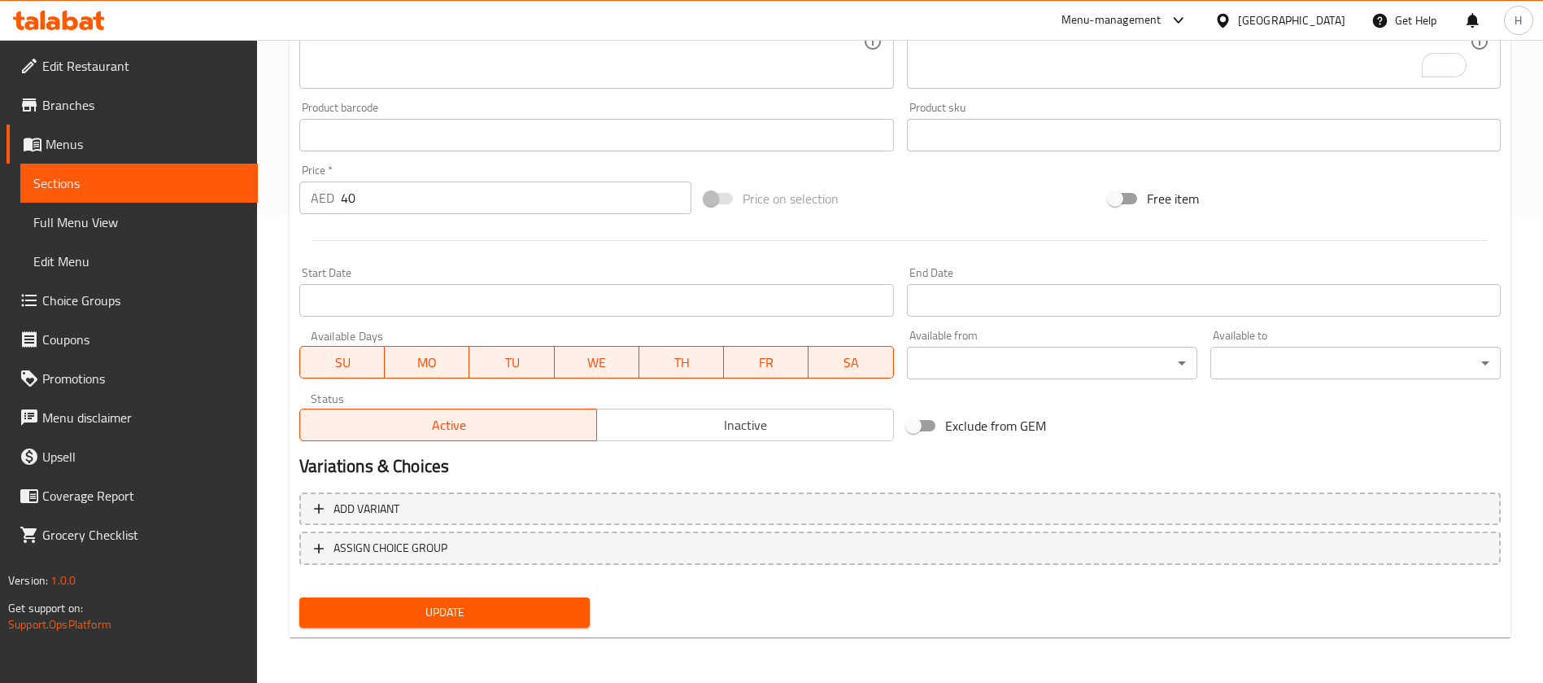
type input "شاهي زايكا لحم غنم كامل خاص"
click at [569, 594] on div "Update" at bounding box center [444, 612] width 303 height 43
drag, startPoint x: 557, startPoint y: 603, endPoint x: 537, endPoint y: 583, distance: 28.8
click at [556, 603] on span "Update" at bounding box center [444, 612] width 264 height 20
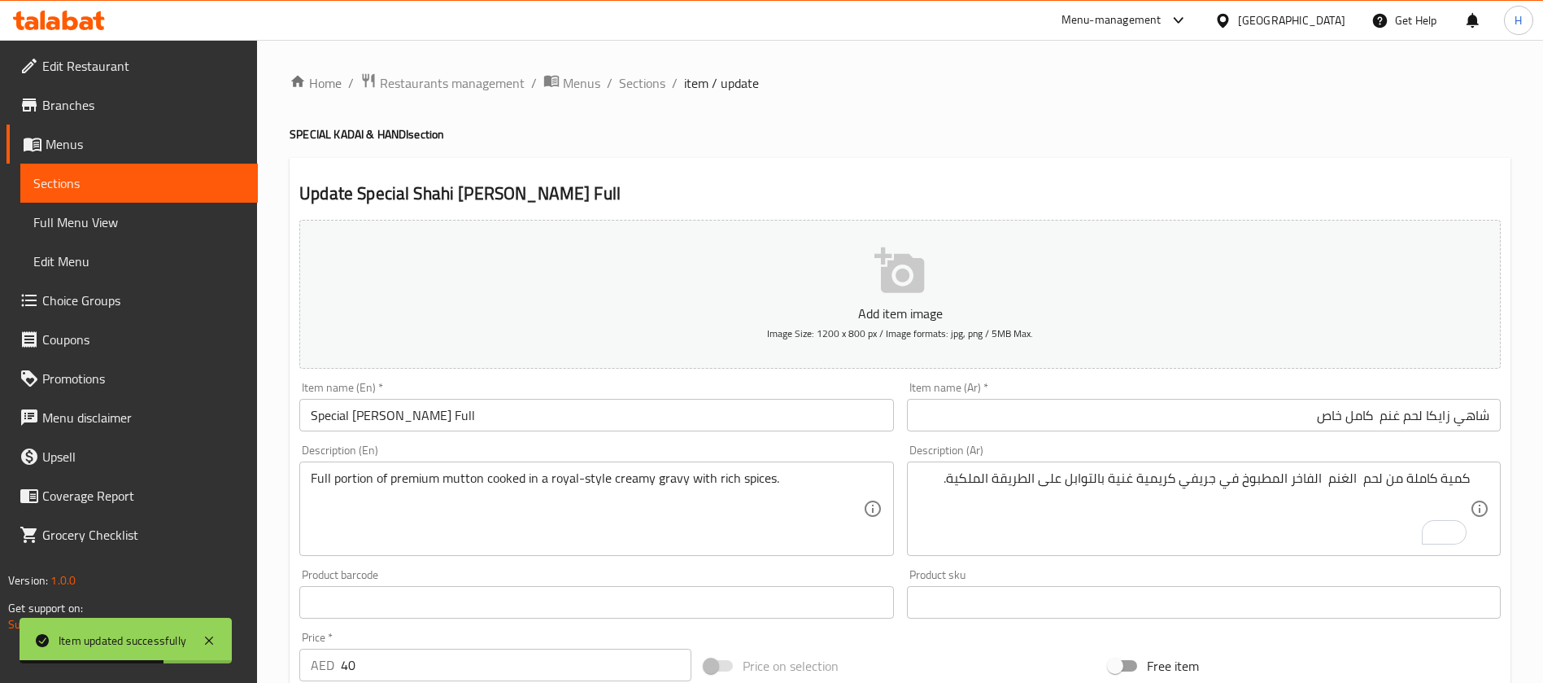
scroll to position [467, 0]
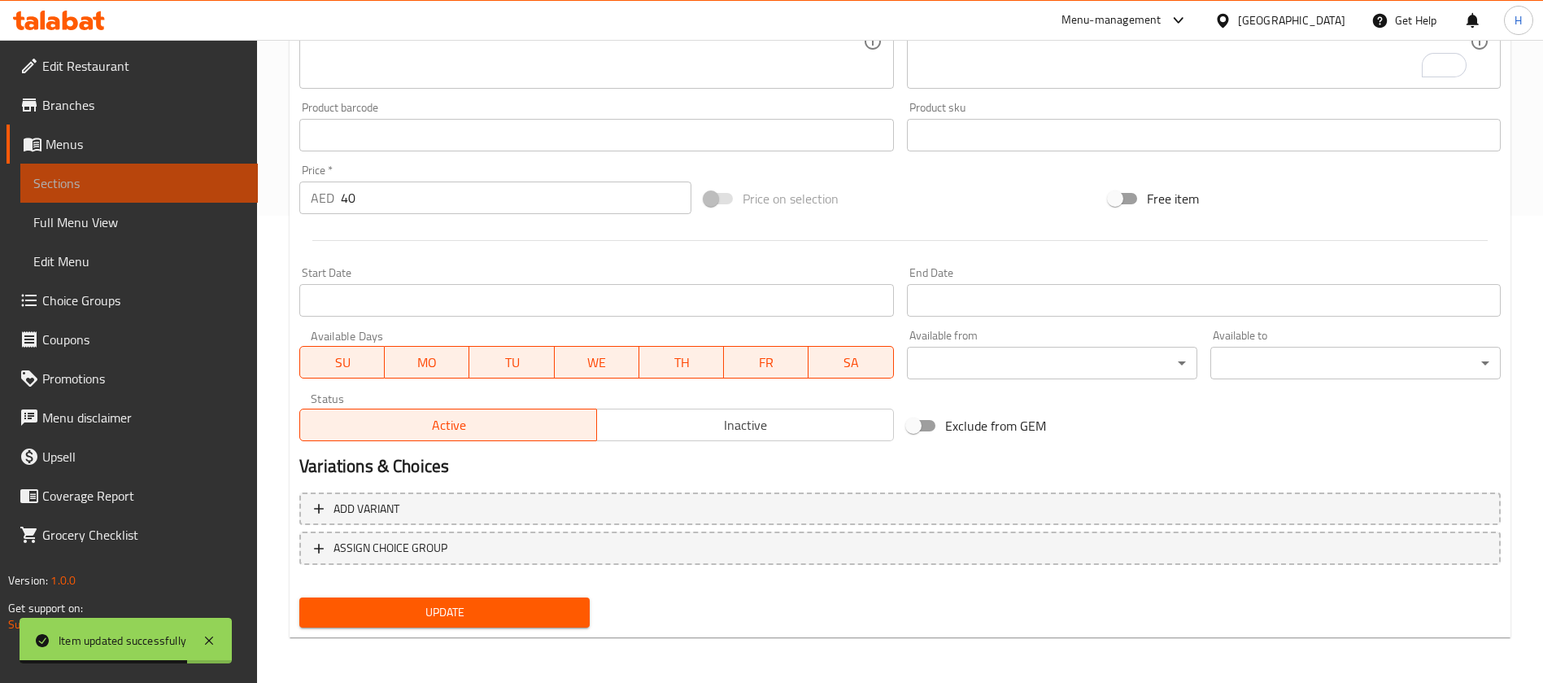
click at [247, 186] on link "Sections" at bounding box center [139, 183] width 238 height 39
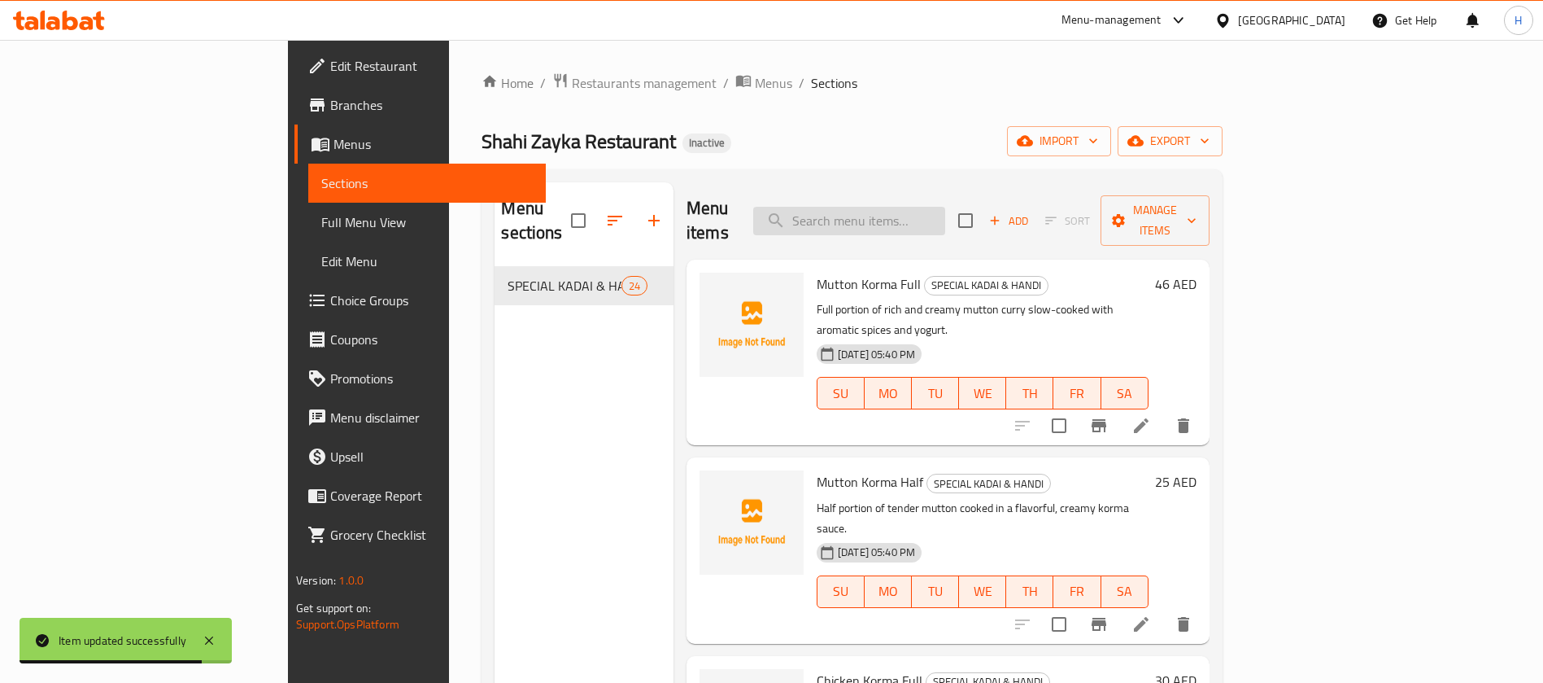
click at [945, 207] on input "search" at bounding box center [849, 221] width 192 height 28
paste input "[PERSON_NAME] (Special) Half"
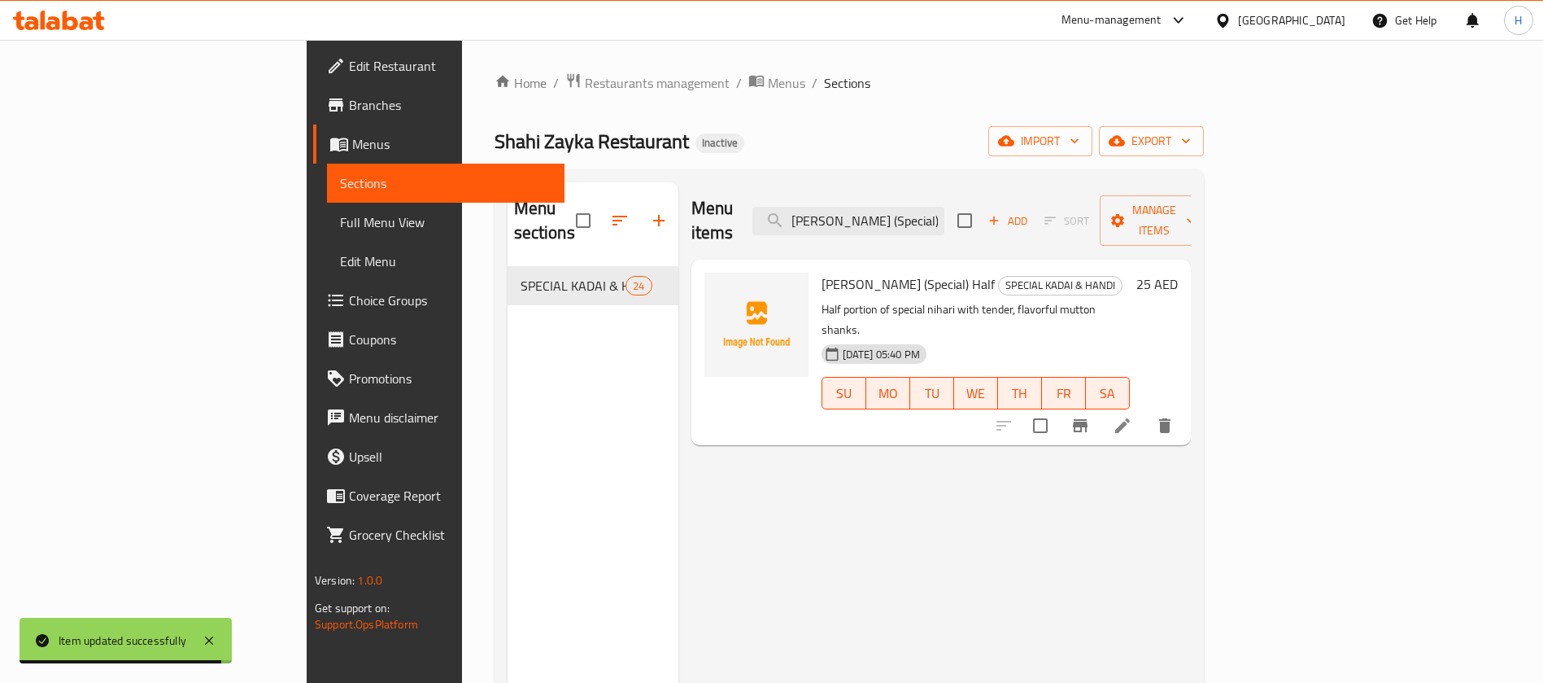
type input "[PERSON_NAME] (Special) Half"
click at [1146, 411] on li at bounding box center [1123, 425] width 46 height 29
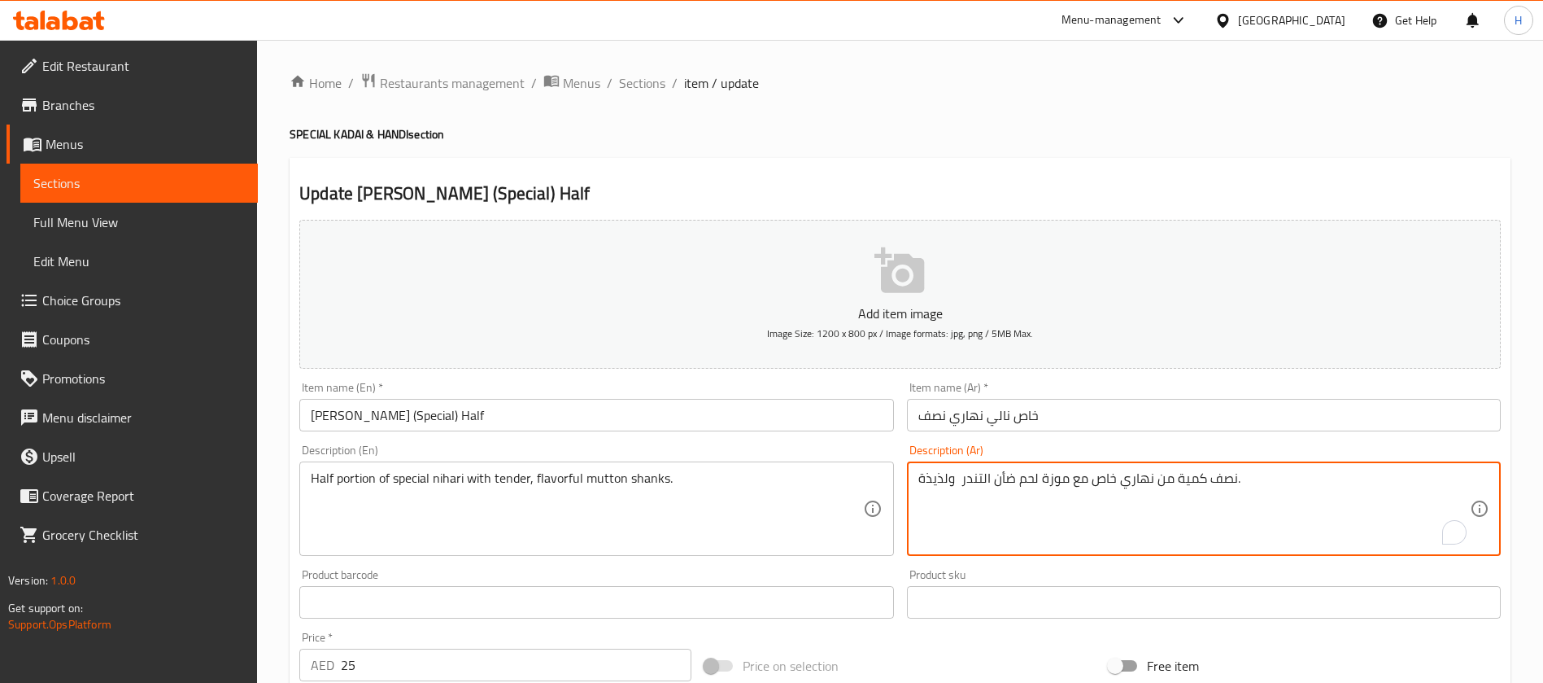
click at [1012, 474] on textarea "نصف كمية من نهاري خاص مع موزة لحم ضأن التندر ولذيذة." at bounding box center [1195, 508] width 552 height 77
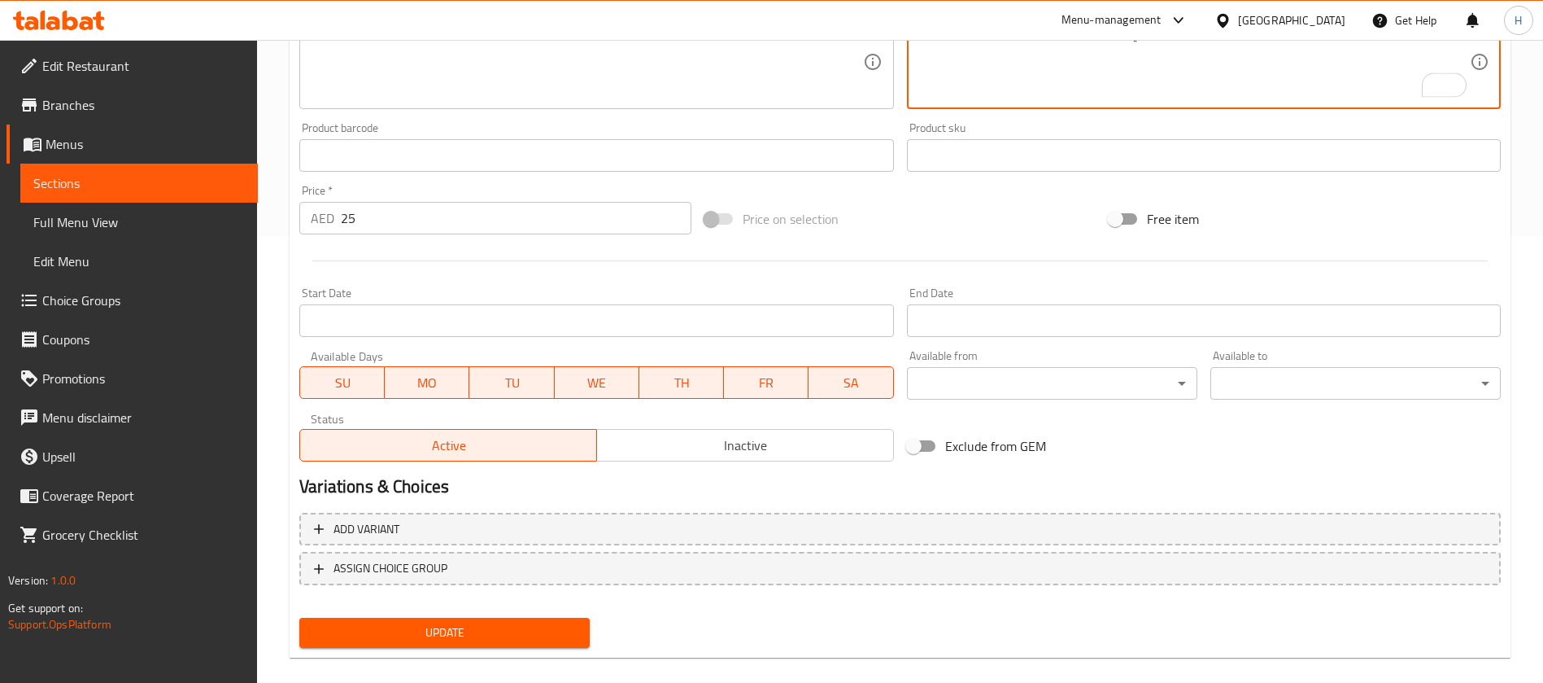
scroll to position [467, 0]
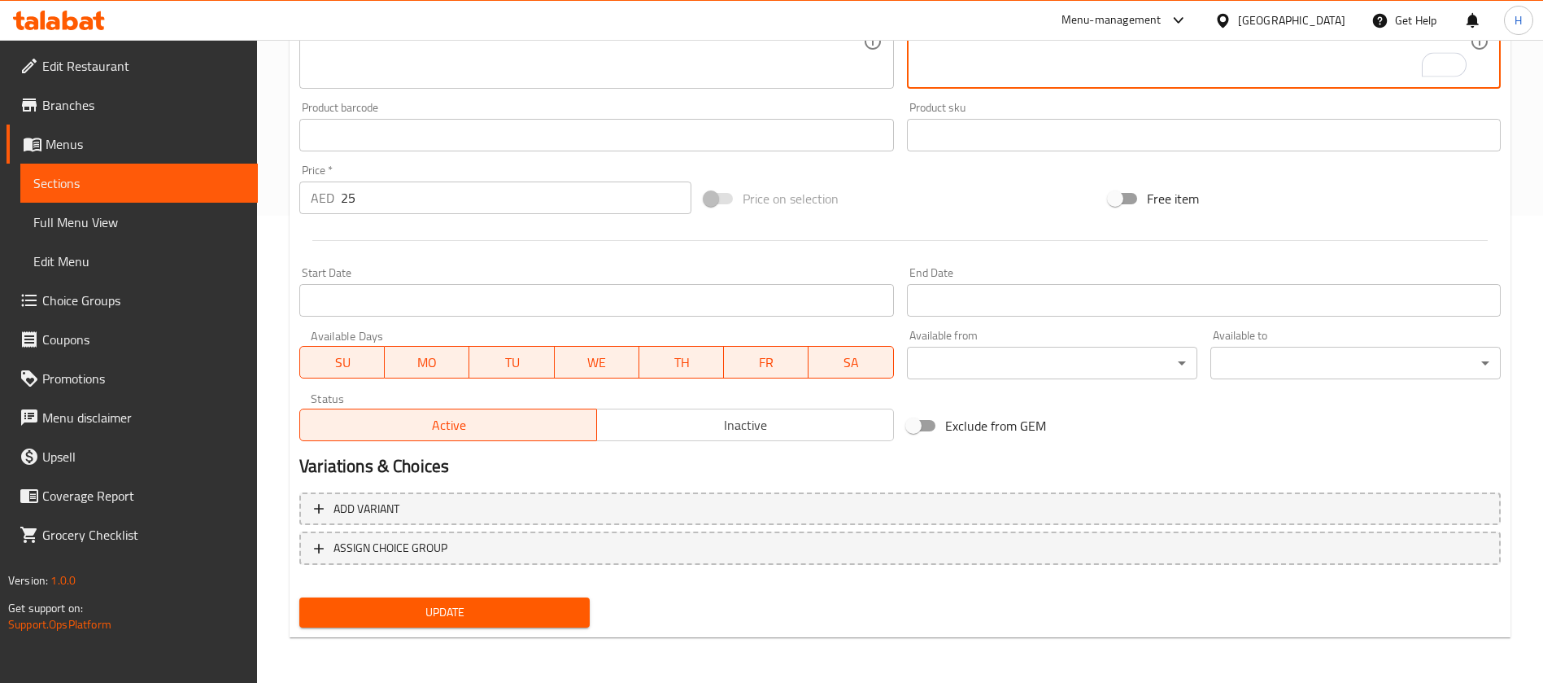
type textarea "نصف كمية من نهاري خاص مع موزة لحم الغنم التندر ولذيذة."
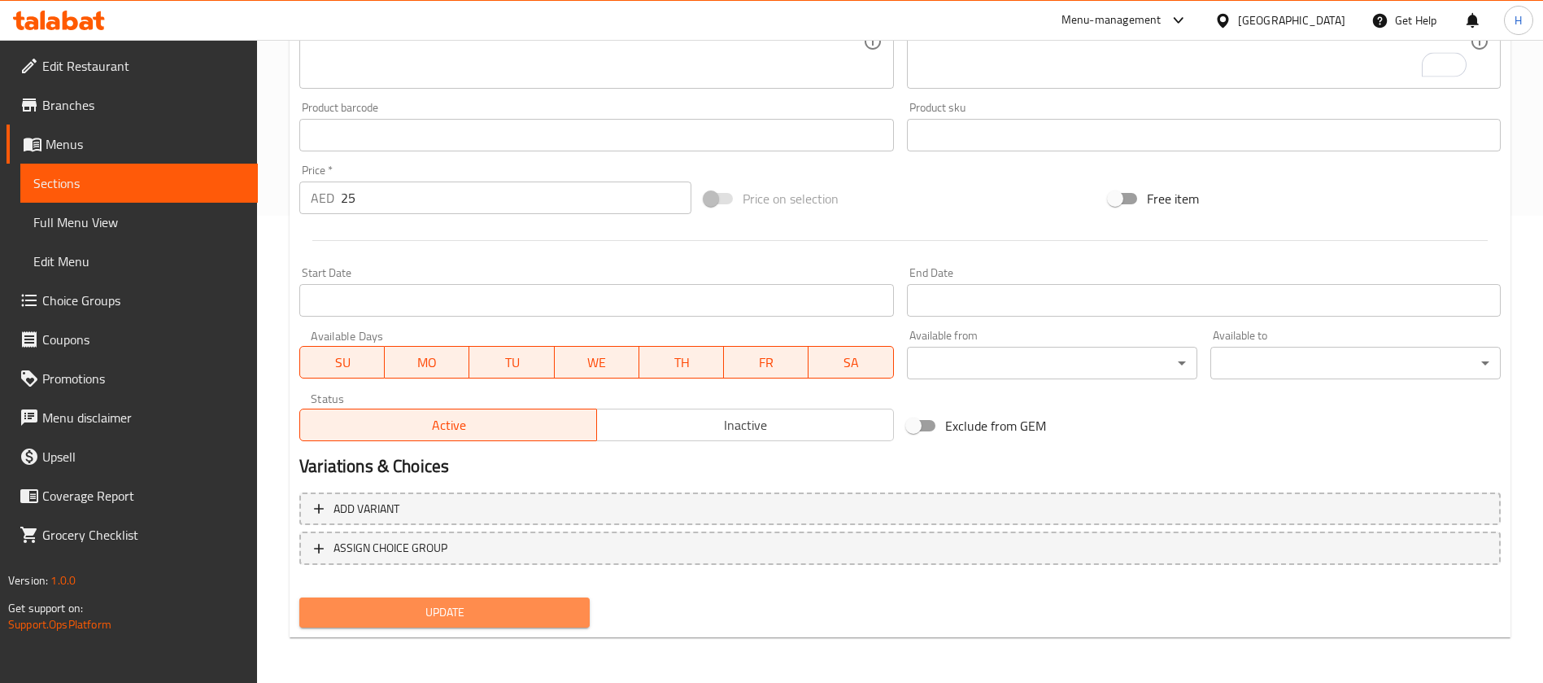
click at [514, 615] on span "Update" at bounding box center [444, 612] width 264 height 20
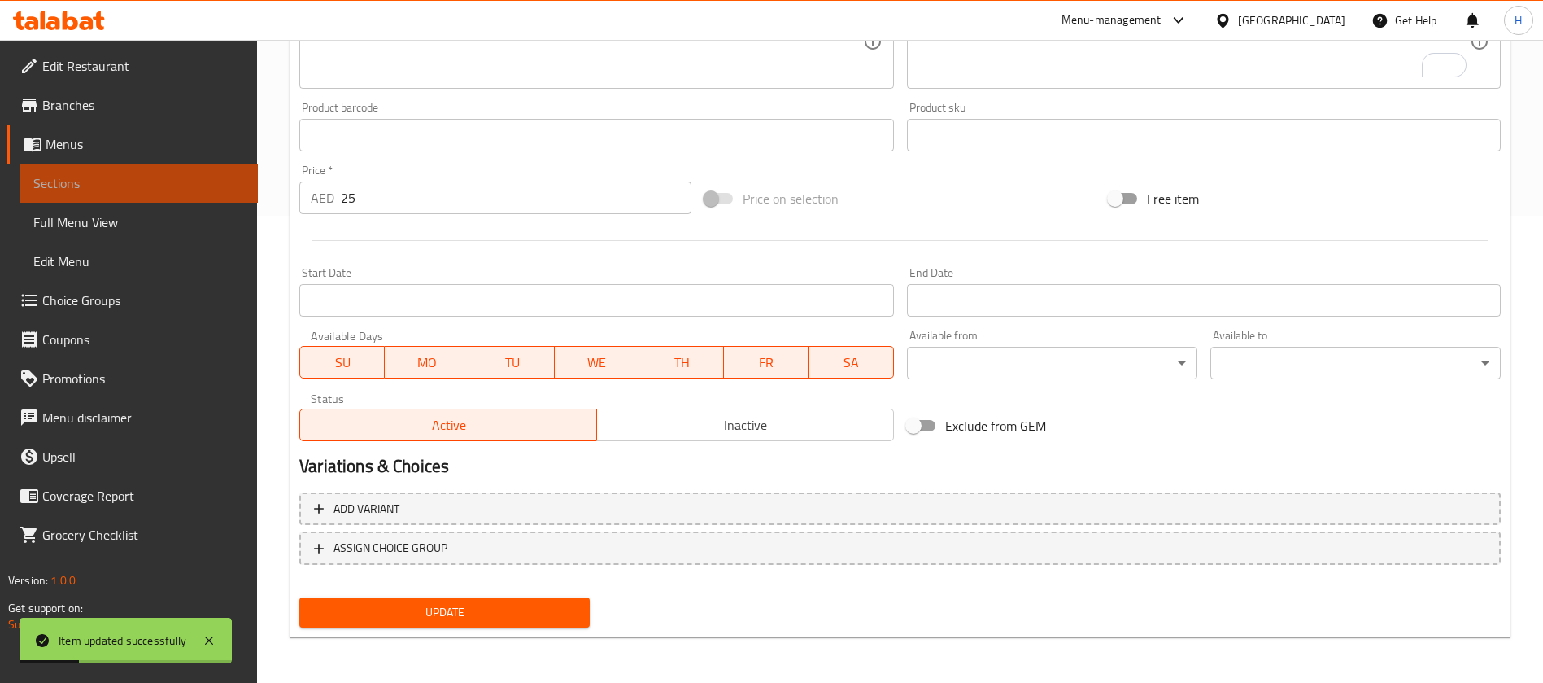
click at [219, 169] on link "Sections" at bounding box center [139, 183] width 238 height 39
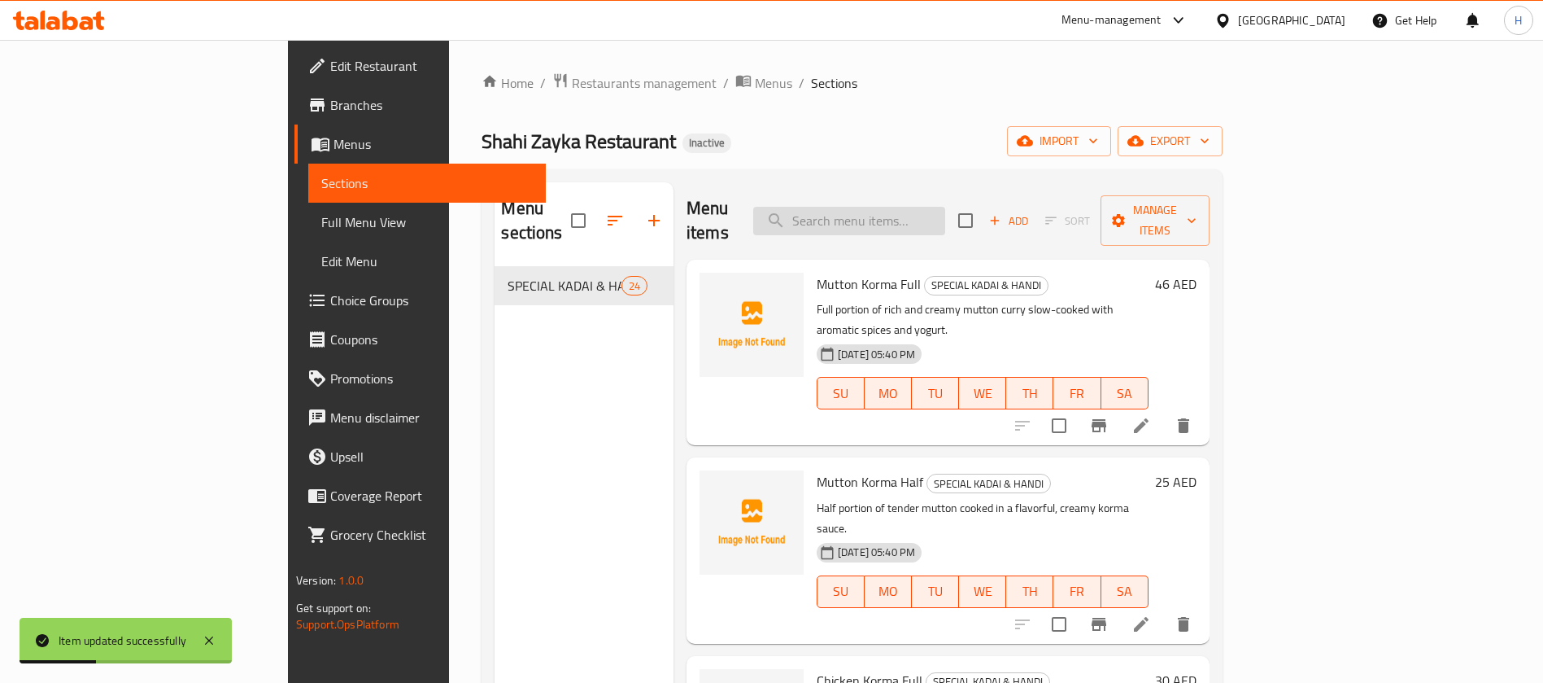
click at [945, 211] on input "search" at bounding box center [849, 221] width 192 height 28
paste input "Chicken Anagara Full"
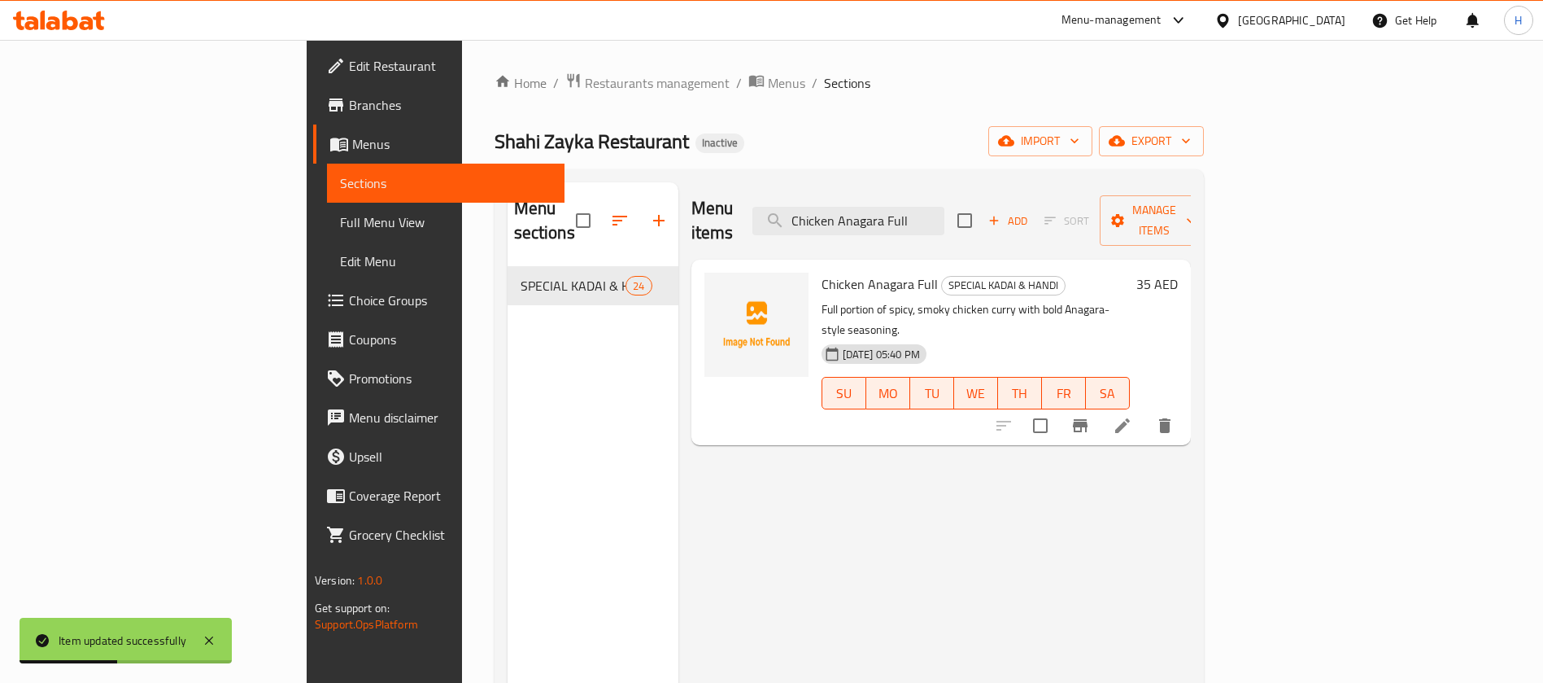
type input "Chicken Anagara Full"
click at [1130, 418] on icon at bounding box center [1122, 425] width 15 height 15
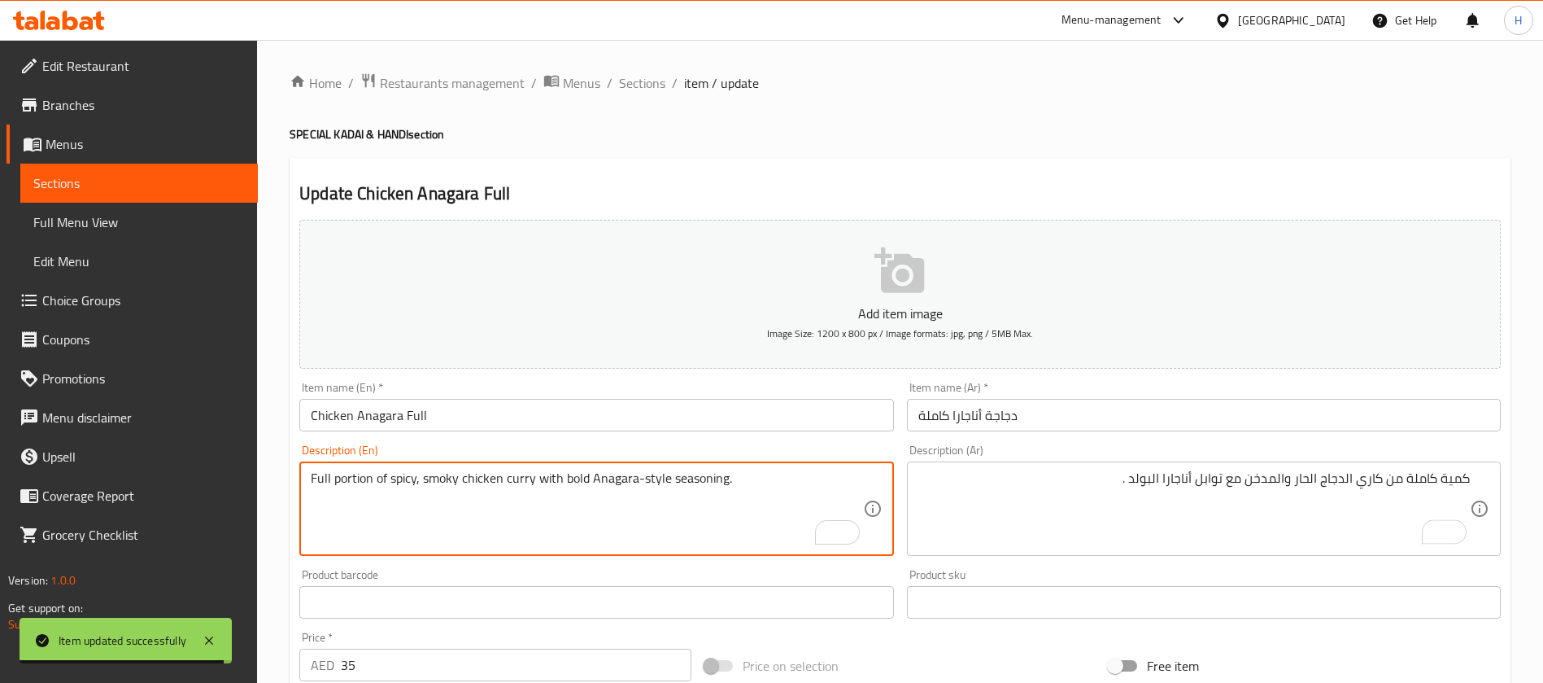
drag, startPoint x: 583, startPoint y: 479, endPoint x: 780, endPoint y: 484, distance: 196.9
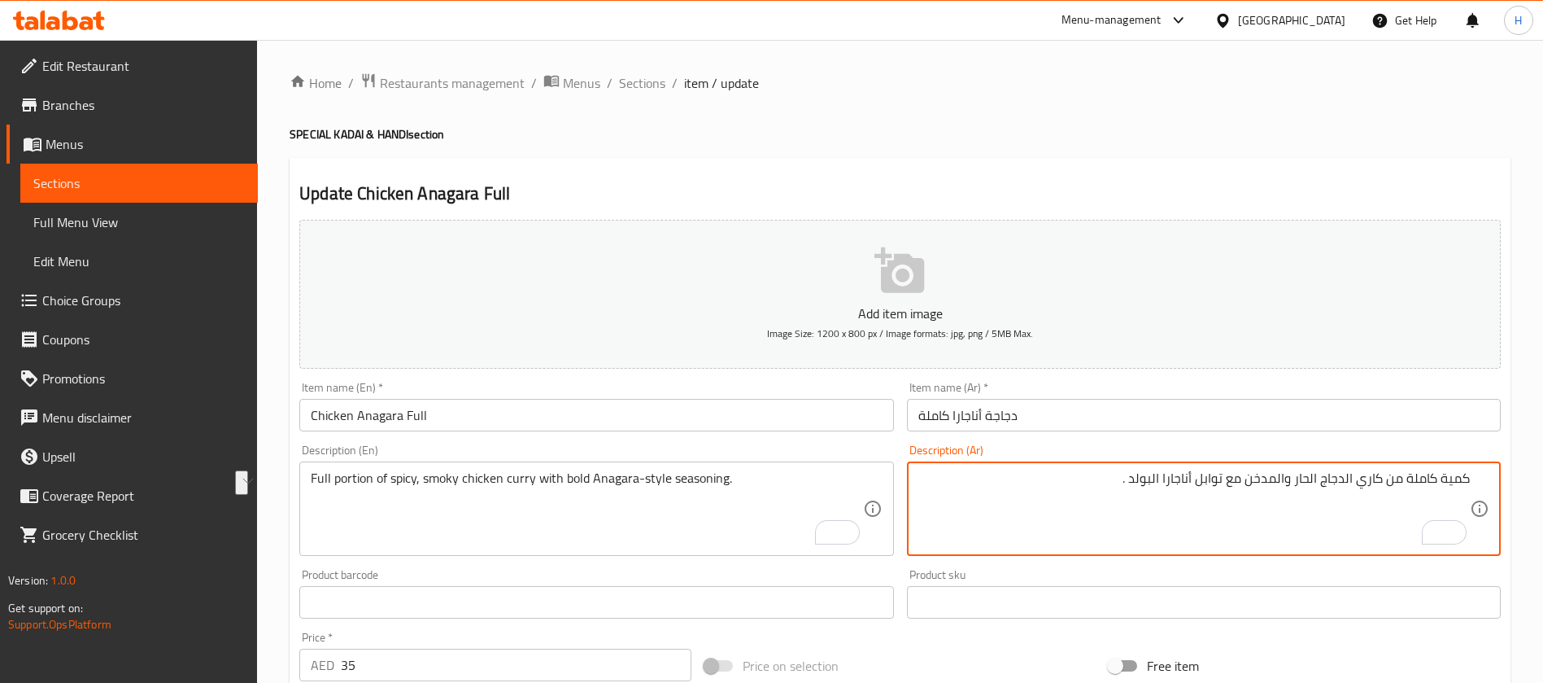
drag, startPoint x: 1166, startPoint y: 478, endPoint x: 1228, endPoint y: 506, distance: 68.5
paste textarea "توابل على طريقة ناجارا."
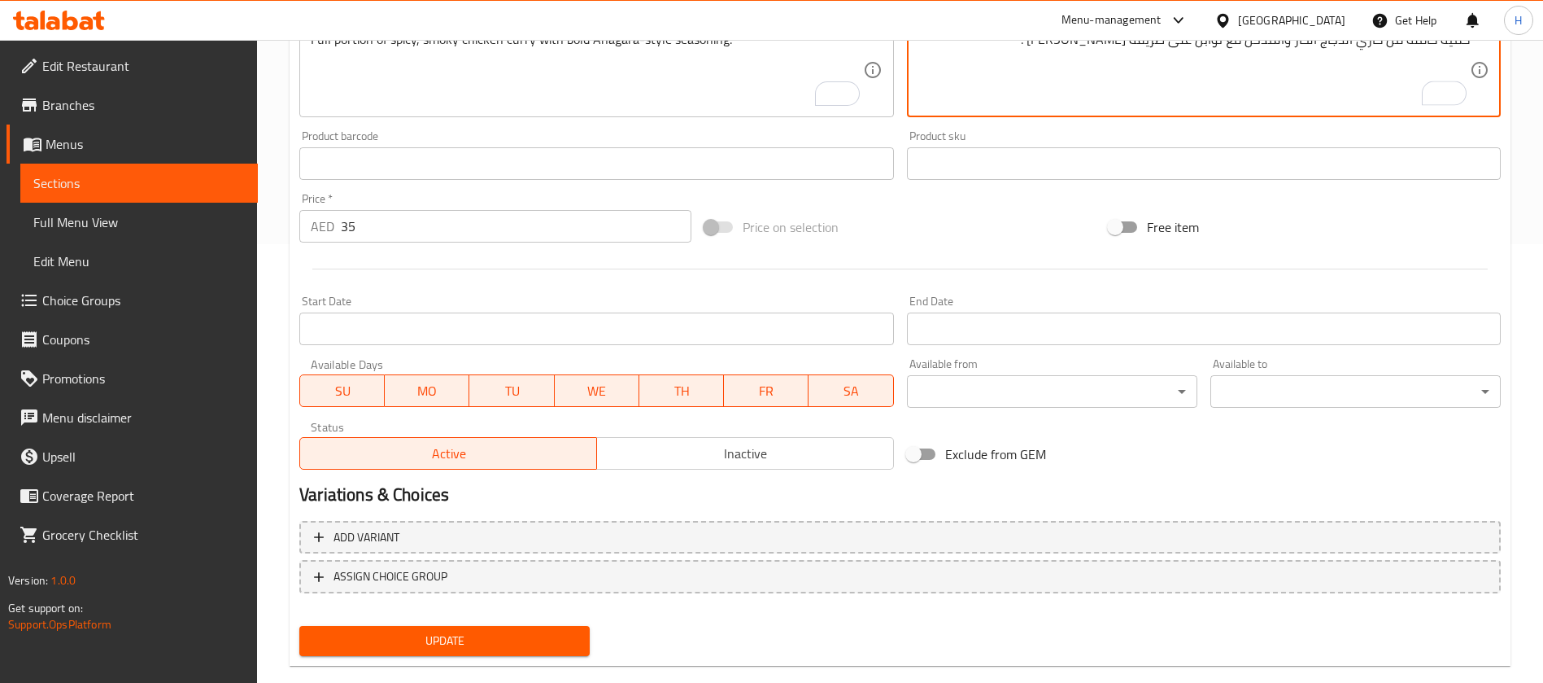
scroll to position [467, 0]
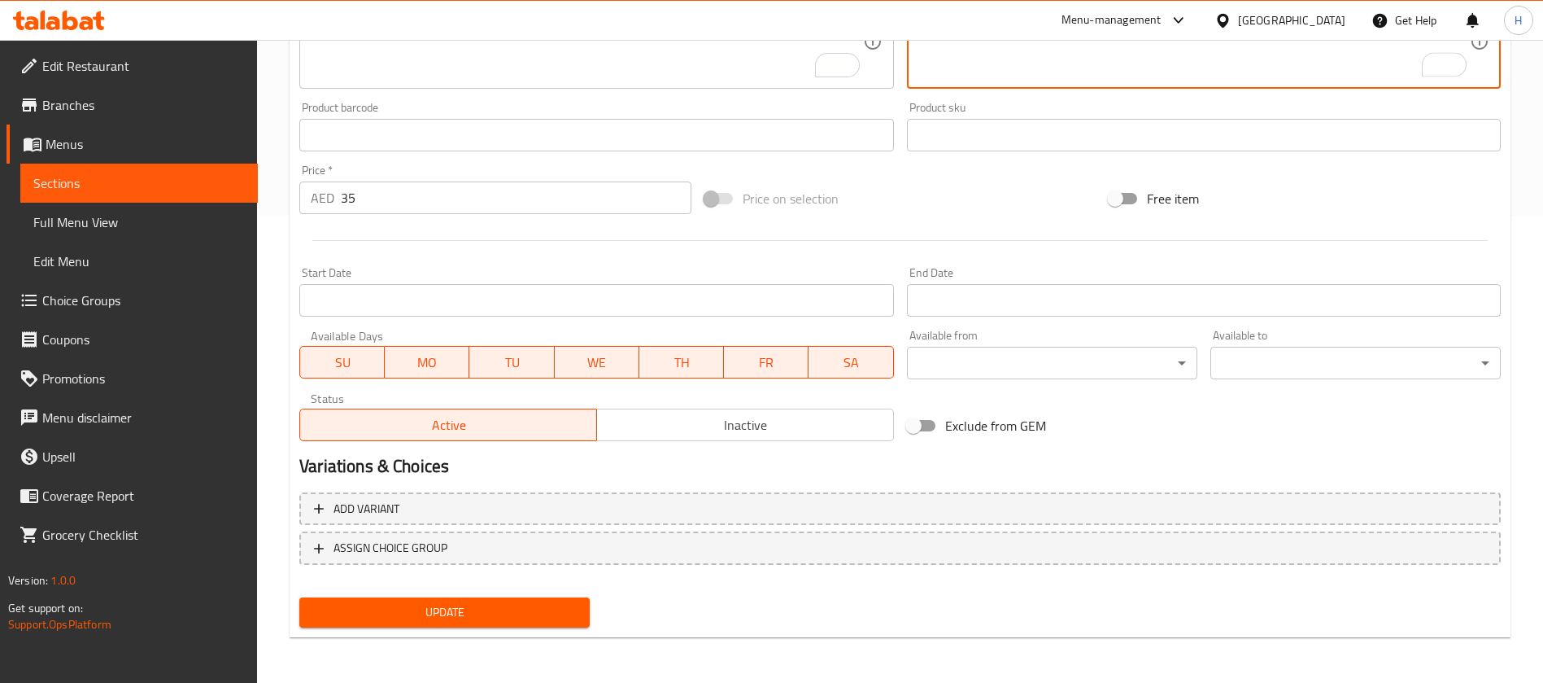
type textarea "كمية كاملة من كاري الدجاج الحار والمدخن مع توابل على طريقة ناجارا البولد ."
drag, startPoint x: 539, startPoint y: 602, endPoint x: 545, endPoint y: 577, distance: 25.9
click at [540, 597] on button "Update" at bounding box center [444, 612] width 290 height 30
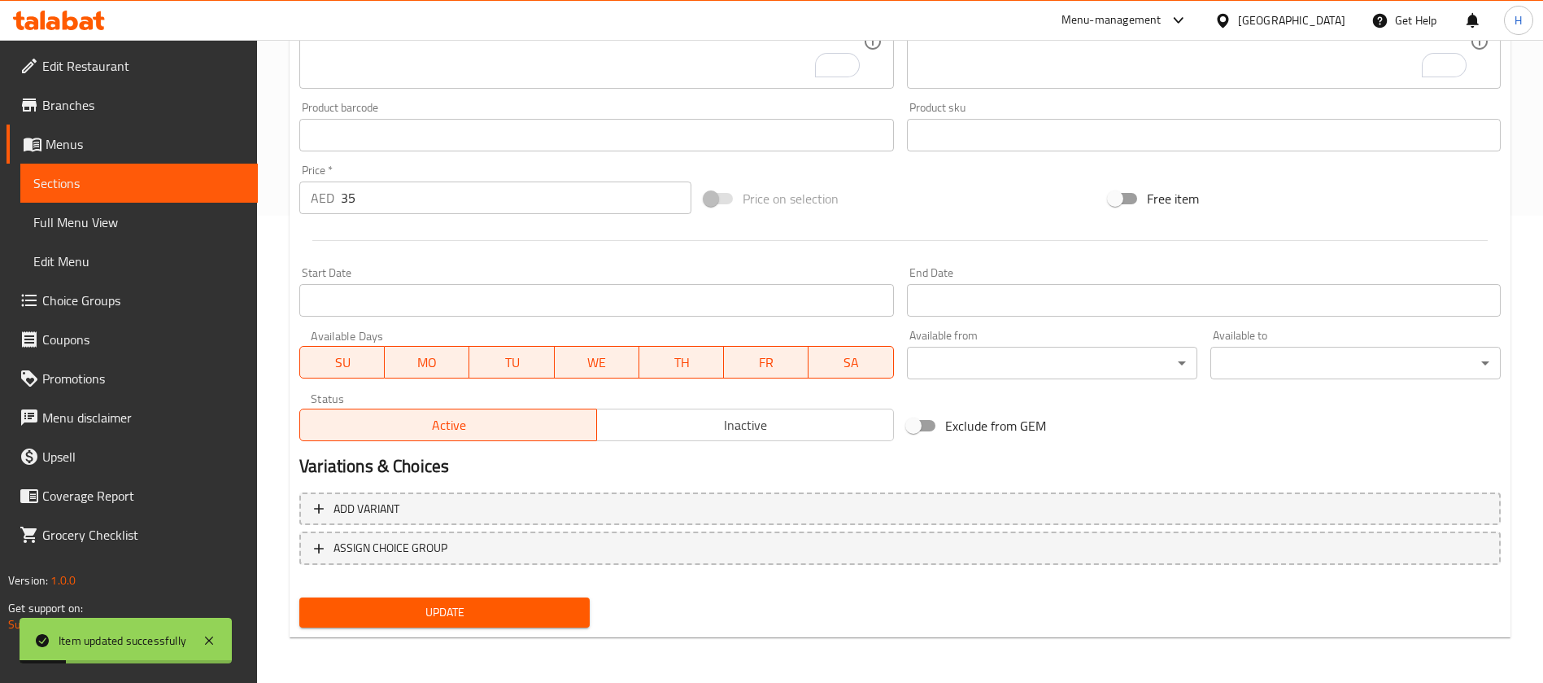
click at [230, 188] on span "Sections" at bounding box center [139, 183] width 212 height 20
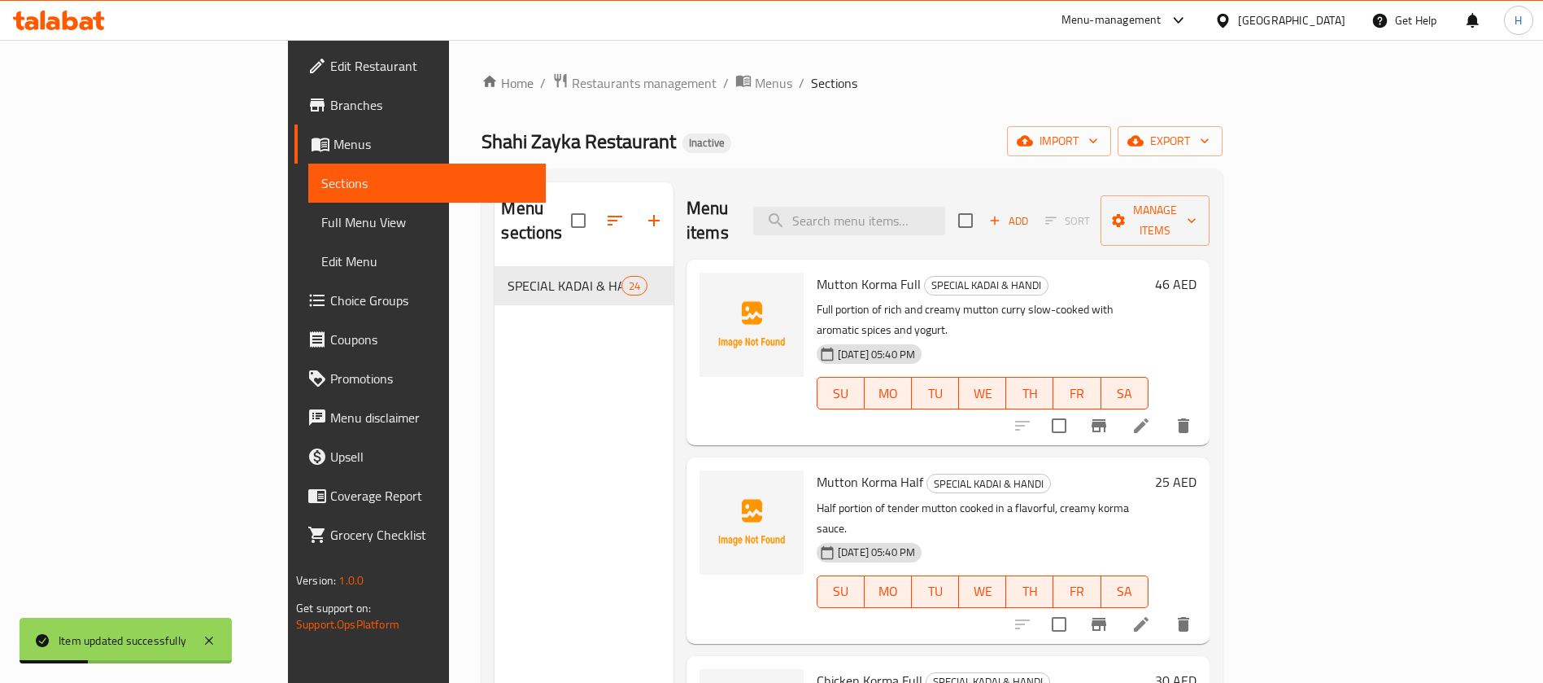
click at [956, 185] on div "Menu items Add Sort Manage items" at bounding box center [948, 220] width 523 height 77
click at [945, 207] on input "search" at bounding box center [849, 221] width 192 height 28
paste input "Chicken Anagara Half"
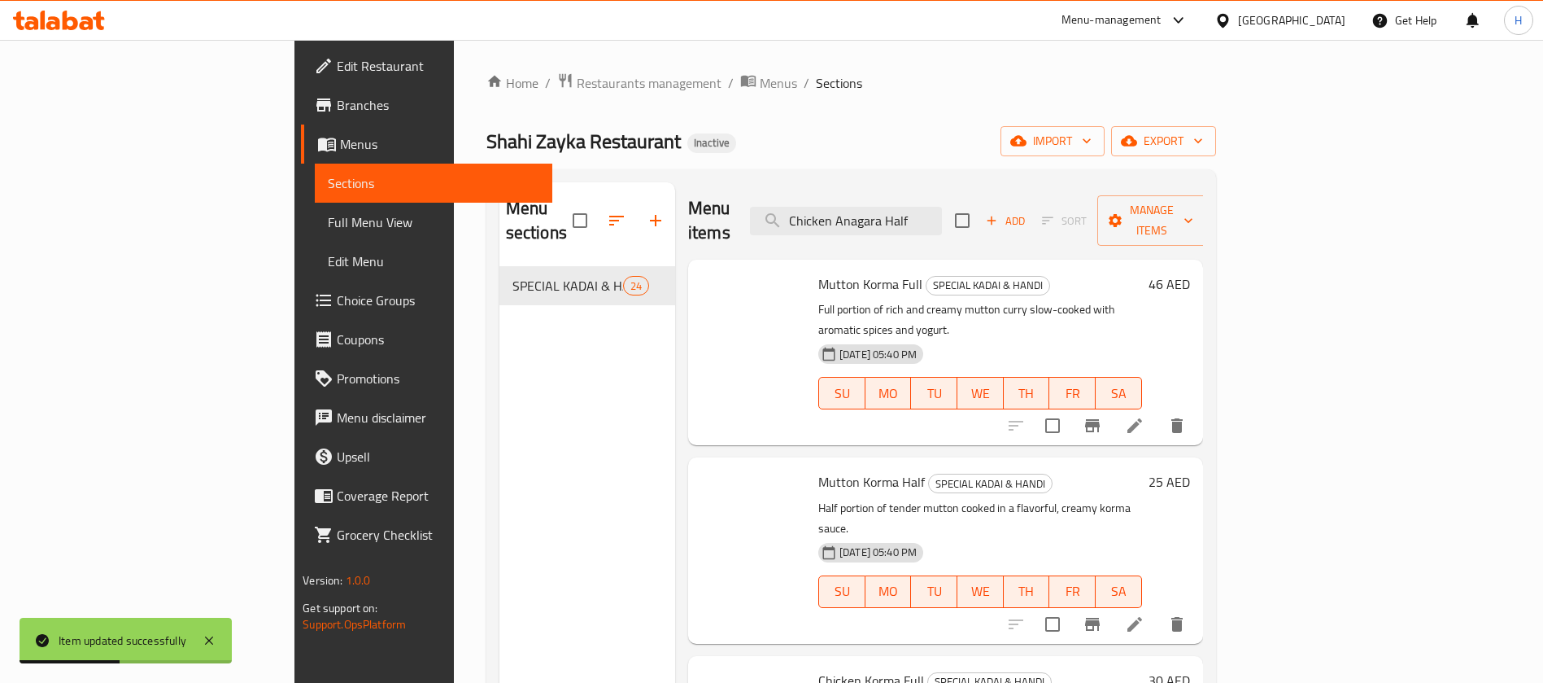
type input "Chicken Anagara Half"
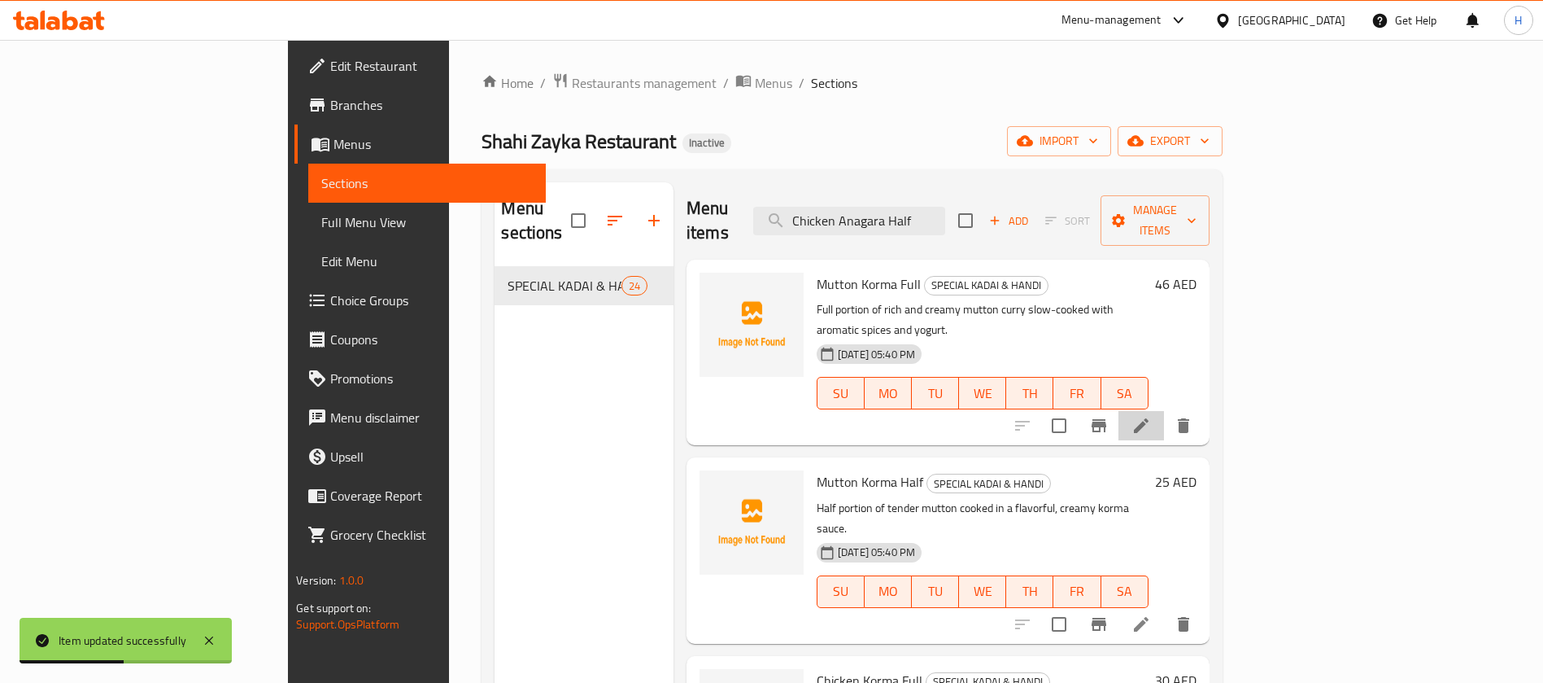
click at [1164, 411] on li at bounding box center [1142, 425] width 46 height 29
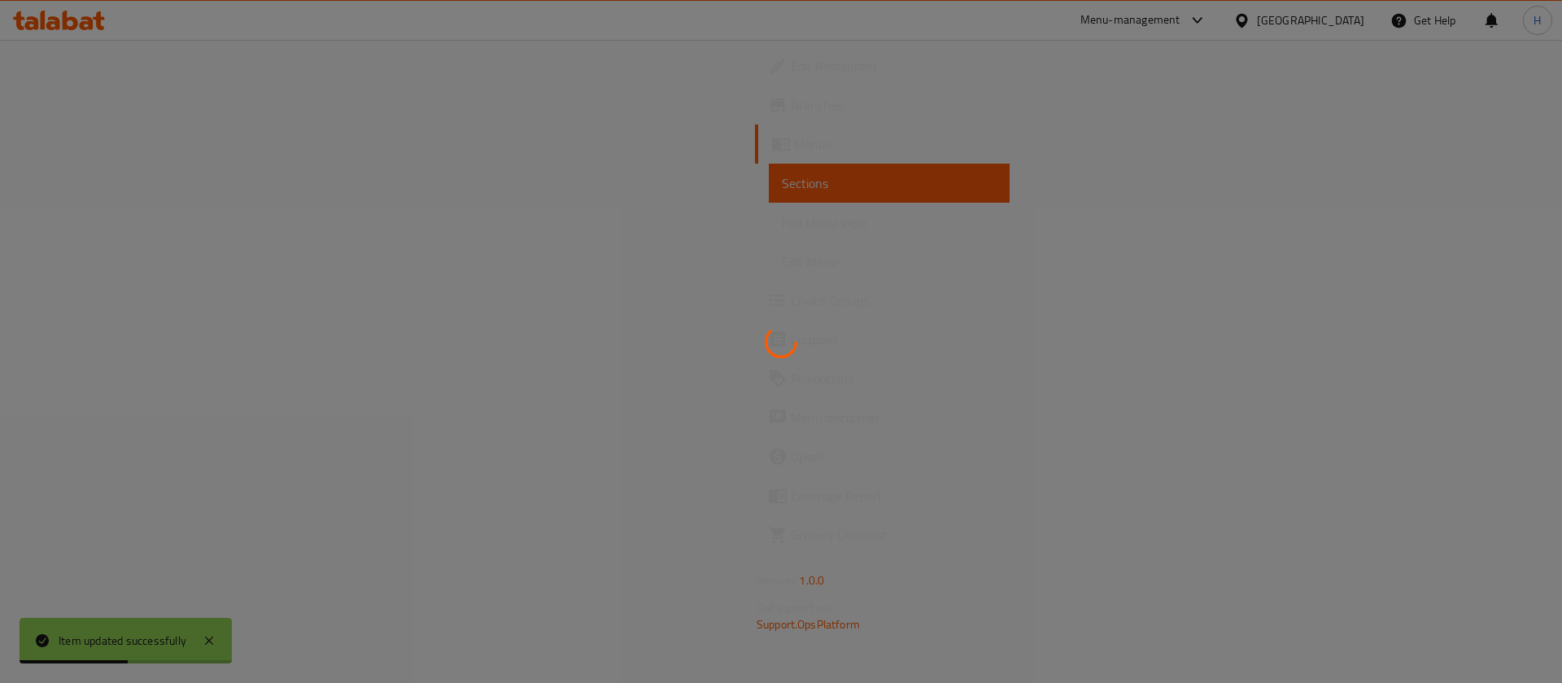
click at [1421, 383] on div at bounding box center [781, 341] width 1562 height 683
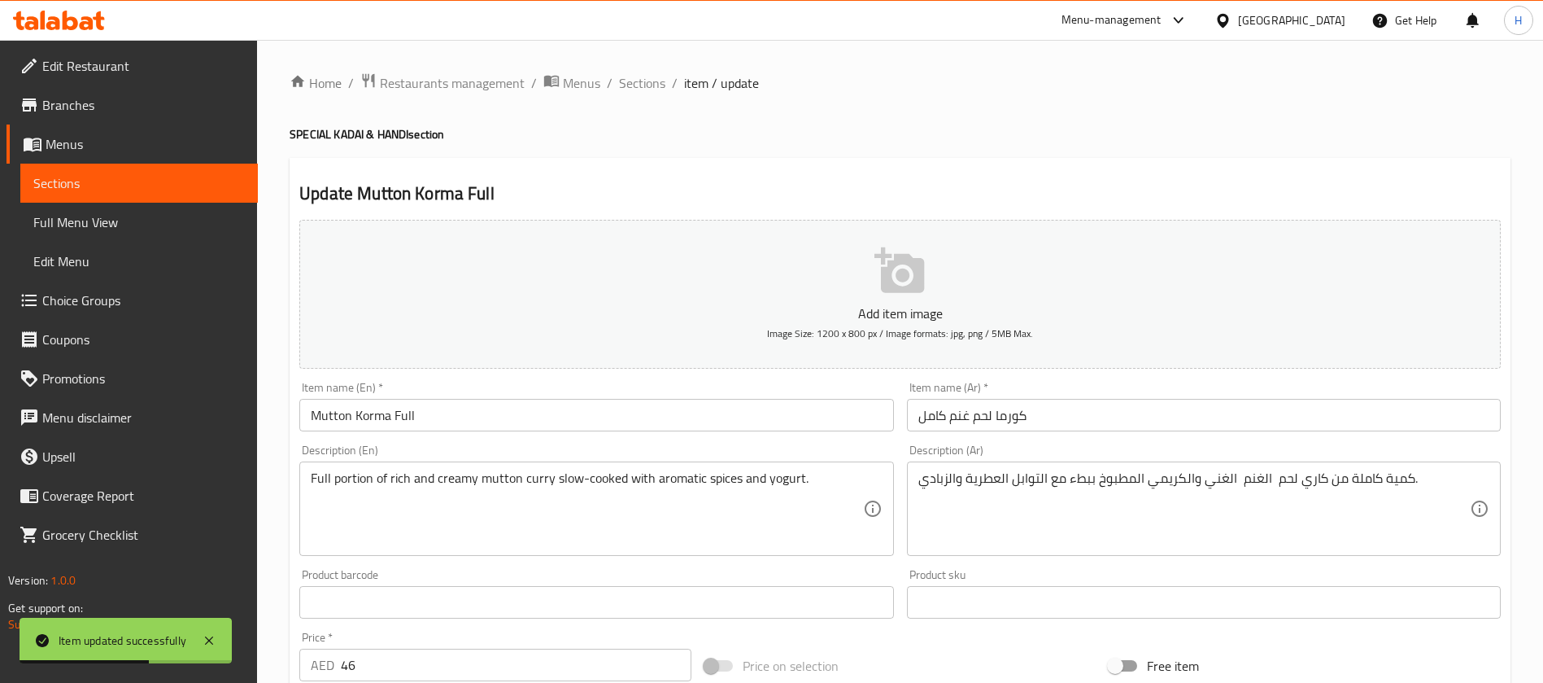
click at [161, 181] on span "Sections" at bounding box center [139, 183] width 212 height 20
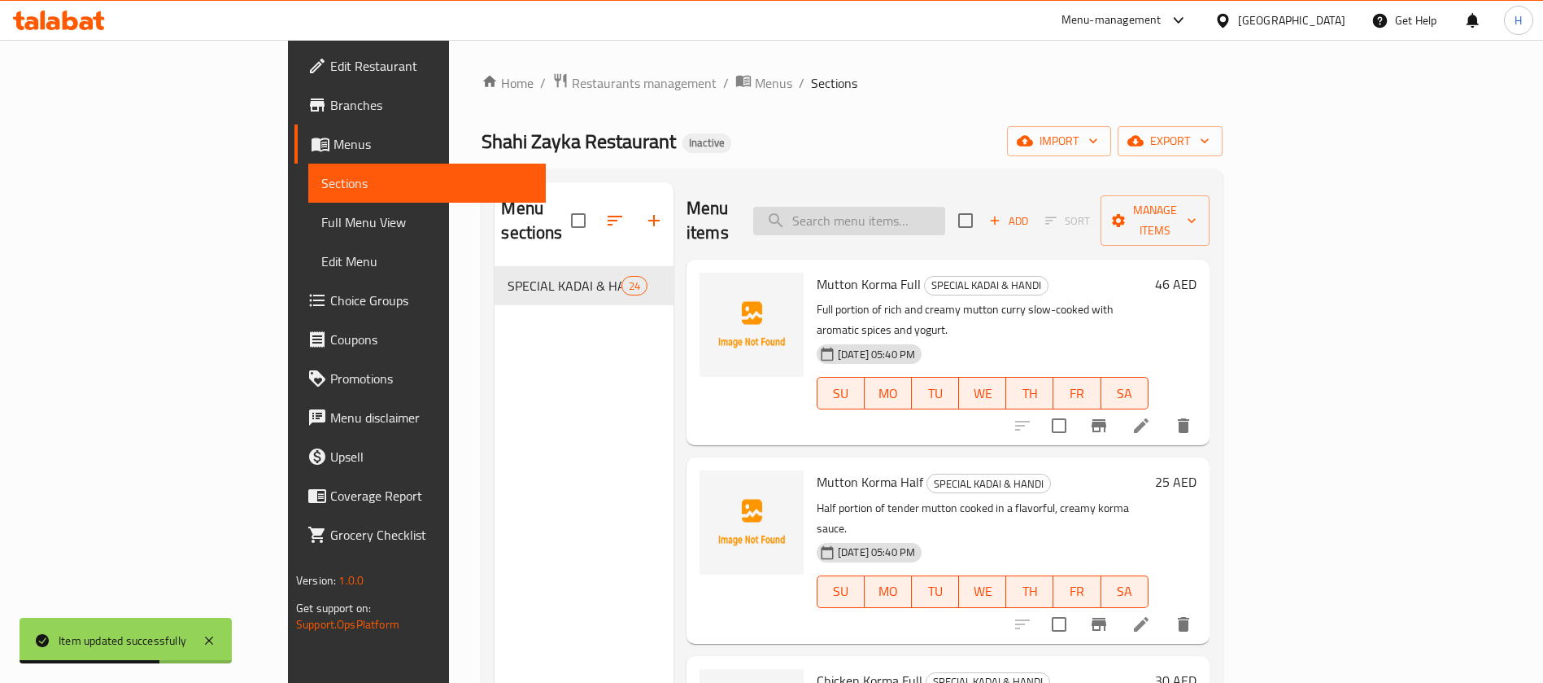
click at [945, 215] on input "search" at bounding box center [849, 221] width 192 height 28
paste input "Chicken Anagara Half"
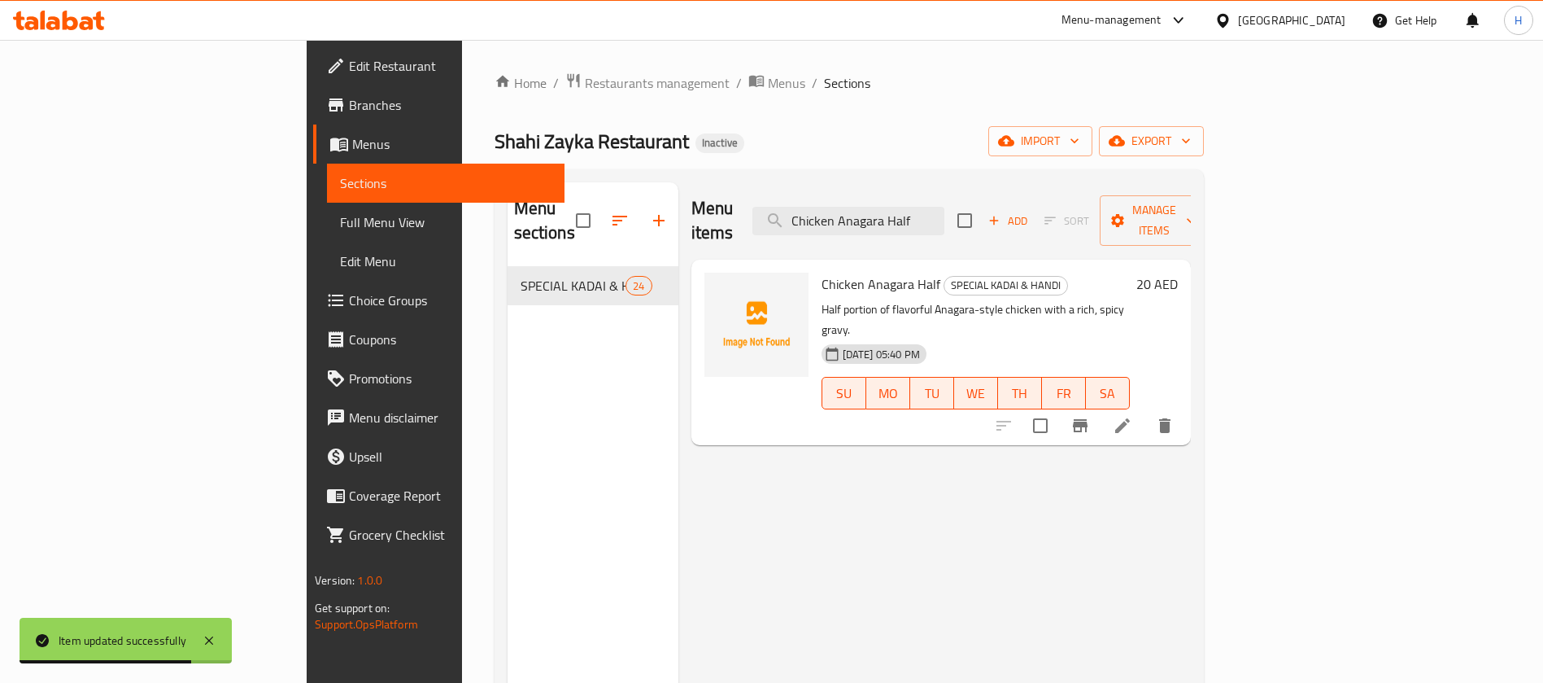
type input "Chicken Anagara Half"
click at [1146, 411] on li at bounding box center [1123, 425] width 46 height 29
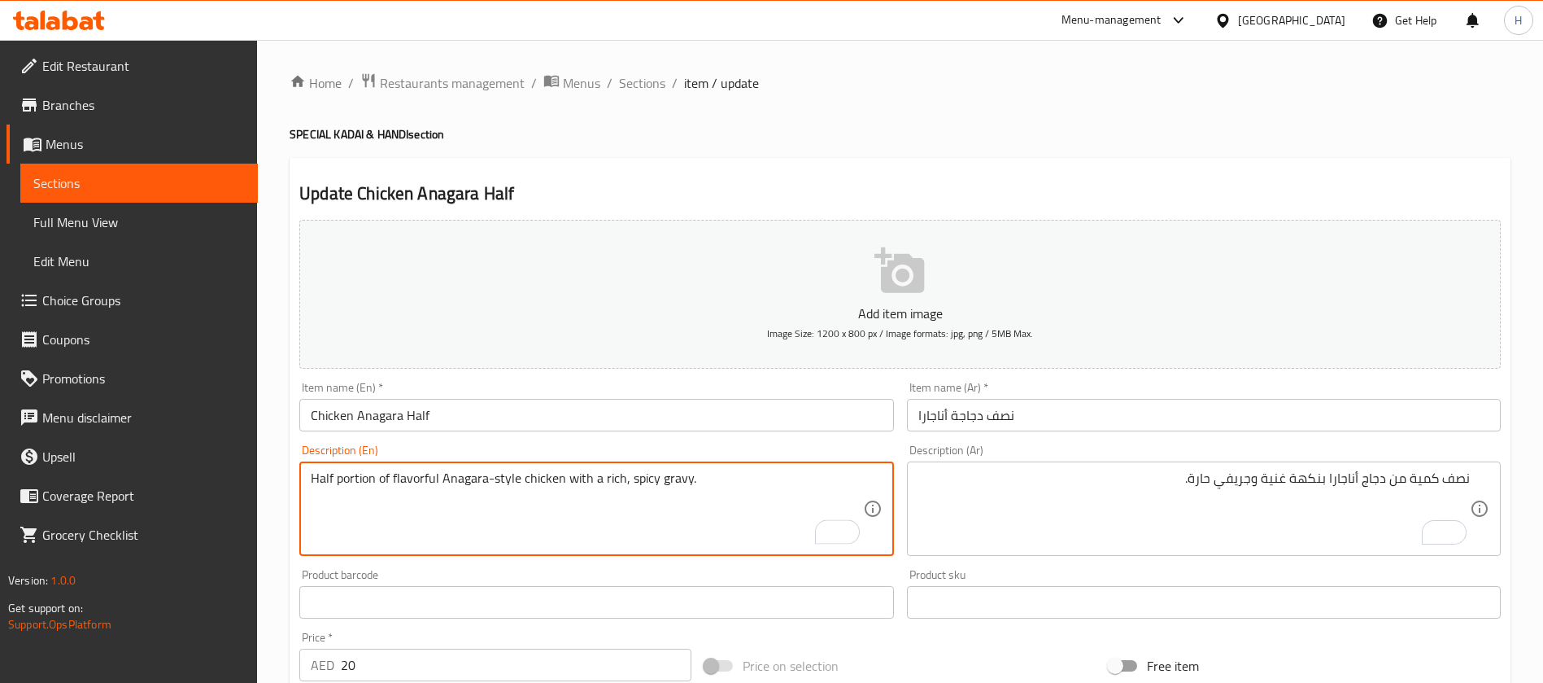
drag, startPoint x: 434, startPoint y: 481, endPoint x: 563, endPoint y: 473, distance: 128.8
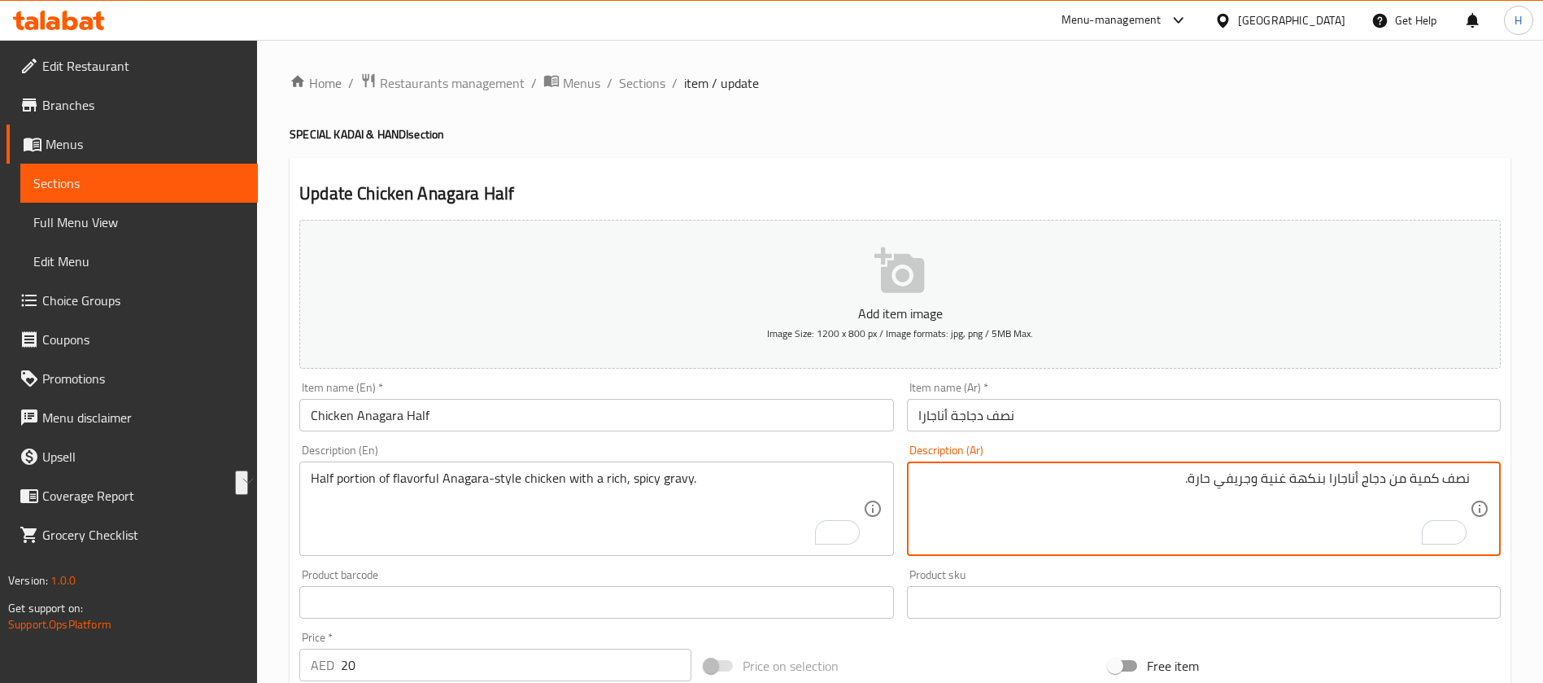
drag, startPoint x: 1386, startPoint y: 476, endPoint x: 1329, endPoint y: 492, distance: 59.2
paste textarea "جاج على طريقة أناجارا"
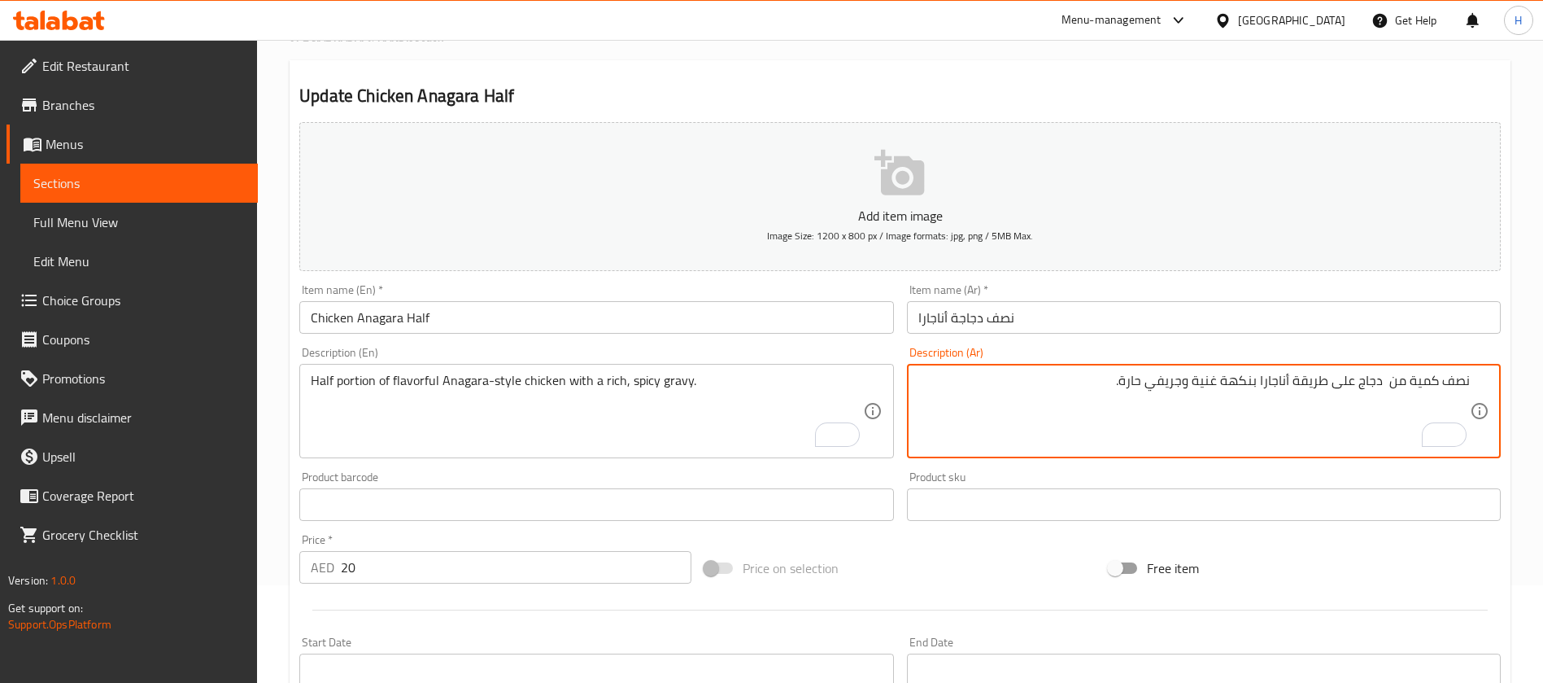
scroll to position [467, 0]
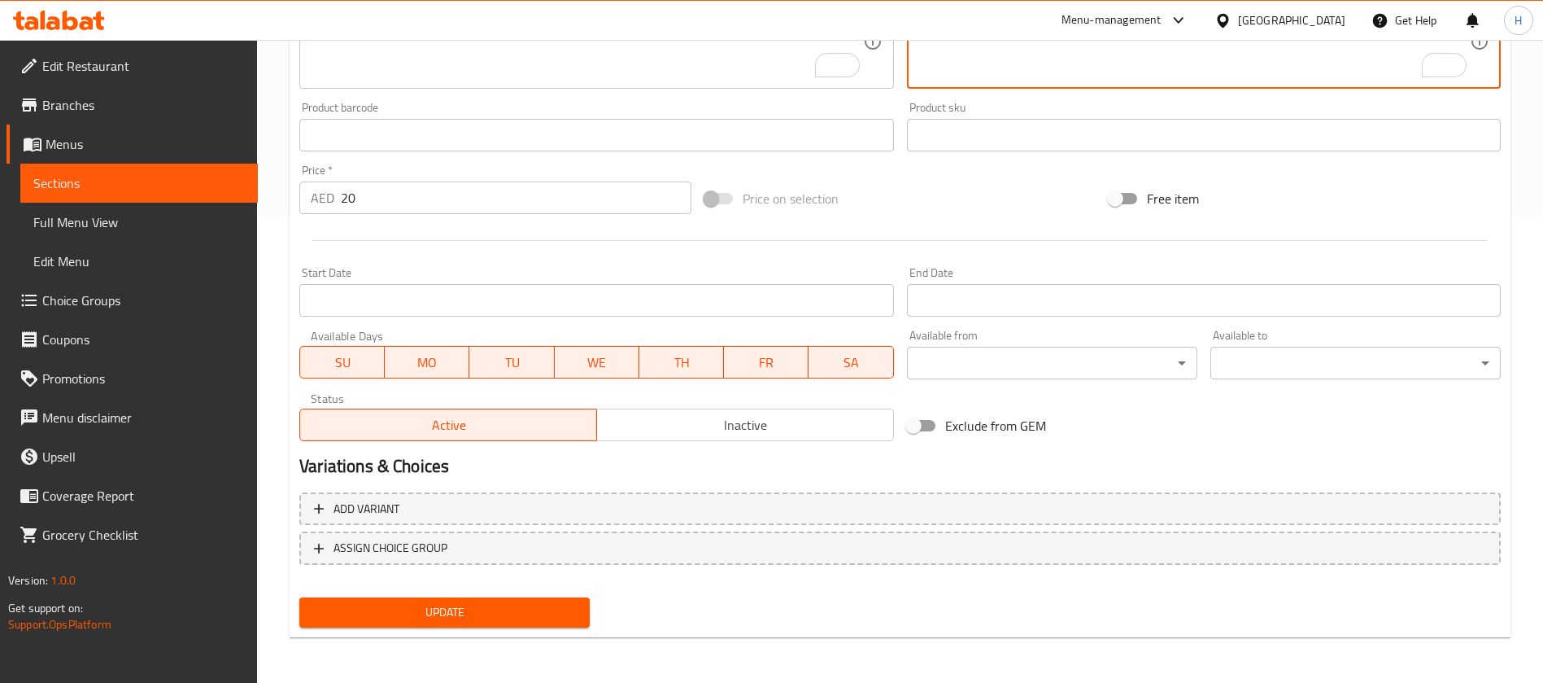
type textarea "نصف كمية من دجاج على طريقة أناجارا بنكهة غنية وجريفي حارة."
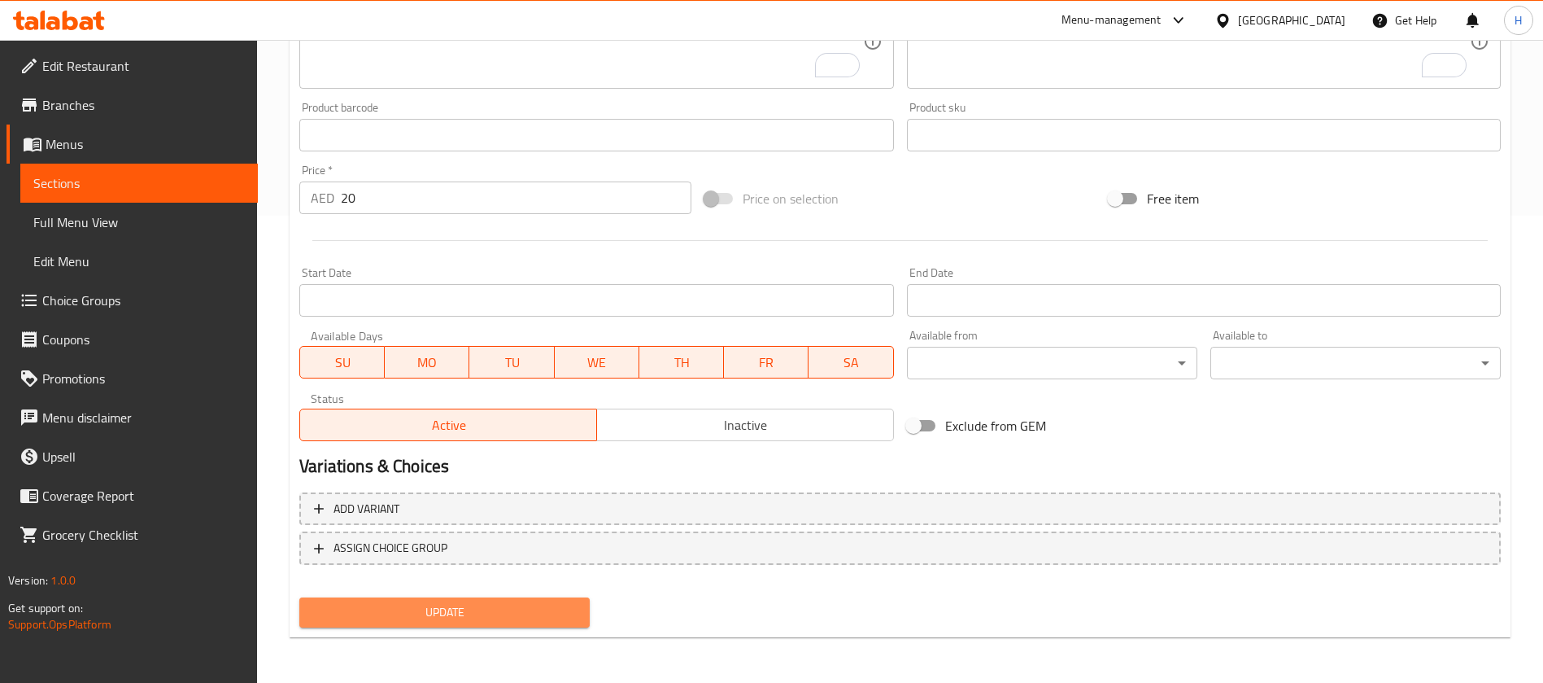
click at [495, 610] on span "Update" at bounding box center [444, 612] width 264 height 20
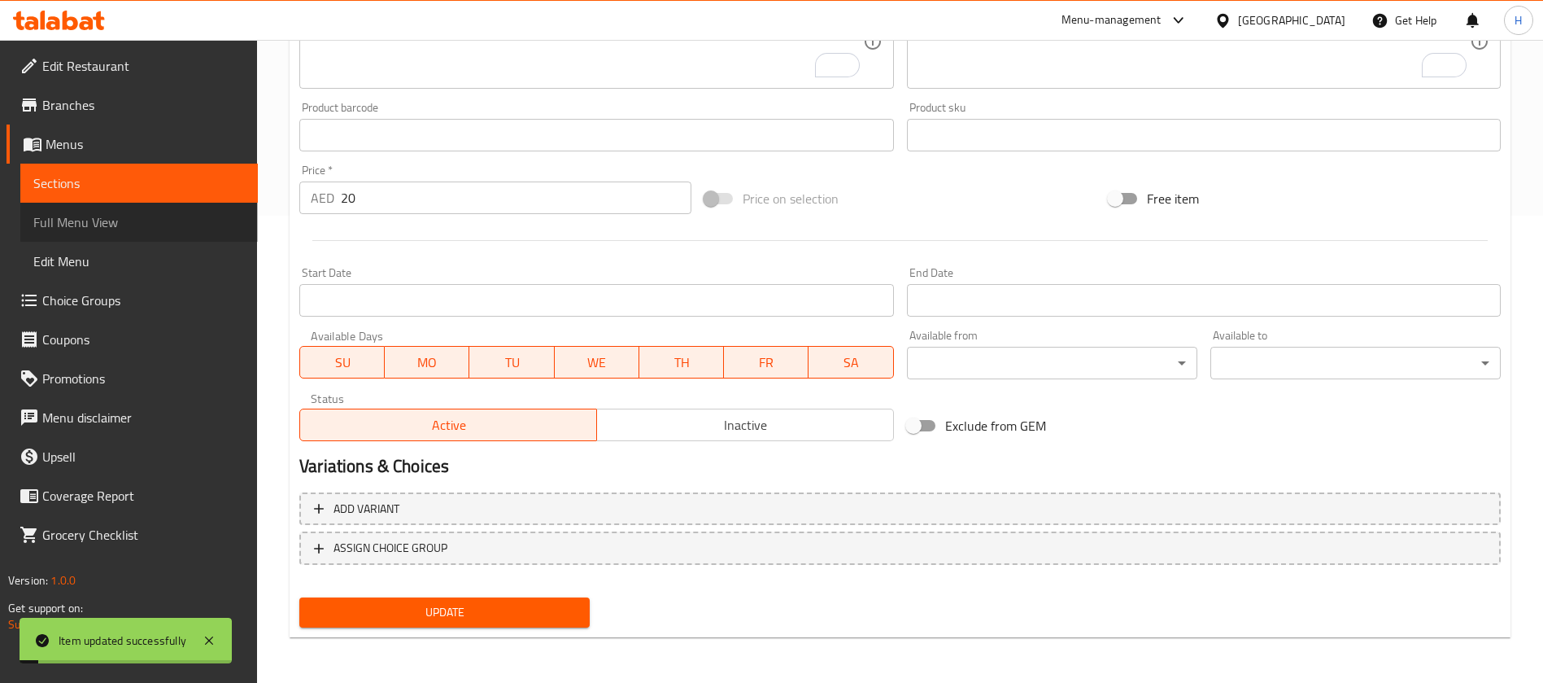
click at [145, 222] on span "Full Menu View" at bounding box center [139, 222] width 212 height 20
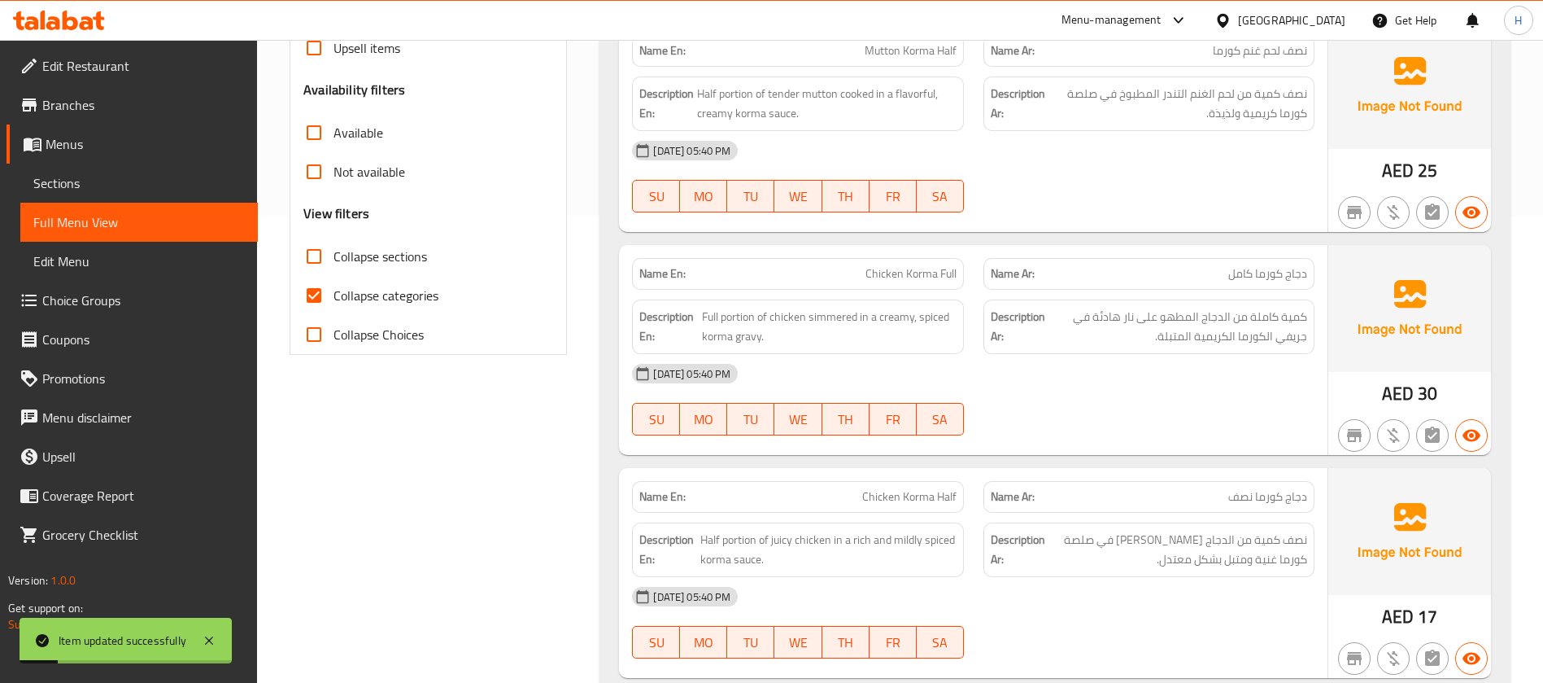
click at [365, 295] on span "Collapse categories" at bounding box center [386, 296] width 105 height 20
click at [334, 295] on input "Collapse categories" at bounding box center [314, 295] width 39 height 39
checkbox input "false"
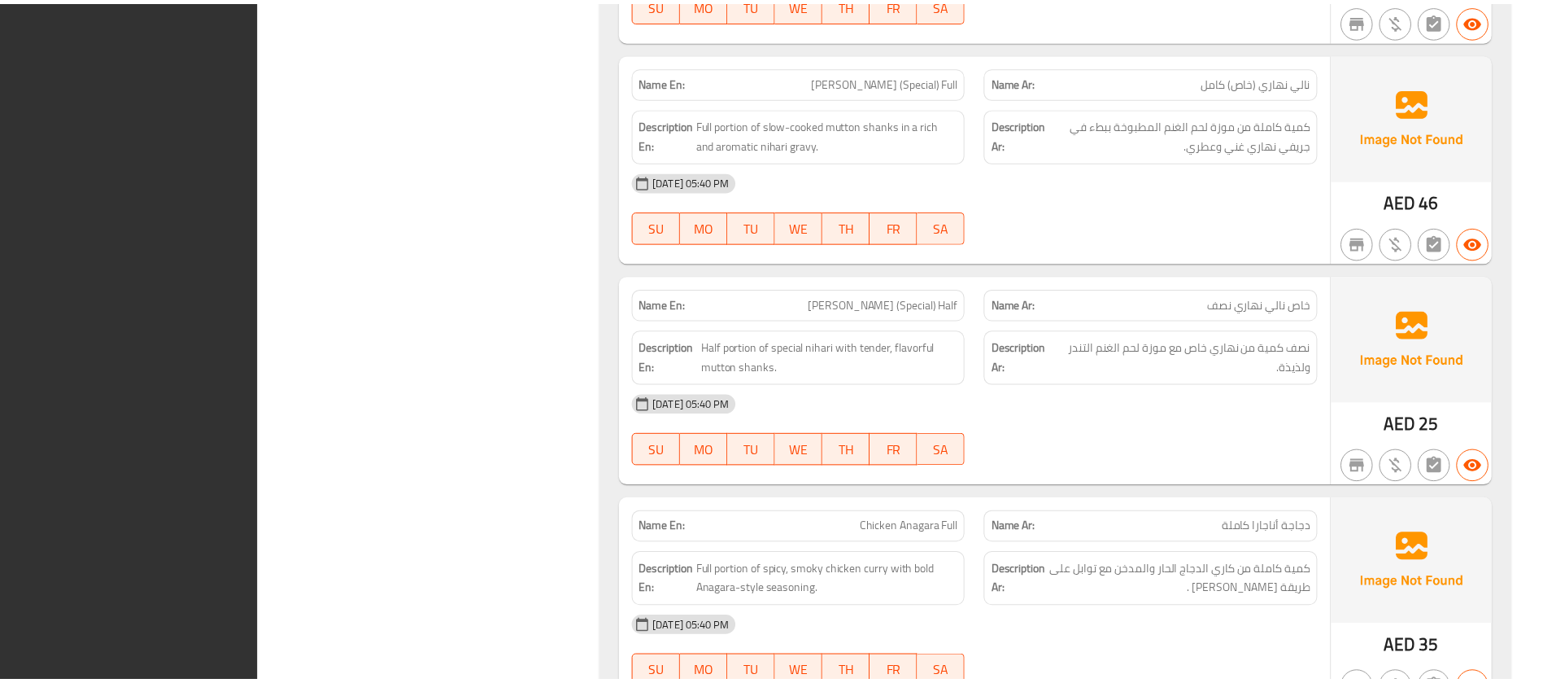
scroll to position [4986, 0]
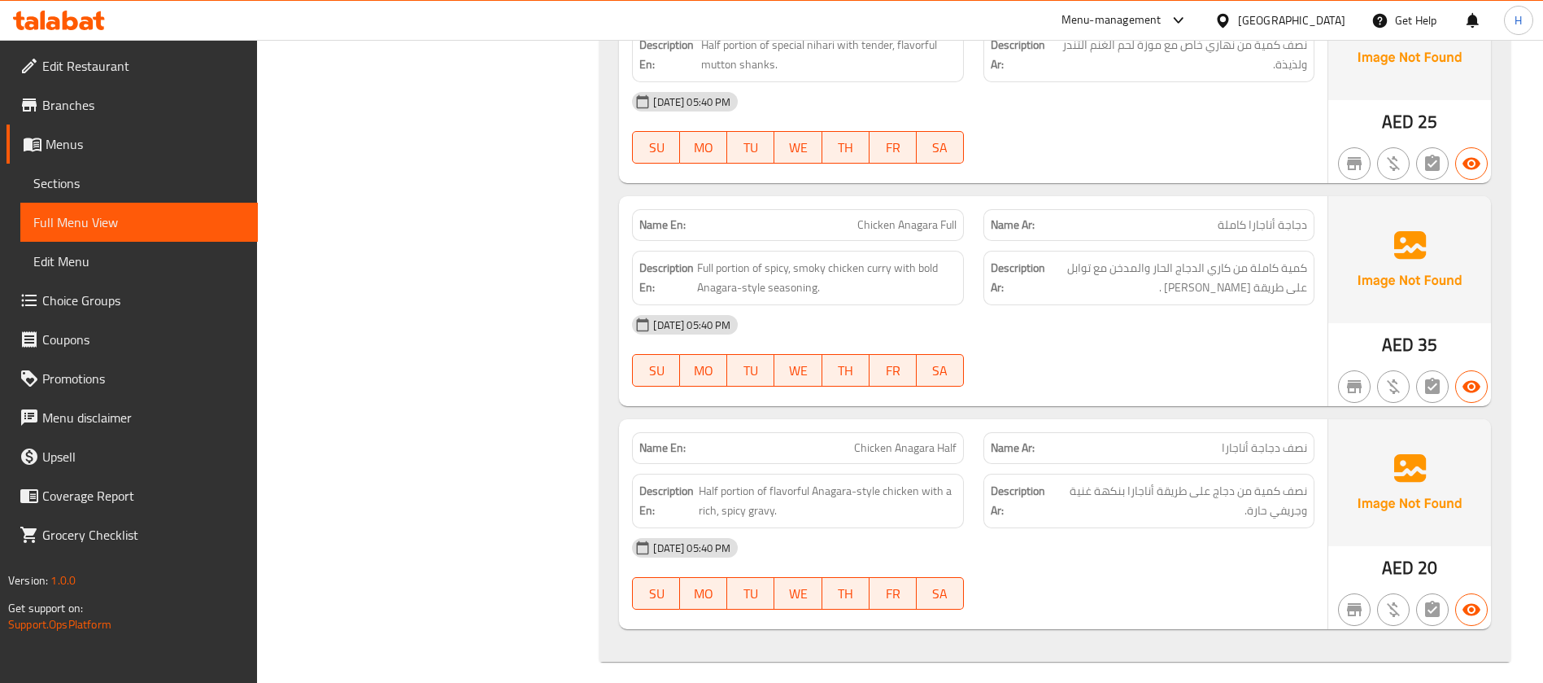
click at [205, 194] on link "Sections" at bounding box center [139, 183] width 238 height 39
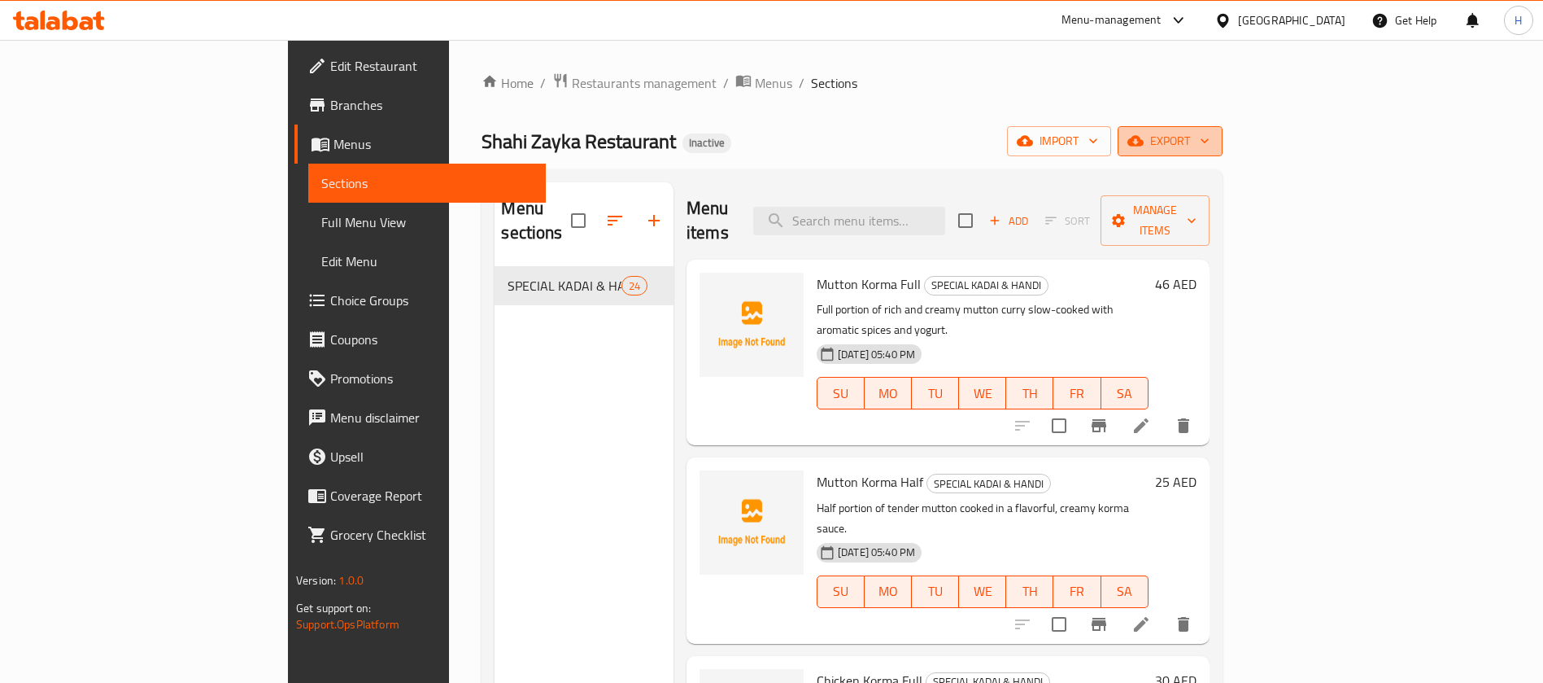
click at [1210, 131] on span "export" at bounding box center [1170, 141] width 79 height 20
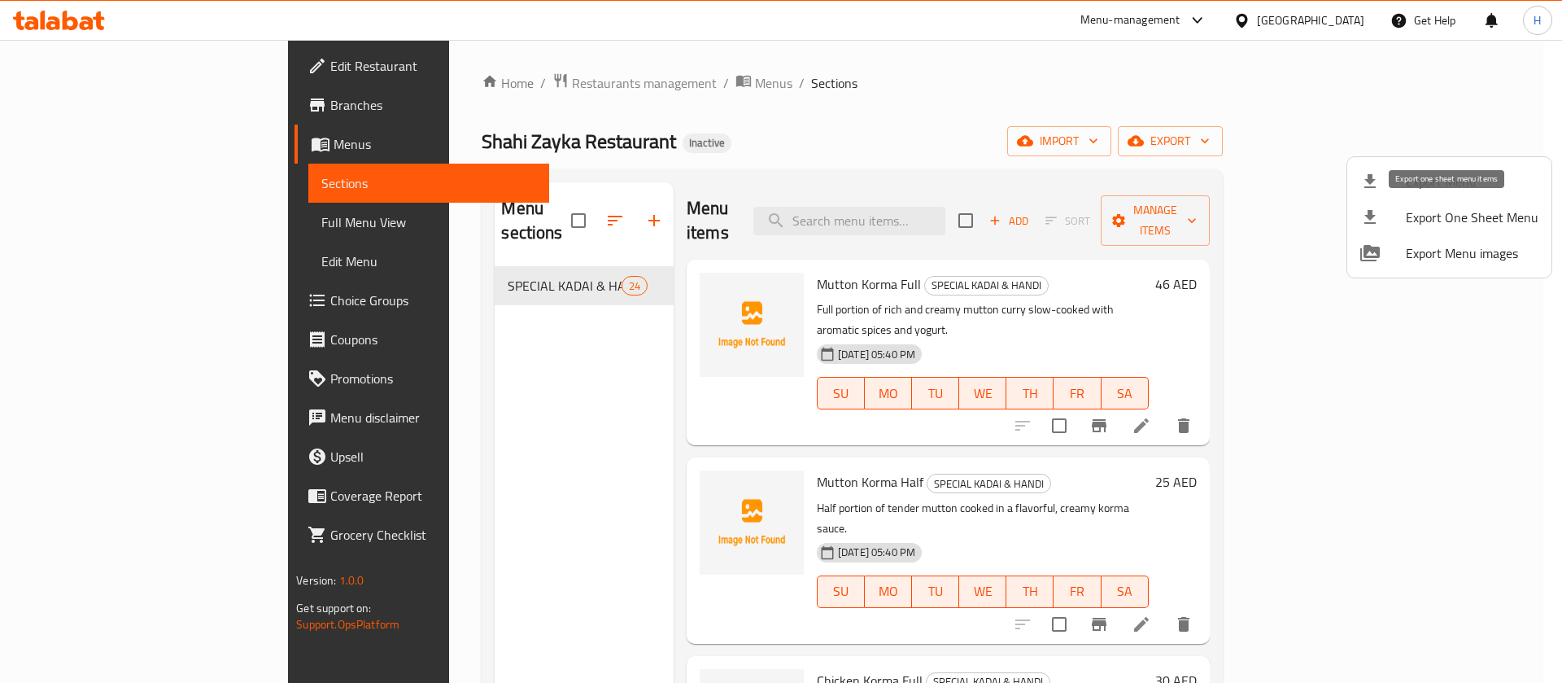
click at [1407, 182] on span "Export Menu" at bounding box center [1472, 182] width 133 height 20
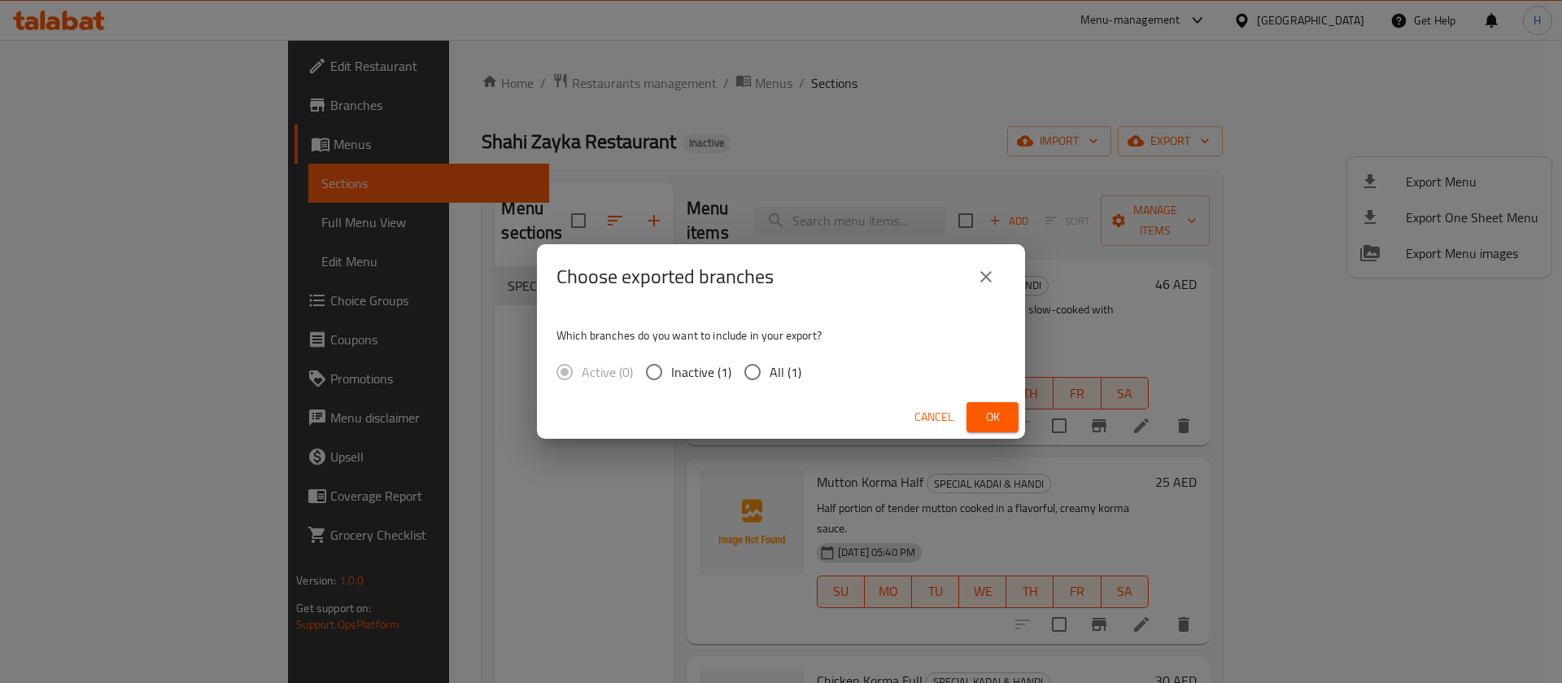
click at [764, 373] on input "All (1)" at bounding box center [752, 372] width 34 height 34
radio input "true"
click at [971, 412] on button "Ok" at bounding box center [993, 417] width 52 height 30
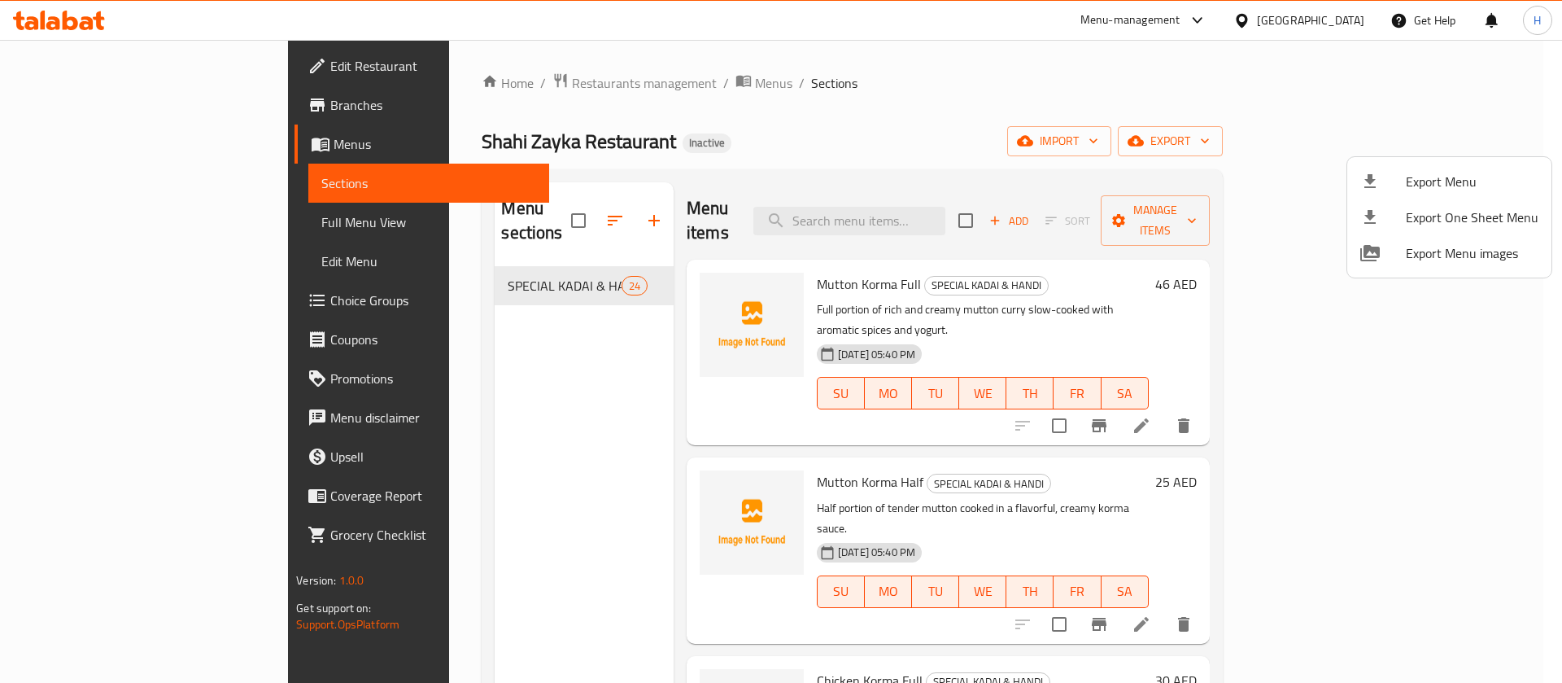
click at [188, 143] on div at bounding box center [781, 341] width 1562 height 683
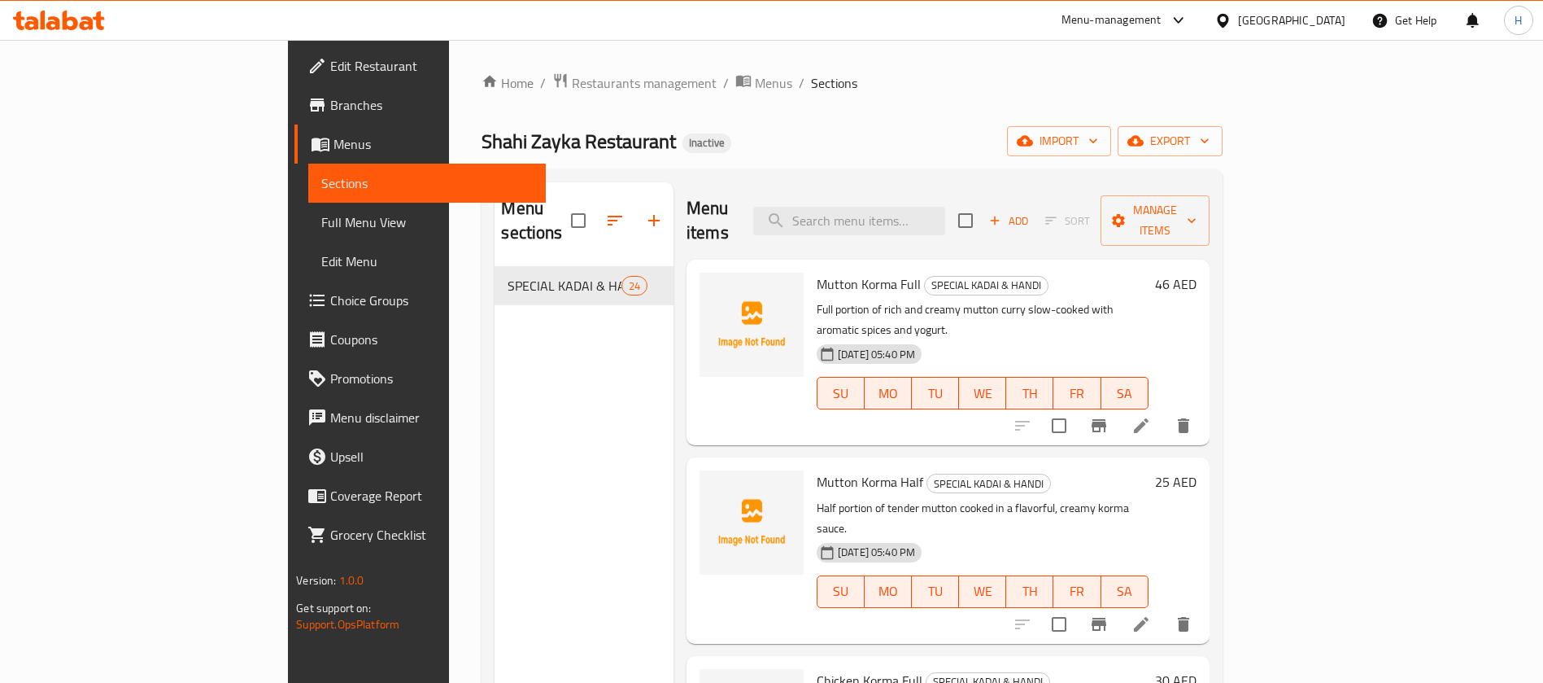
click at [334, 143] on span "Menus" at bounding box center [433, 144] width 199 height 20
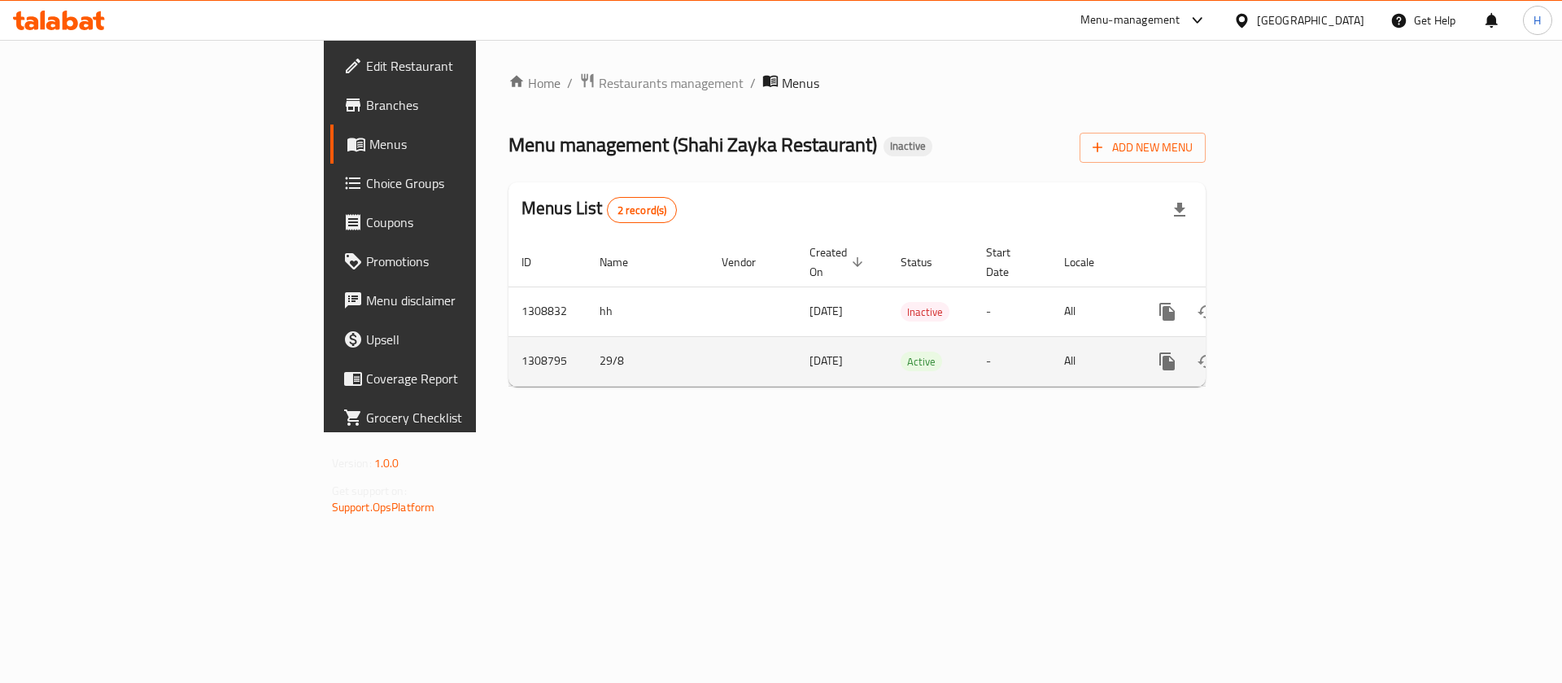
click at [1304, 346] on link "enhanced table" at bounding box center [1284, 361] width 39 height 39
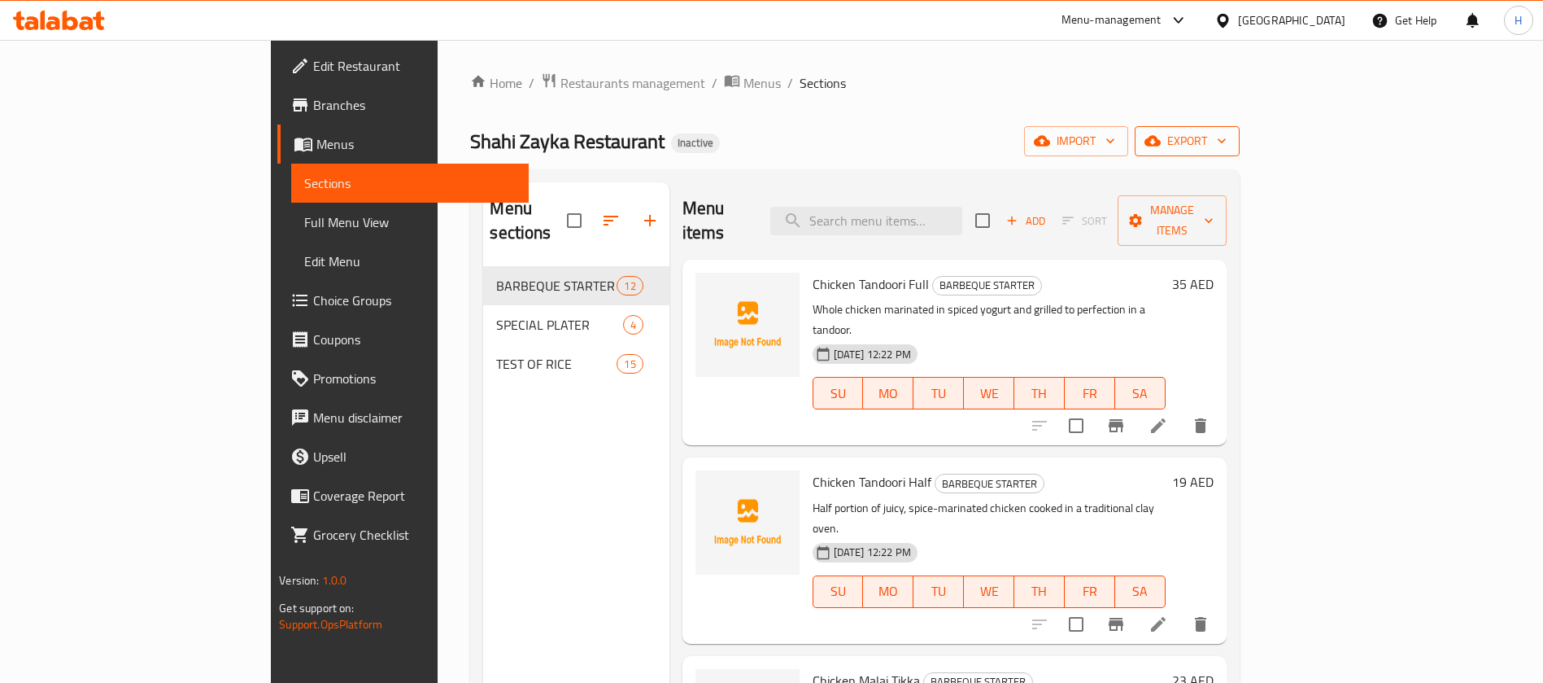
click at [1227, 143] on span "export" at bounding box center [1187, 141] width 79 height 20
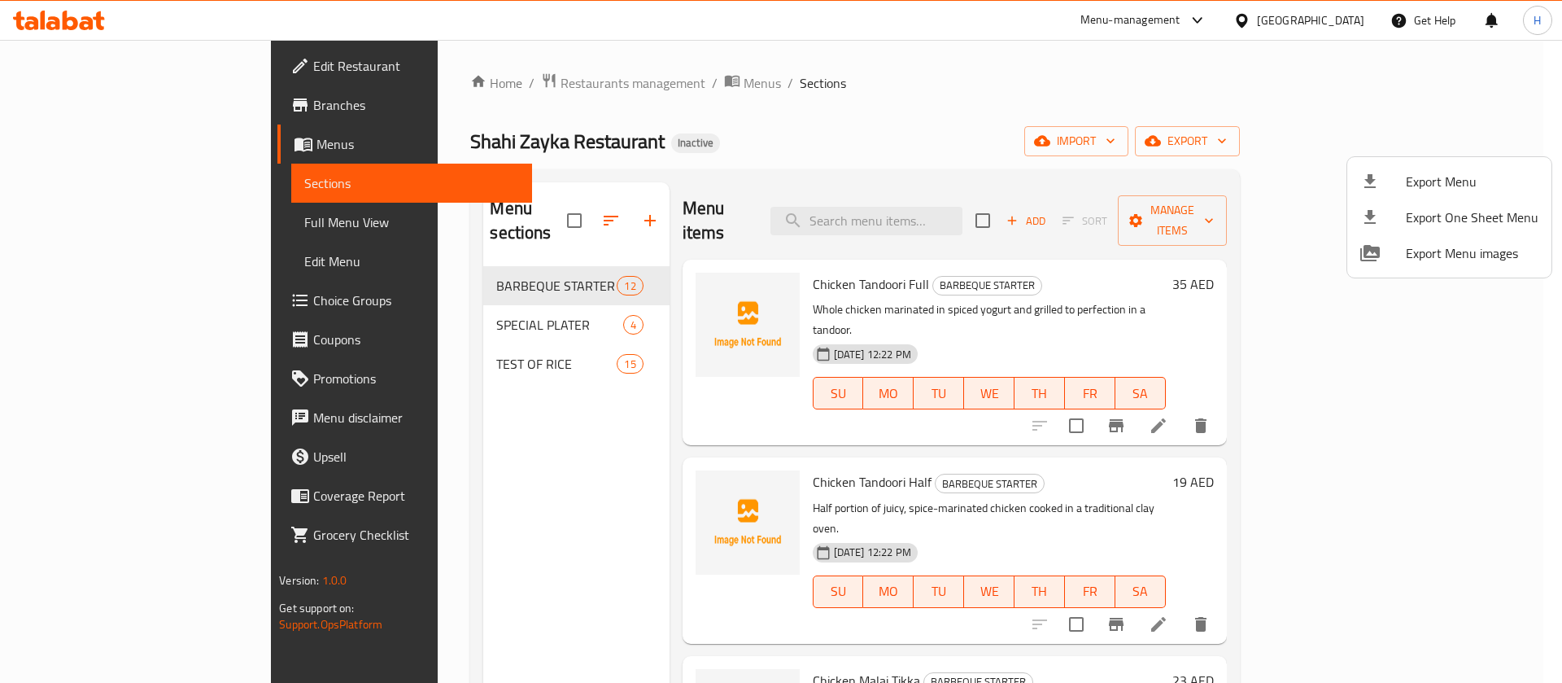
click at [1339, 137] on div at bounding box center [781, 341] width 1562 height 683
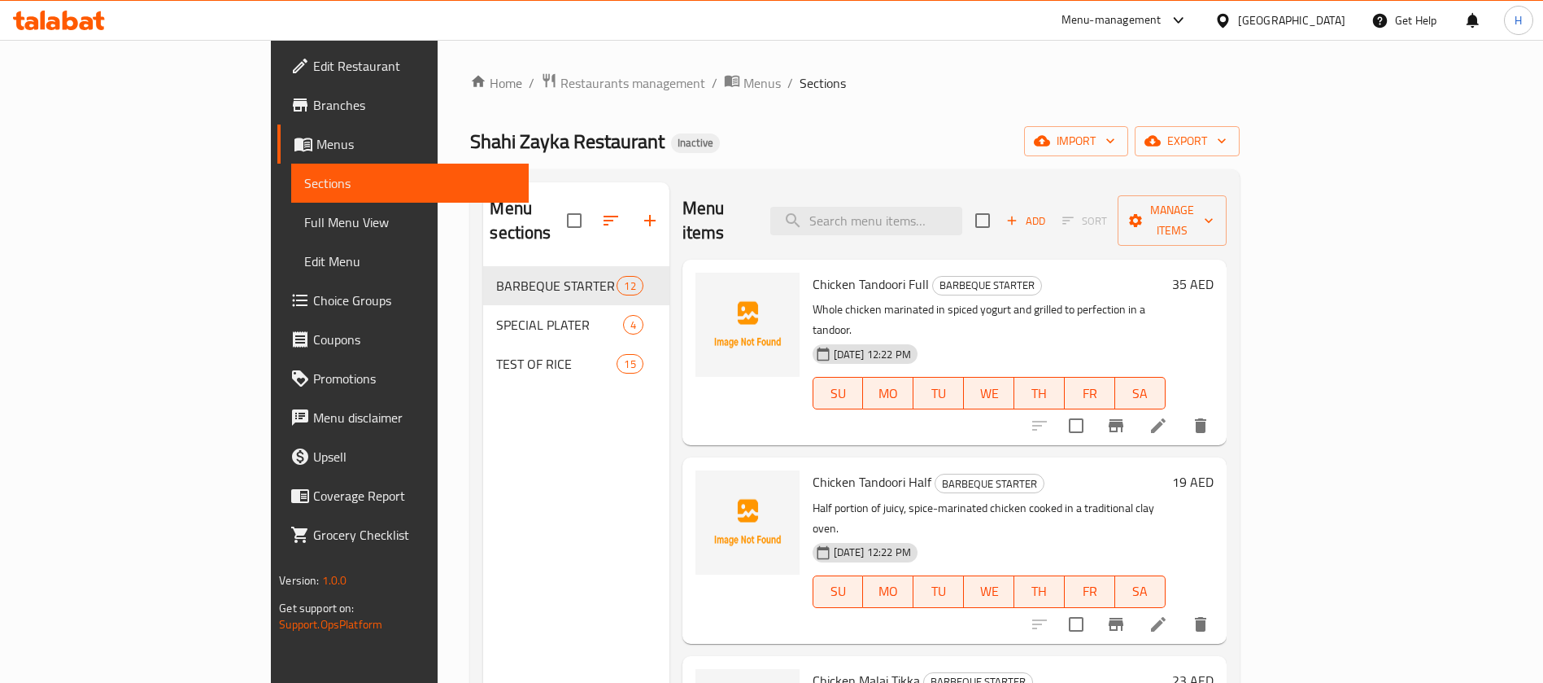
click at [1115, 137] on span "import" at bounding box center [1076, 141] width 78 height 20
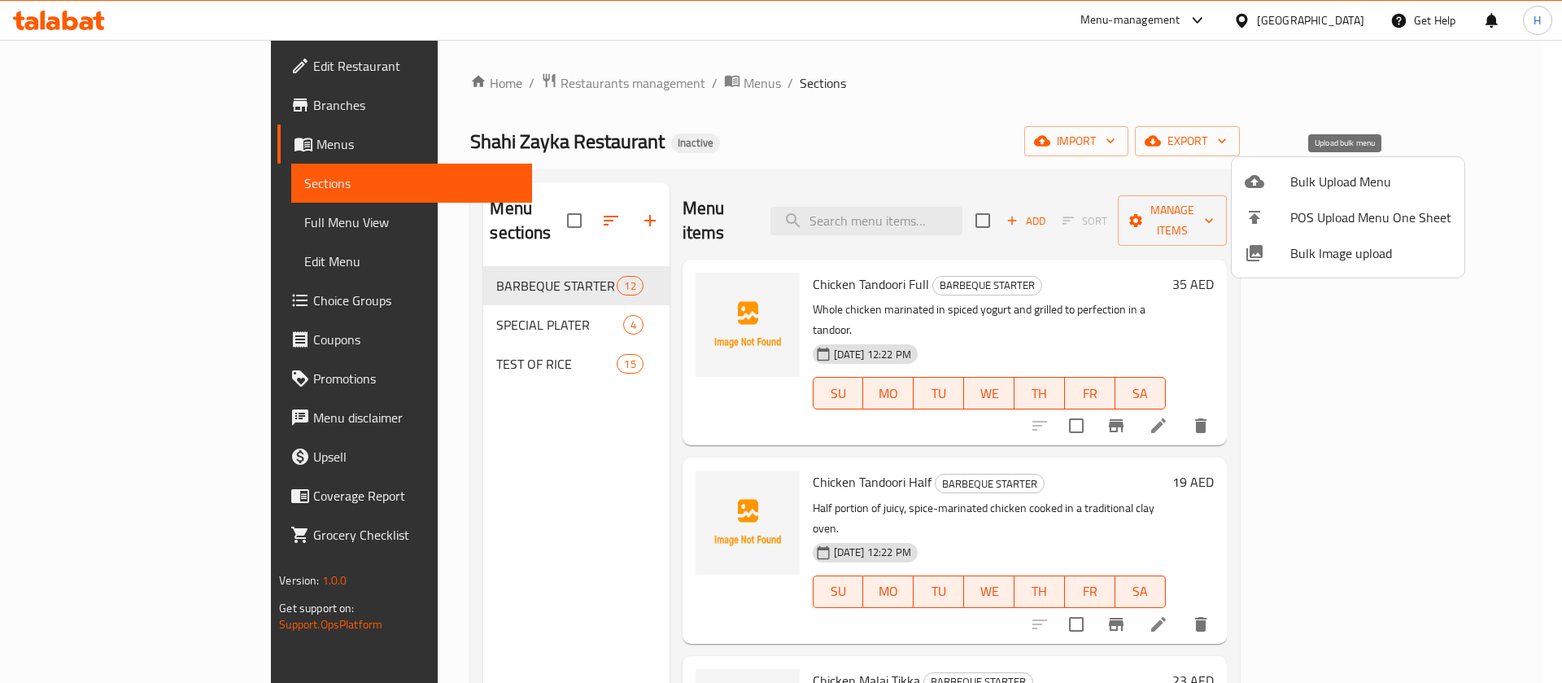
click at [1330, 172] on span "Bulk Upload Menu" at bounding box center [1370, 182] width 161 height 20
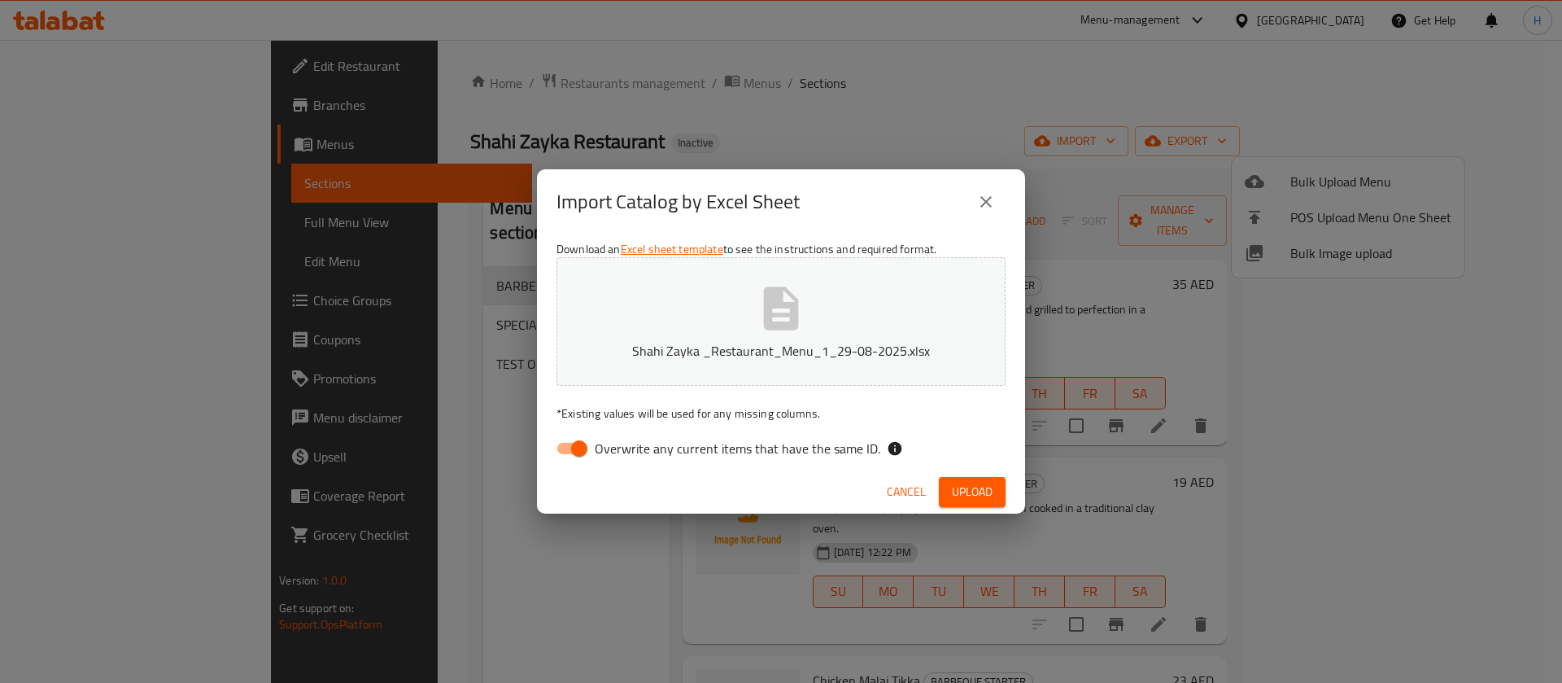
click at [753, 445] on span "Overwrite any current items that have the same ID." at bounding box center [738, 449] width 286 height 20
click at [626, 445] on input "Overwrite any current items that have the same ID." at bounding box center [579, 448] width 93 height 31
checkbox input "false"
click at [971, 482] on span "Upload" at bounding box center [972, 492] width 41 height 20
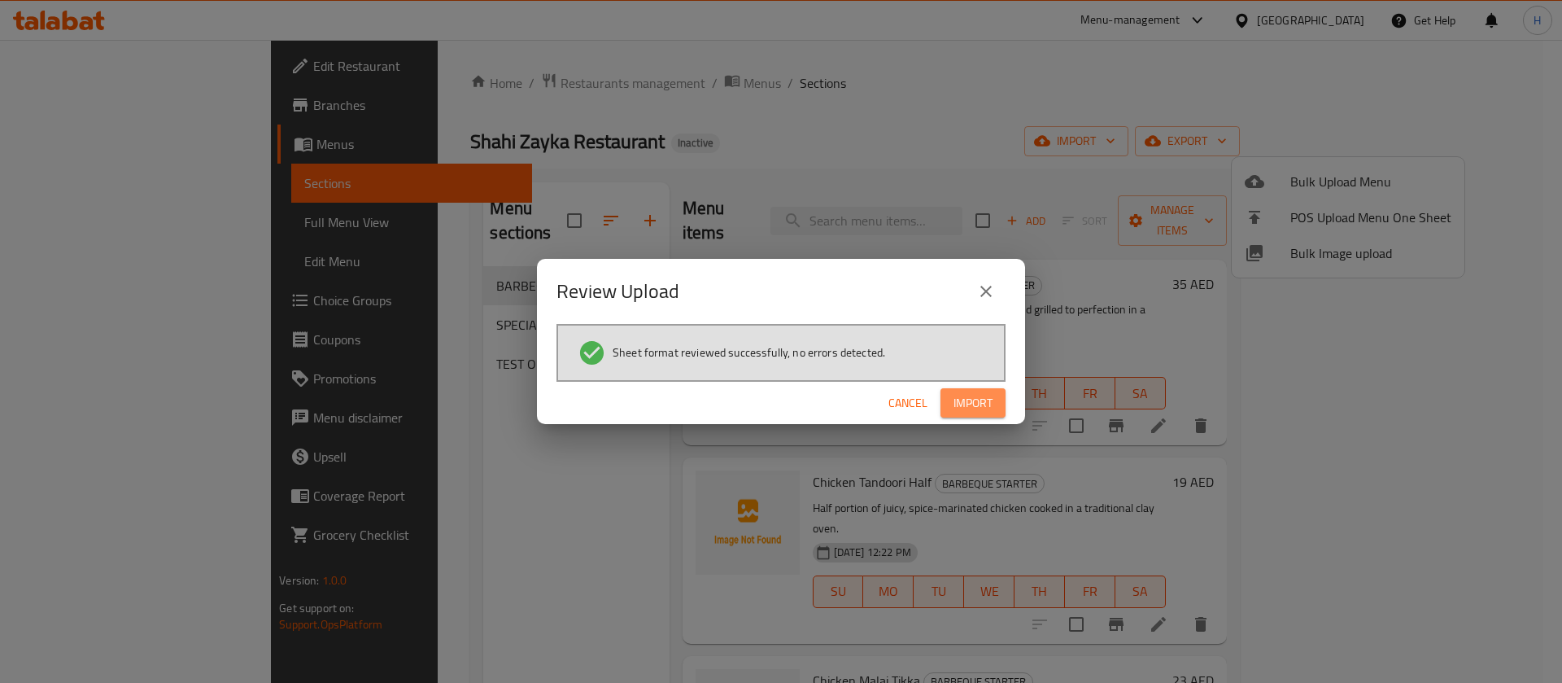
click at [1000, 401] on button "Import" at bounding box center [972, 403] width 65 height 30
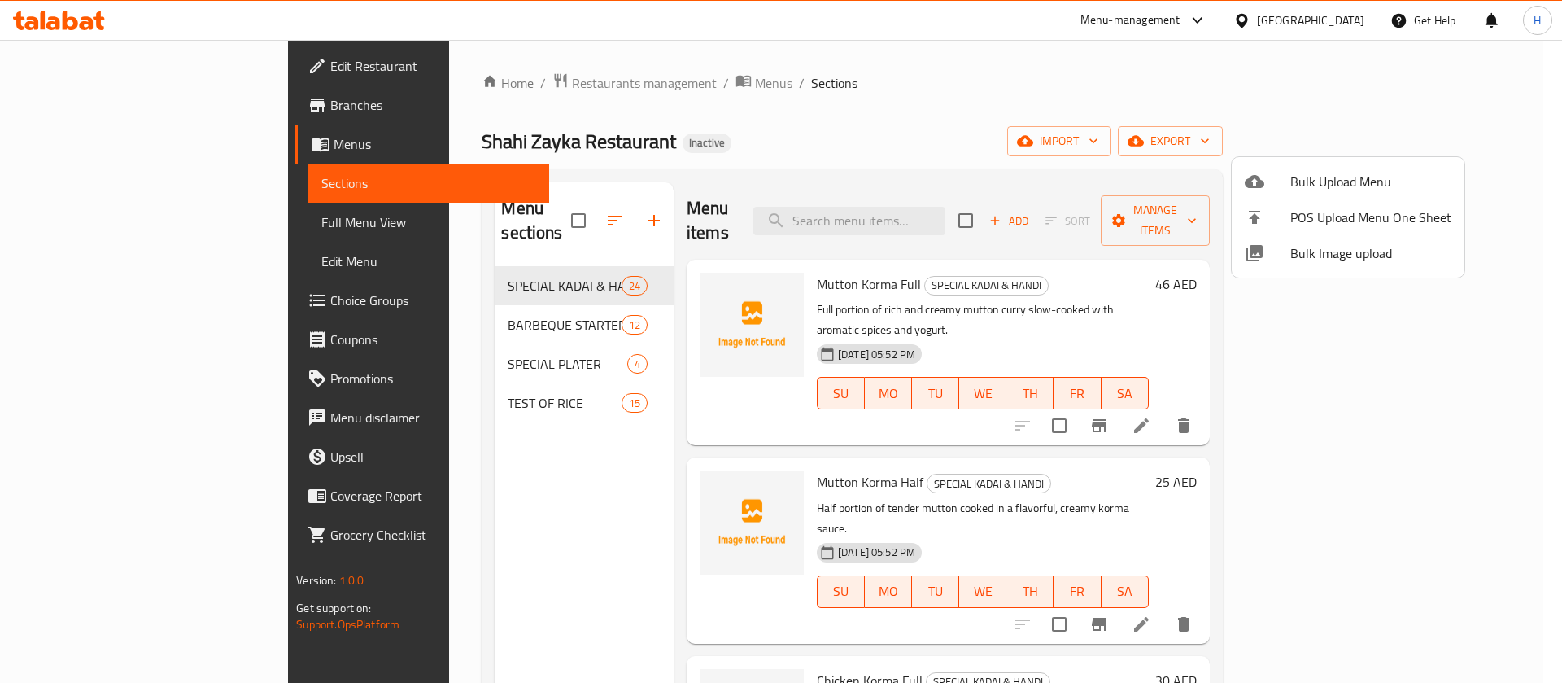
click at [95, 94] on div at bounding box center [781, 341] width 1562 height 683
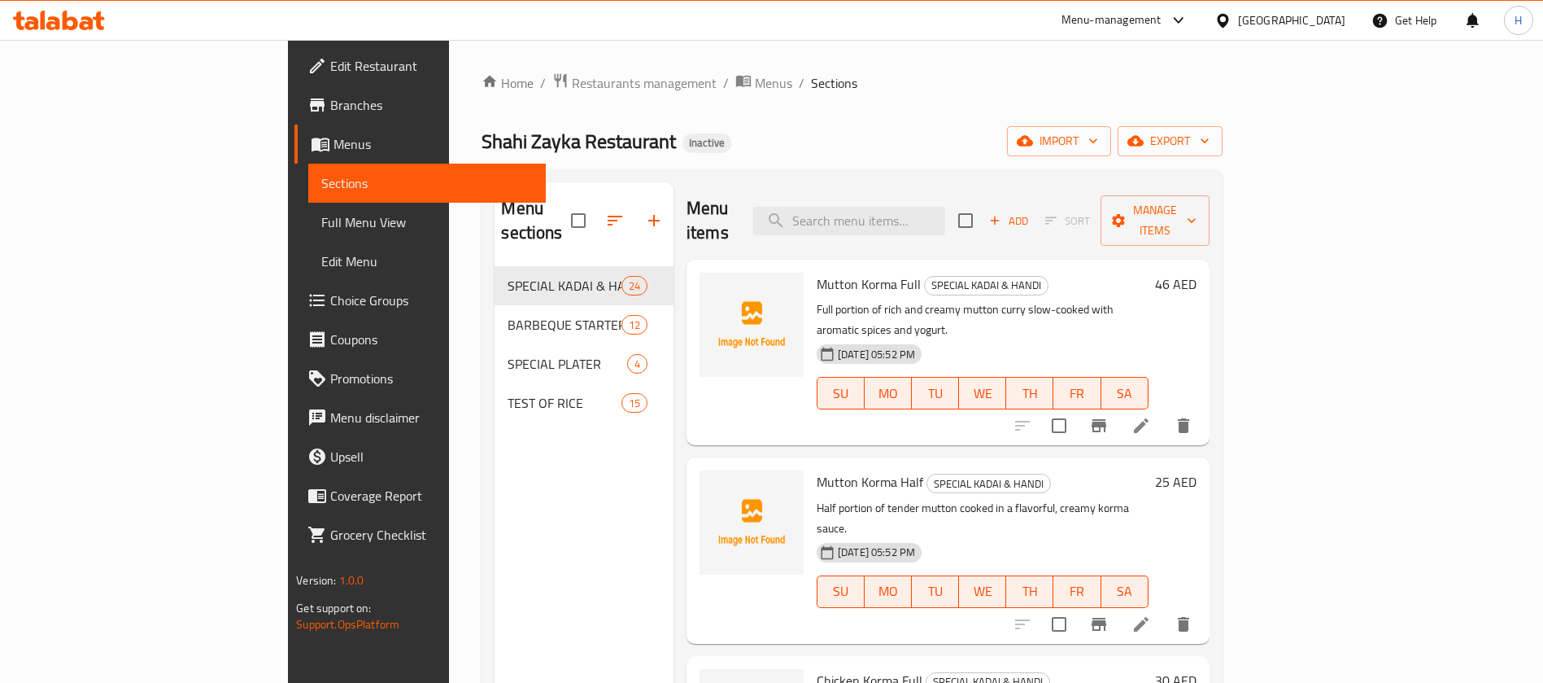
click at [330, 99] on span "Branches" at bounding box center [431, 105] width 203 height 20
